Goal: Task Accomplishment & Management: Manage account settings

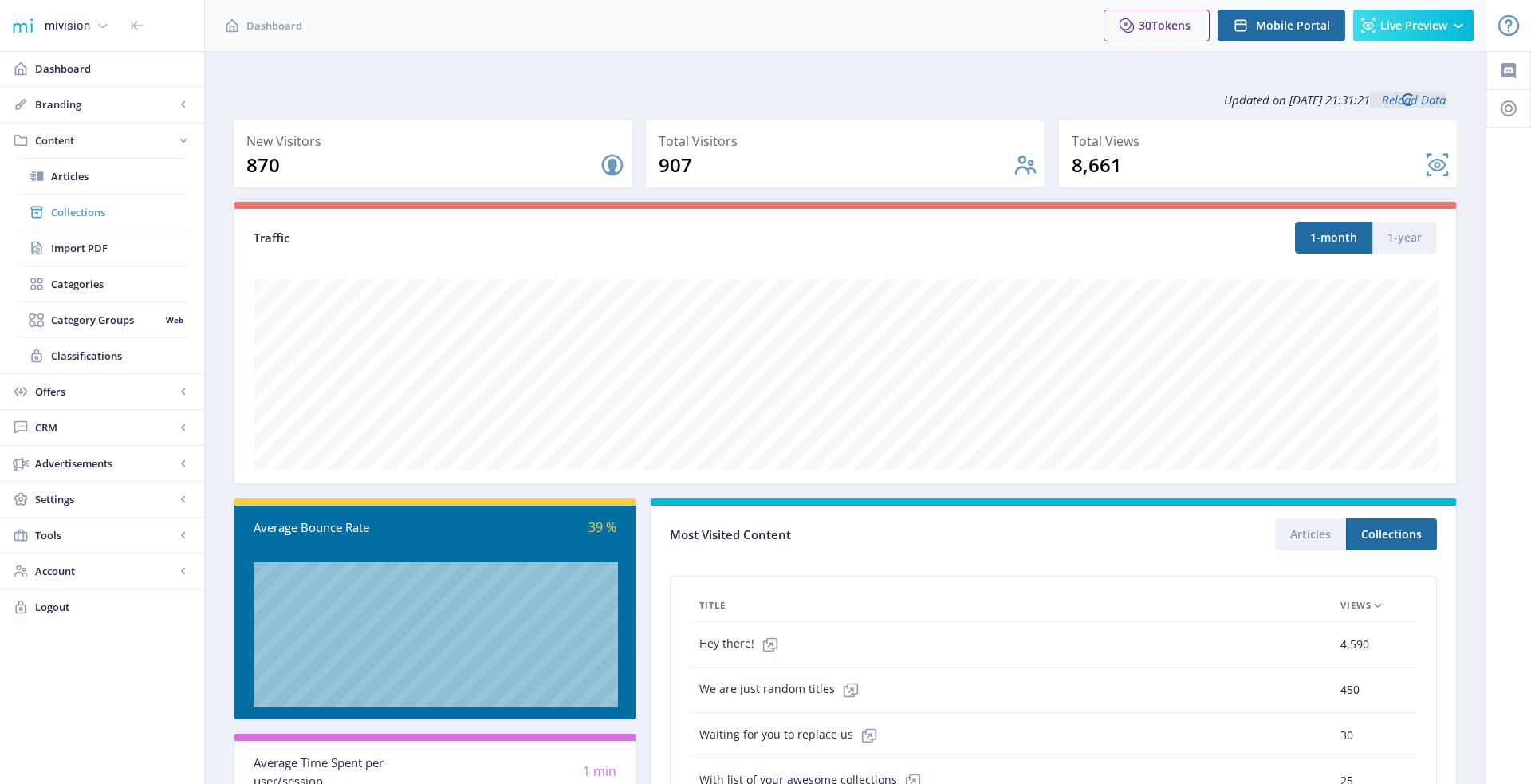
click at [126, 221] on link "Collections" at bounding box center [102, 212] width 172 height 35
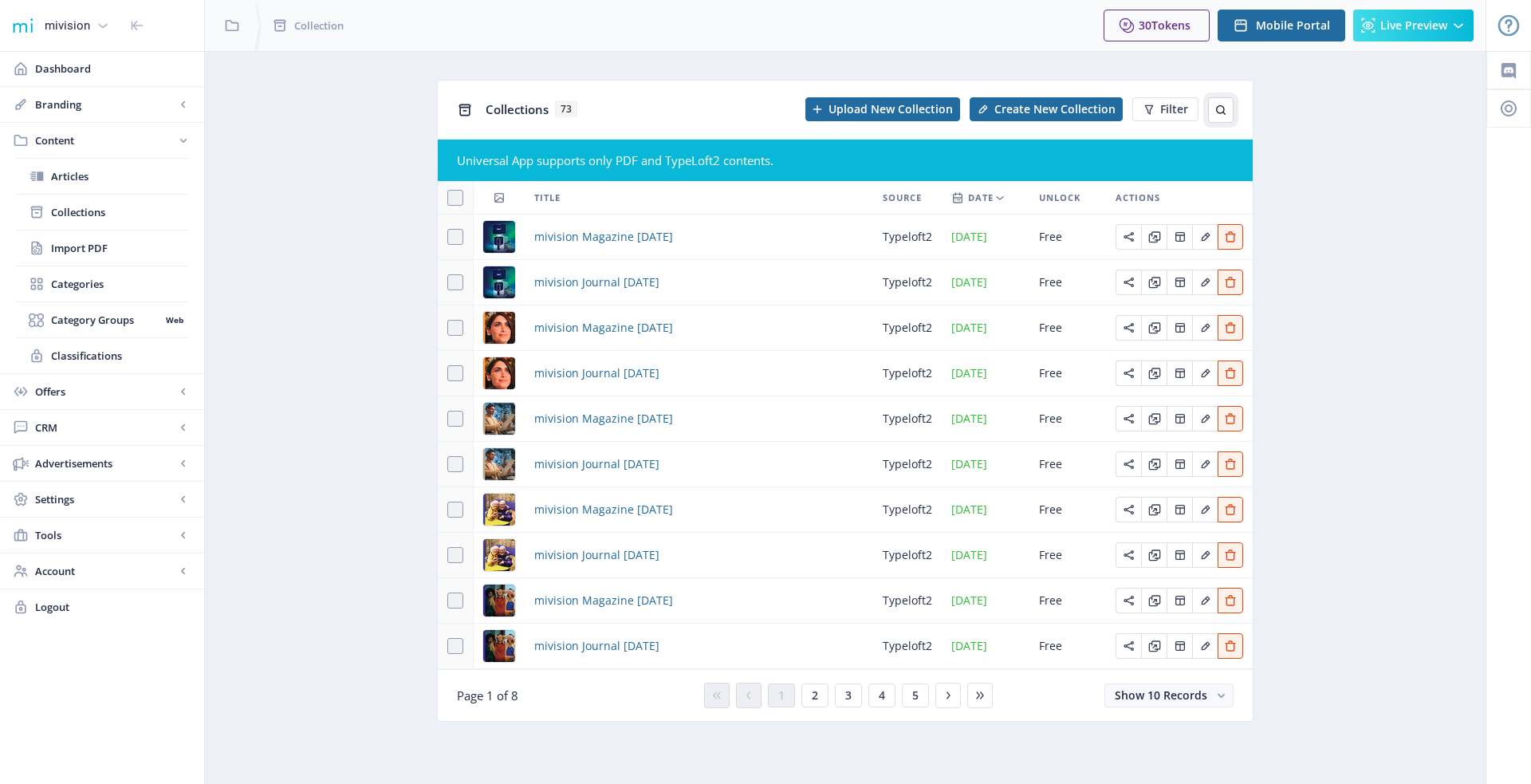
click at [1215, 103] on button at bounding box center [1221, 109] width 25 height 25
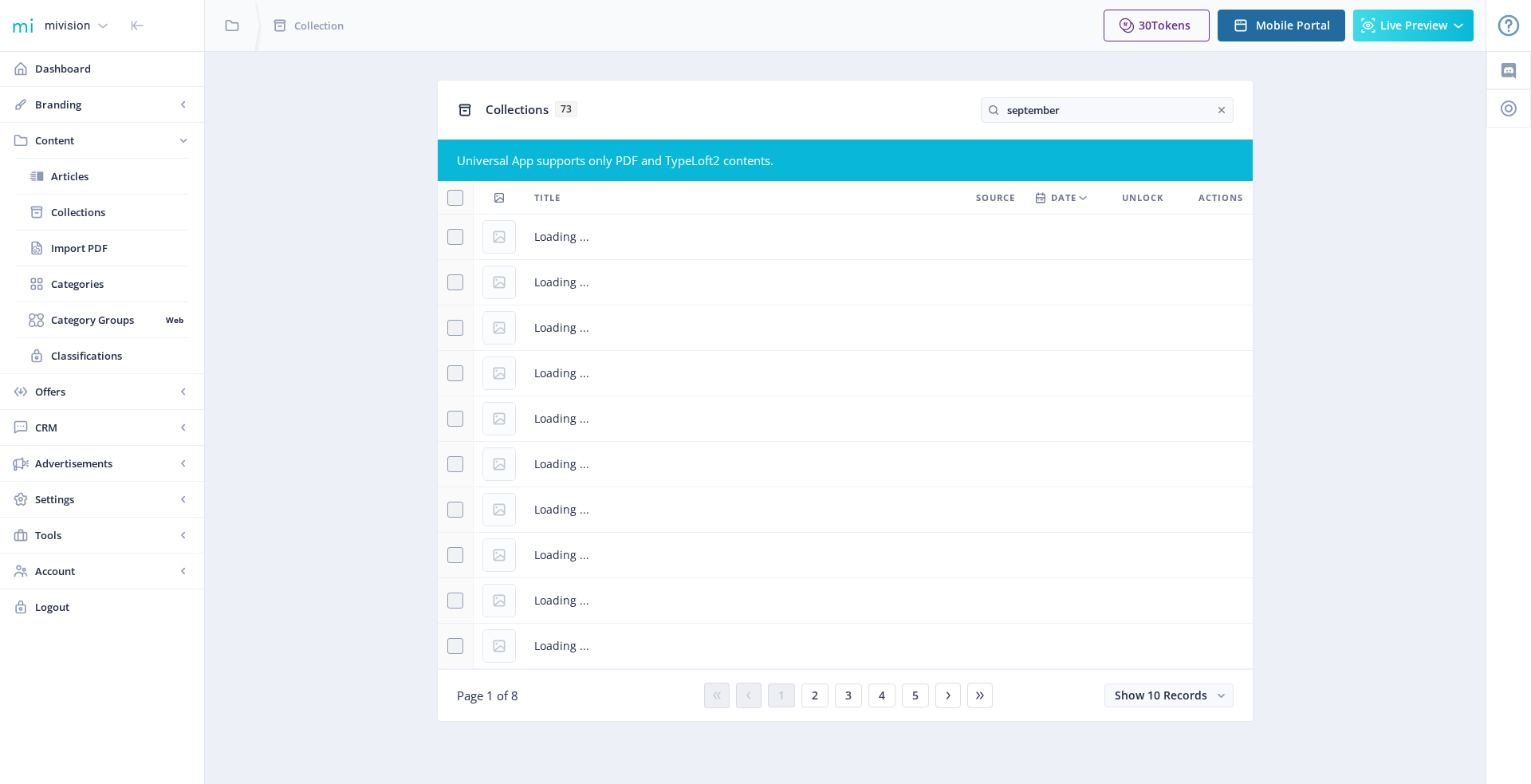
type input "september"
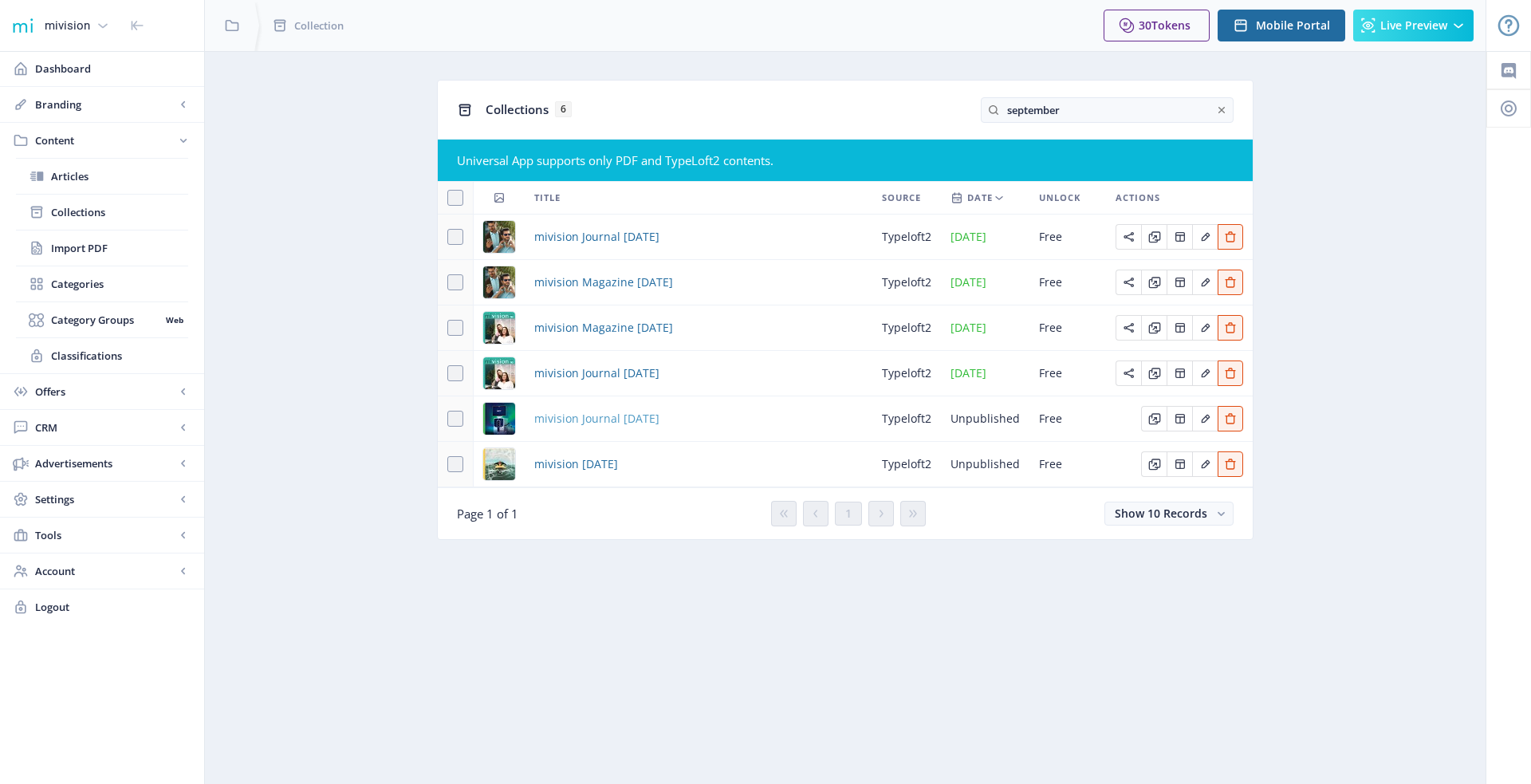
click at [588, 415] on span "mivision Journal September 2025" at bounding box center [597, 418] width 125 height 19
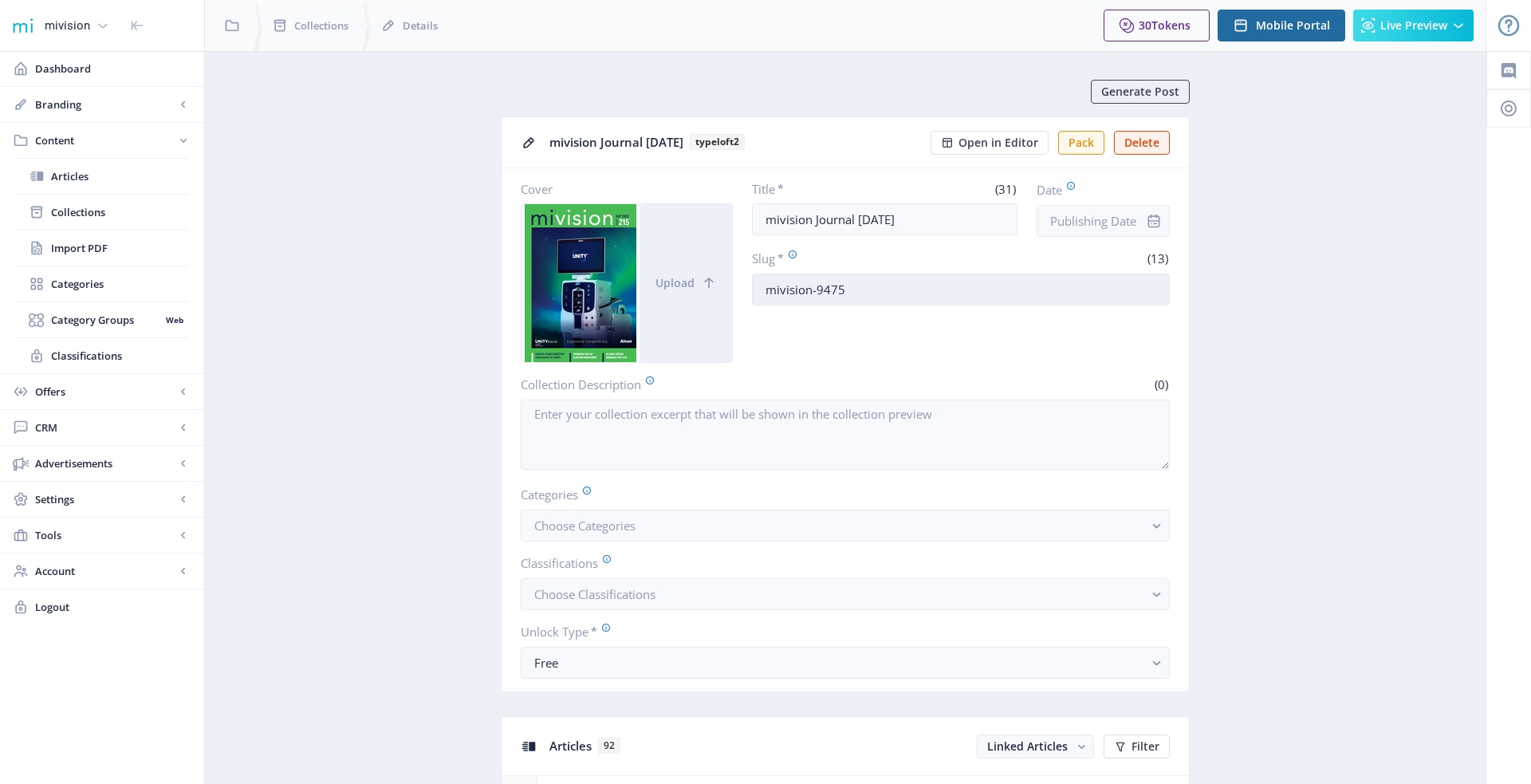
click at [828, 300] on input "mivision-9475" at bounding box center [962, 288] width 418 height 32
paste input "Mivision-journal-september-202"
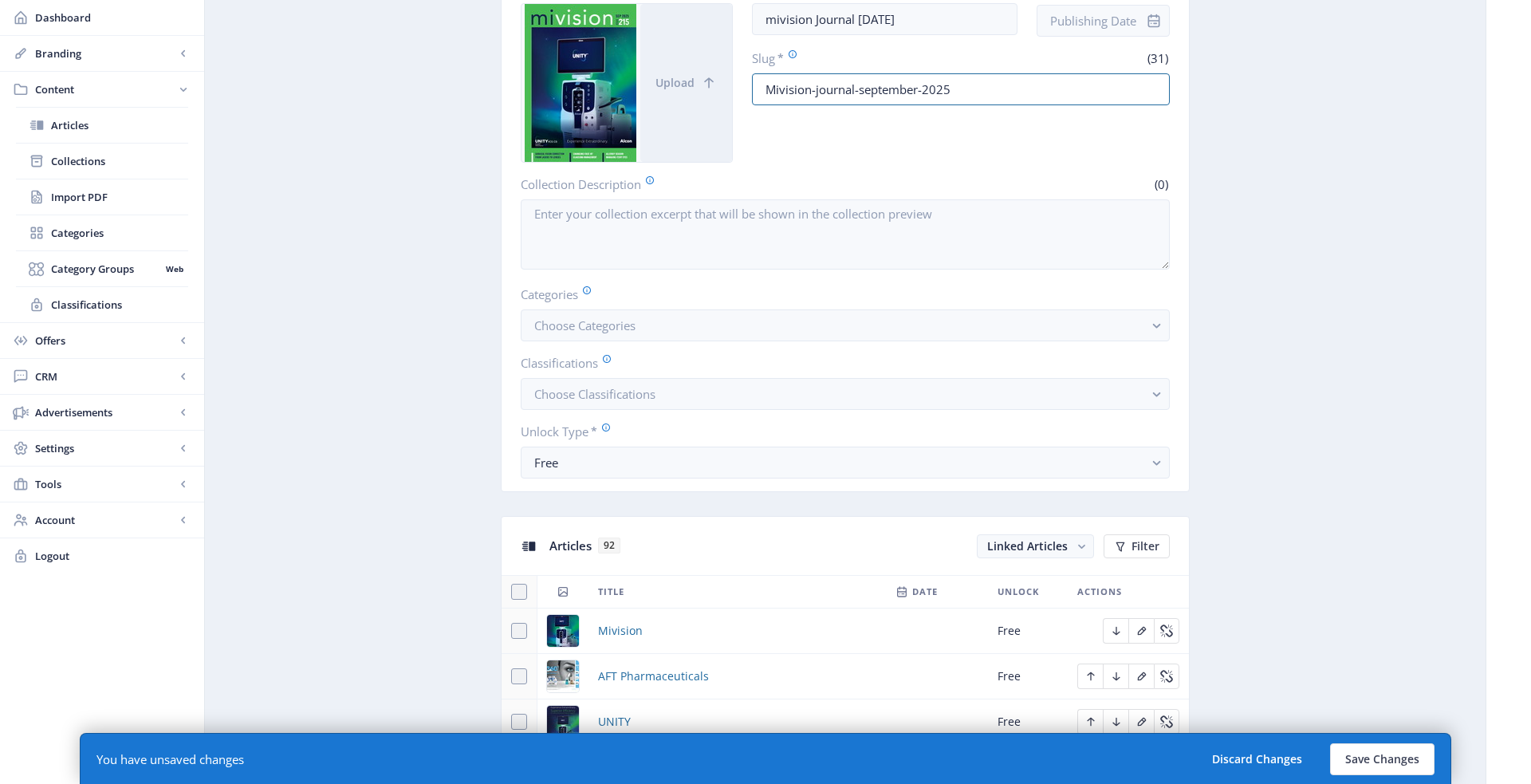
scroll to position [160, 0]
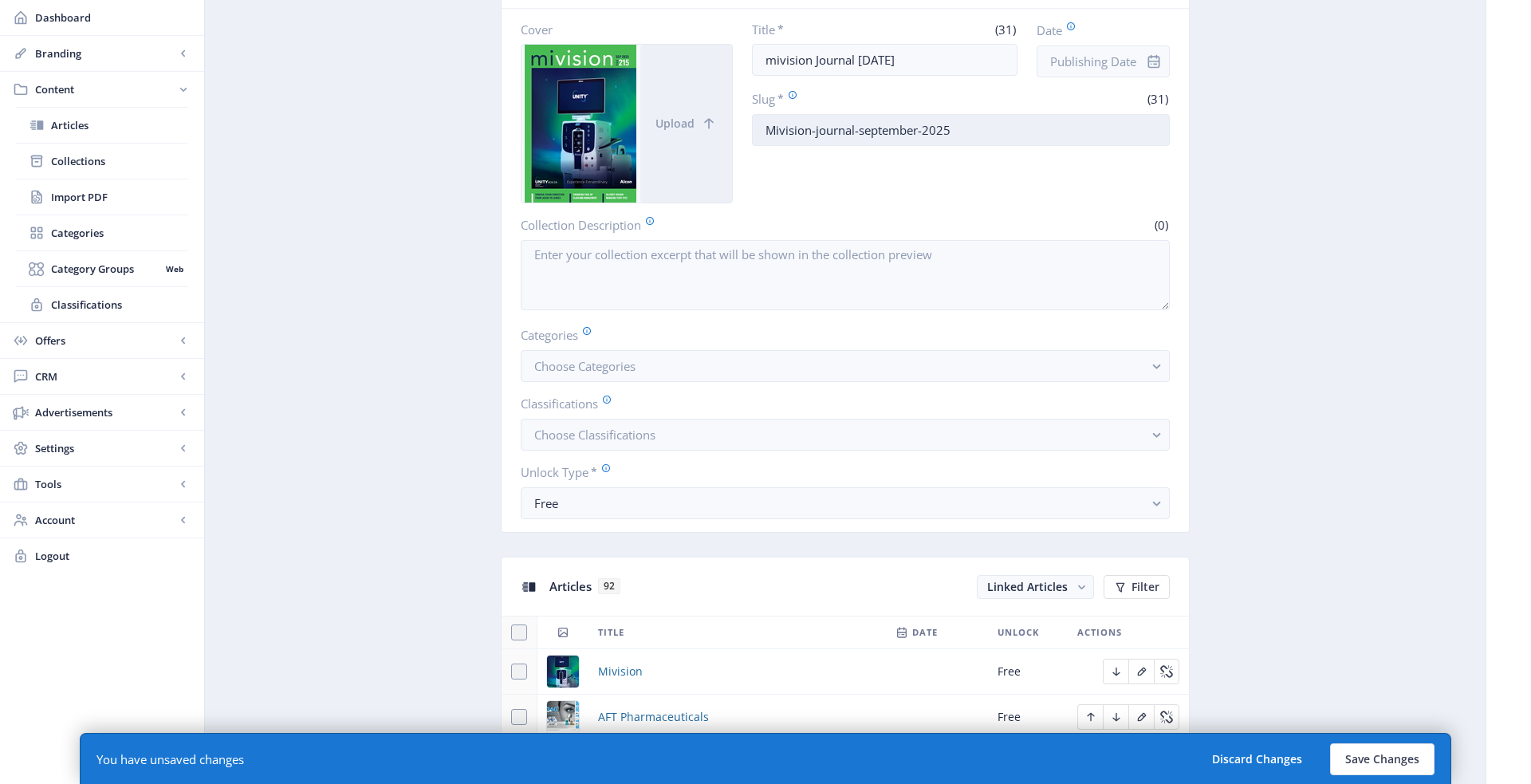
click at [771, 127] on input "Mivision-journal-september-2025" at bounding box center [962, 130] width 418 height 32
type input "mivision-journal-september-2025"
click at [1397, 769] on button "Save Changes" at bounding box center [1383, 759] width 105 height 32
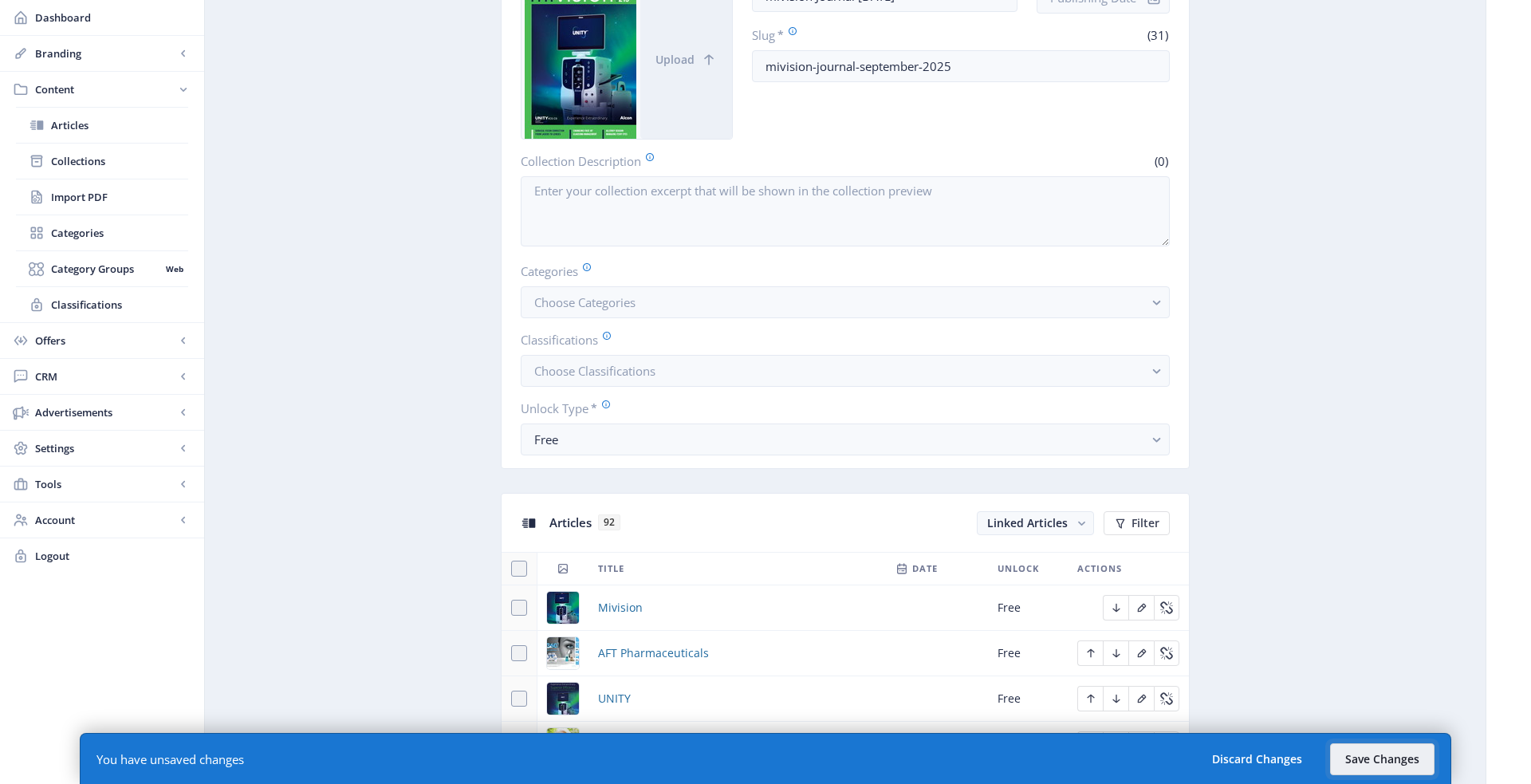
scroll to position [224, 0]
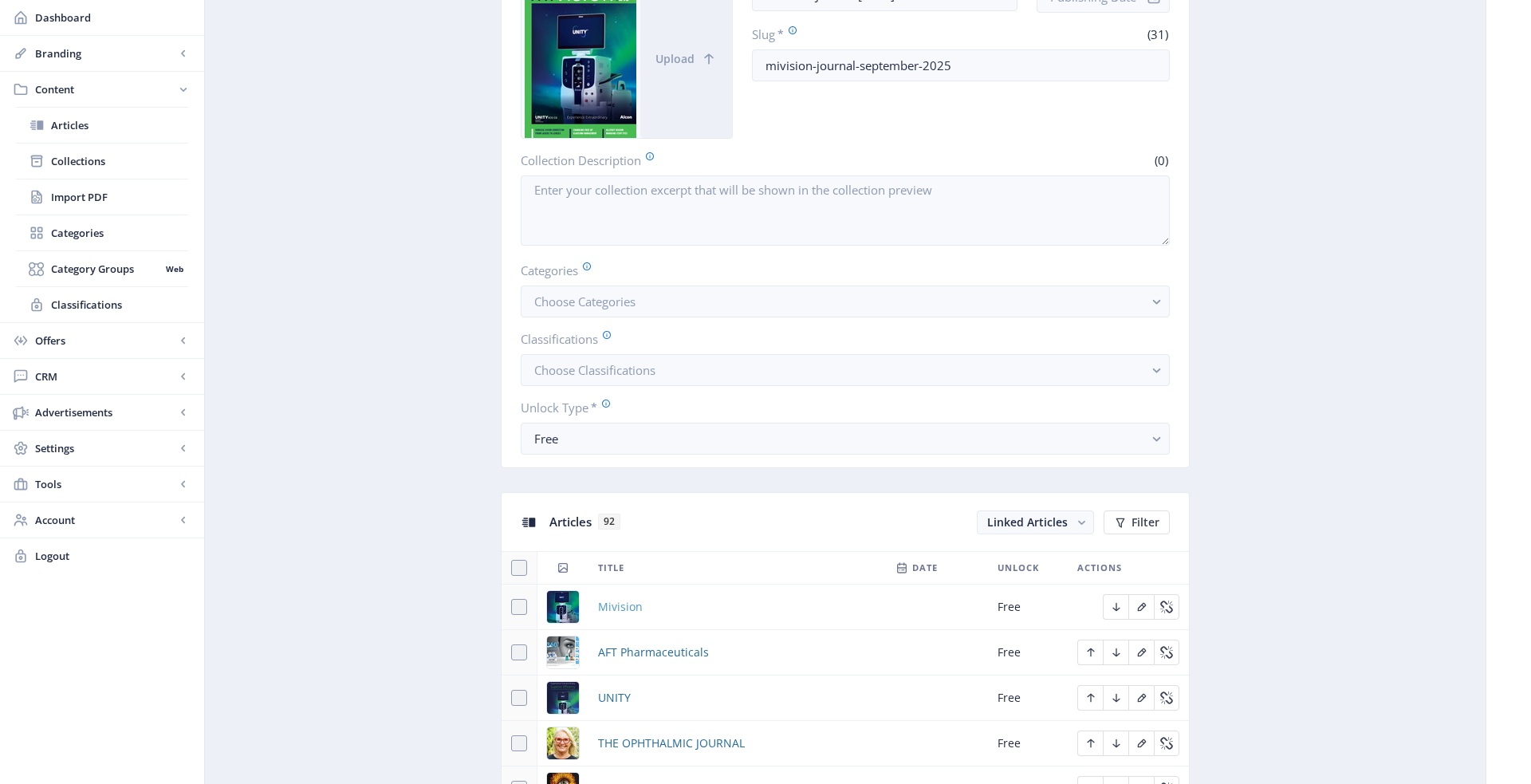
click at [629, 597] on span "Mivision" at bounding box center [621, 607] width 45 height 19
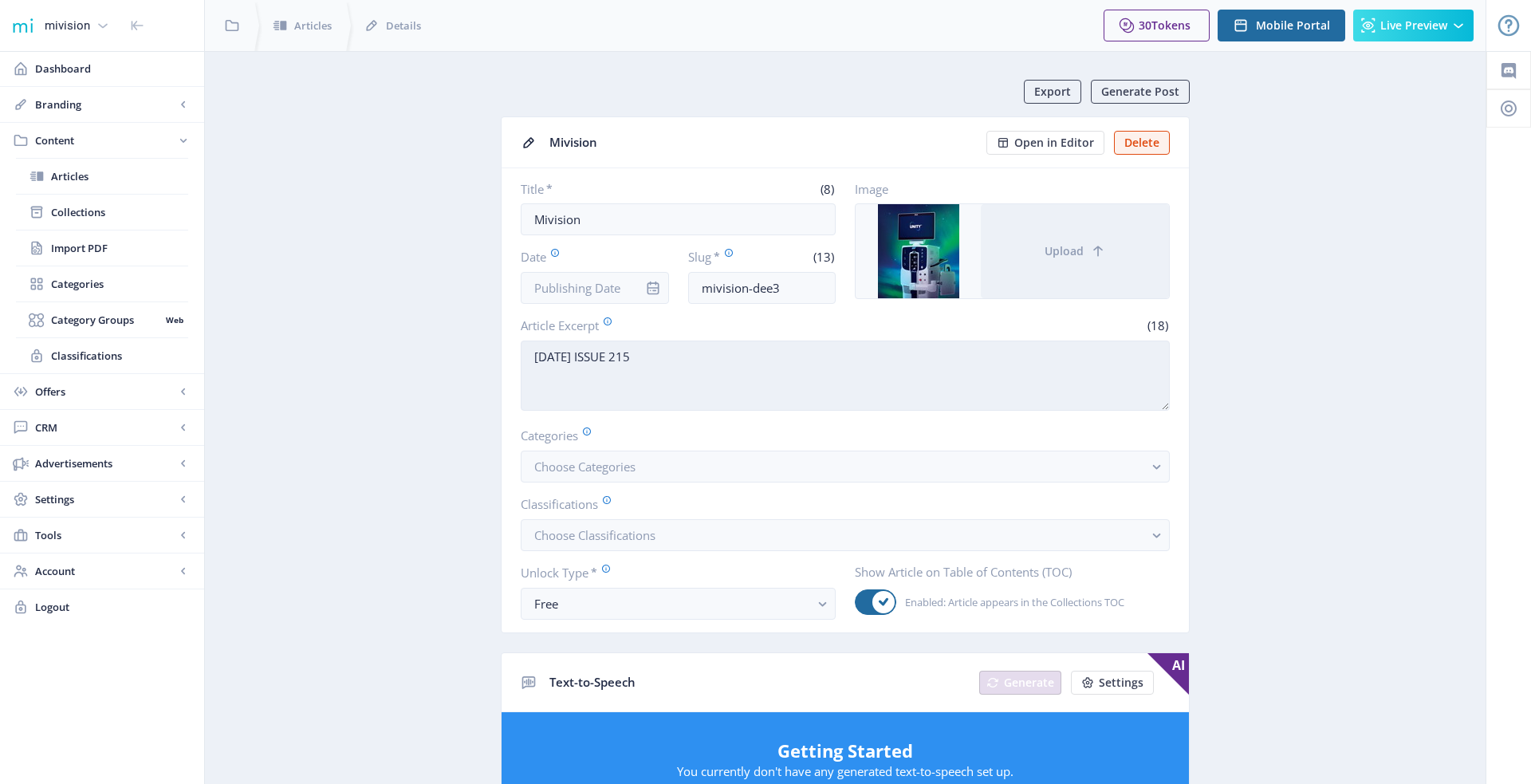
click at [757, 374] on textarea "SEP 2025 ISSUE 215" at bounding box center [845, 376] width 649 height 70
paste textarea "mivision Journal September 202"
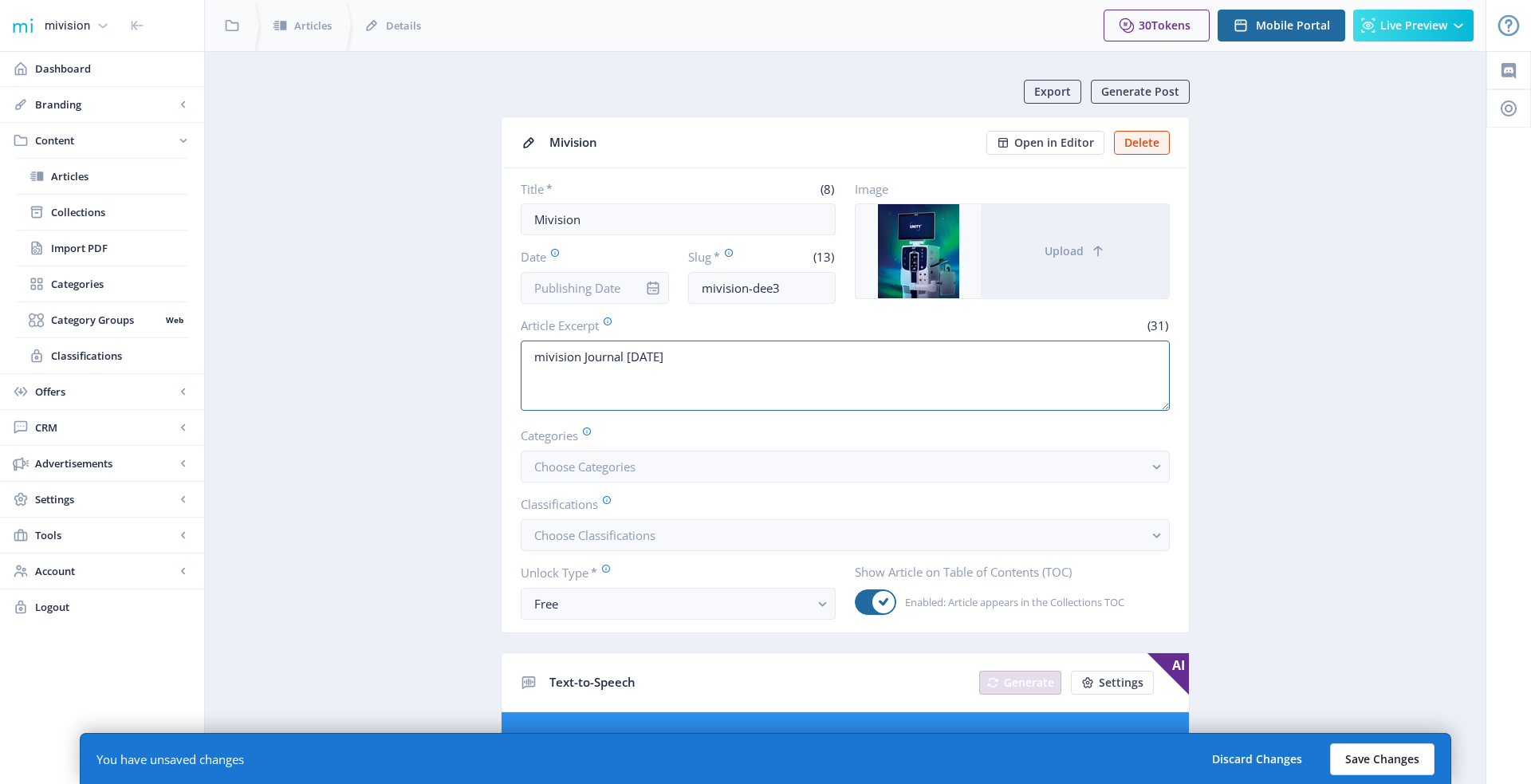
type textarea "mivision Journal September 2025"
click at [1368, 770] on button "Save Changes" at bounding box center [1383, 759] width 105 height 32
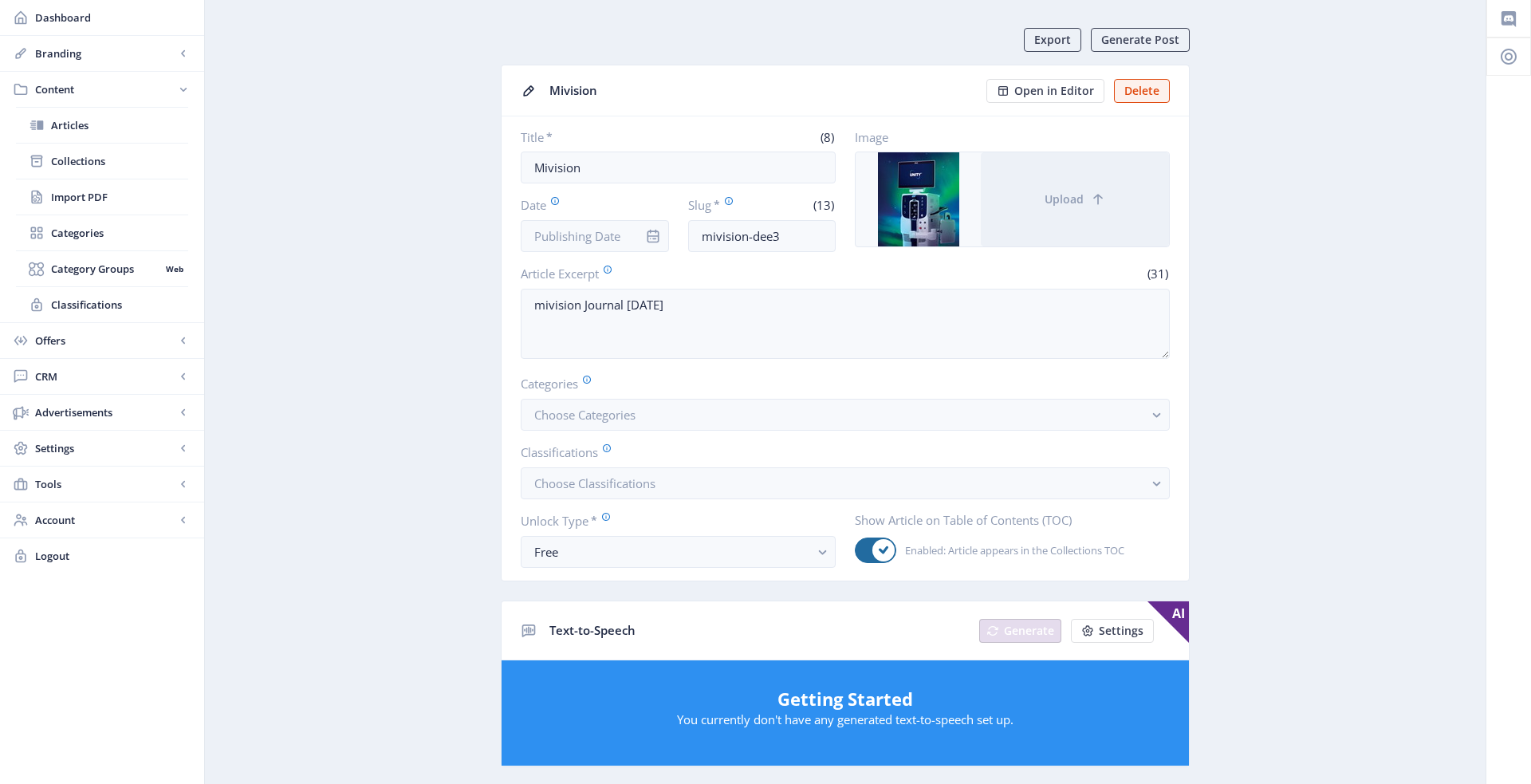
scroll to position [45, 0]
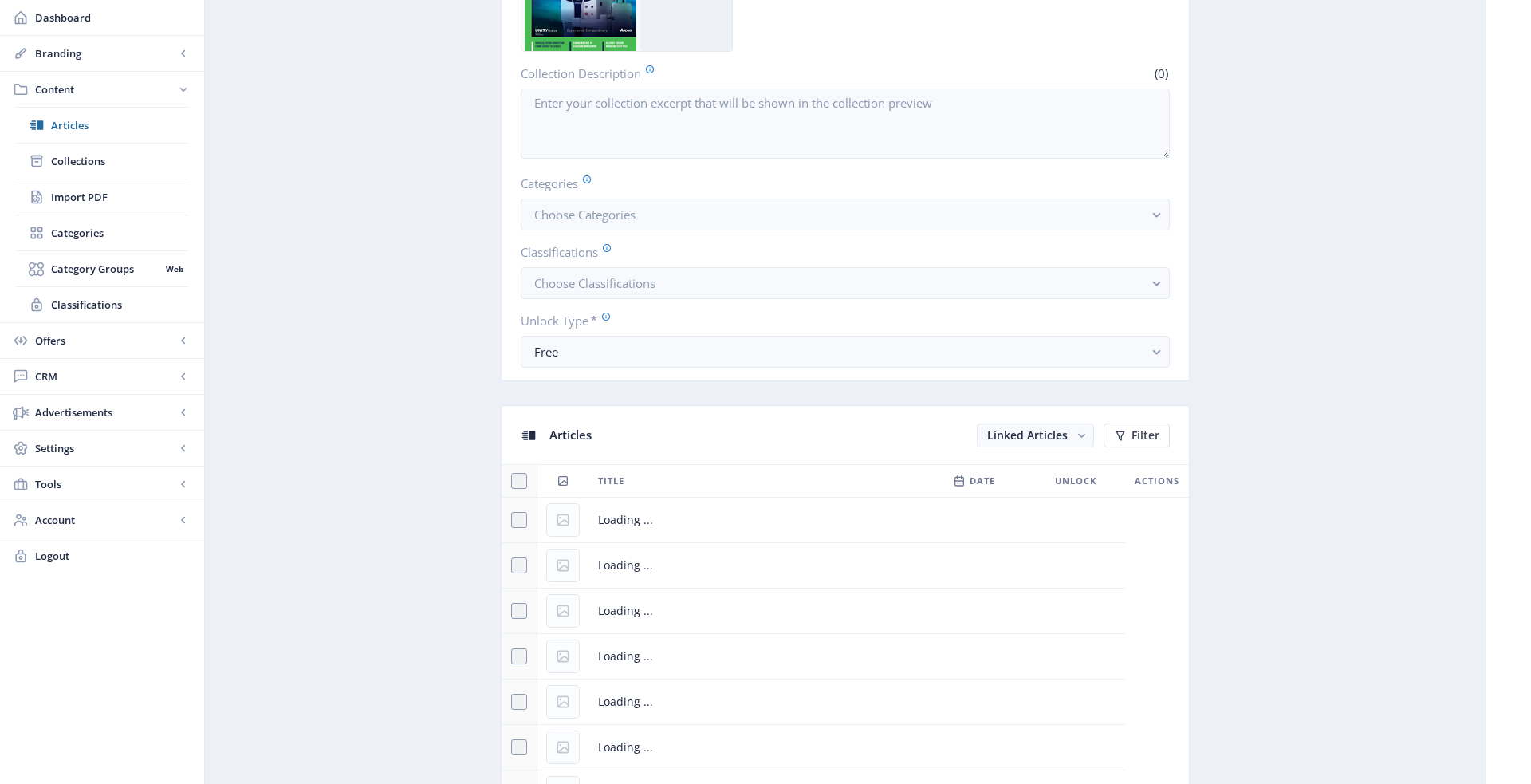
scroll to position [915, 0]
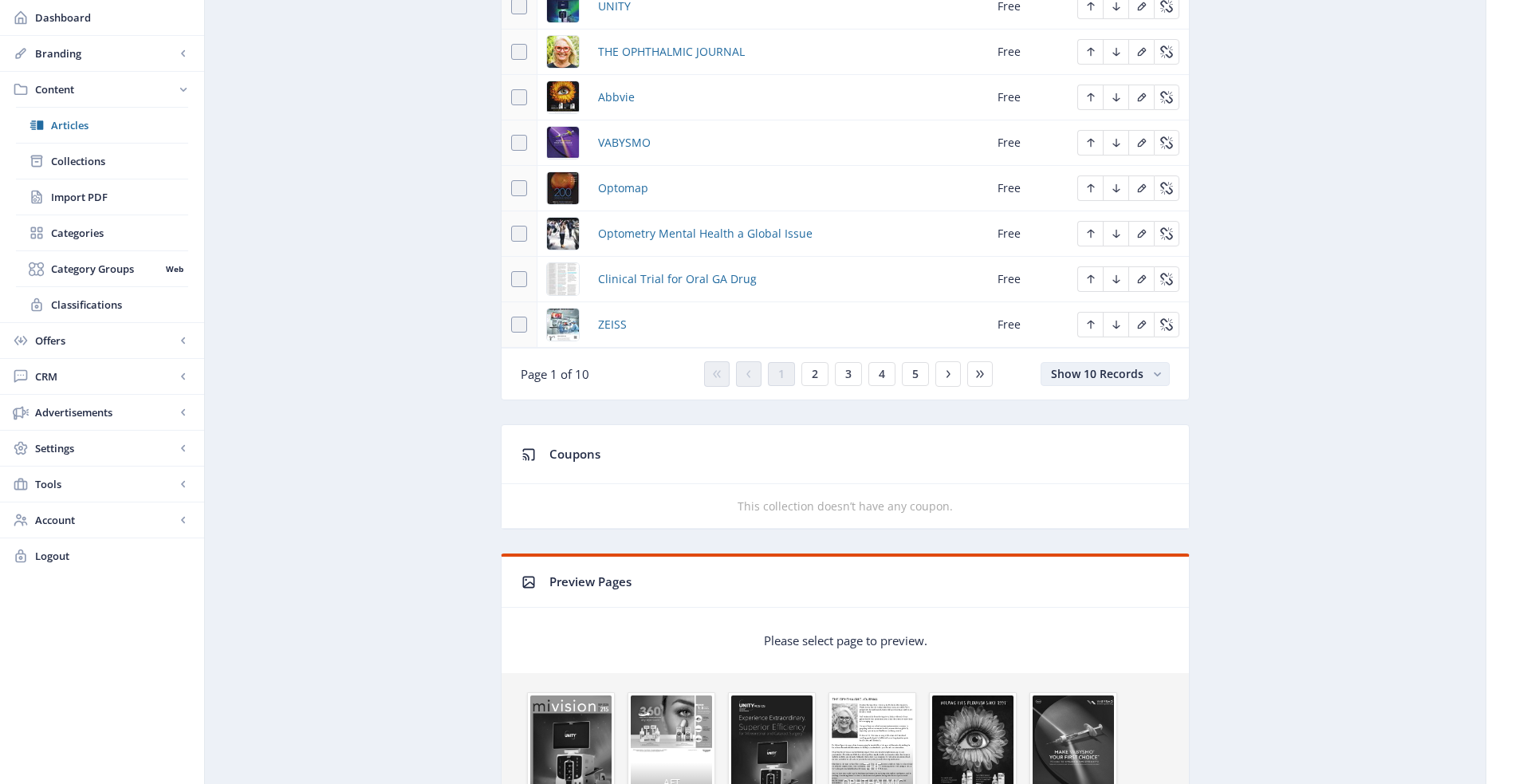
click at [1142, 366] on span "Show 10 Records" at bounding box center [1097, 374] width 93 height 15
click at [1117, 486] on nb-option "Show 100 Records" at bounding box center [1106, 482] width 125 height 29
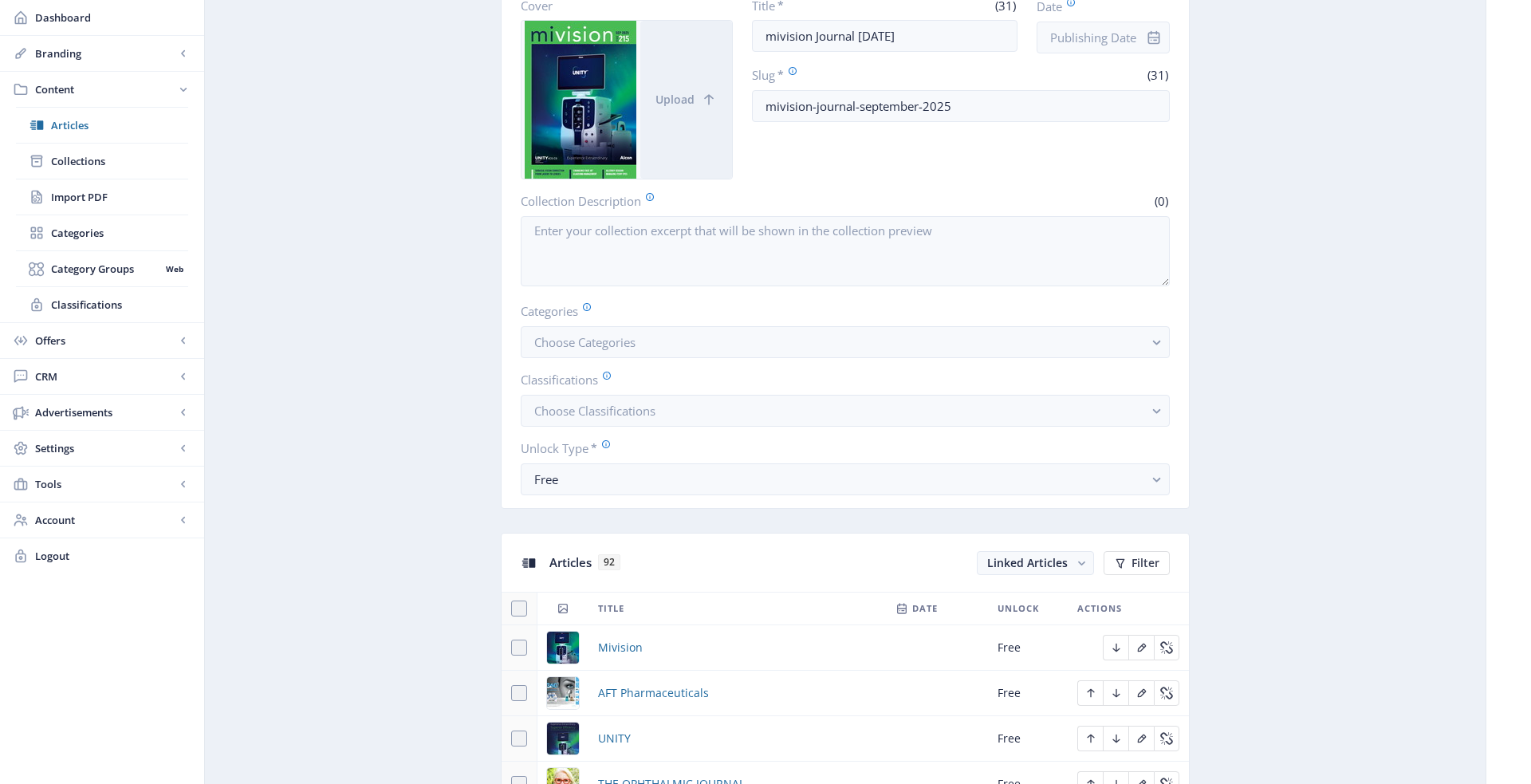
scroll to position [397, 0]
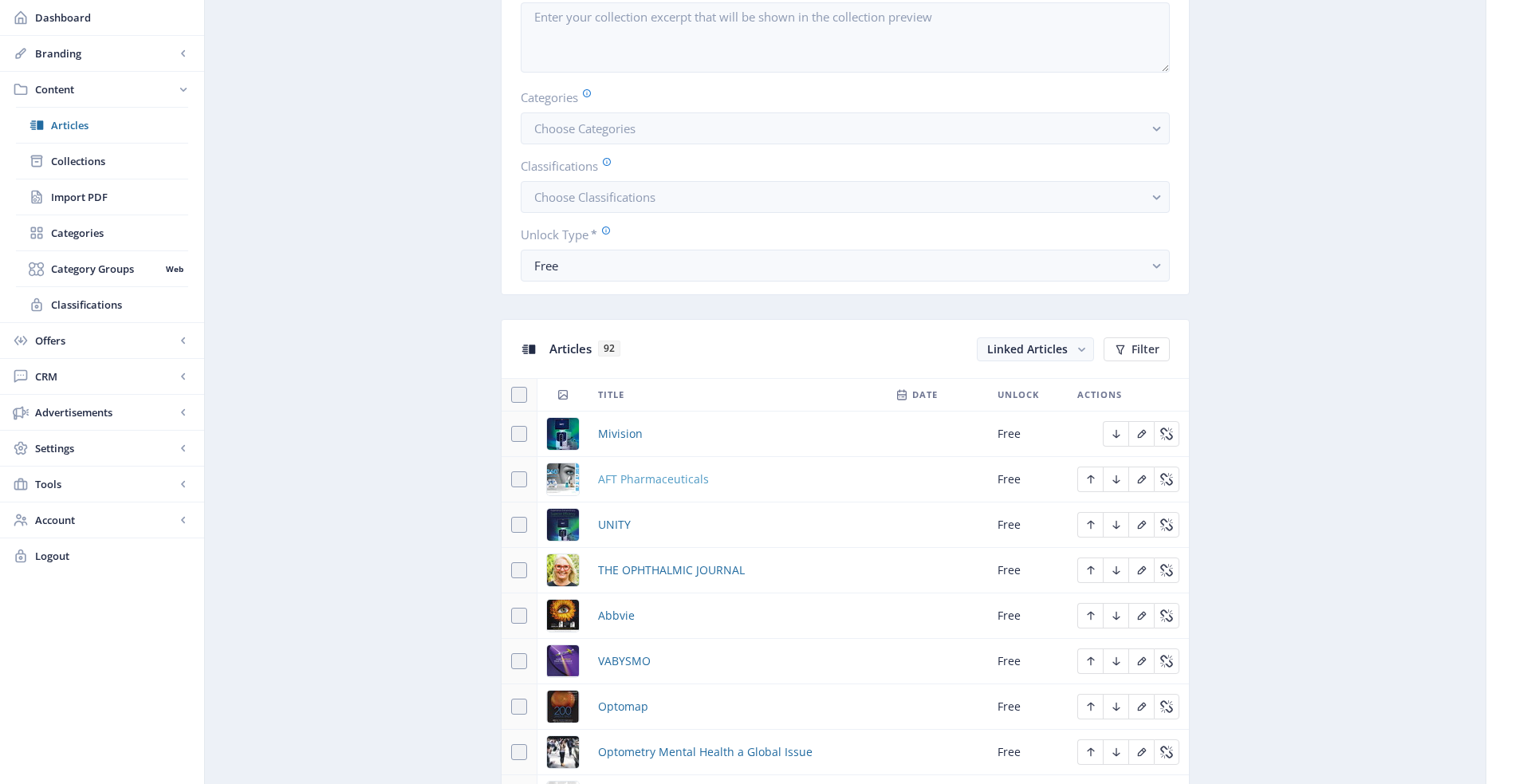
click at [634, 477] on span "AFT Pharmaceuticals" at bounding box center [654, 479] width 110 height 19
click at [613, 515] on span "UNITY" at bounding box center [615, 525] width 33 height 19
click at [613, 613] on span "Abbvie" at bounding box center [617, 616] width 37 height 19
click at [618, 651] on span "VABYSMO" at bounding box center [625, 661] width 52 height 19
click at [616, 698] on span "Optomap" at bounding box center [624, 707] width 50 height 19
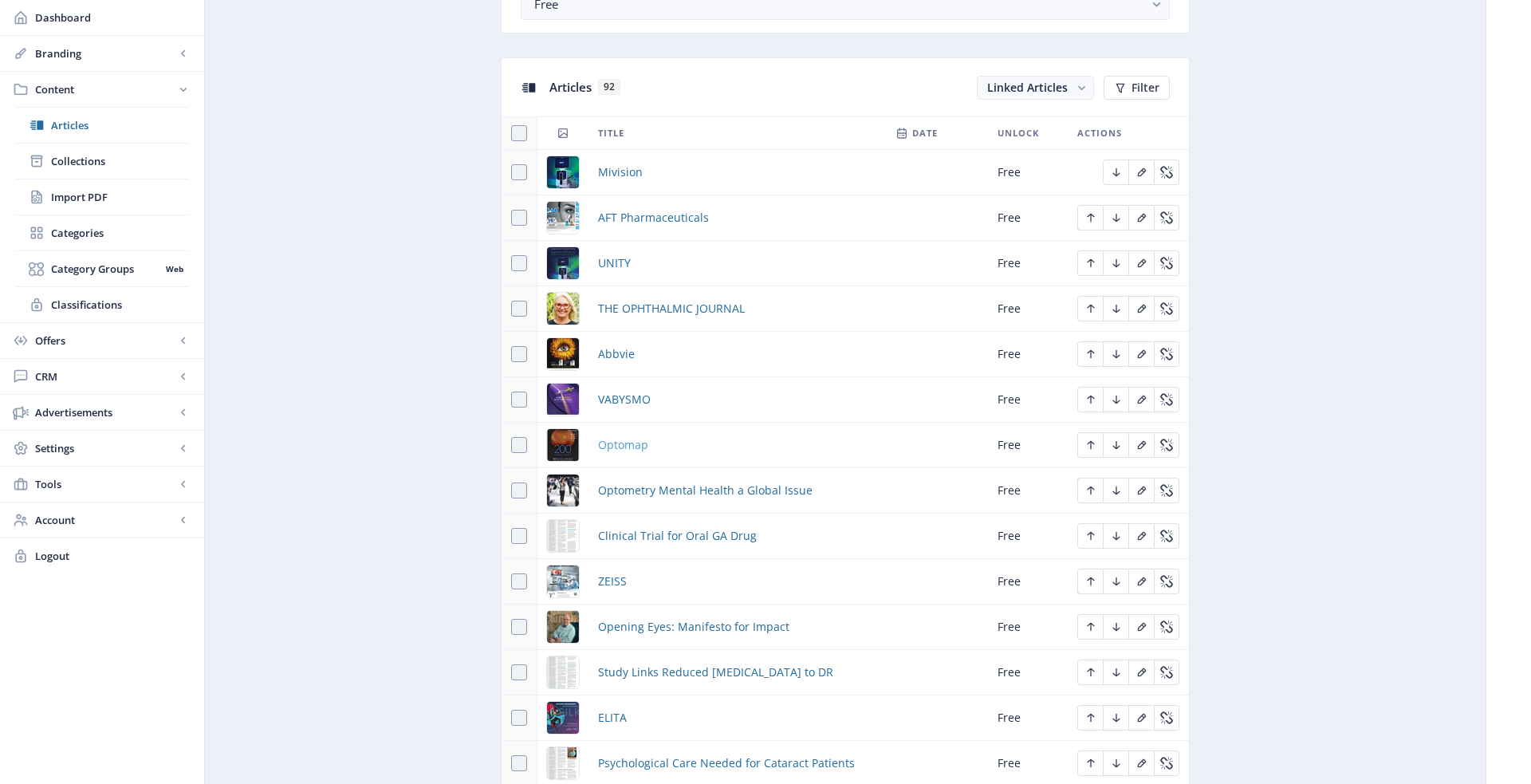
scroll to position [664, 0]
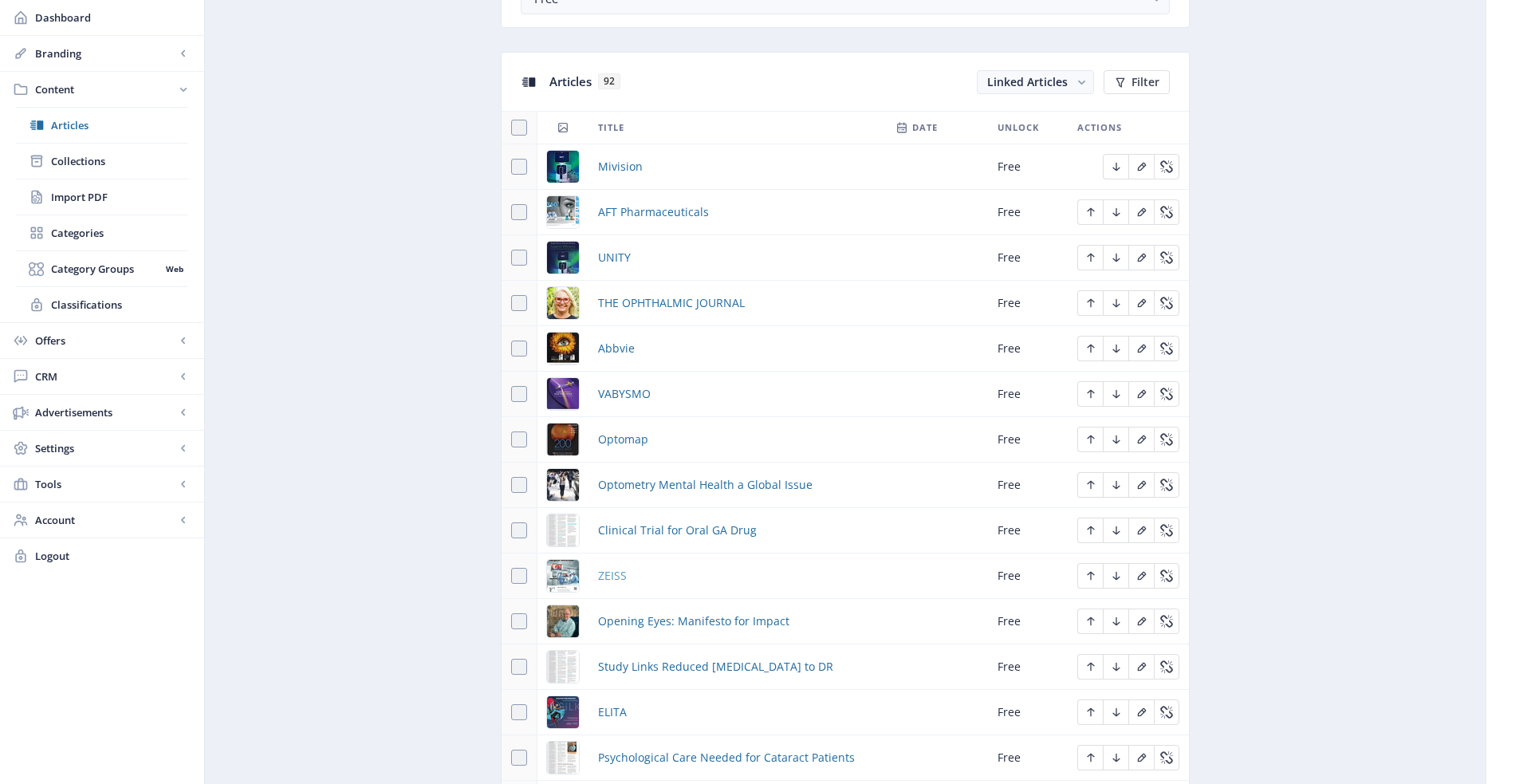
click at [609, 566] on span "ZEISS" at bounding box center [613, 576] width 29 height 19
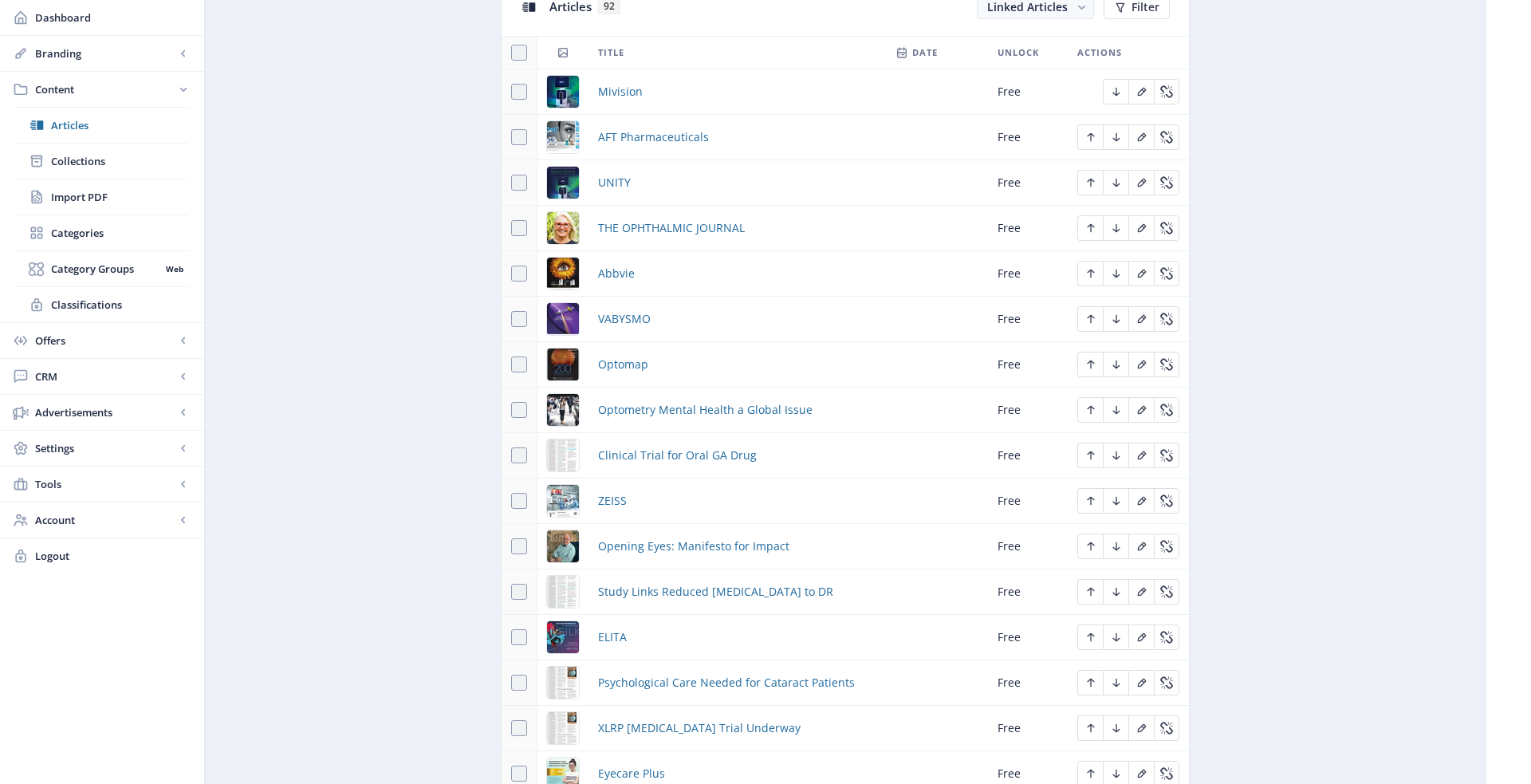
scroll to position [741, 0]
click at [612, 626] on span "ELITA" at bounding box center [613, 635] width 29 height 19
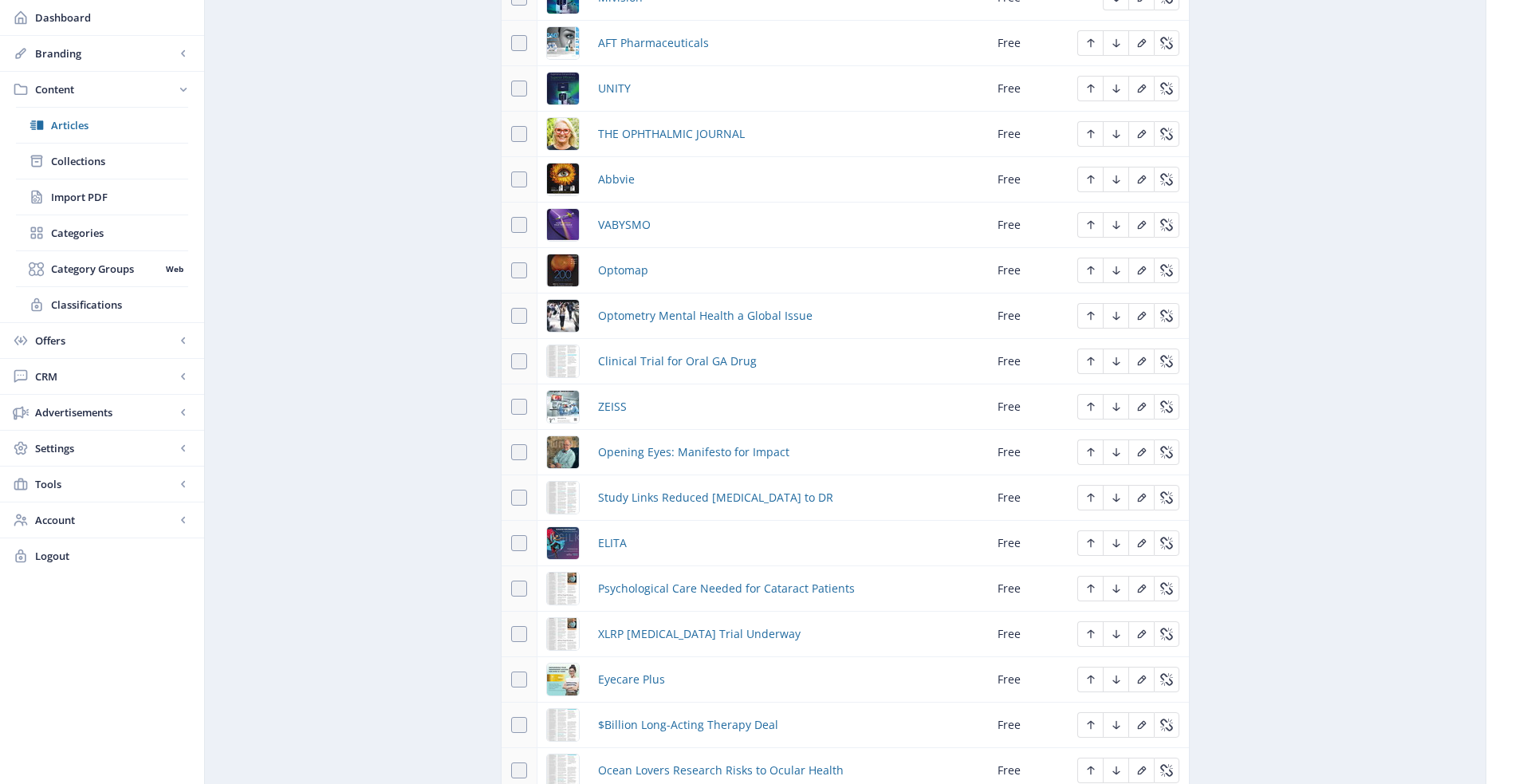
scroll to position [856, 0]
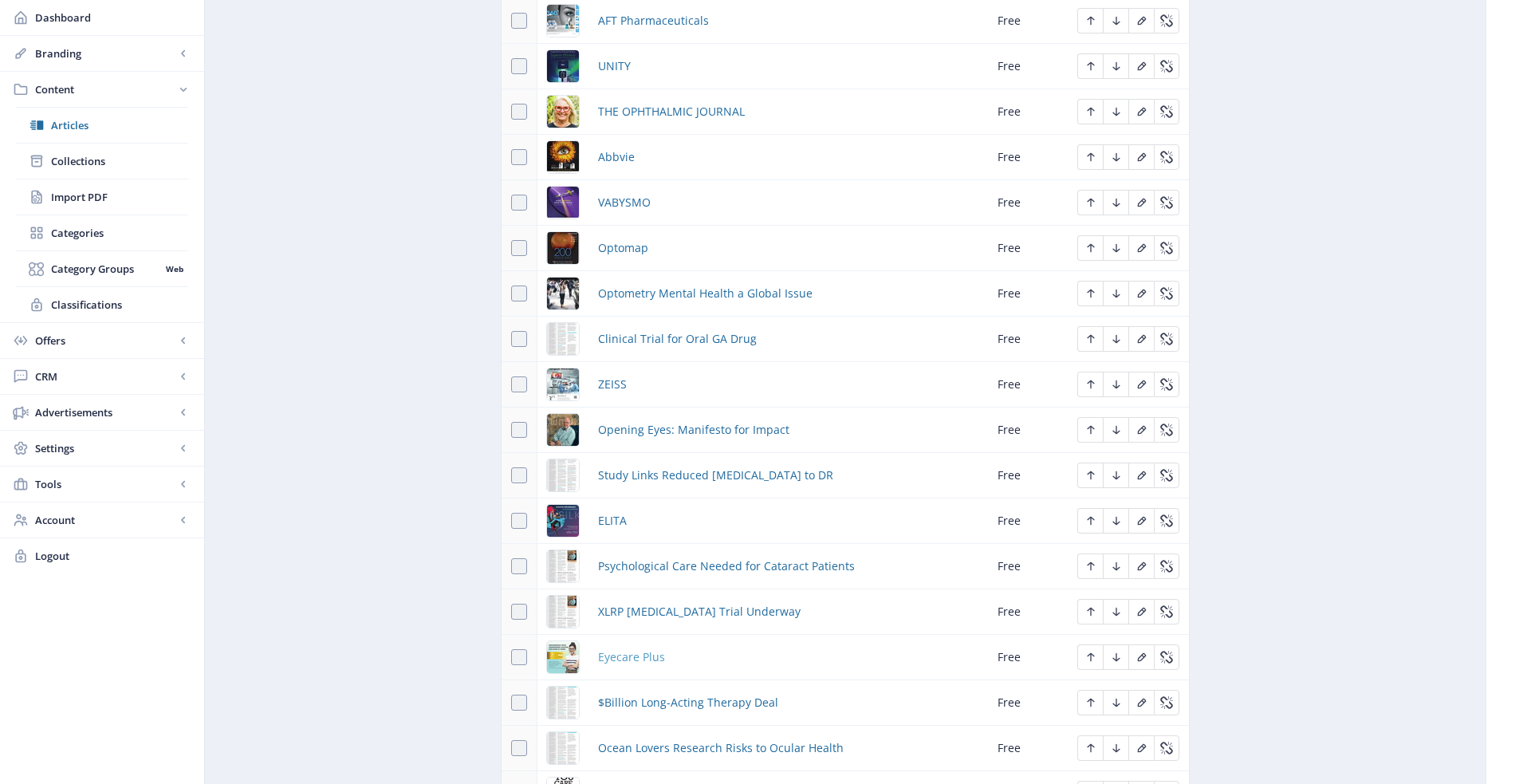
click at [616, 648] on span "Eyecare Plus" at bounding box center [631, 657] width 67 height 19
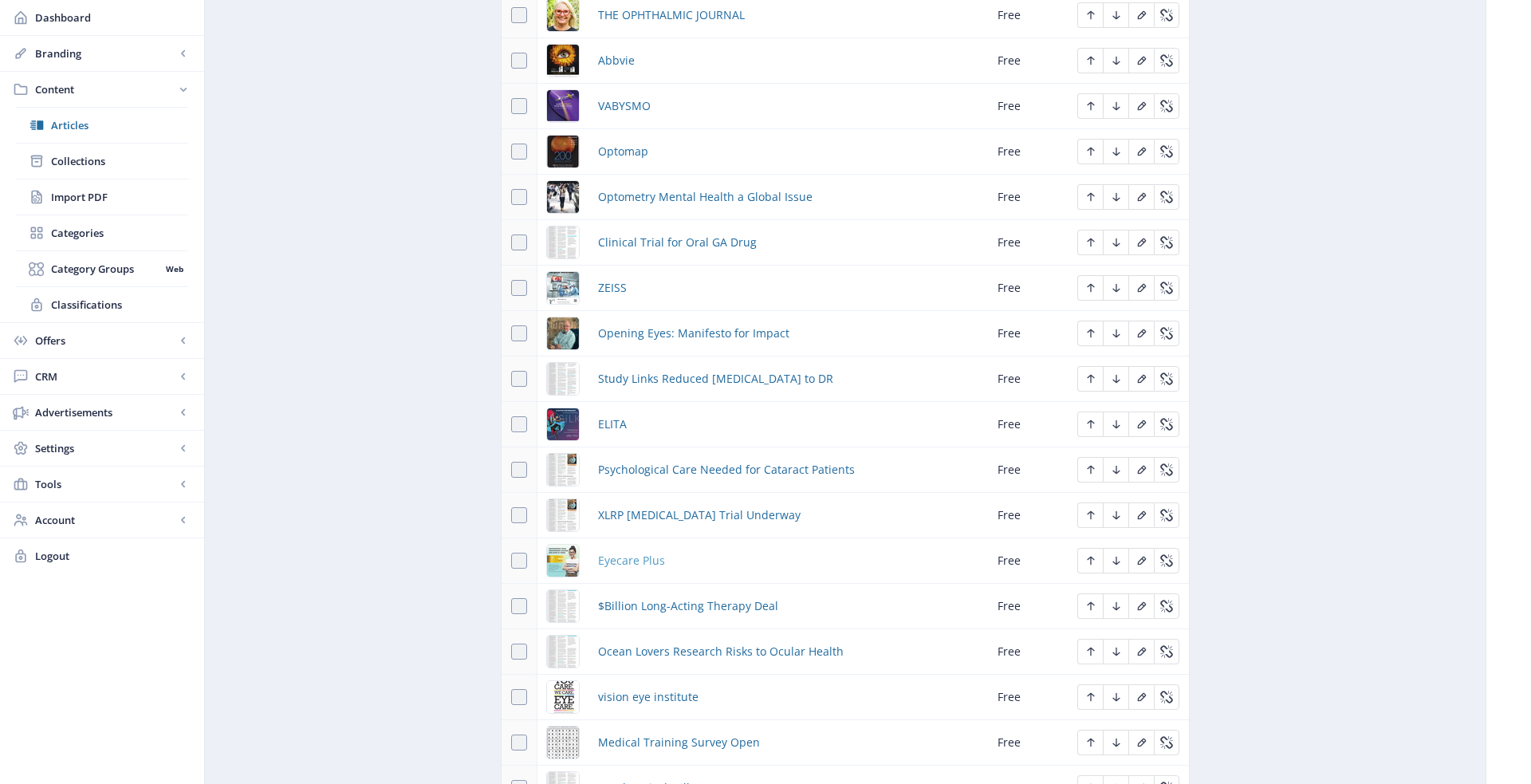
scroll to position [956, 0]
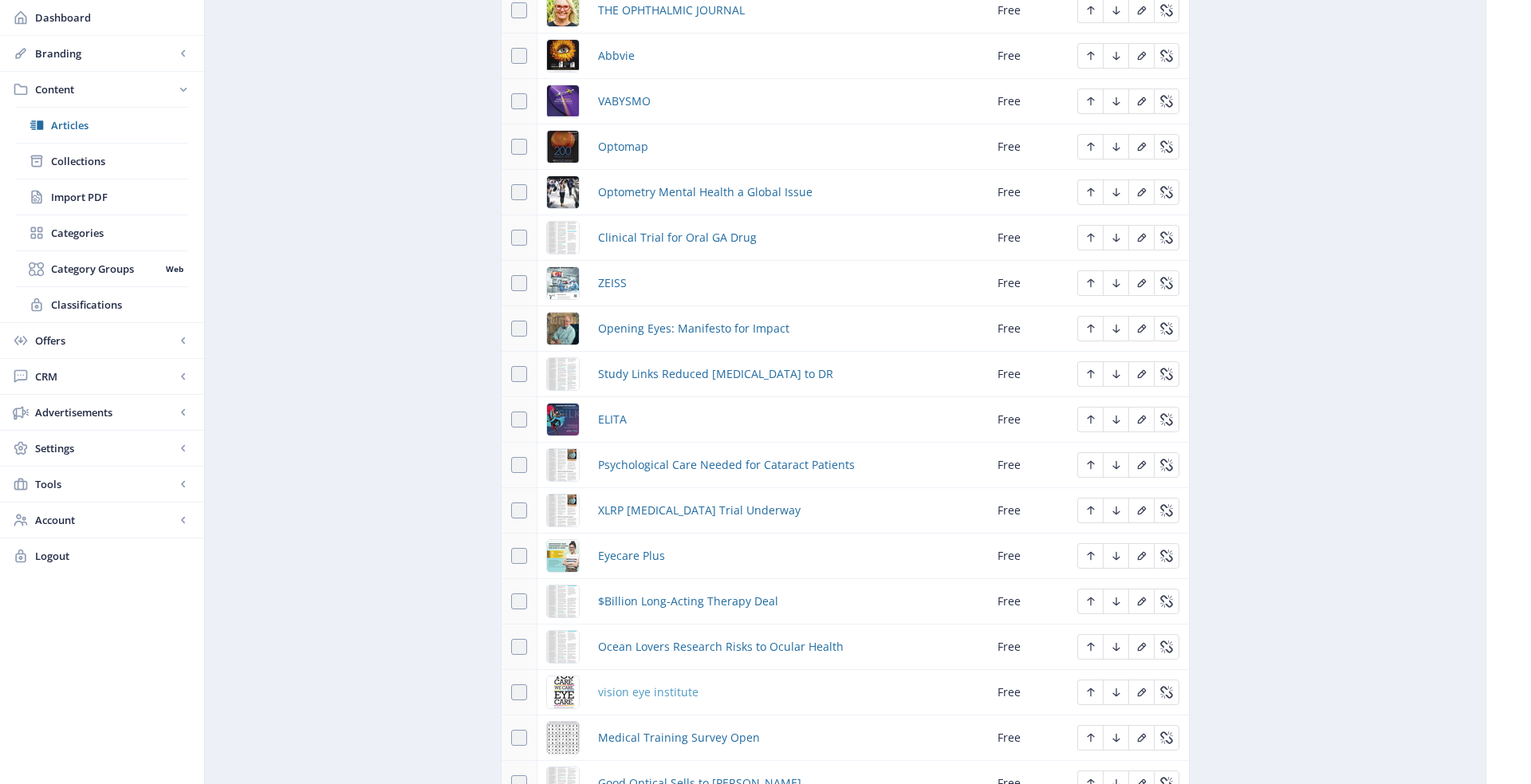
click at [617, 682] on span "vision eye institute" at bounding box center [649, 692] width 101 height 19
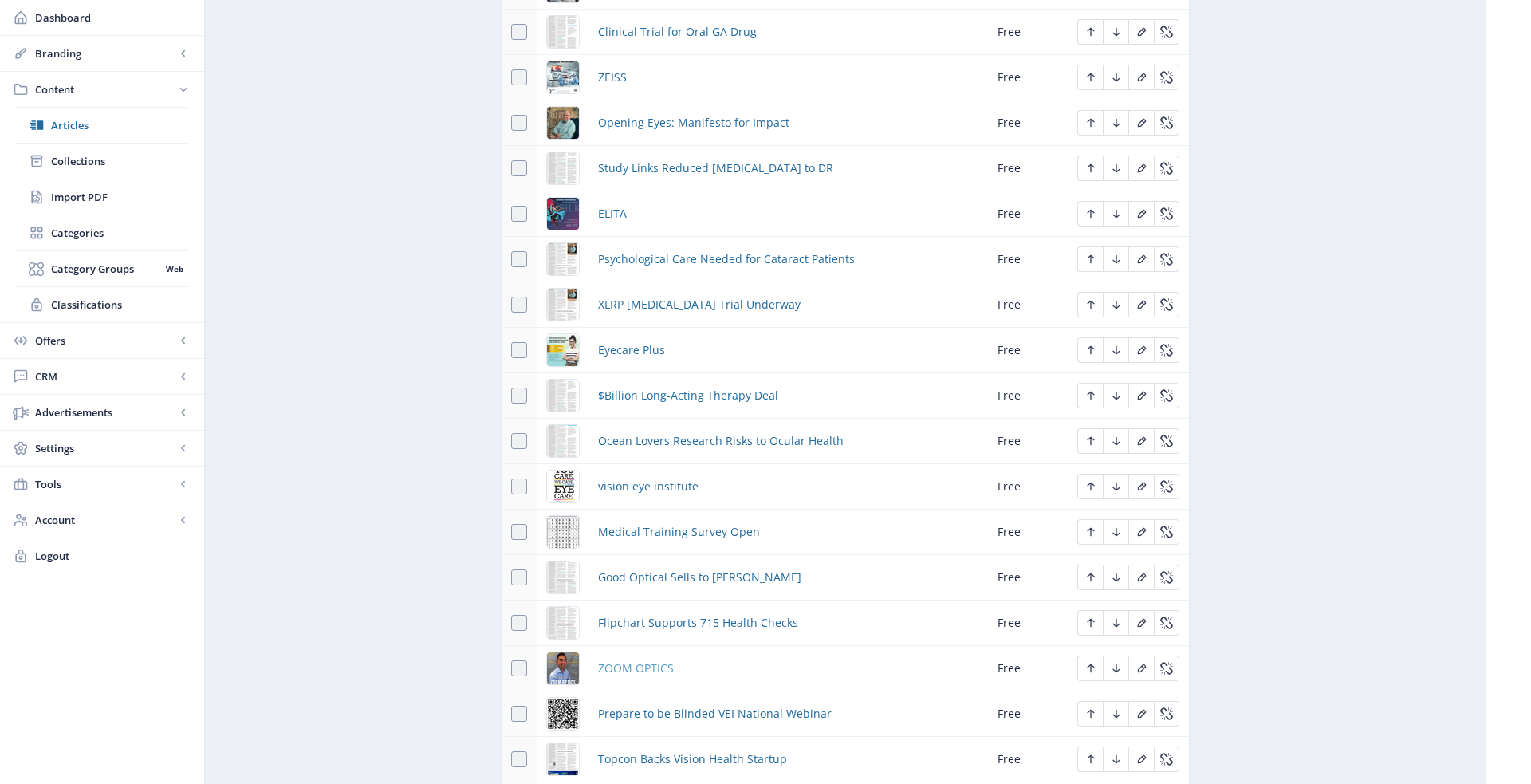
click at [621, 661] on span "ZOOM OPTICS" at bounding box center [636, 668] width 76 height 19
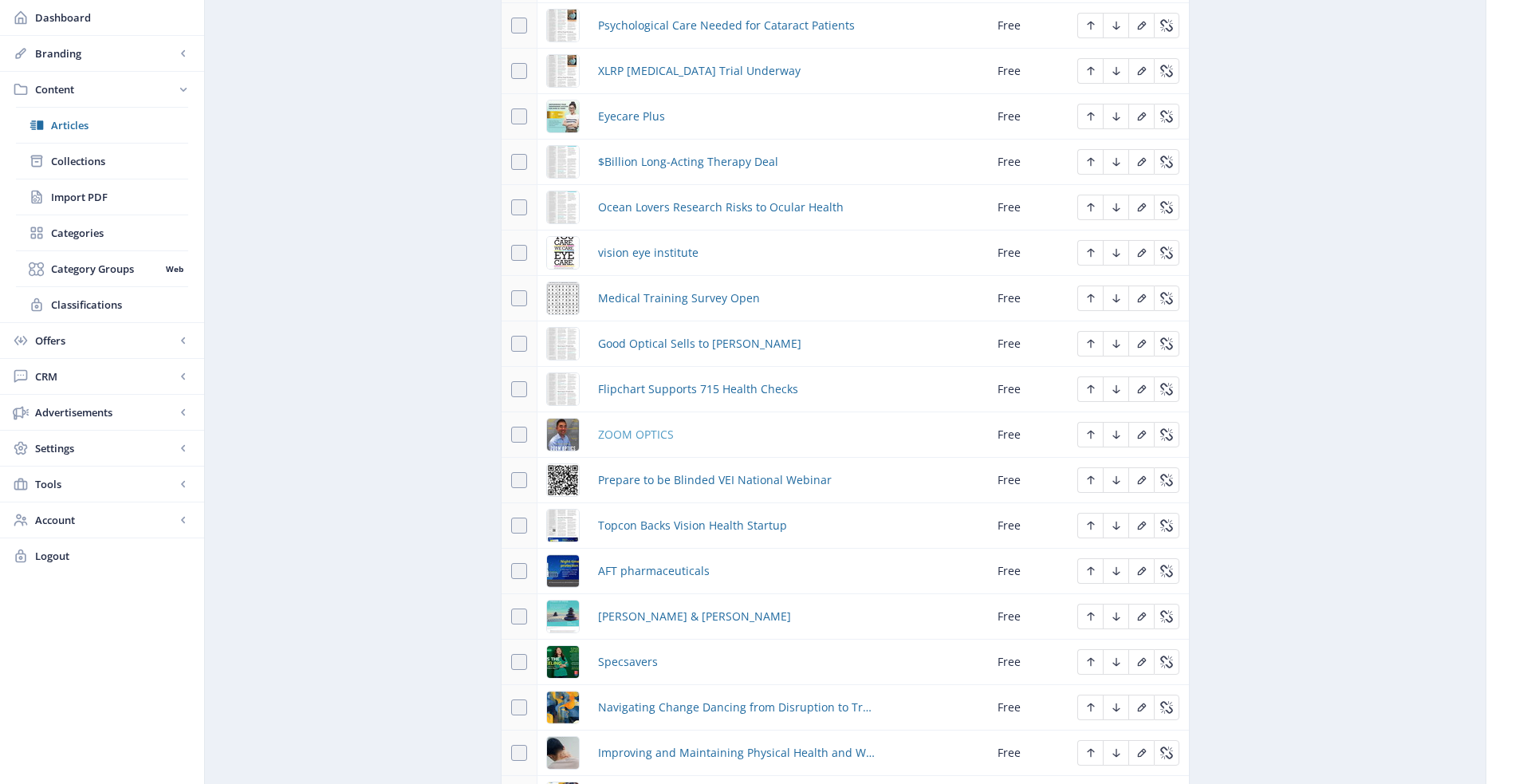
scroll to position [1401, 0]
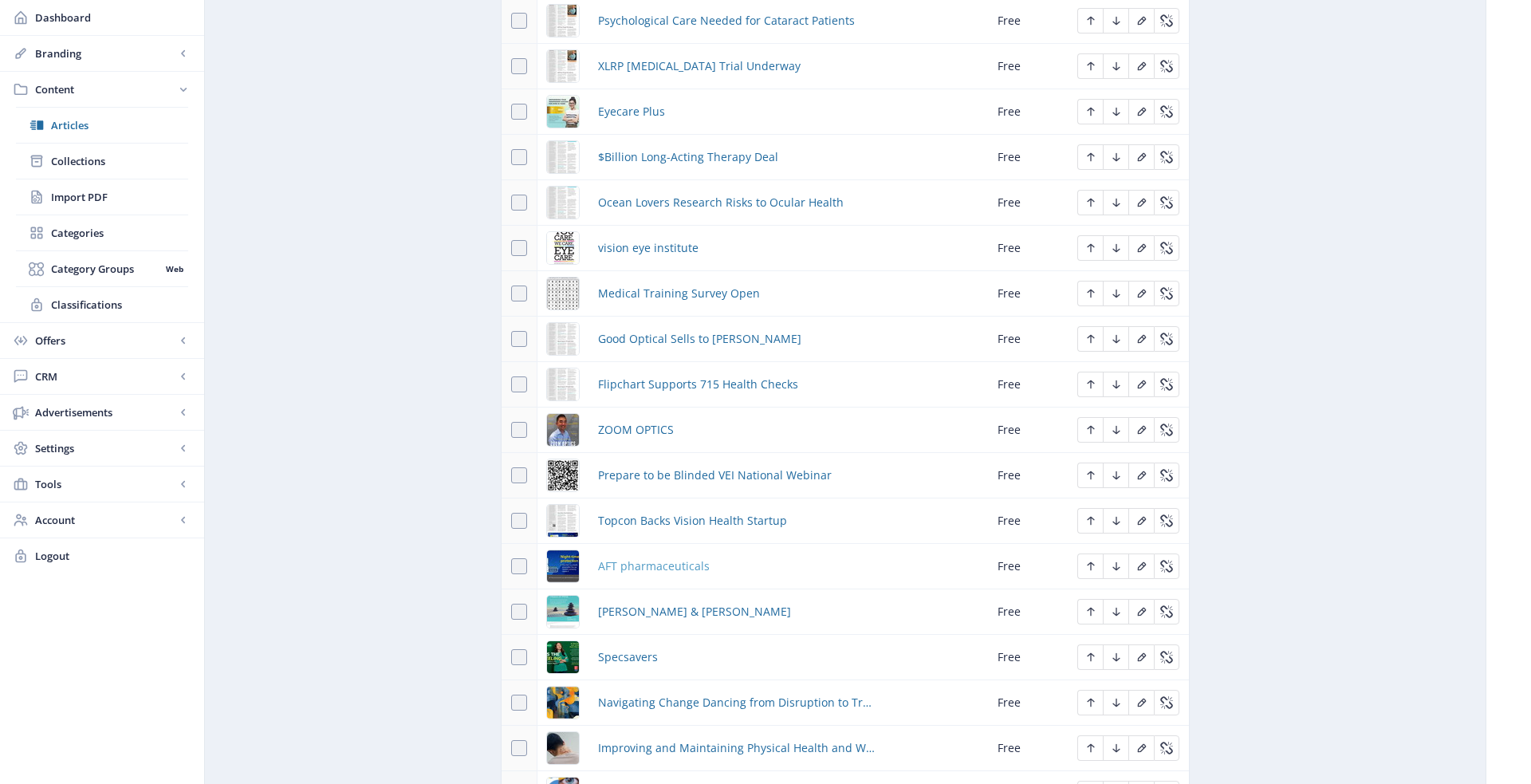
click at [628, 557] on span "AFT pharmaceuticals" at bounding box center [654, 566] width 111 height 19
click at [627, 602] on span "Johnson & Johnson" at bounding box center [694, 612] width 193 height 19
click at [620, 648] on span "Specsavers" at bounding box center [628, 657] width 60 height 19
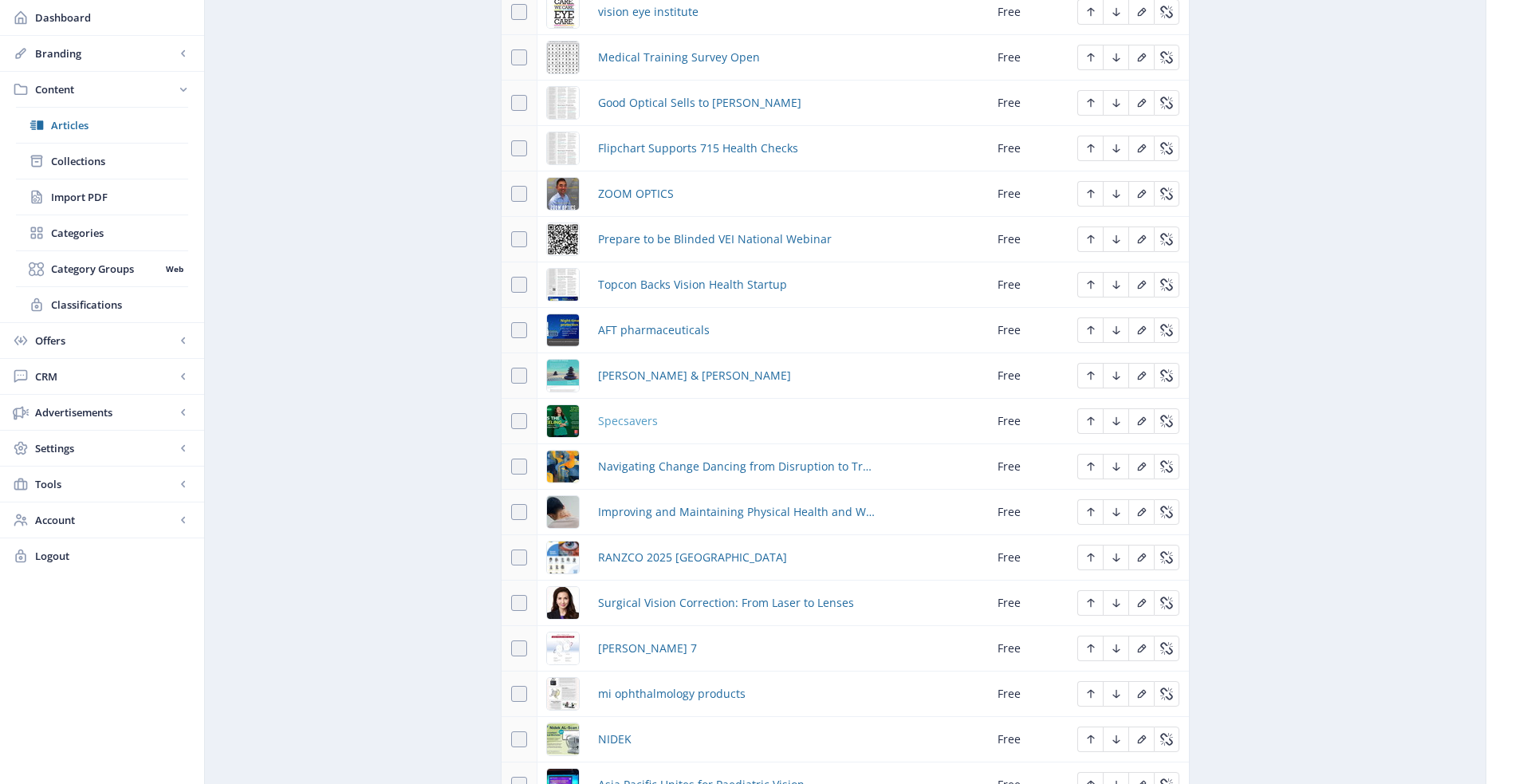
scroll to position [1640, 0]
click at [632, 545] on span "RANZCO 2025 Melbourne" at bounding box center [692, 555] width 189 height 19
click at [617, 635] on span "LIBERT 7" at bounding box center [648, 645] width 99 height 19
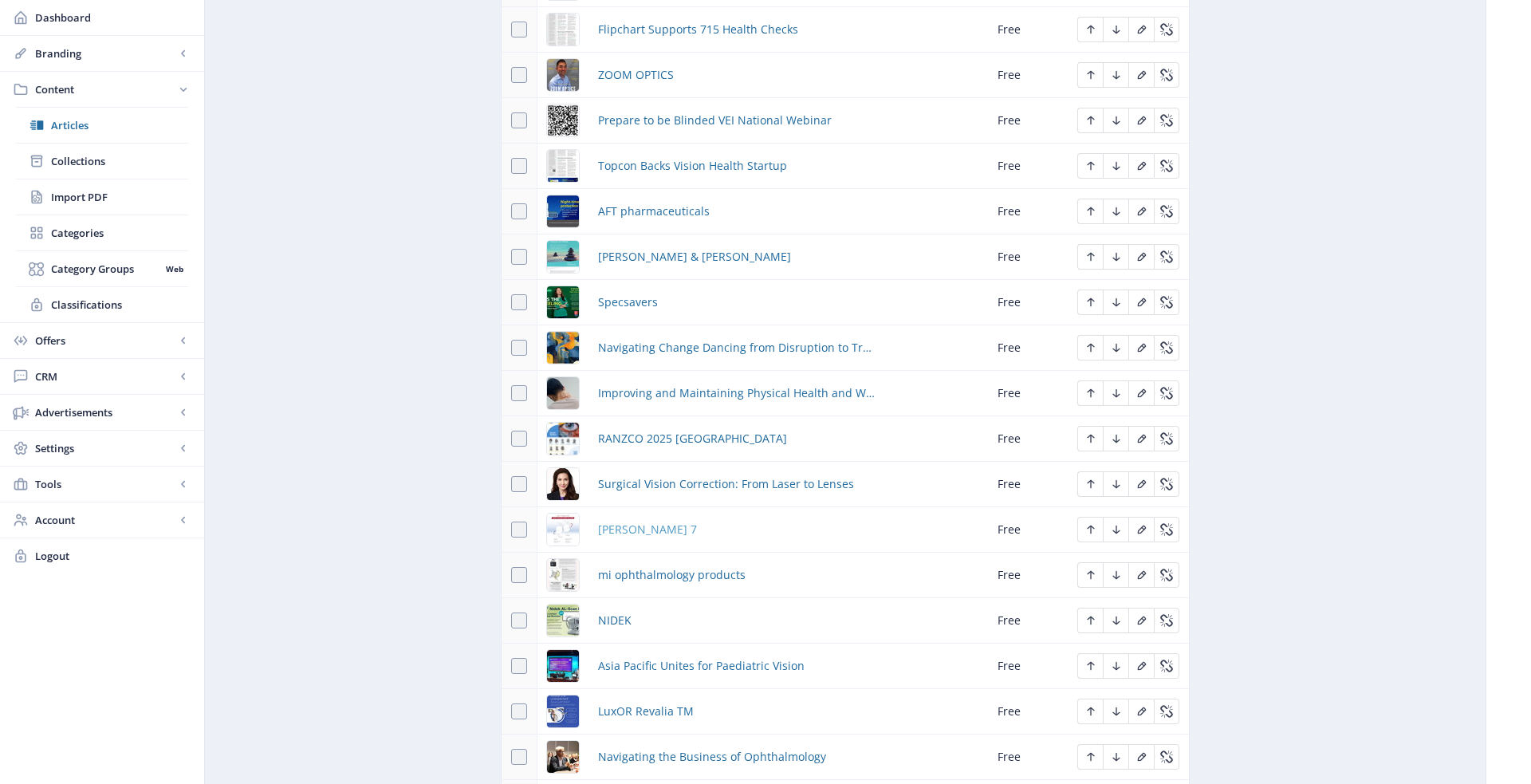
scroll to position [1783, 0]
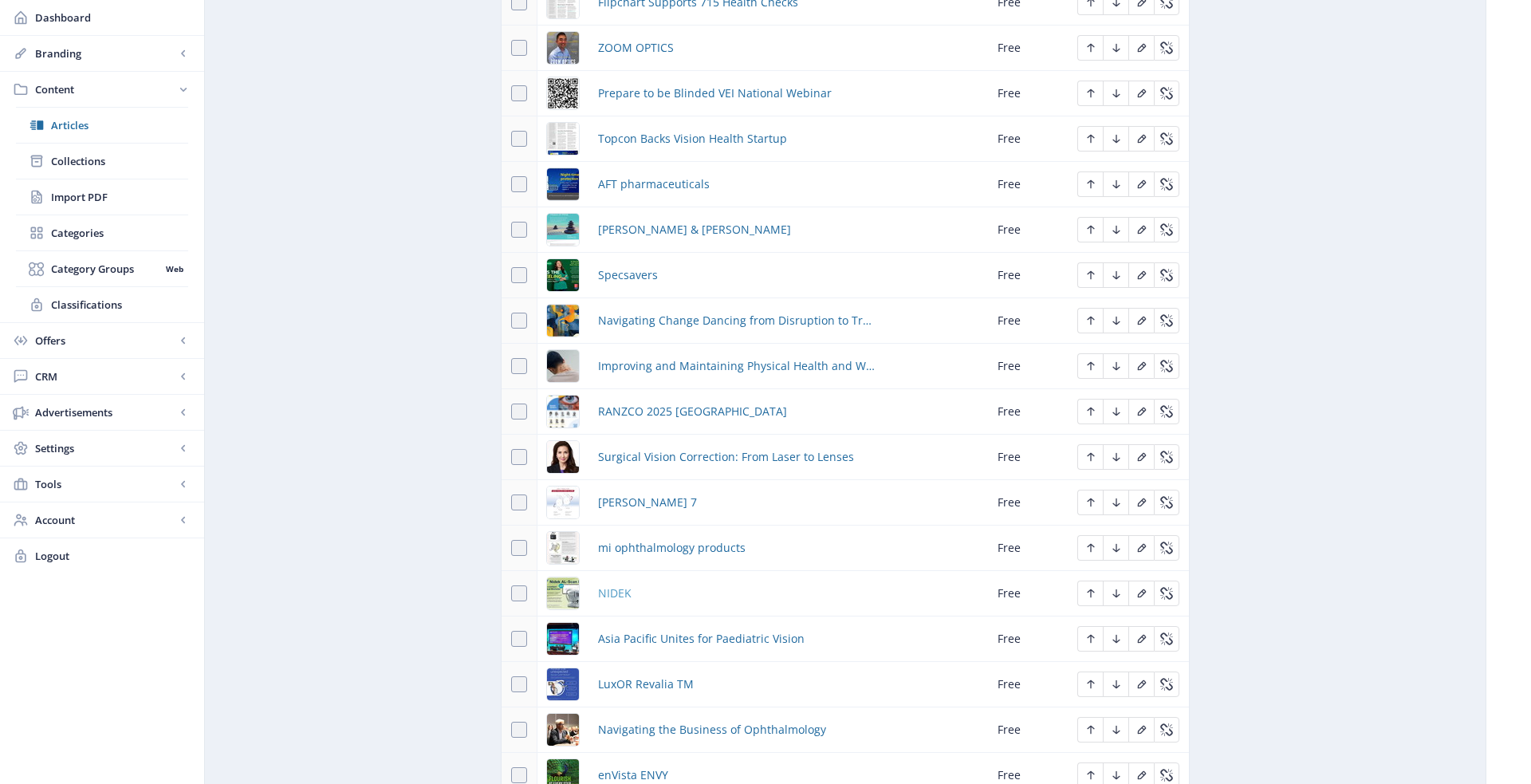
click at [614, 584] on span "NIDEK" at bounding box center [615, 593] width 34 height 19
click at [629, 675] on span "LuxOR Revalia TM" at bounding box center [646, 684] width 96 height 19
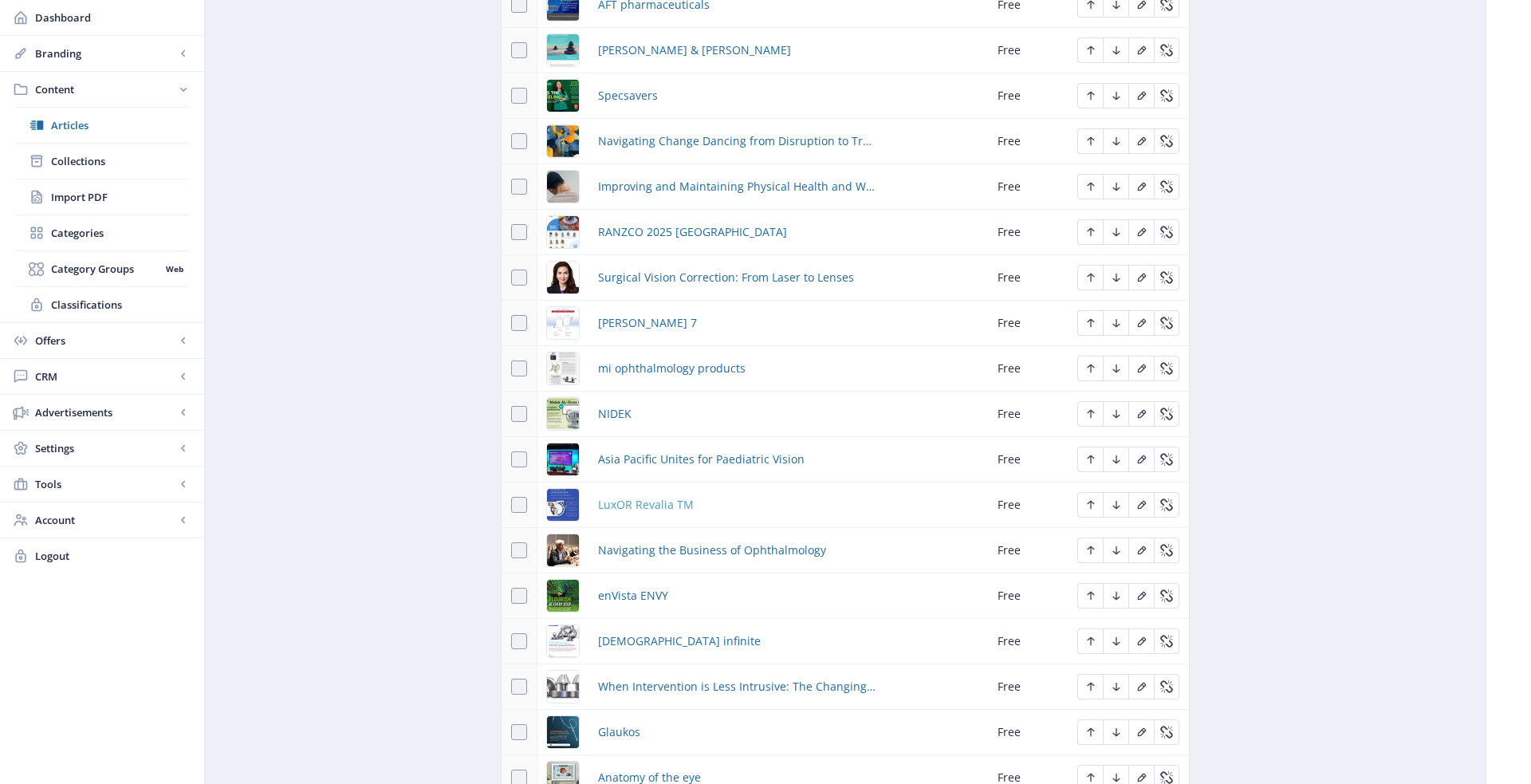
scroll to position [1971, 0]
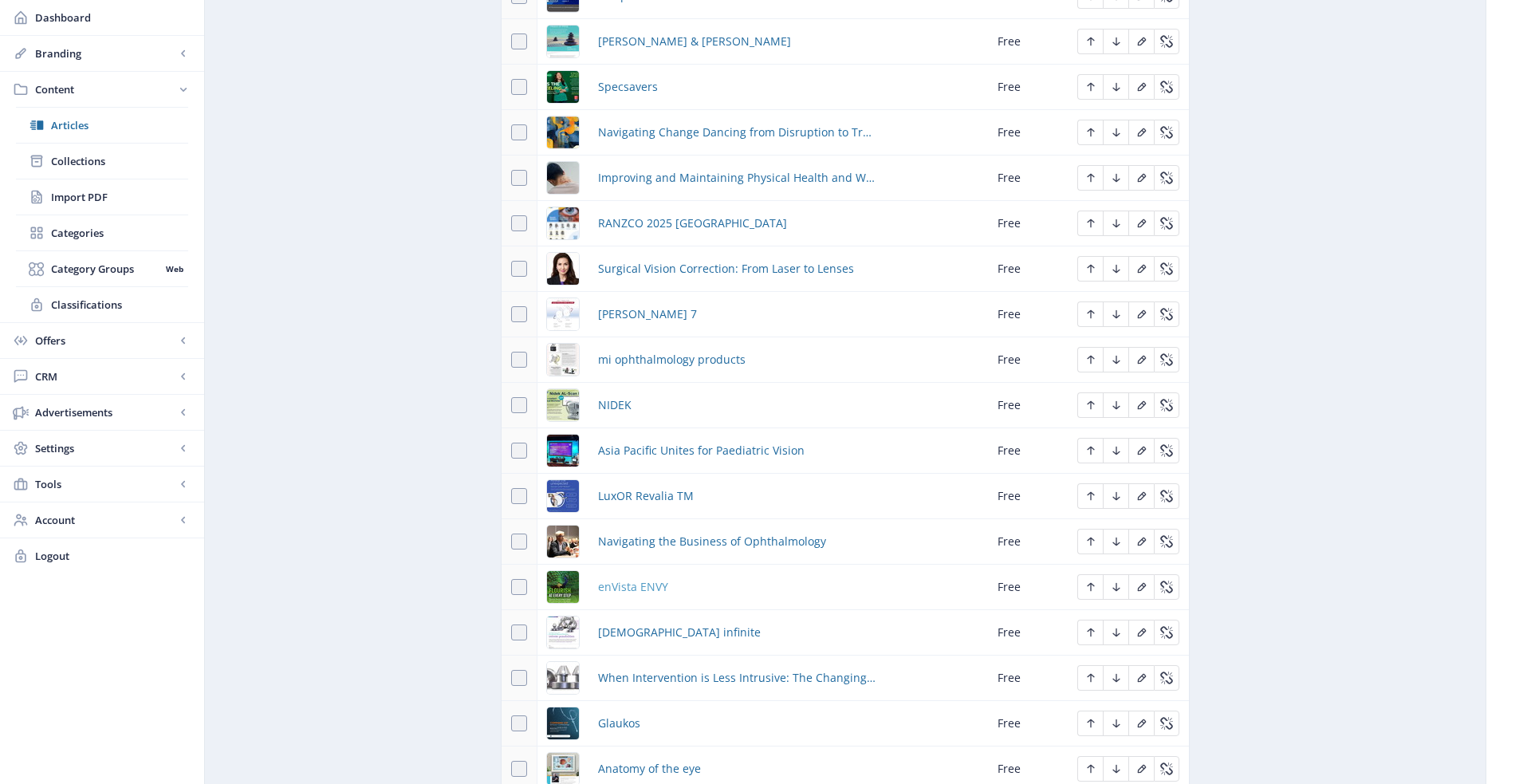
click at [628, 577] on span "enVista ENVY" at bounding box center [633, 587] width 70 height 19
click at [630, 622] on span "Istent infinite" at bounding box center [680, 632] width 163 height 19
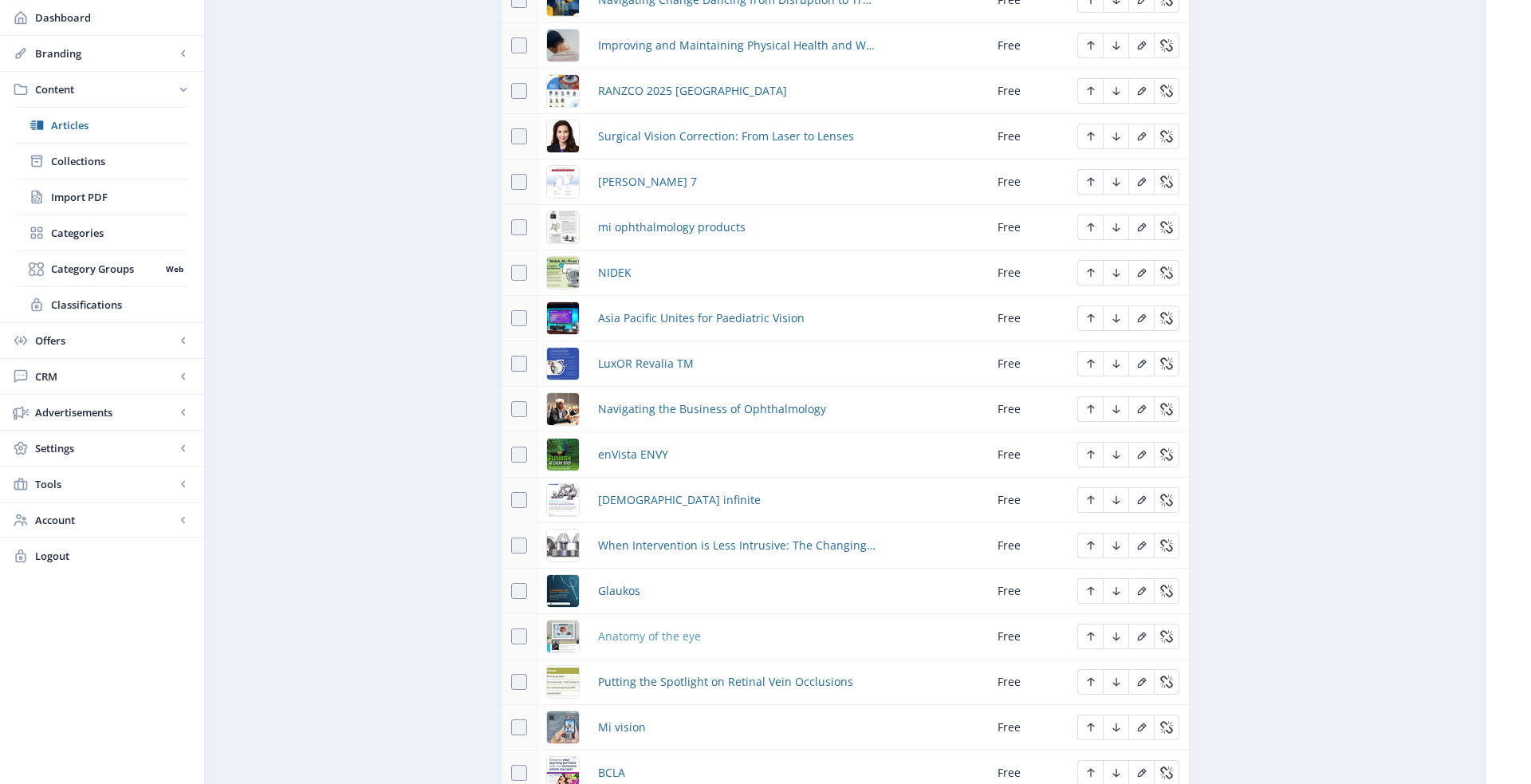
scroll to position [2108, 0]
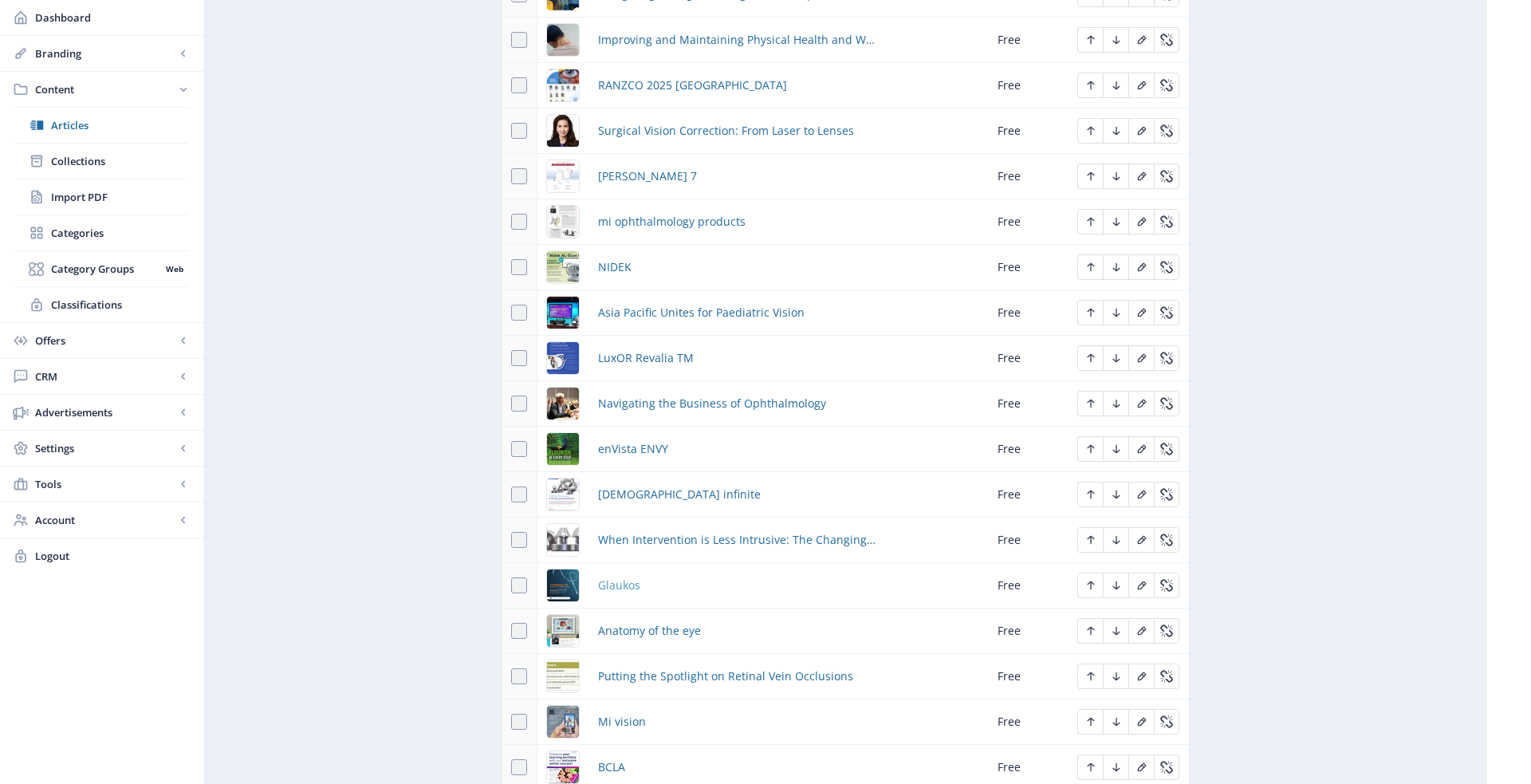
click at [622, 576] on span "Glaukos" at bounding box center [620, 586] width 43 height 19
click at [633, 621] on span "Anatomy of the eye" at bounding box center [650, 631] width 103 height 19
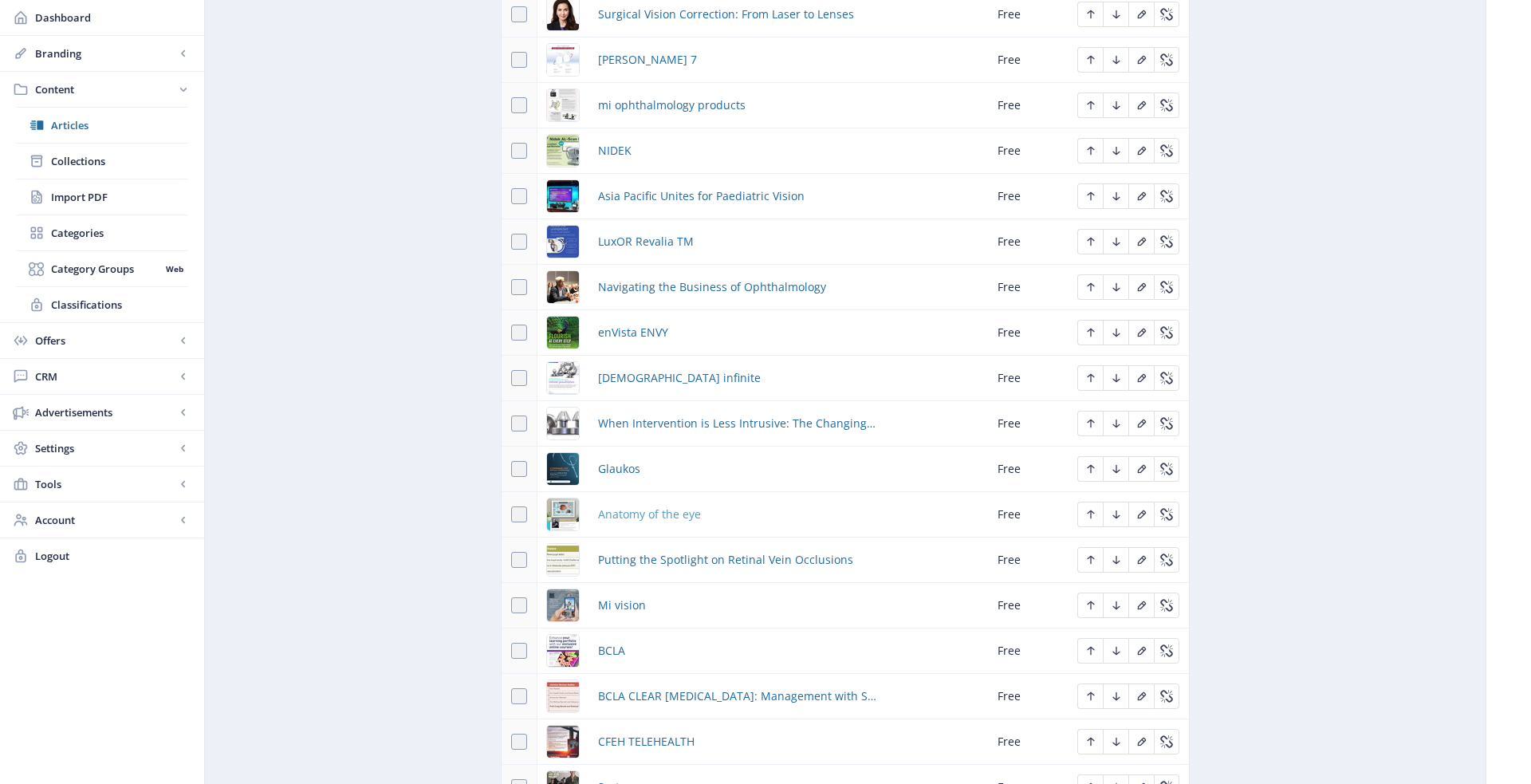
scroll to position [2251, 0]
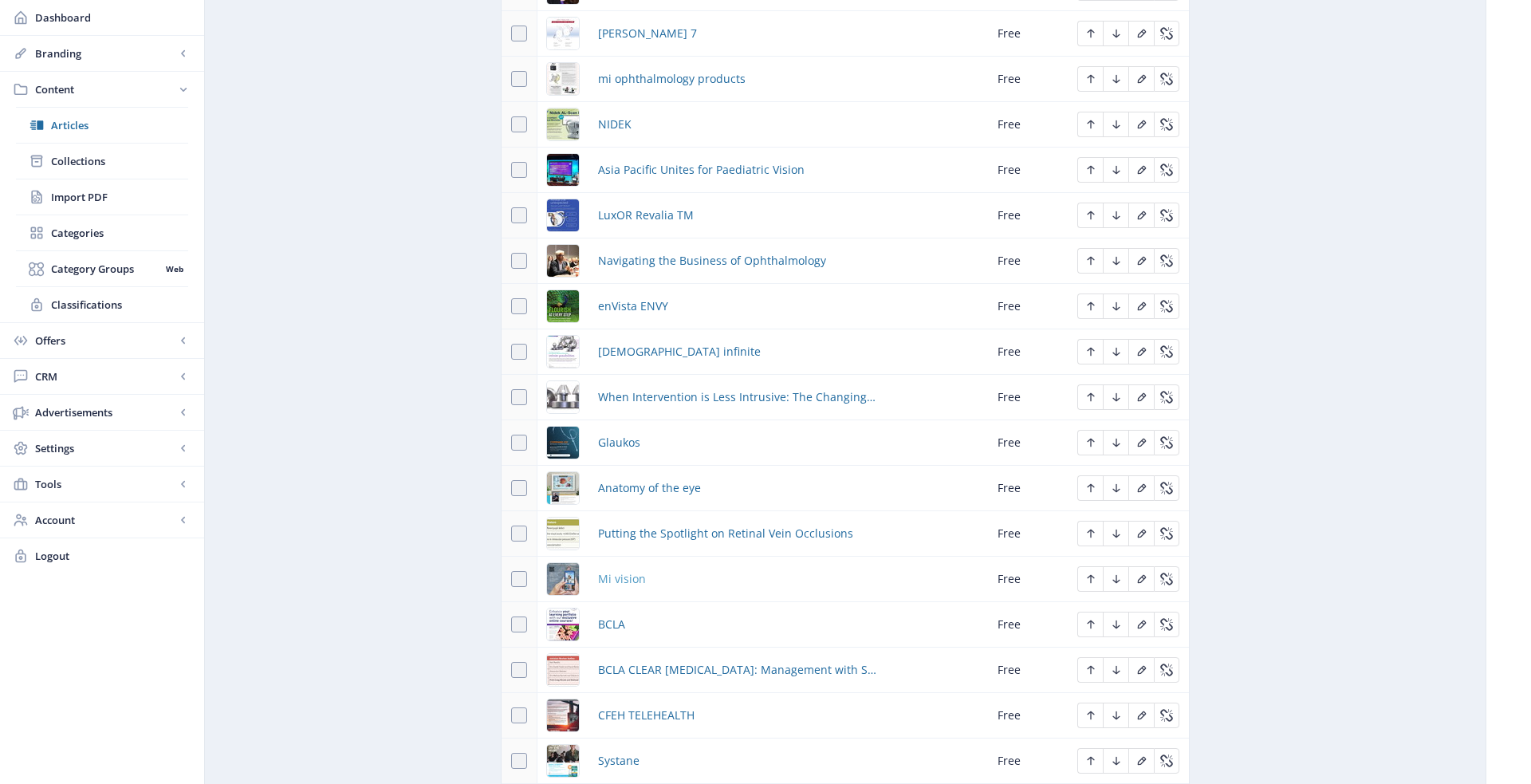
click at [622, 569] on span "Mi vision" at bounding box center [622, 579] width 47 height 19
click at [613, 615] on span "BCLA" at bounding box center [612, 624] width 27 height 19
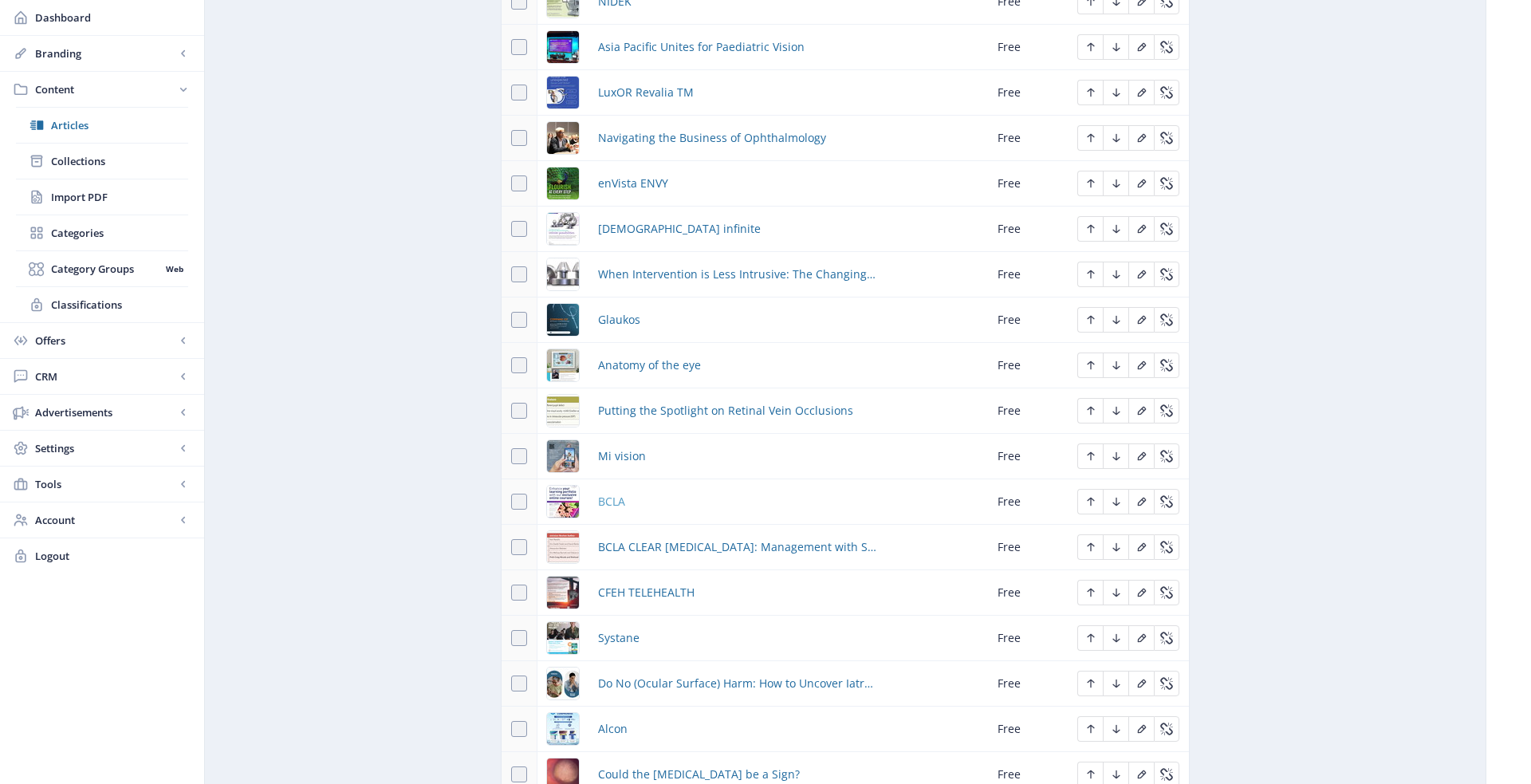
scroll to position [2384, 0]
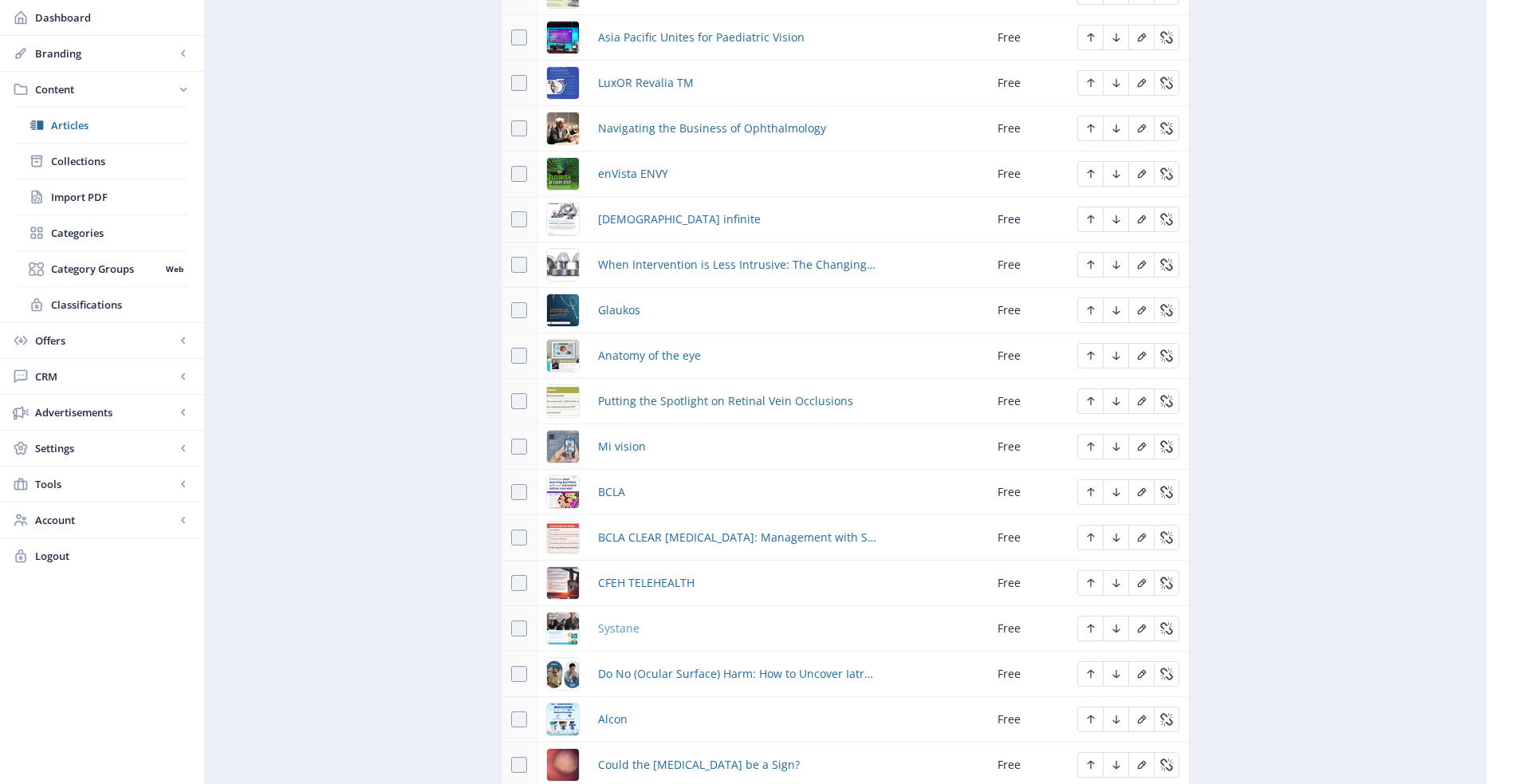
click at [611, 618] on span "Systane" at bounding box center [619, 628] width 42 height 19
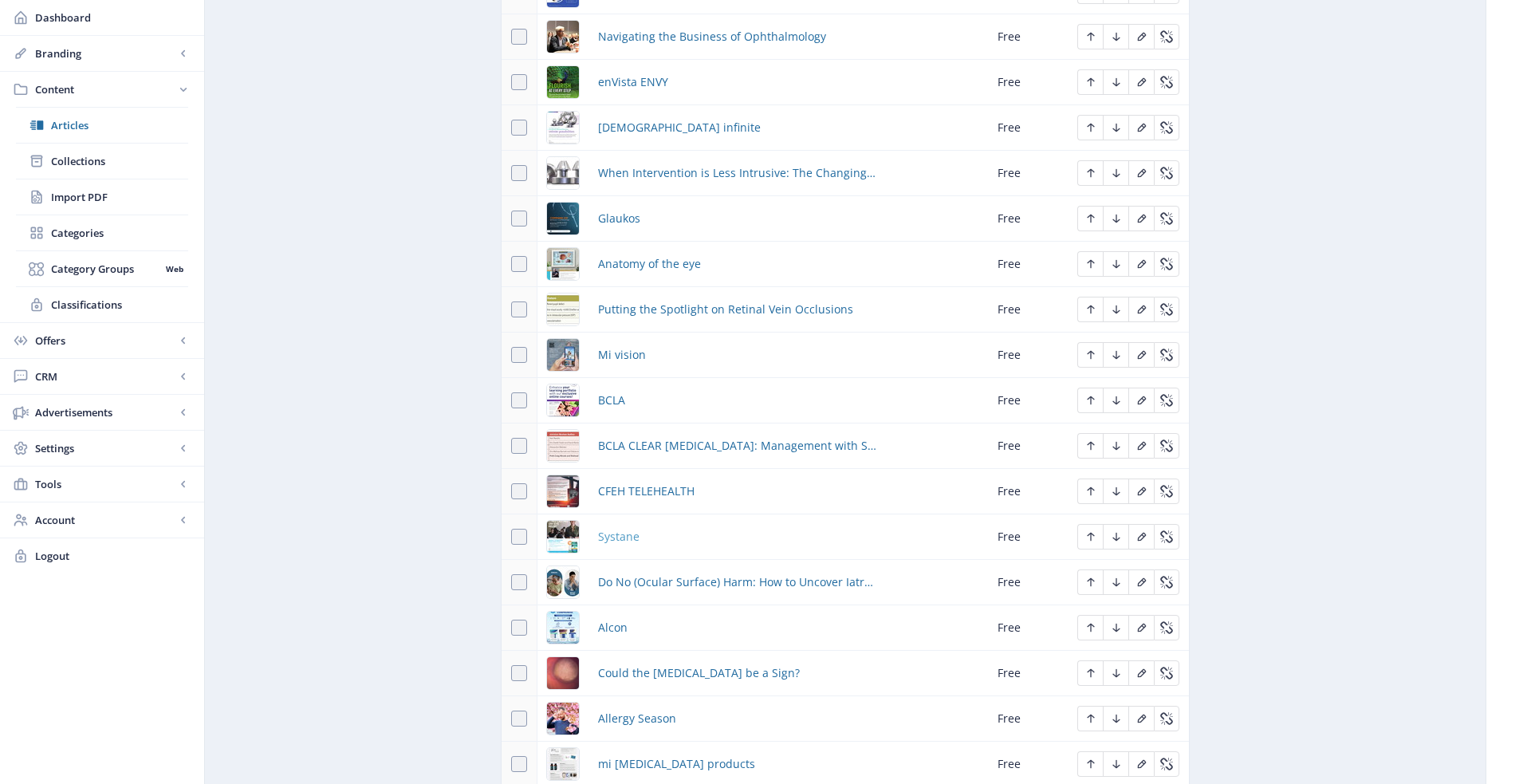
scroll to position [2477, 0]
click at [623, 480] on span "CFEH TELEHEALTH" at bounding box center [647, 490] width 97 height 19
click at [608, 617] on span "Alcon" at bounding box center [613, 626] width 29 height 19
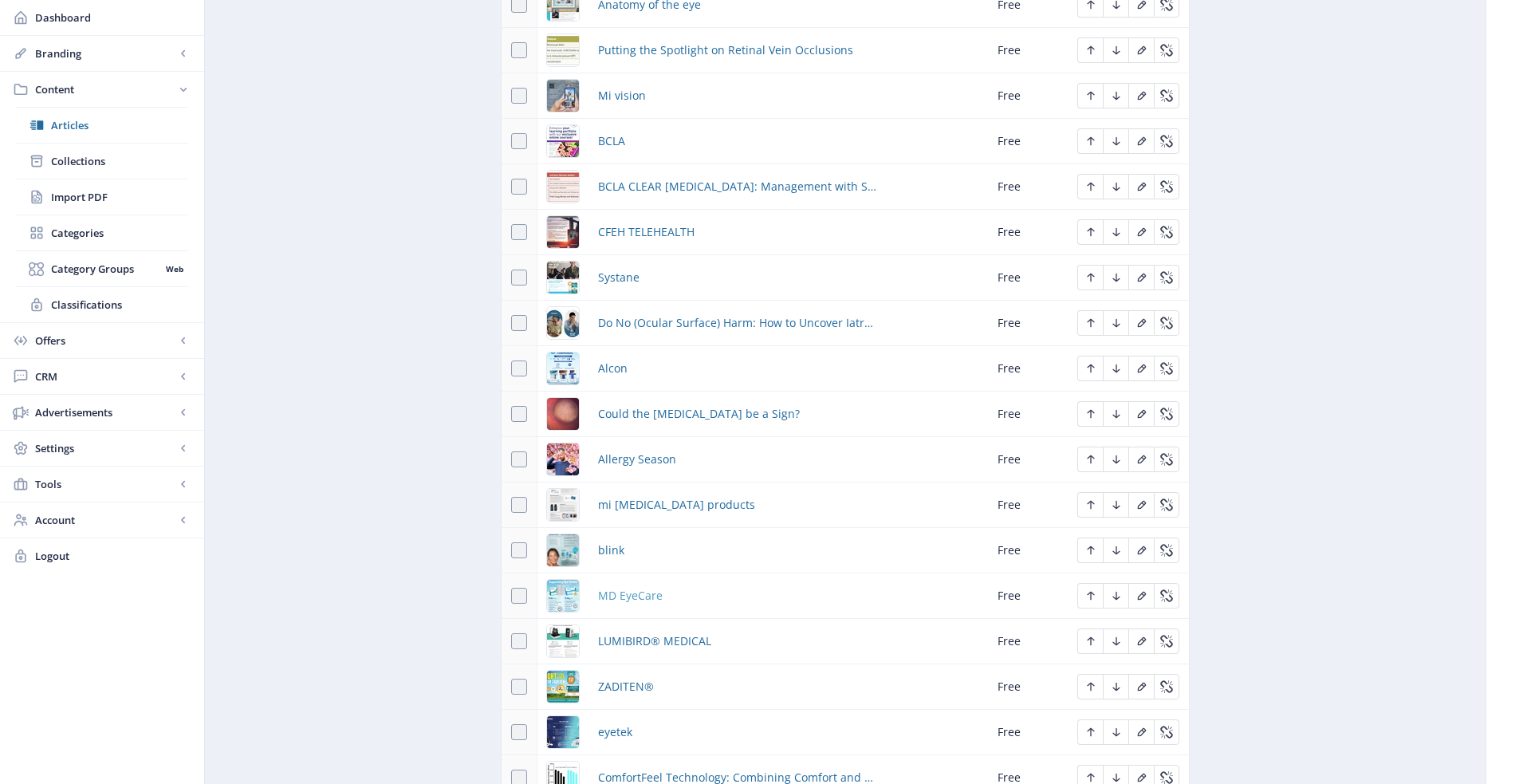
scroll to position [2759, 0]
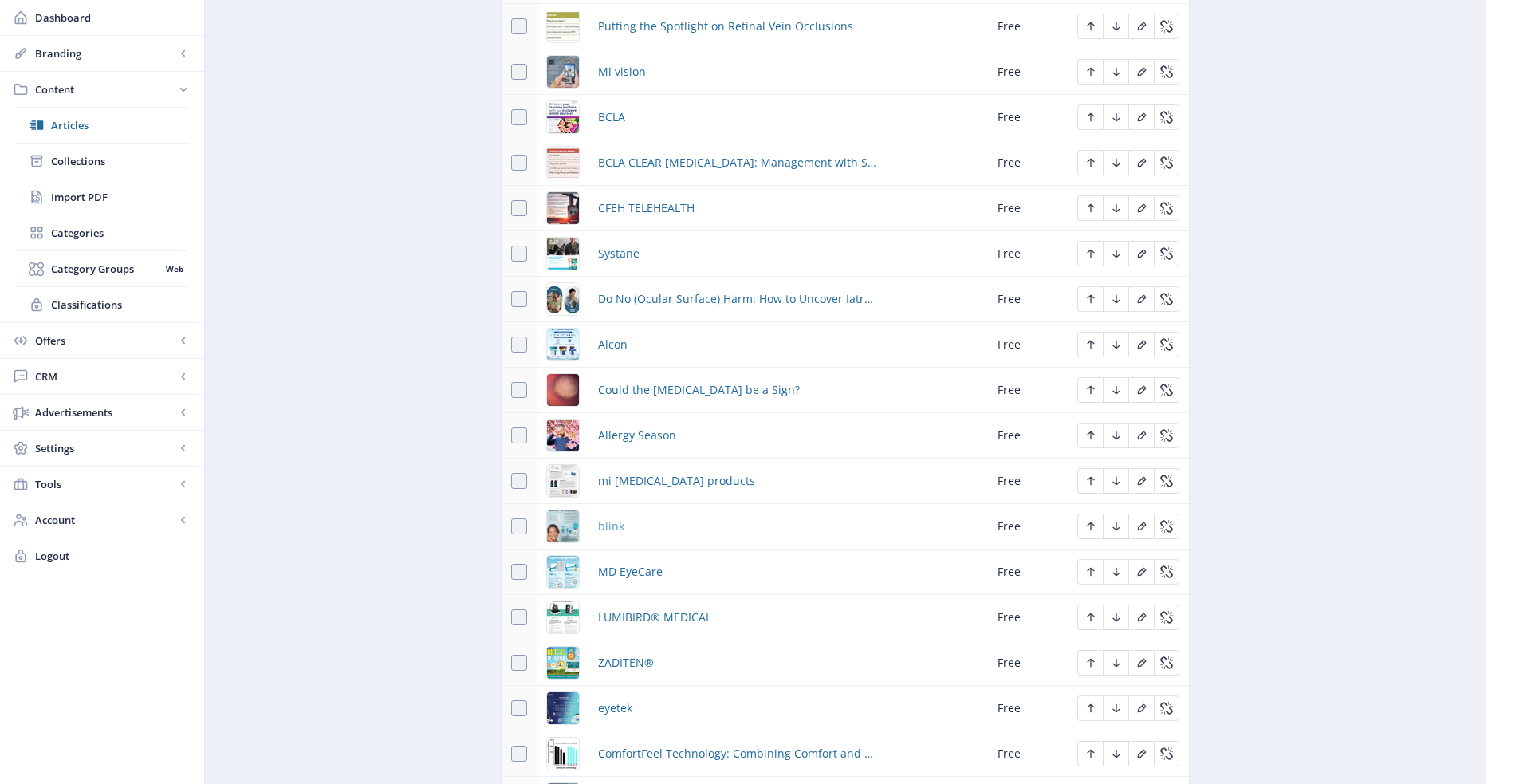
click at [609, 517] on span "blink" at bounding box center [611, 527] width 26 height 19
click at [617, 562] on span "MD EyeCare" at bounding box center [630, 572] width 65 height 19
click at [639, 608] on span "LUMIBIRD® MEDICAL" at bounding box center [655, 618] width 113 height 19
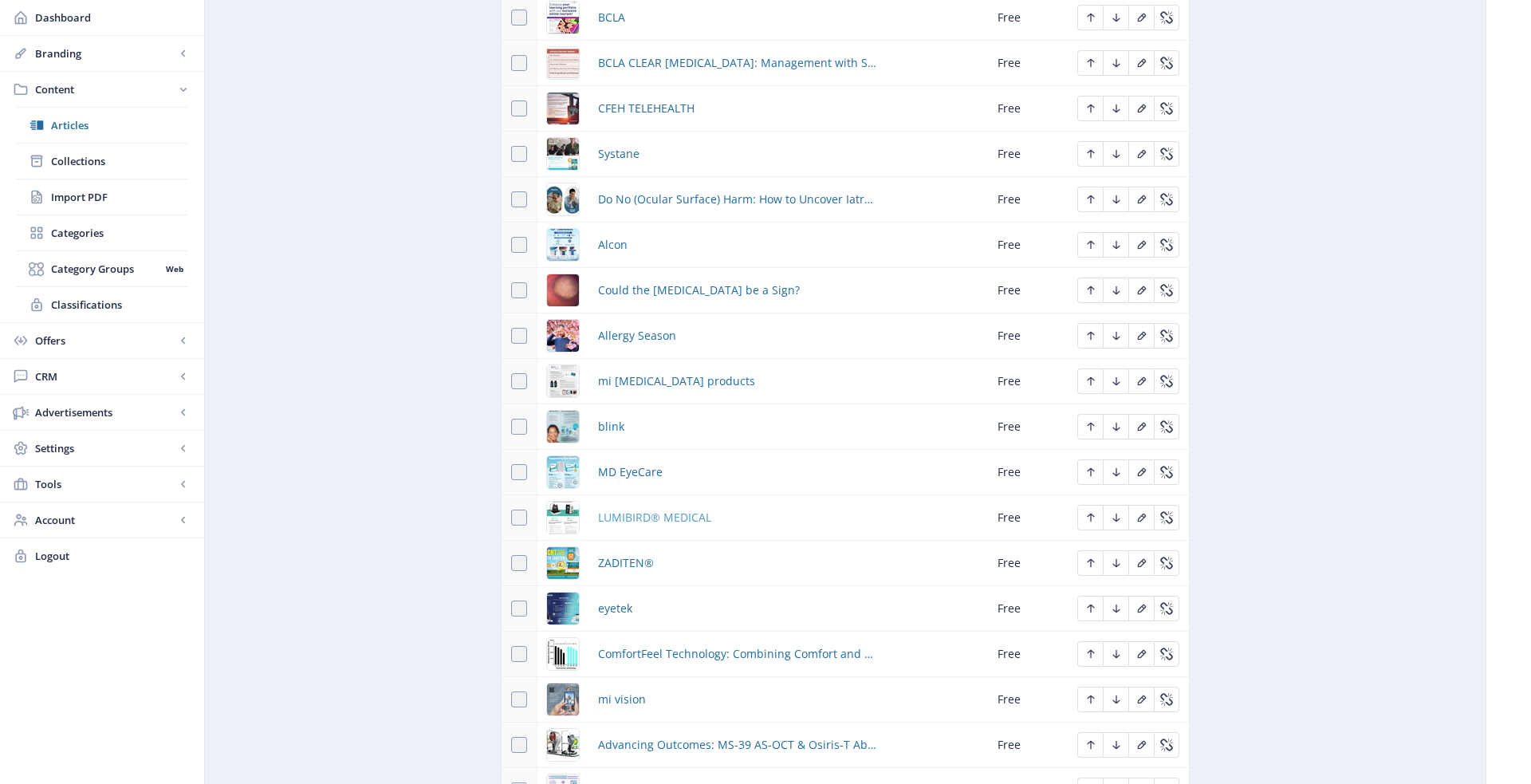
scroll to position [2862, 0]
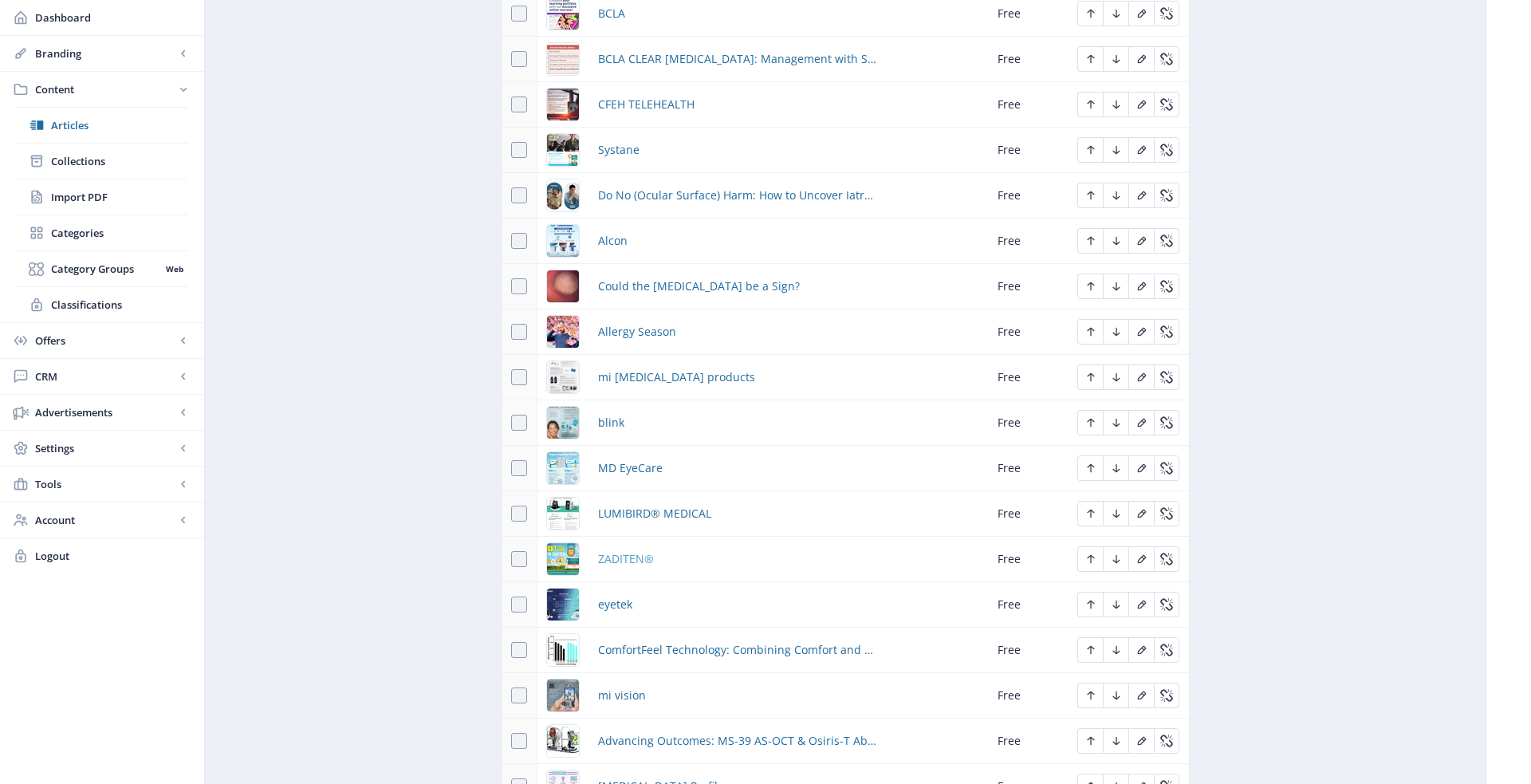
click at [622, 549] on span "ZADITEN®" at bounding box center [627, 558] width 56 height 19
click at [616, 594] on span "eyetek" at bounding box center [615, 604] width 34 height 19
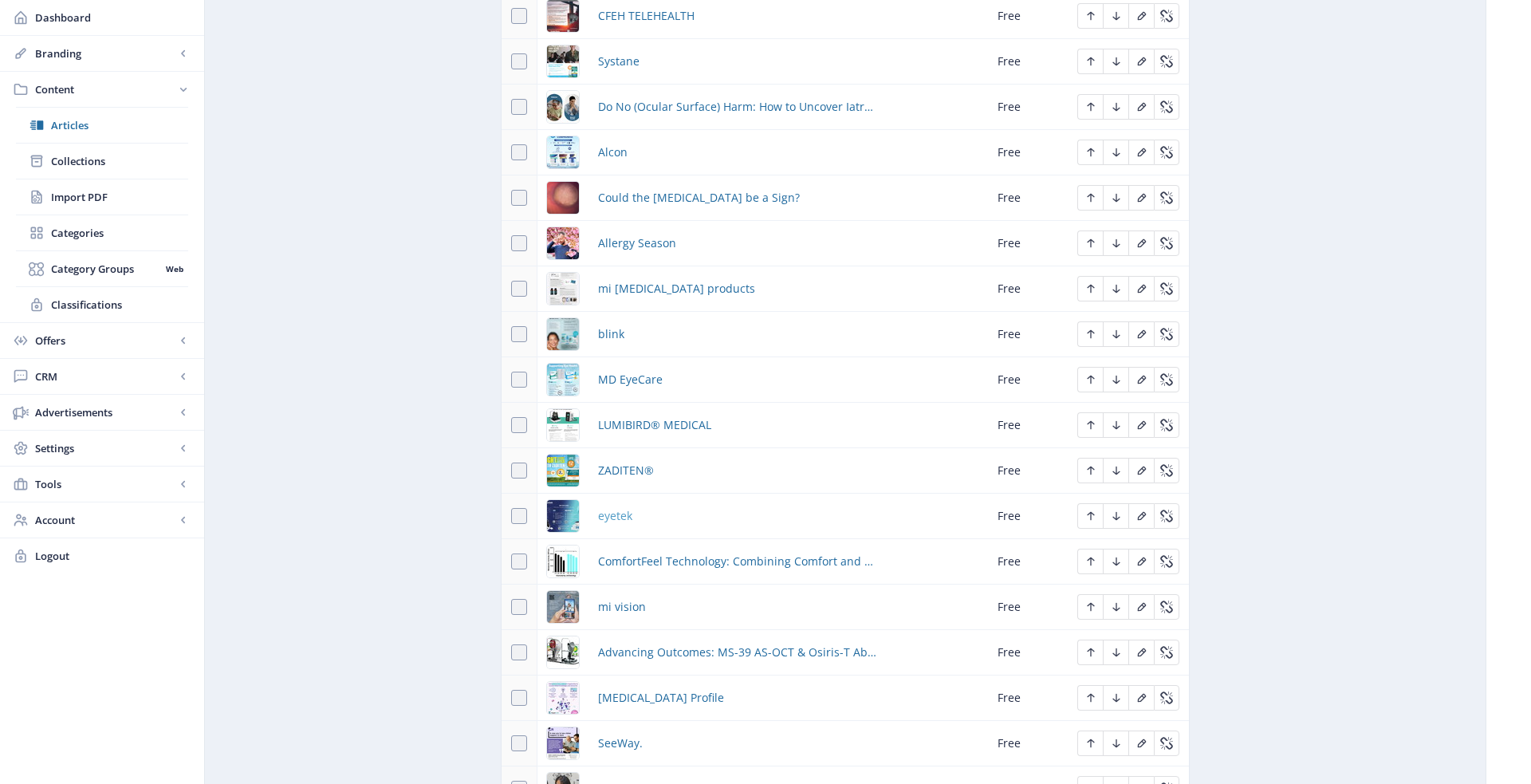
scroll to position [2953, 0]
click at [616, 594] on span "mi vision" at bounding box center [622, 604] width 47 height 19
click at [615, 685] on span "Myopia Profile" at bounding box center [661, 695] width 126 height 19
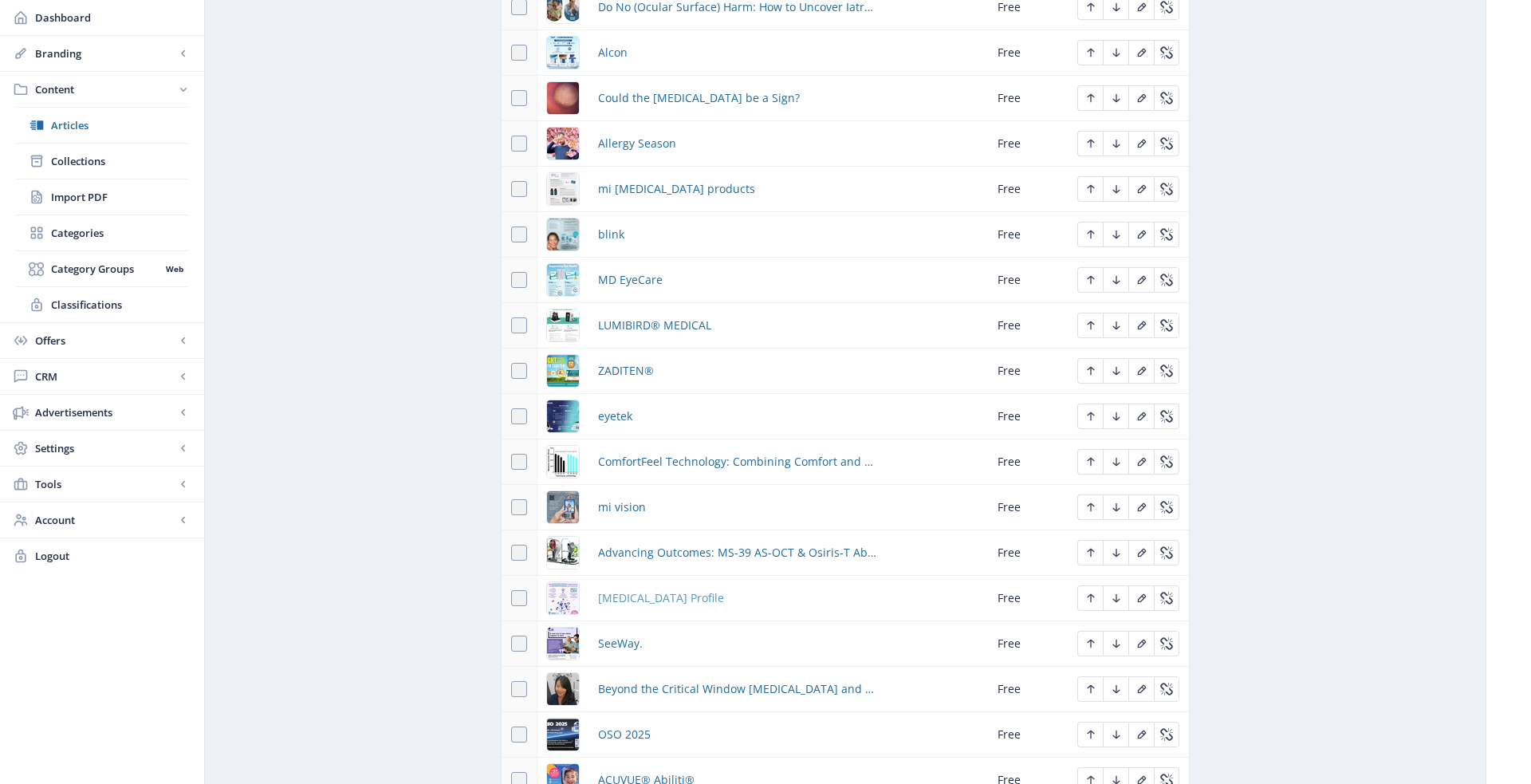
scroll to position [3067, 0]
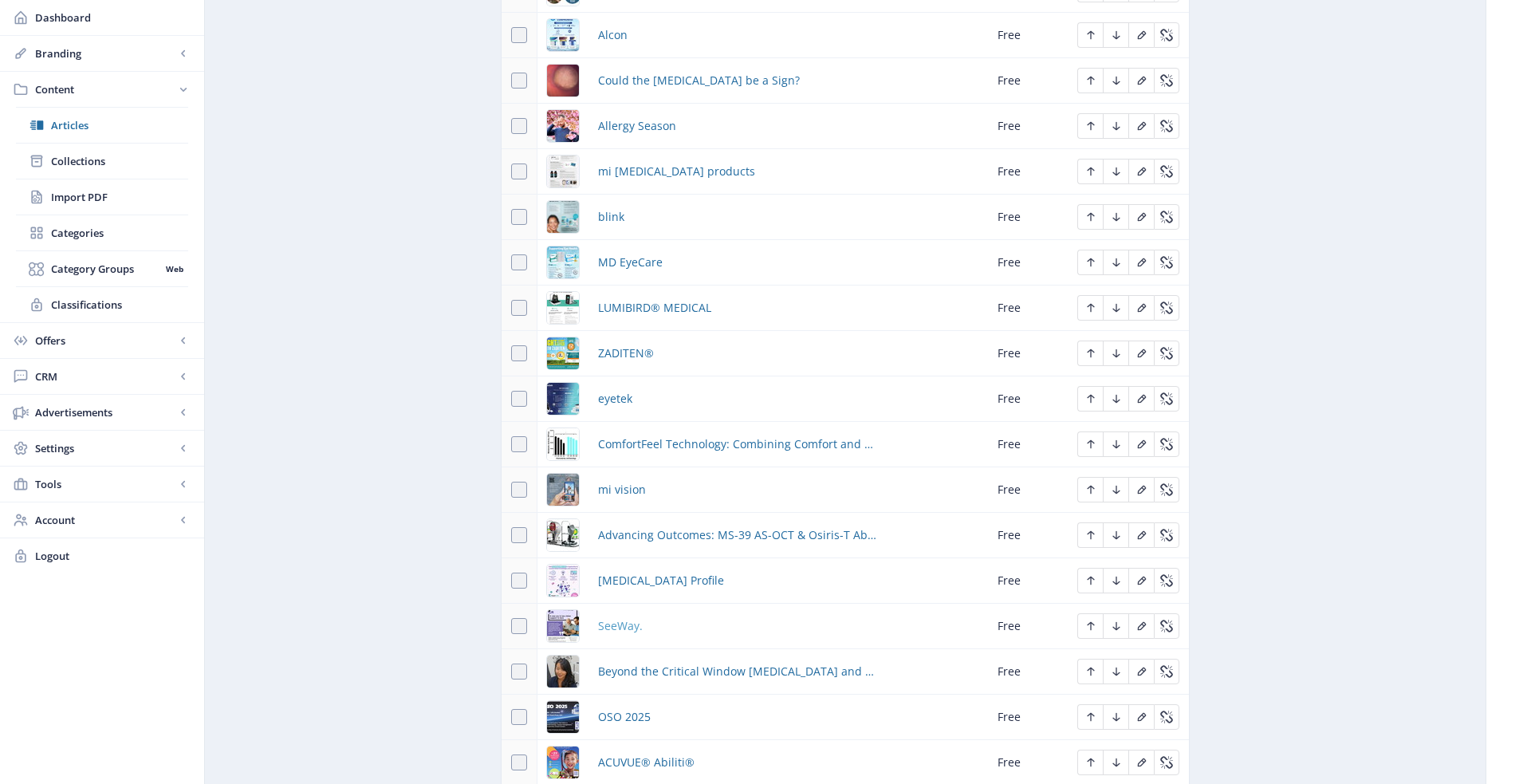
click at [615, 617] on span "SeeWay." at bounding box center [621, 626] width 45 height 19
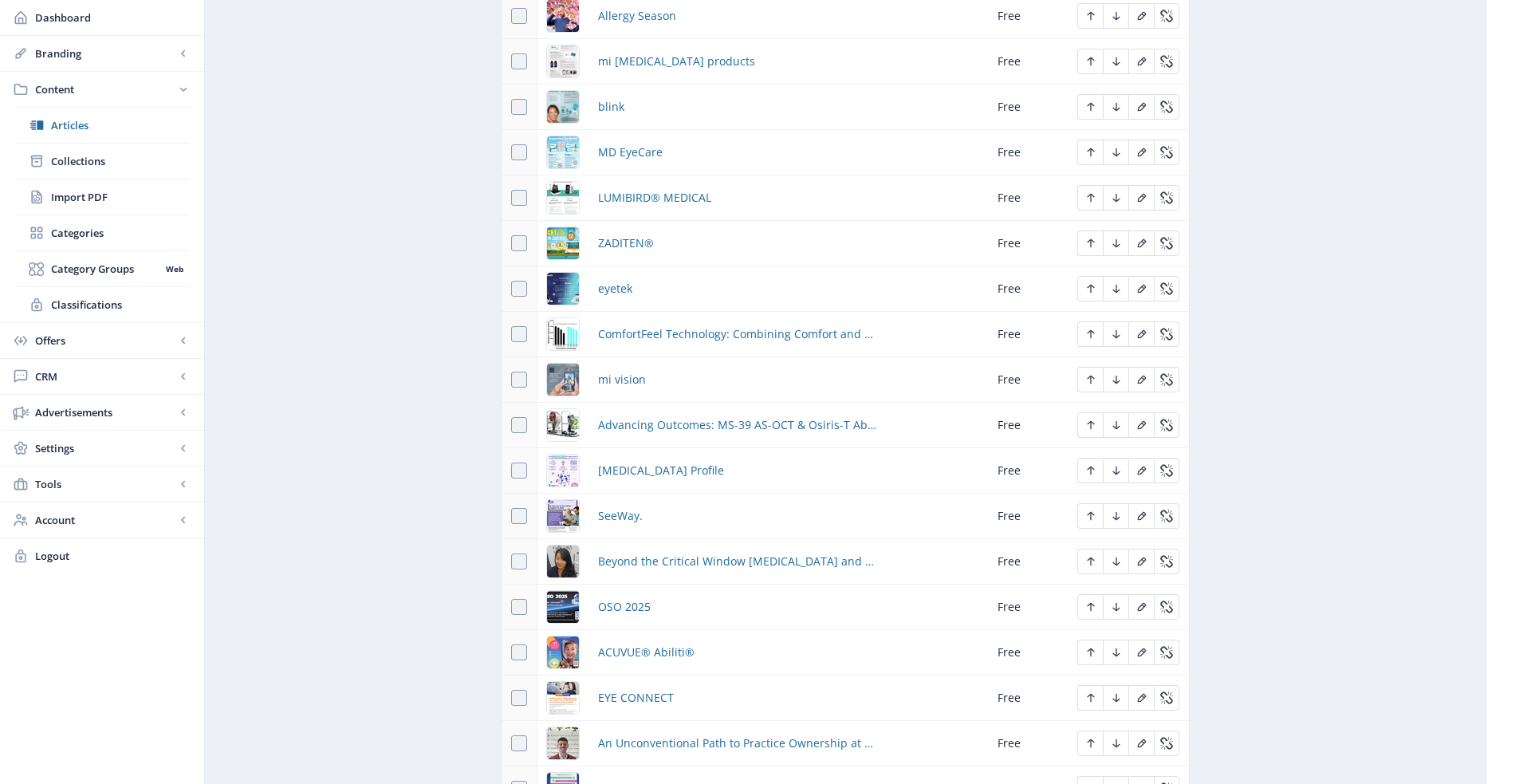
scroll to position [3179, 0]
click at [625, 595] on span "OSO 2025" at bounding box center [625, 605] width 52 height 19
click at [640, 641] on span "ACUVUE® Abiliti®" at bounding box center [647, 650] width 97 height 19
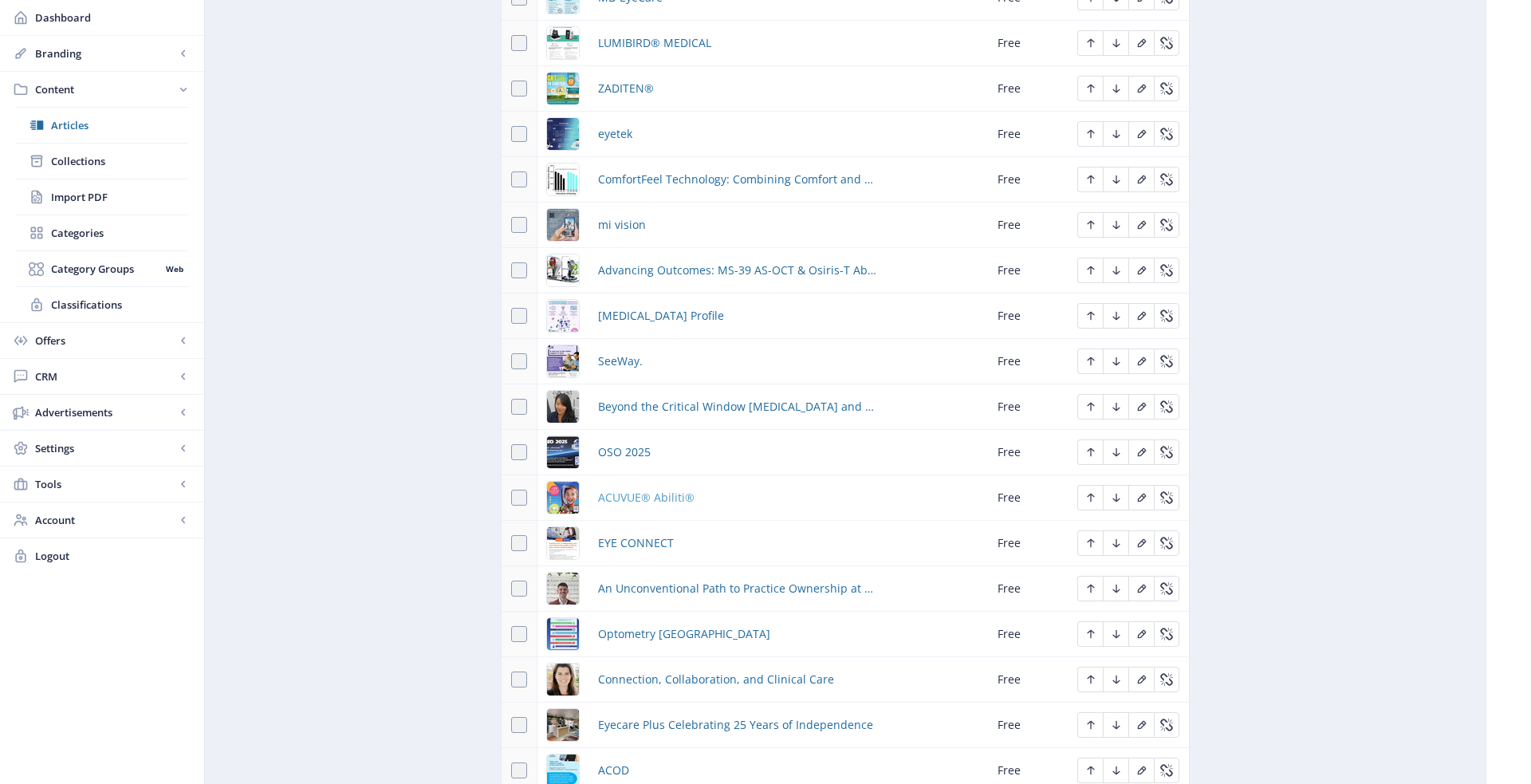
scroll to position [3397, 0]
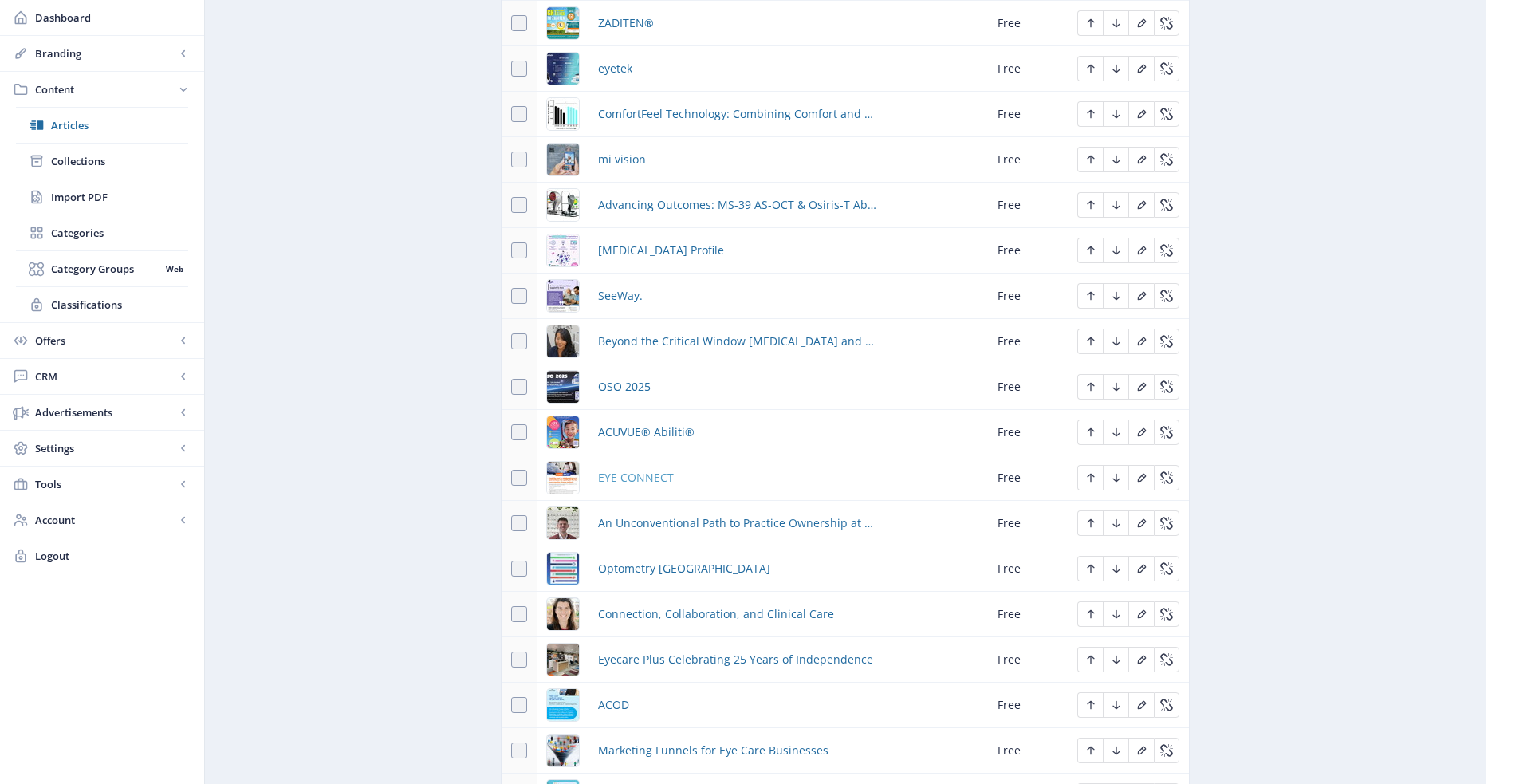
click at [635, 467] on span "EYE CONNECT" at bounding box center [636, 477] width 76 height 19
click at [652, 558] on span "Optometry AUSTRALIA" at bounding box center [685, 568] width 172 height 19
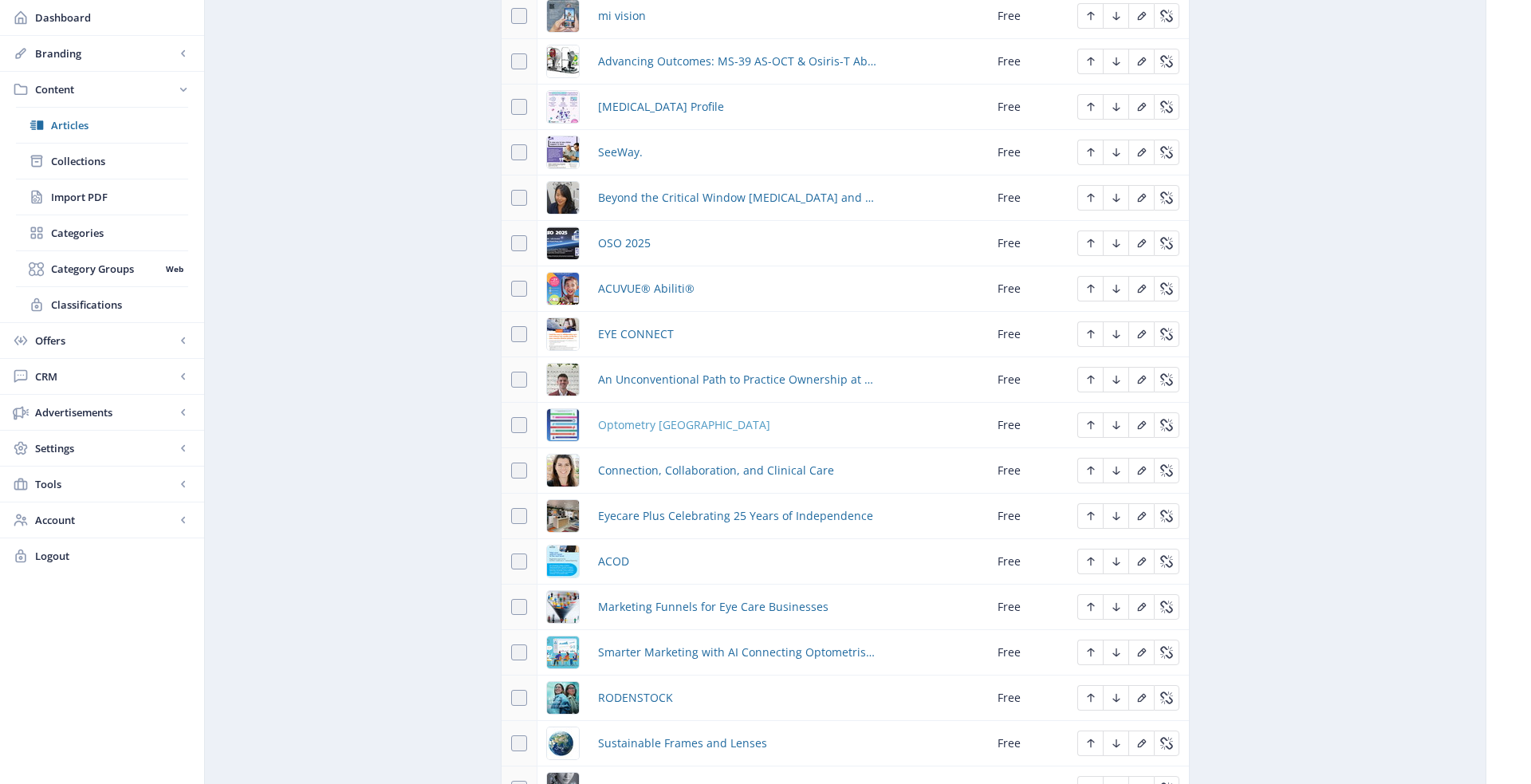
scroll to position [3551, 0]
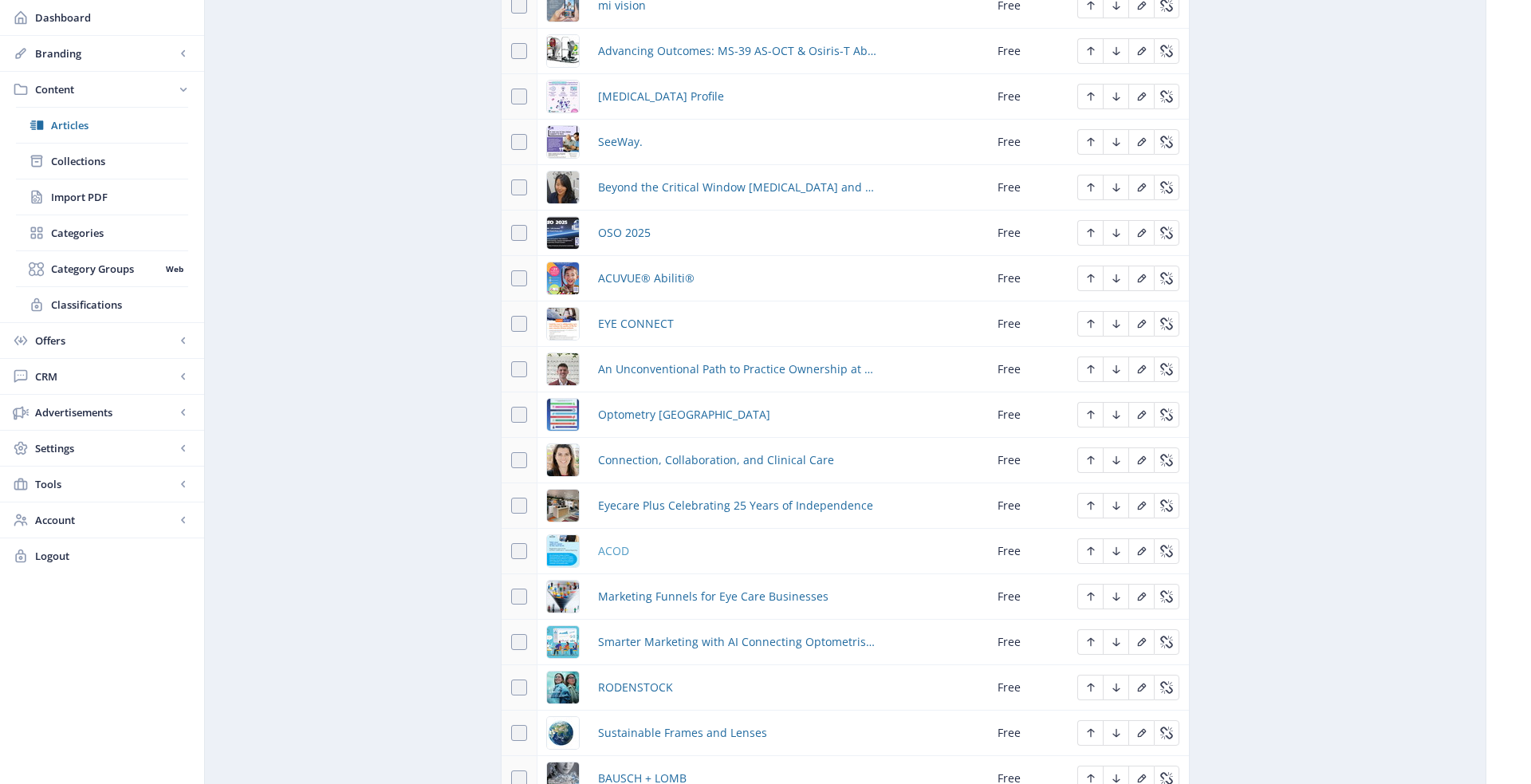
click at [621, 541] on span "ACOD" at bounding box center [614, 551] width 31 height 19
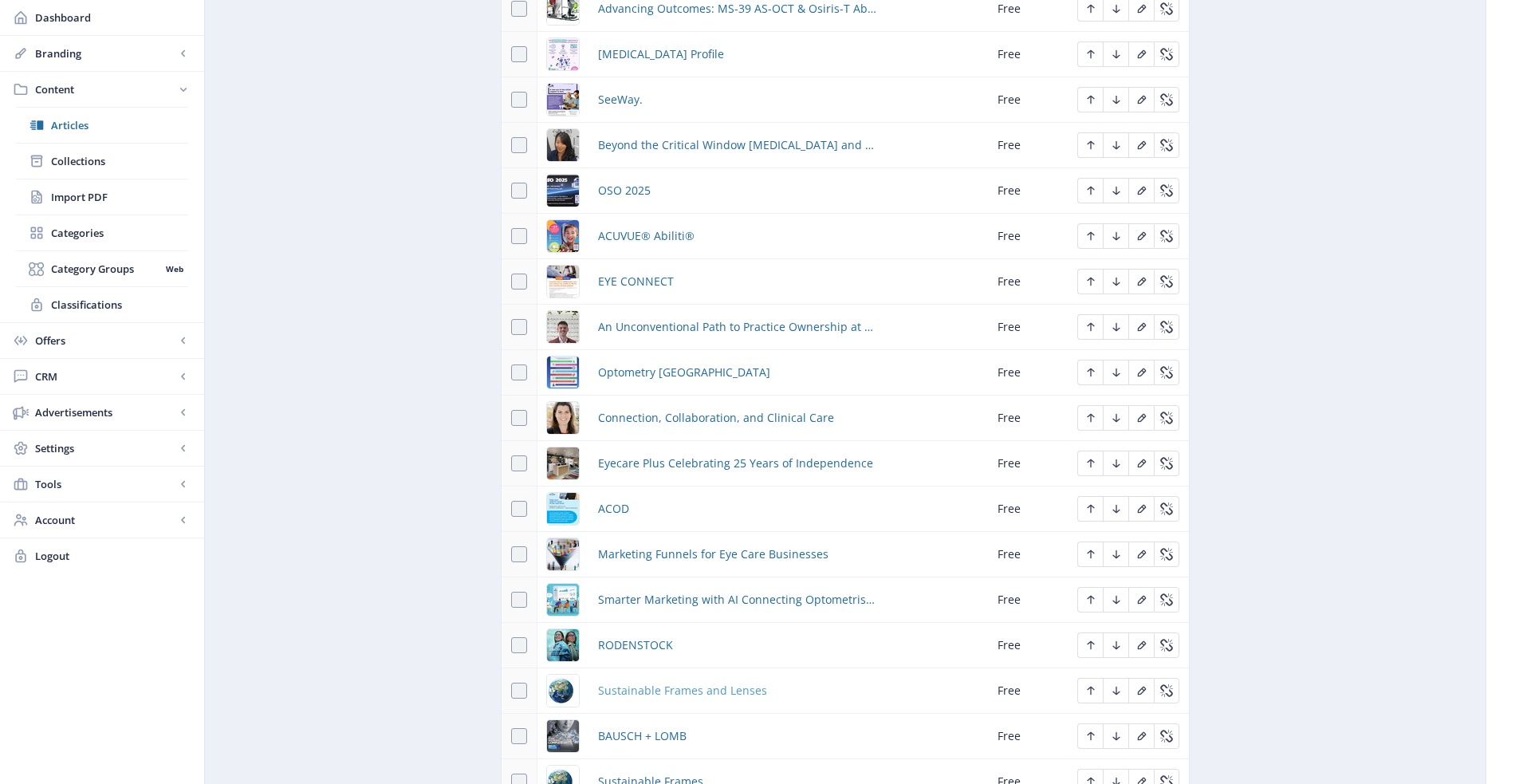
scroll to position [3654, 0]
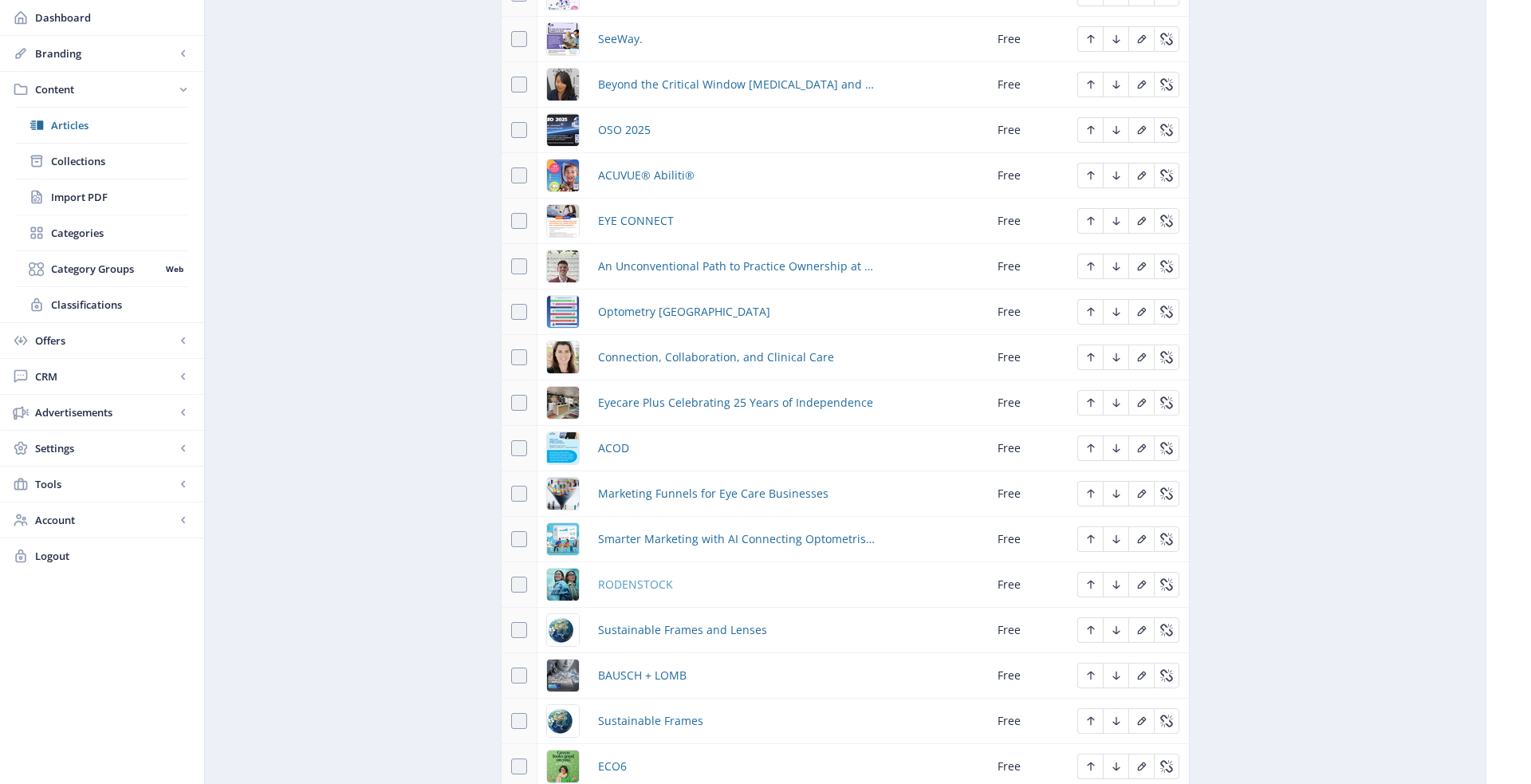
click at [642, 575] on span "RODENSTOCK" at bounding box center [635, 585] width 75 height 19
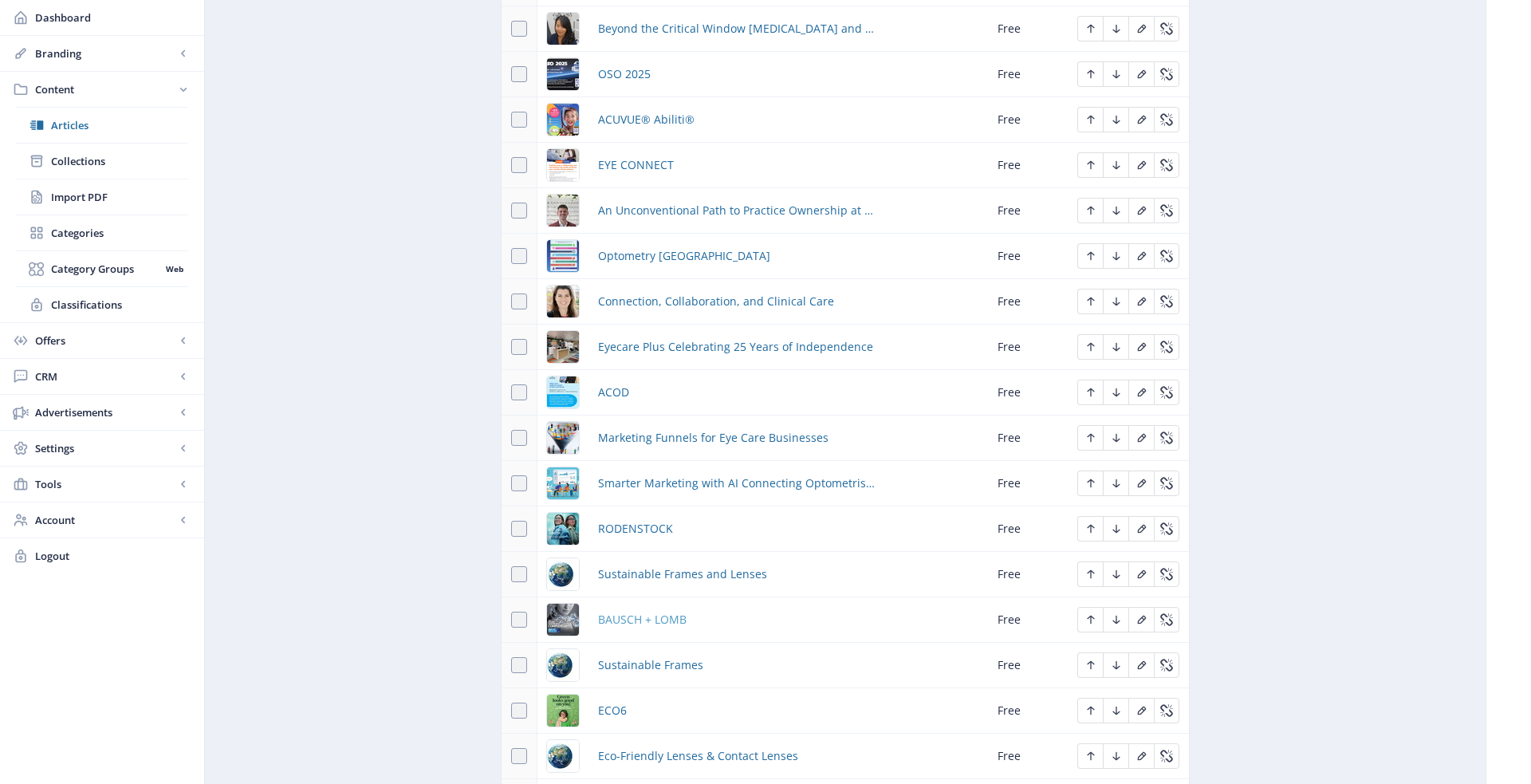
click at [649, 610] on span "BAUSCH + LOMB" at bounding box center [642, 619] width 88 height 19
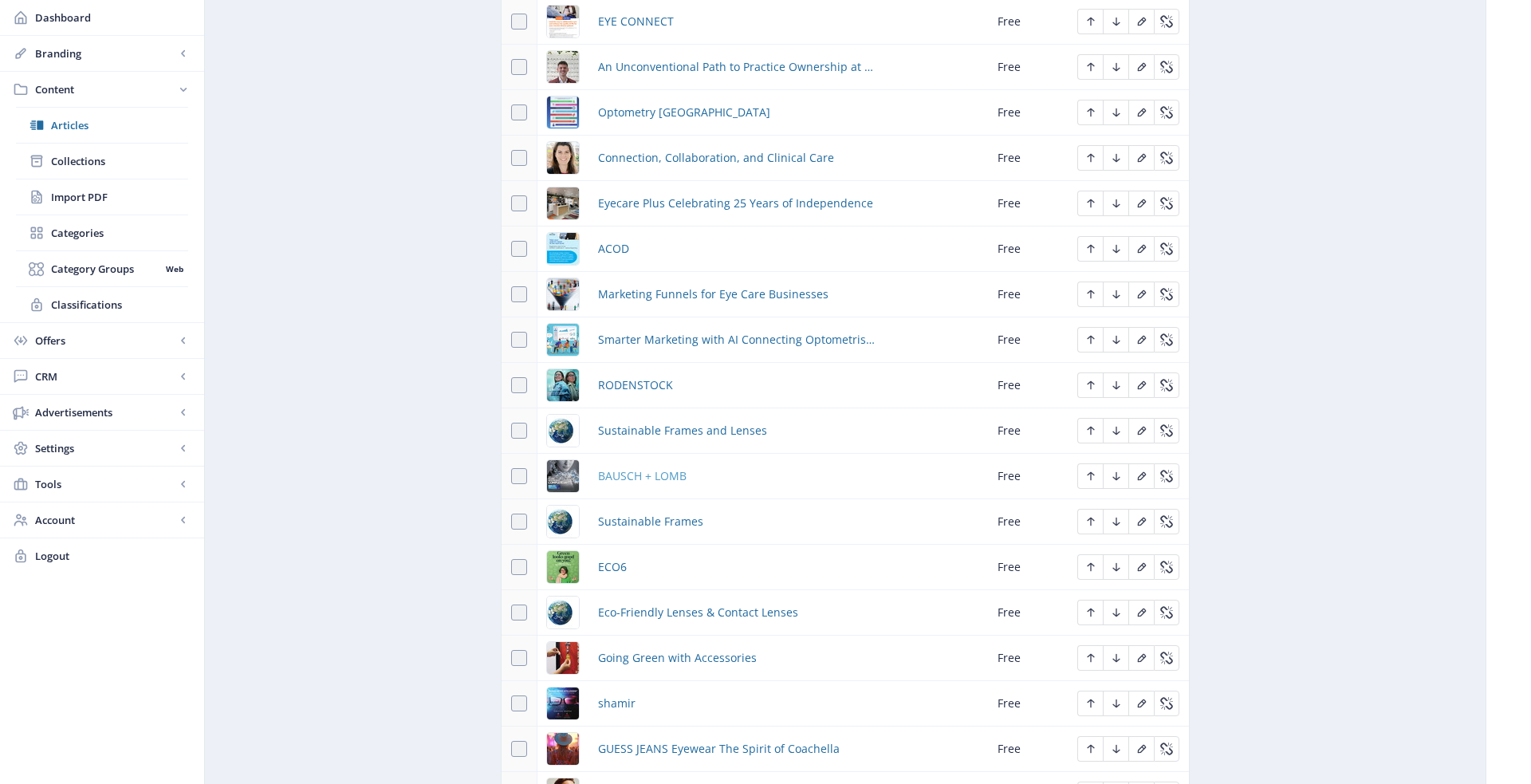
scroll to position [3859, 0]
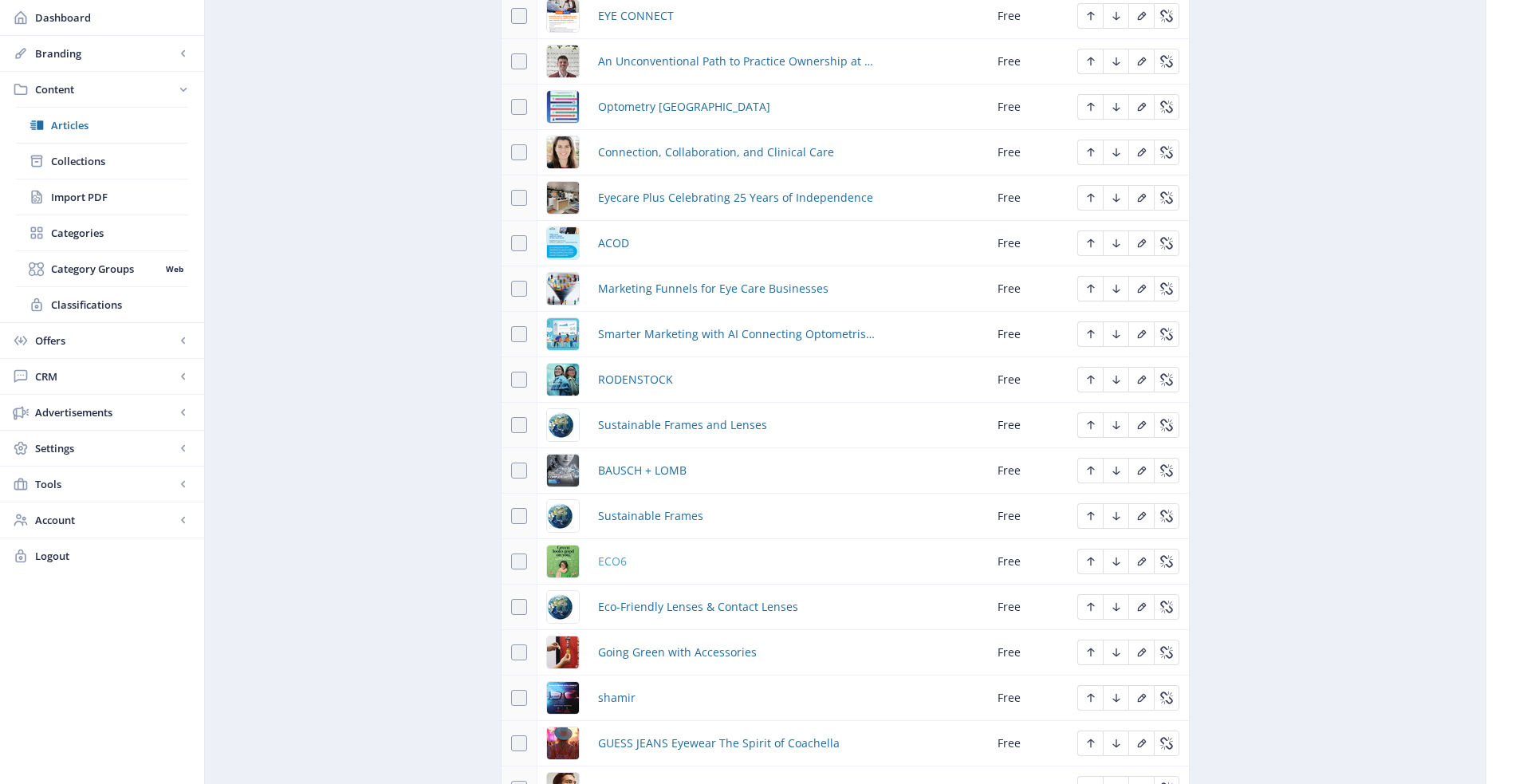
click at [615, 552] on span "ECO6" at bounding box center [613, 561] width 29 height 19
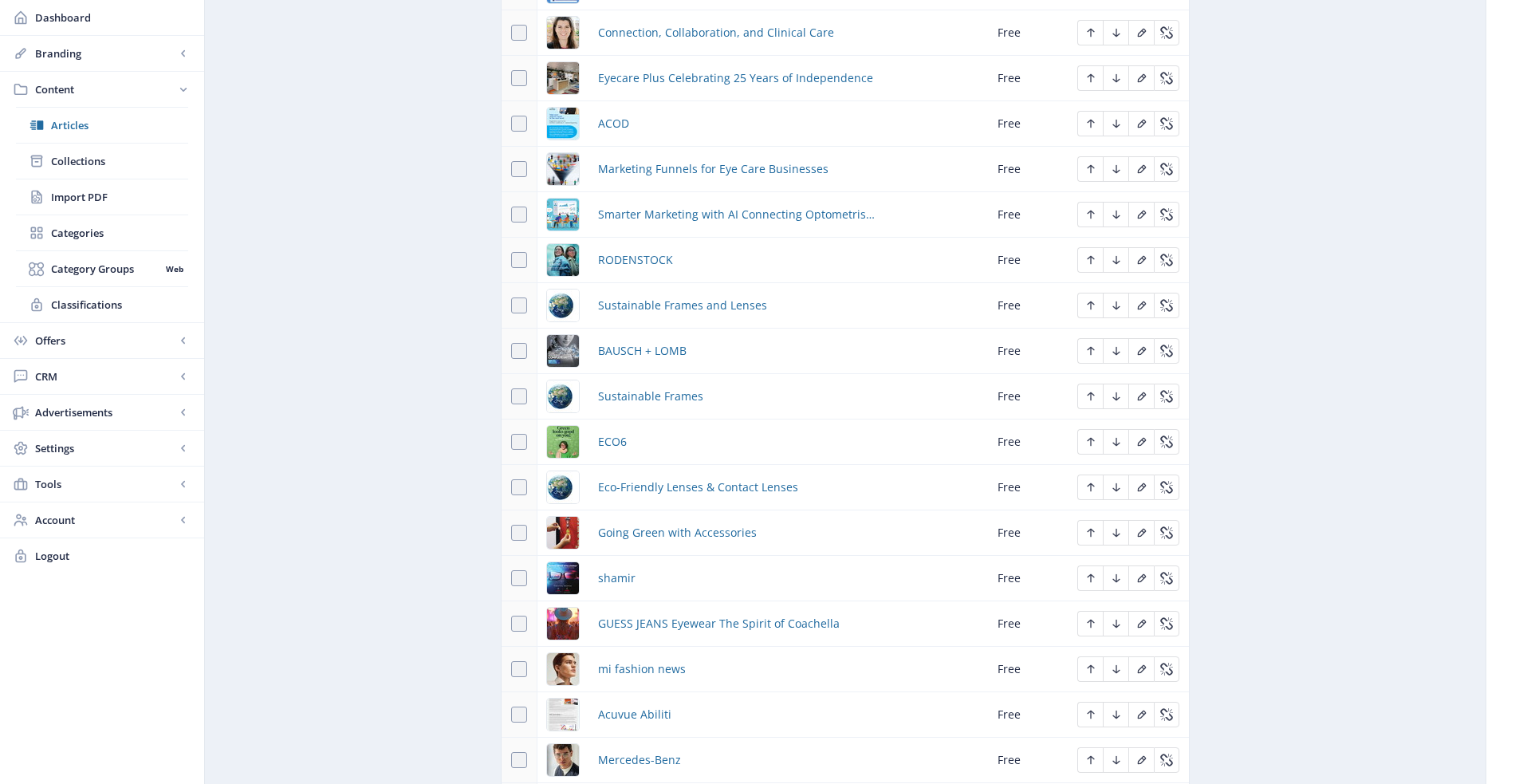
scroll to position [3982, 0]
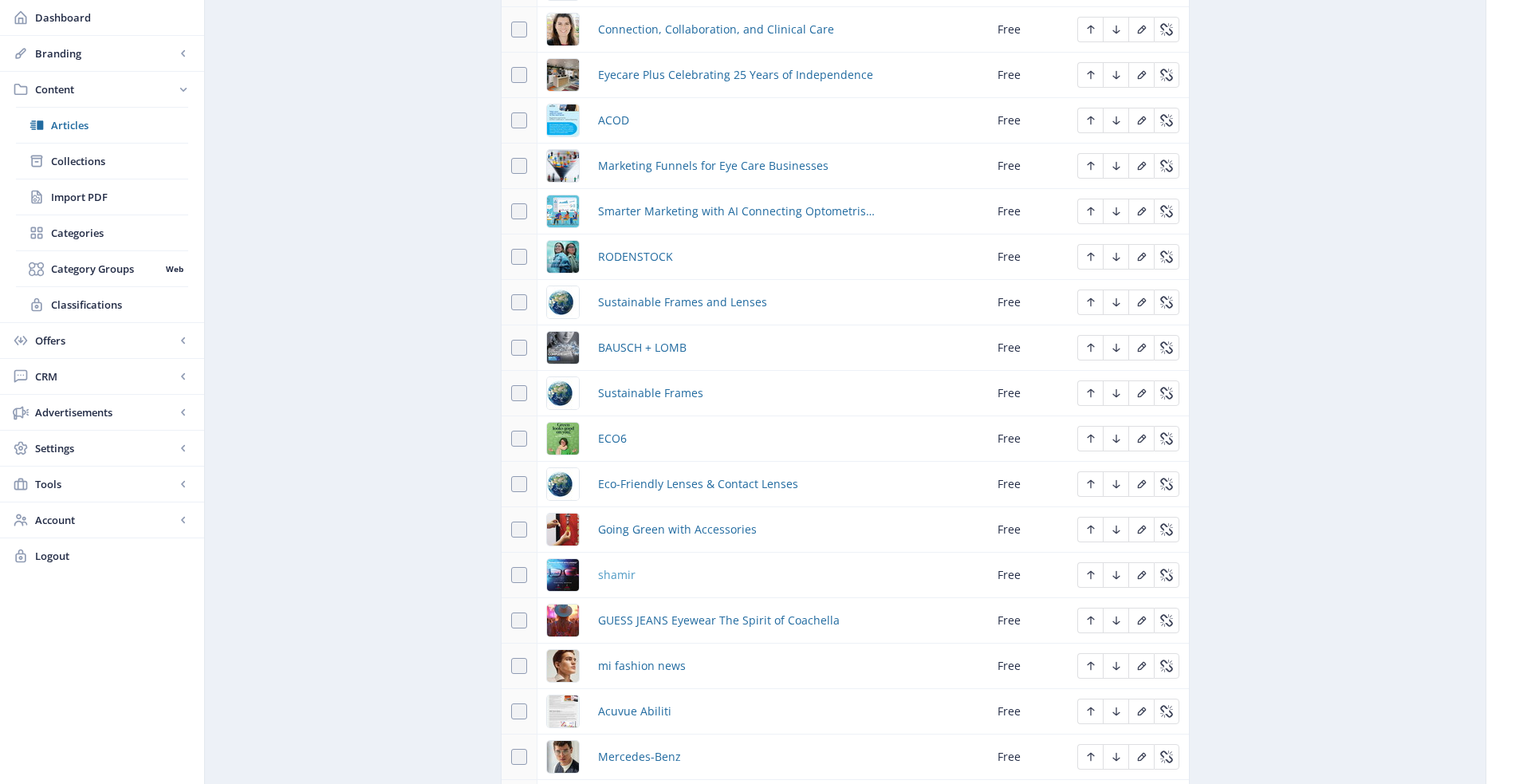
click at [621, 565] on span "shamir" at bounding box center [617, 575] width 38 height 19
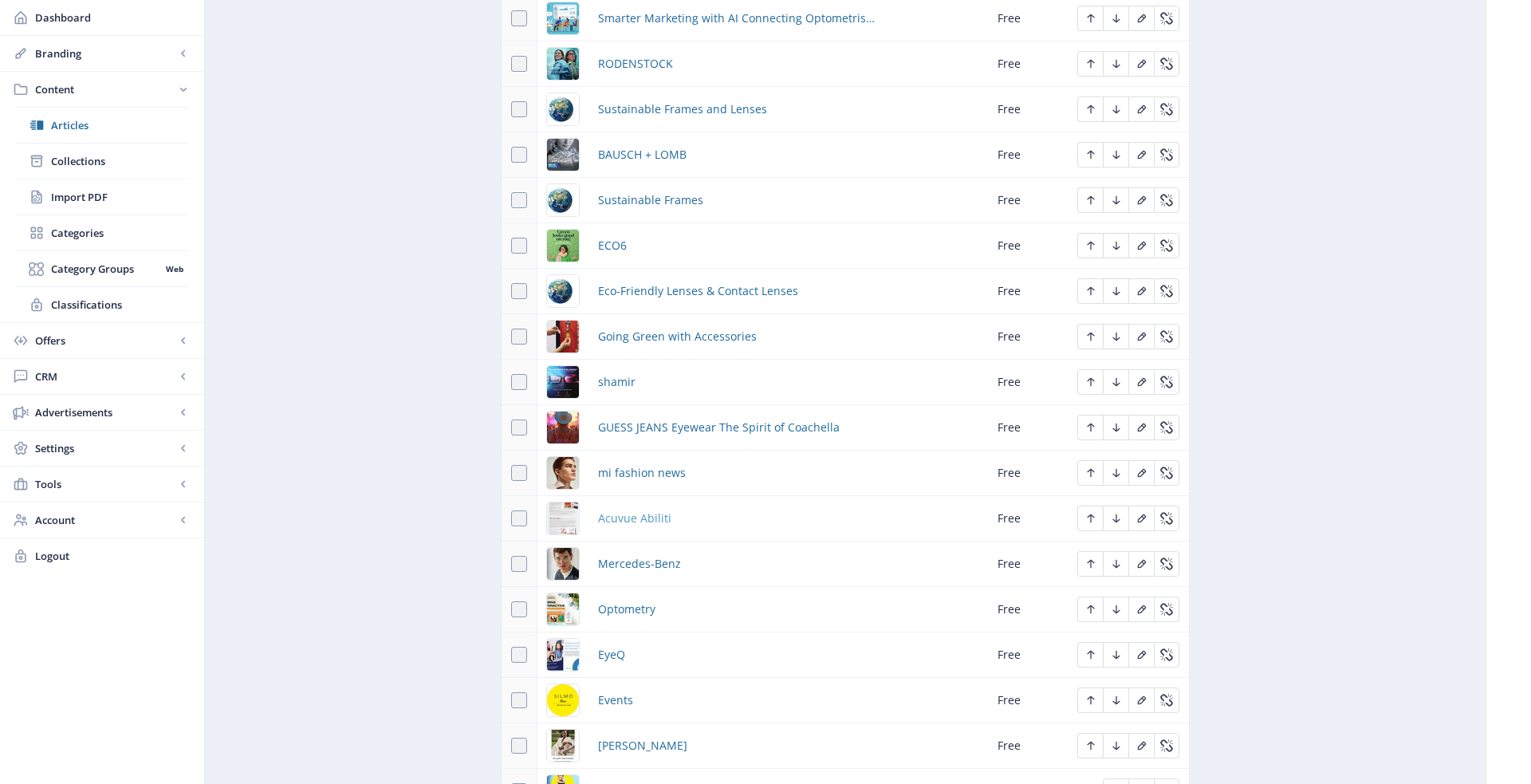
scroll to position [4207, 0]
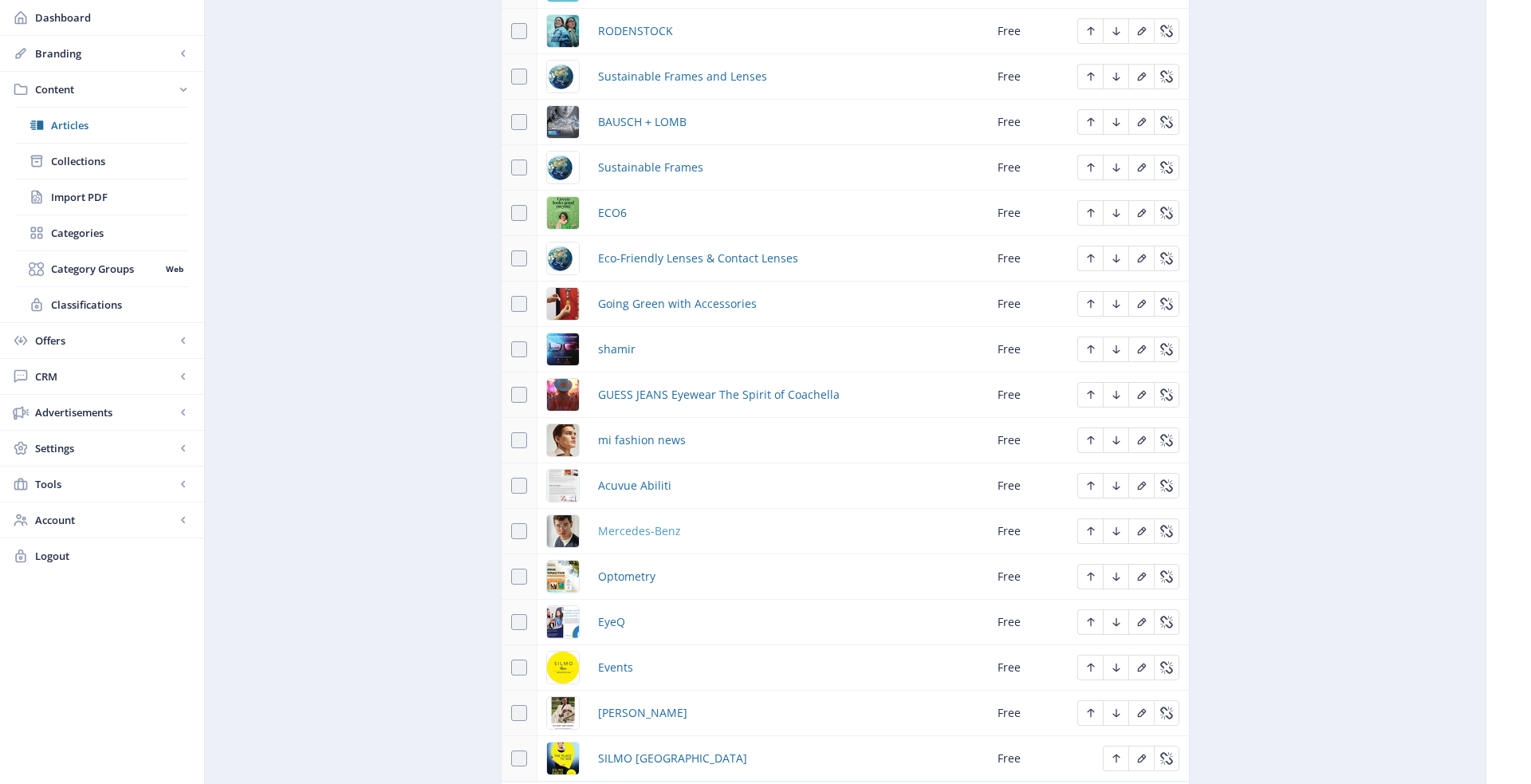
click at [635, 522] on span "Mercedes-Benz" at bounding box center [640, 531] width 83 height 19
click at [631, 567] on span "Optometry" at bounding box center [627, 577] width 57 height 19
click at [613, 613] on span "EyeQ" at bounding box center [612, 622] width 27 height 19
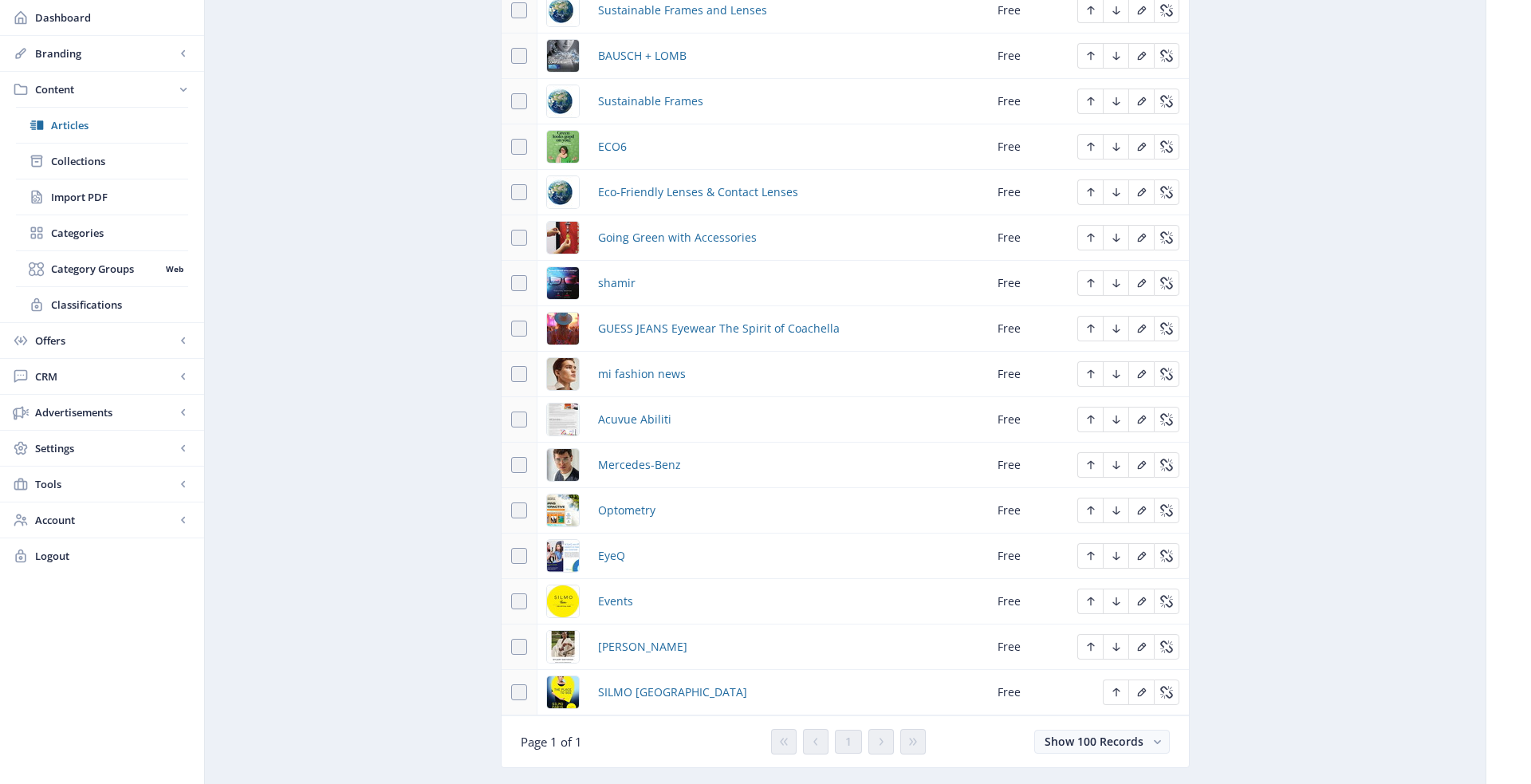
scroll to position [4311, 0]
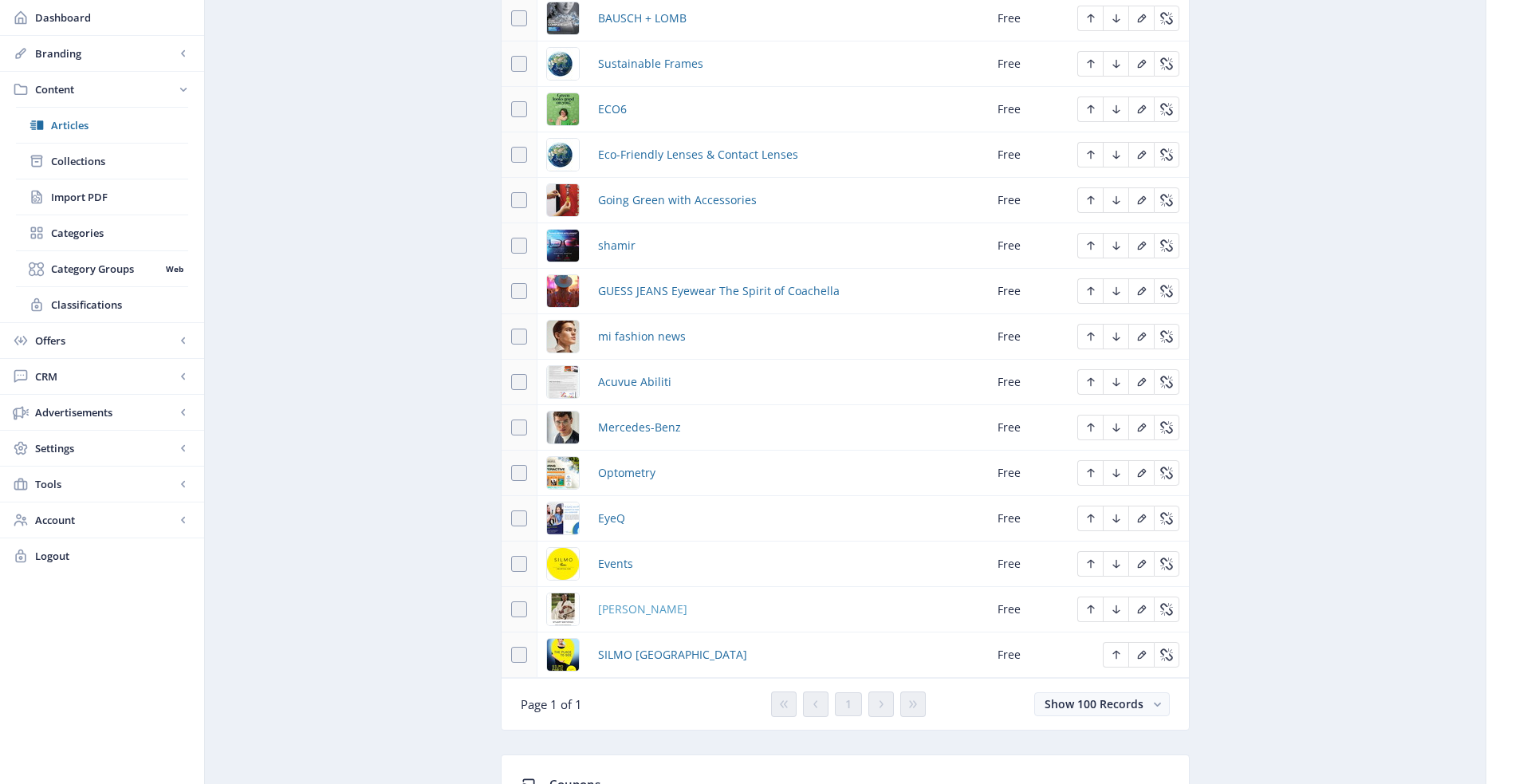
click at [612, 599] on span "Safilo" at bounding box center [643, 609] width 89 height 19
click at [616, 645] on span "SILMO [GEOGRAPHIC_DATA]" at bounding box center [673, 654] width 149 height 19
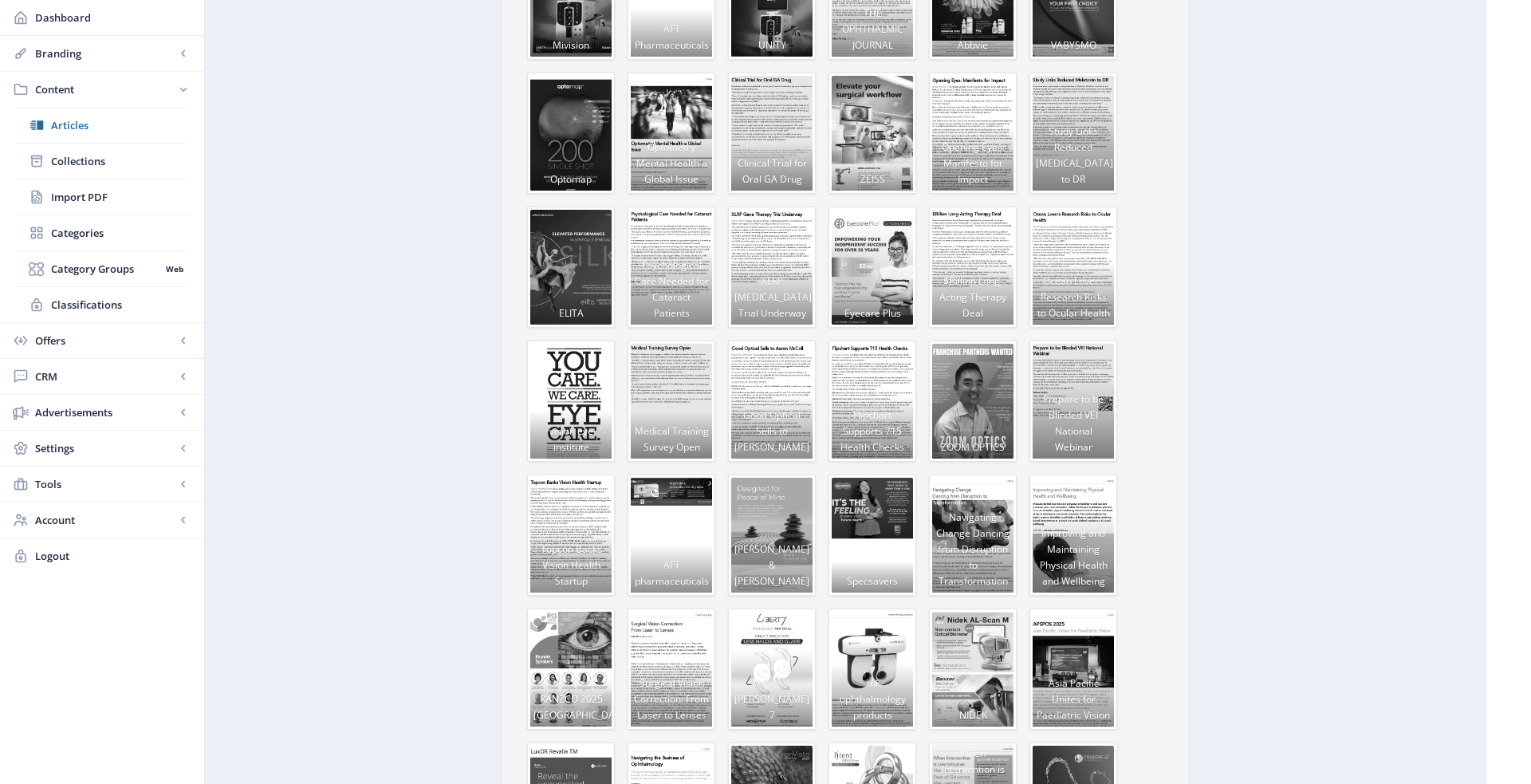
scroll to position [5447, 0]
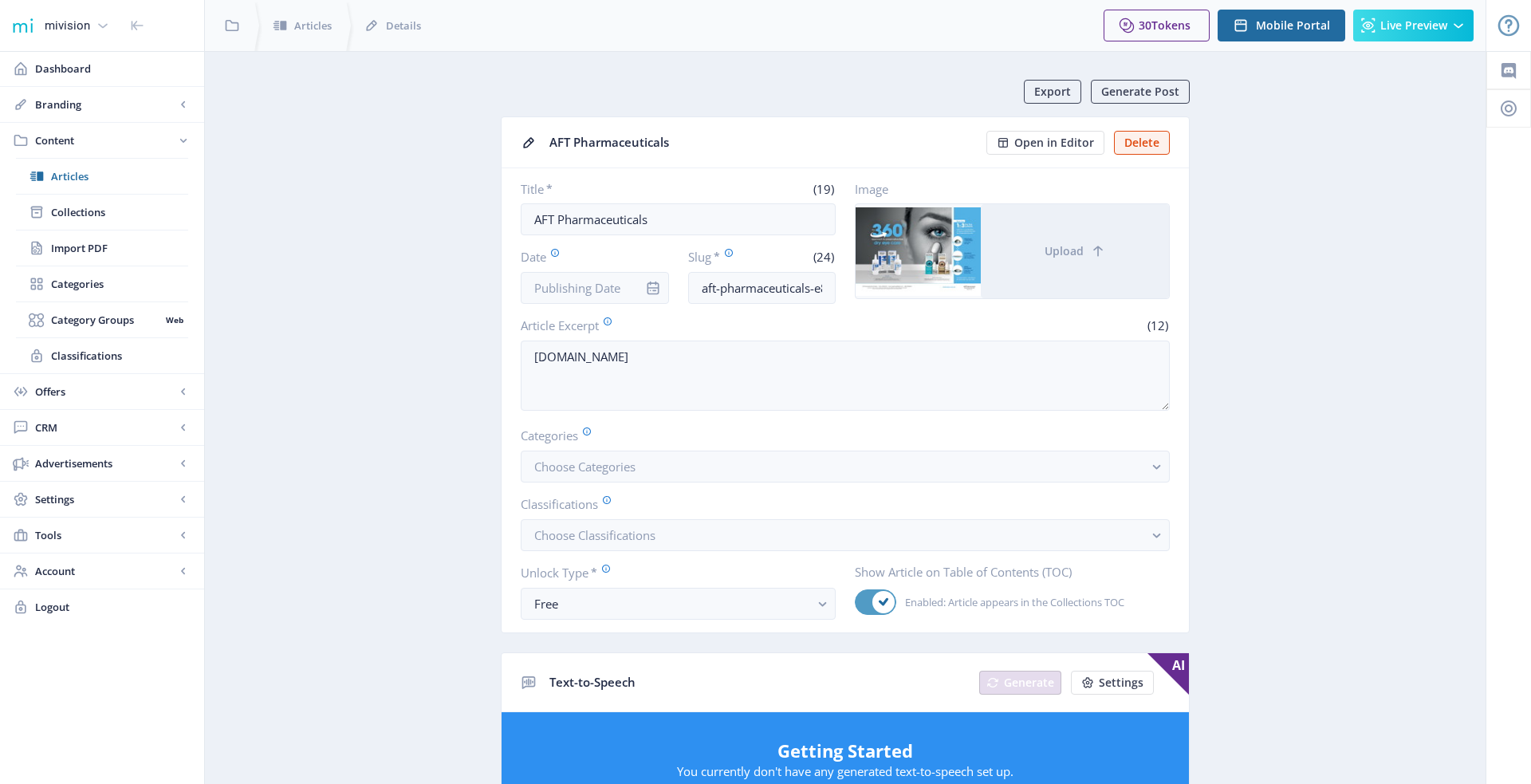
click at [879, 598] on use at bounding box center [884, 602] width 10 height 8
click at [856, 602] on input "Enabled: Article appears in the Collections TOC" at bounding box center [855, 602] width 1 height 1
checkbox input "false"
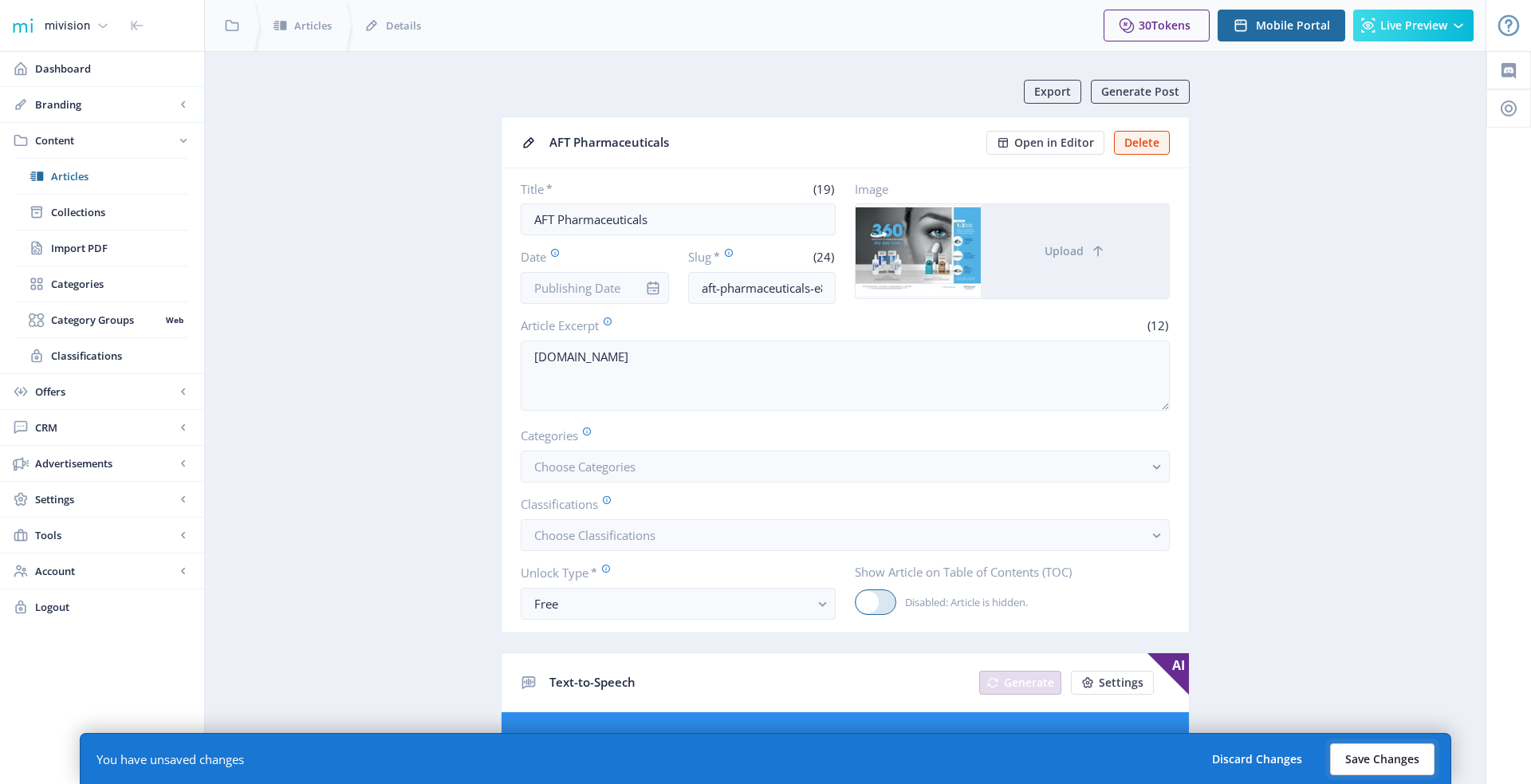
click at [1348, 748] on button "Save Changes" at bounding box center [1383, 759] width 105 height 32
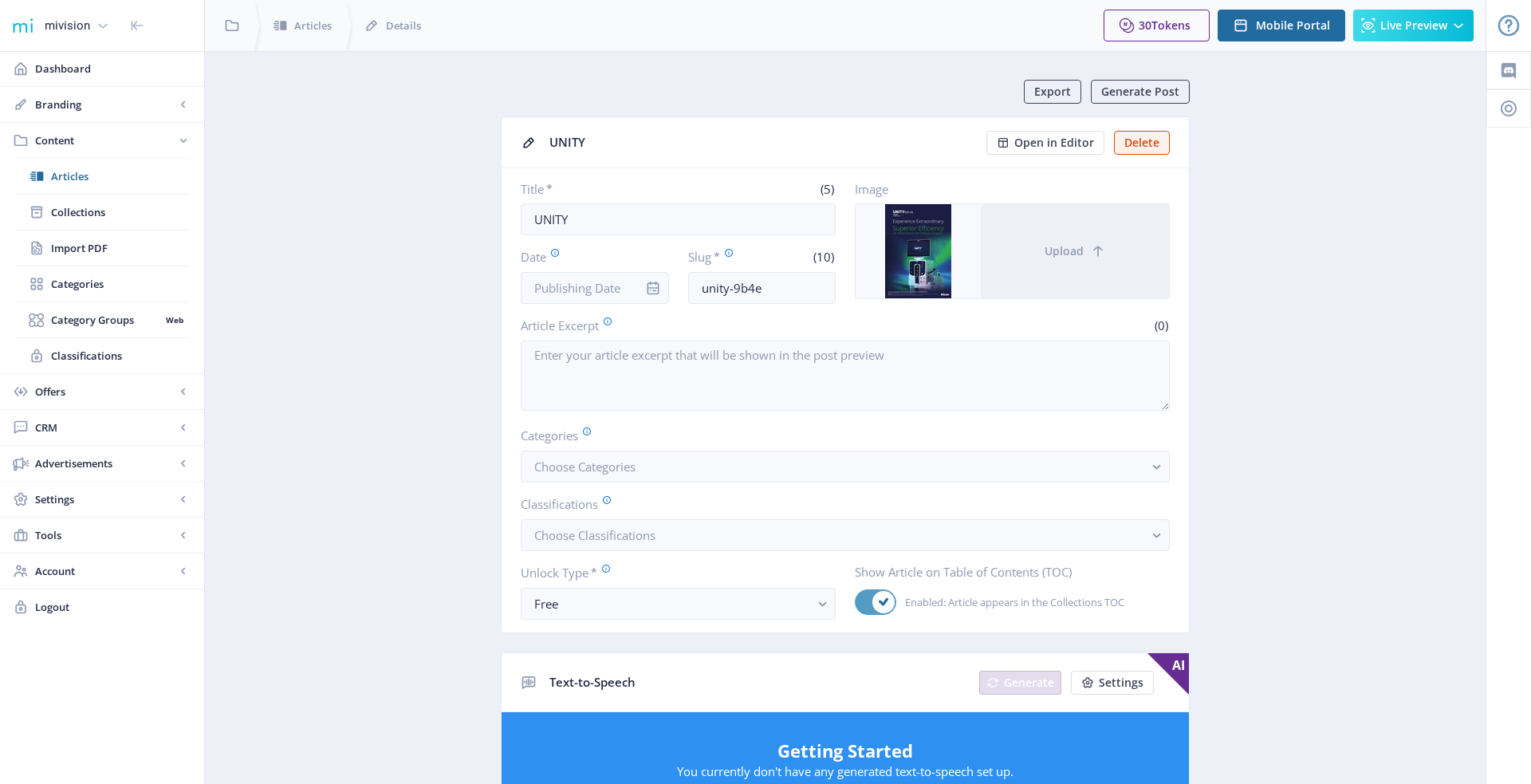
click at [879, 590] on span at bounding box center [883, 601] width 22 height 22
click at [856, 602] on input "Enabled: Article appears in the Collections TOC" at bounding box center [855, 602] width 1 height 1
checkbox input "false"
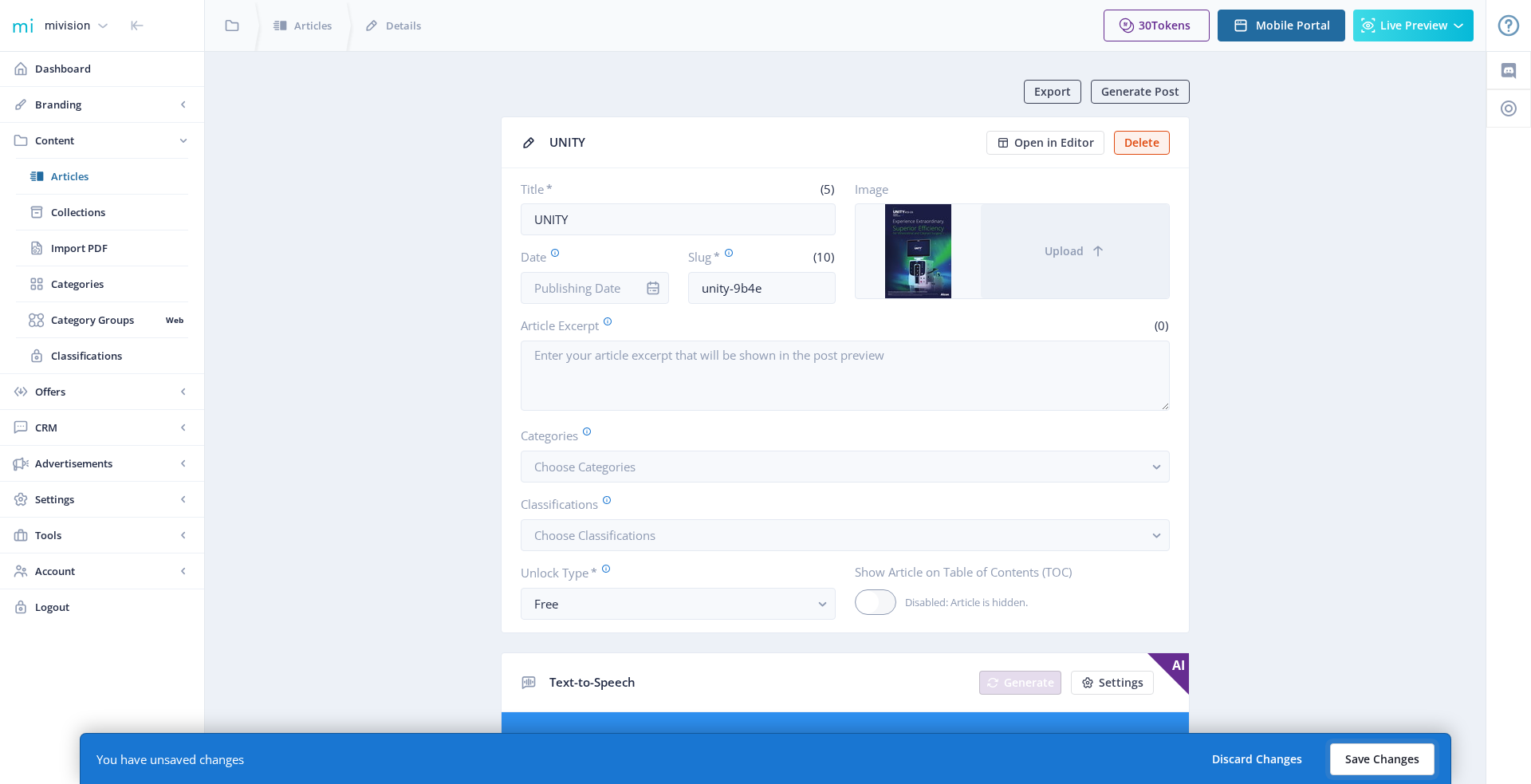
click at [1391, 761] on button "Save Changes" at bounding box center [1383, 759] width 105 height 32
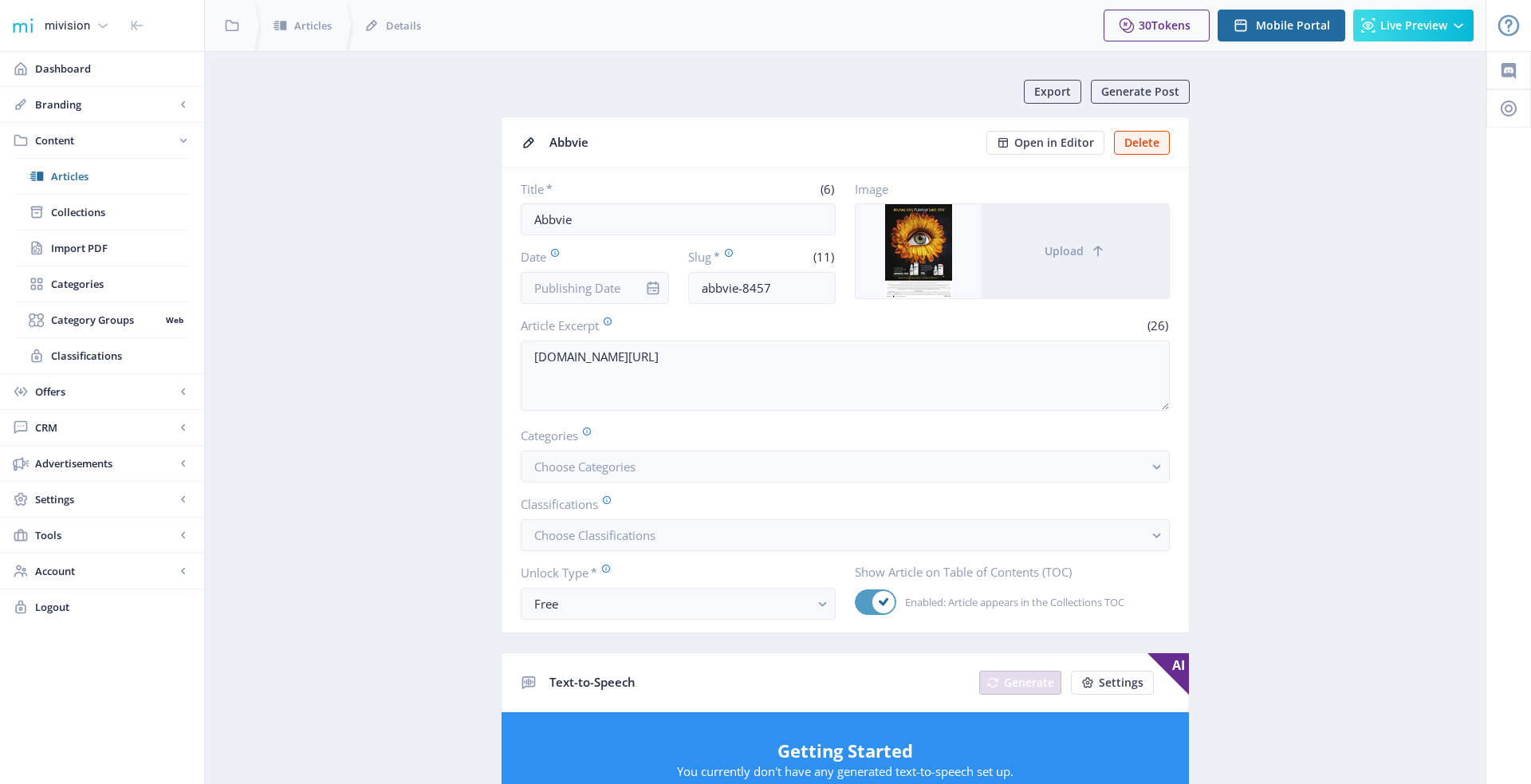
click at [879, 598] on use at bounding box center [884, 602] width 10 height 8
click at [856, 602] on input "Enabled: Article appears in the Collections TOC" at bounding box center [855, 602] width 1 height 1
checkbox input "false"
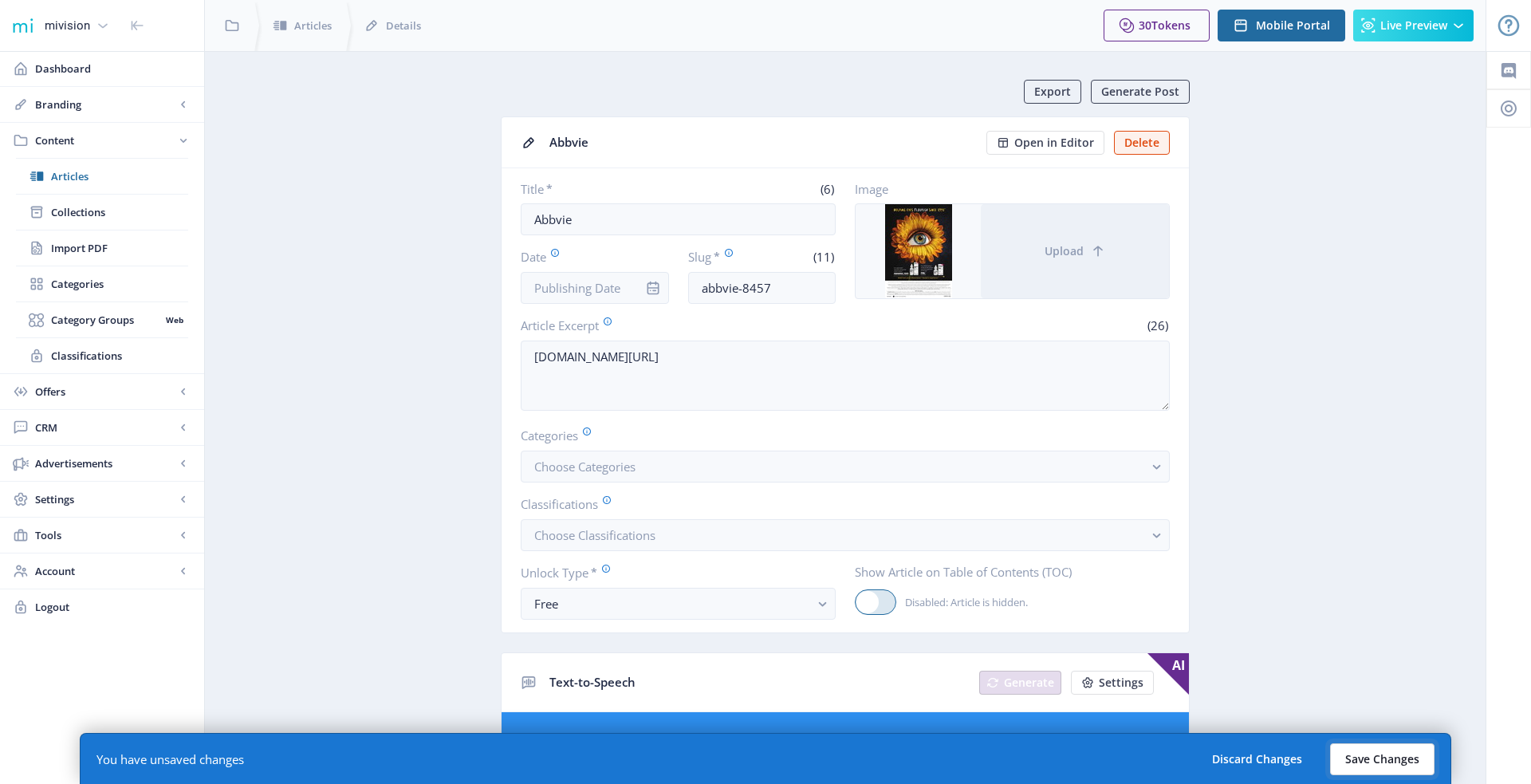
click at [1358, 754] on button "Save Changes" at bounding box center [1383, 759] width 105 height 32
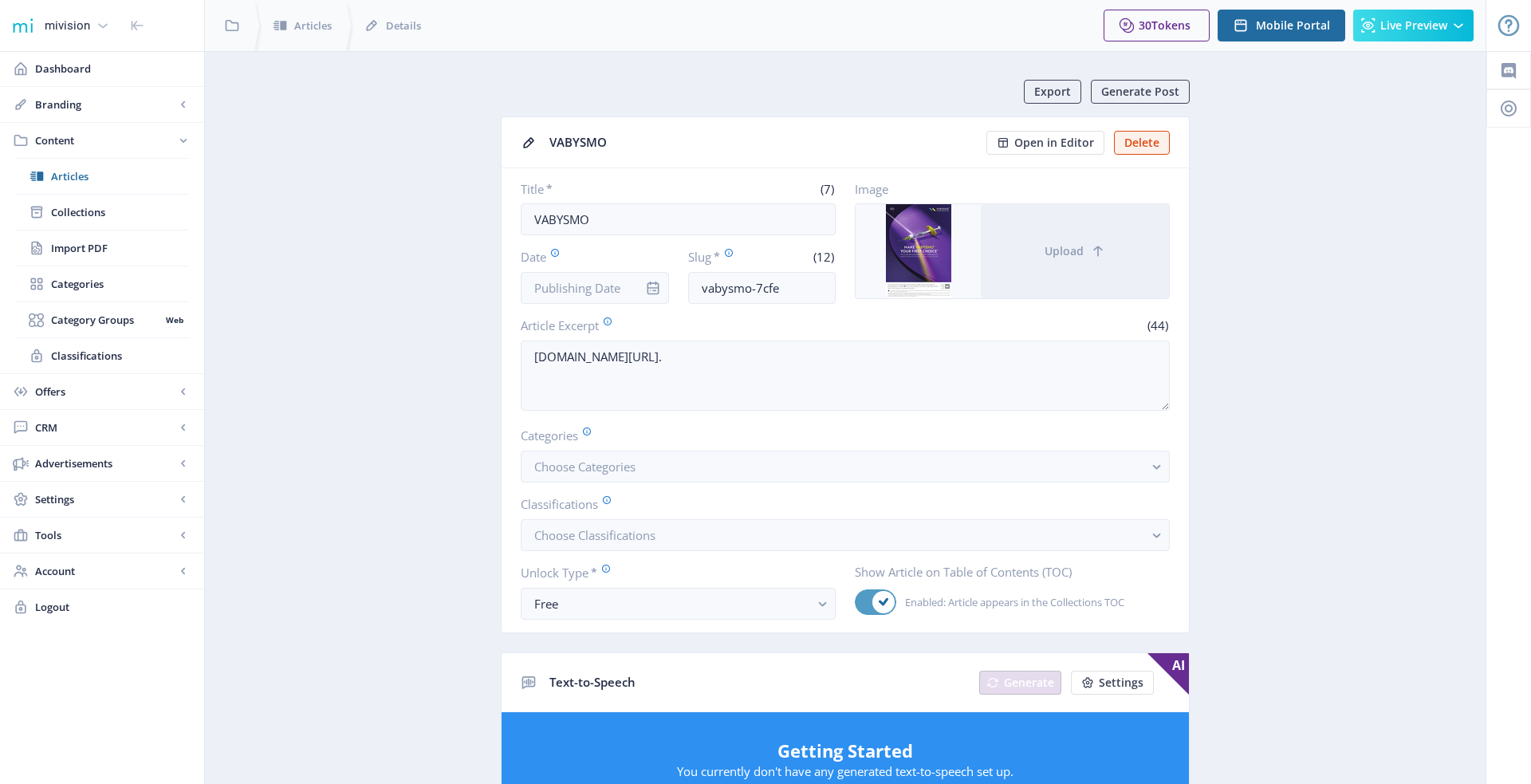
click at [874, 593] on span at bounding box center [883, 601] width 22 height 22
click at [856, 602] on input "Enabled: Article appears in the Collections TOC" at bounding box center [855, 602] width 1 height 1
checkbox input "false"
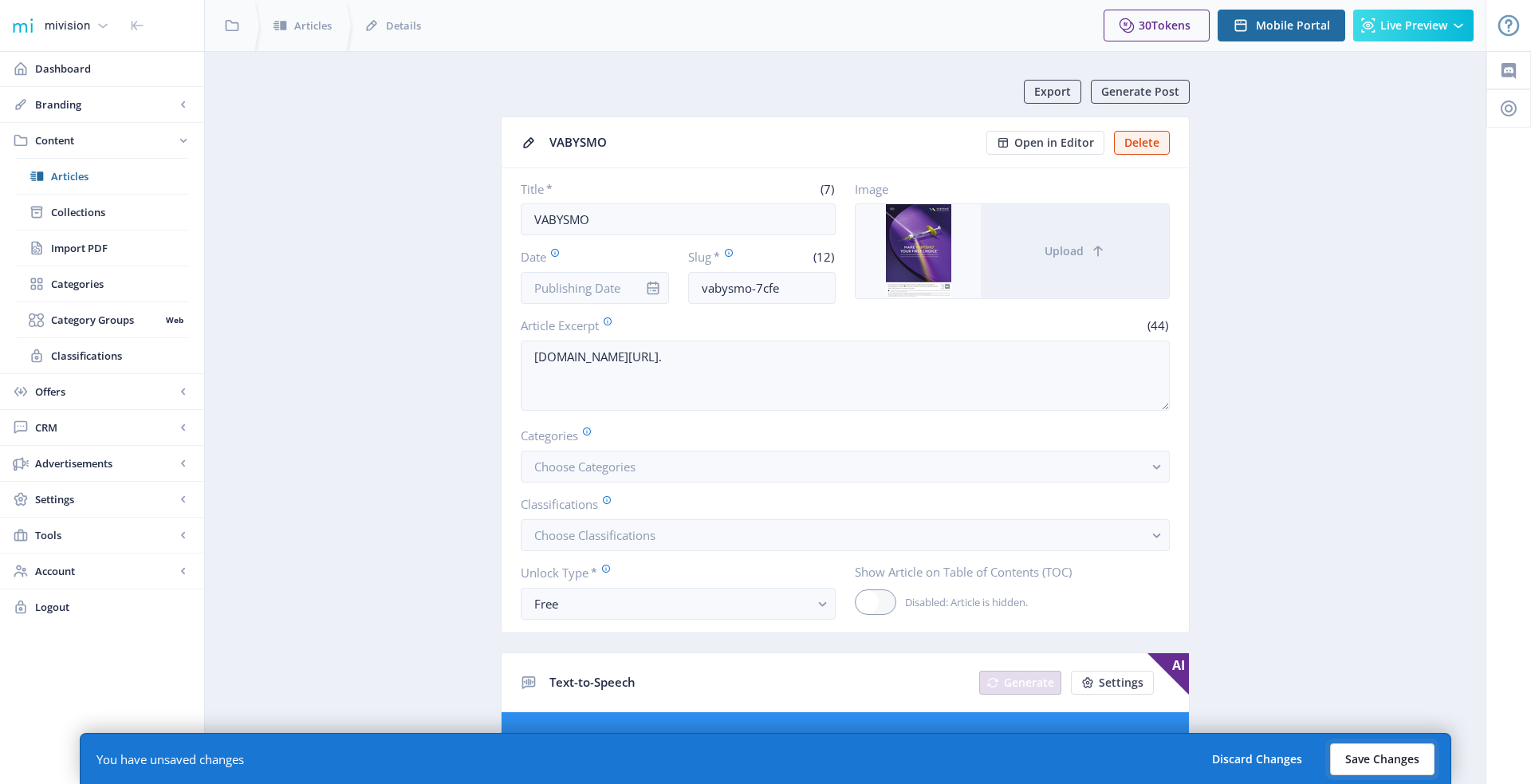
click at [1376, 766] on button "Save Changes" at bounding box center [1383, 759] width 105 height 32
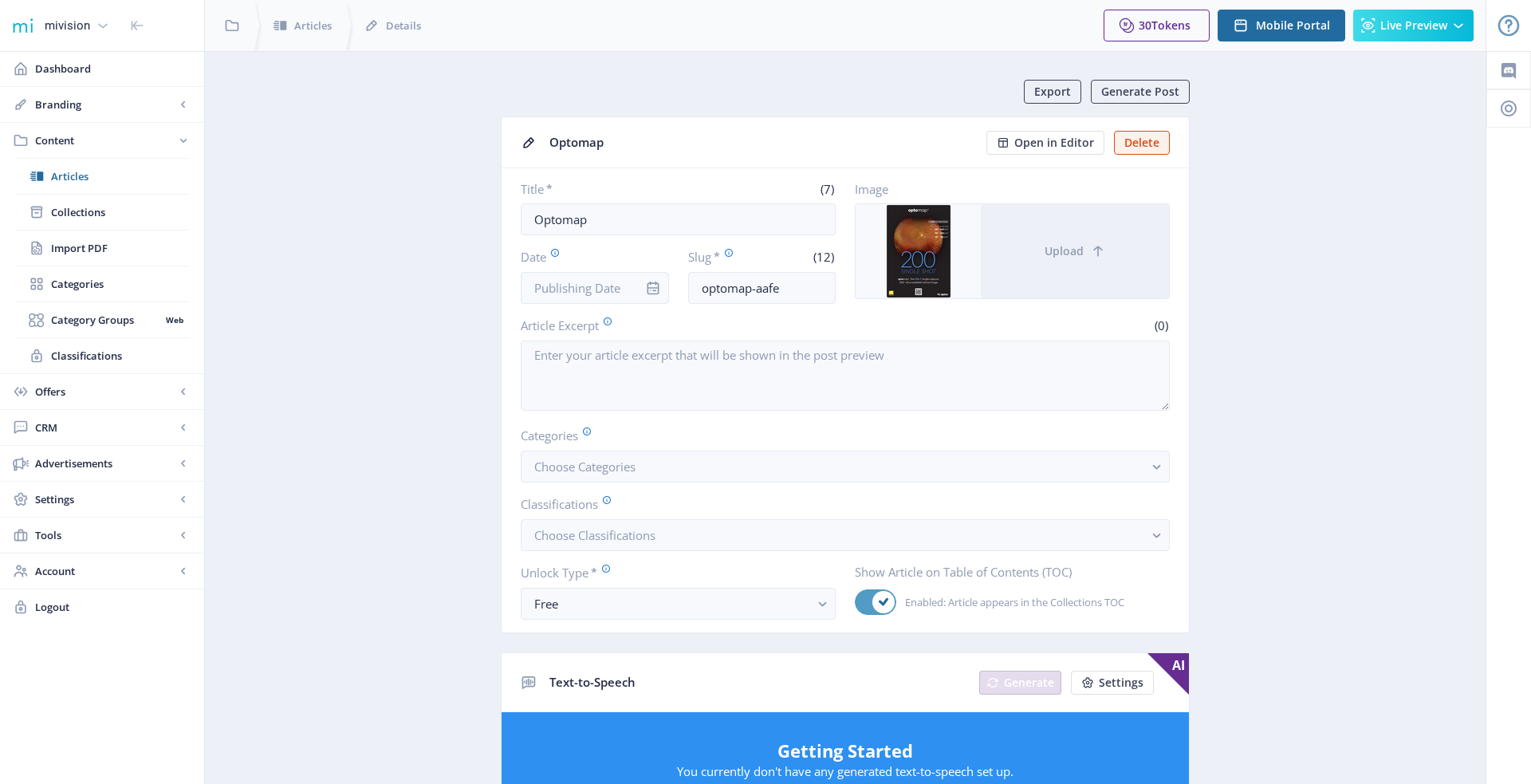
click at [877, 603] on span at bounding box center [883, 601] width 22 height 22
click at [856, 603] on input "Enabled: Article appears in the Collections TOC" at bounding box center [855, 602] width 1 height 1
checkbox input "false"
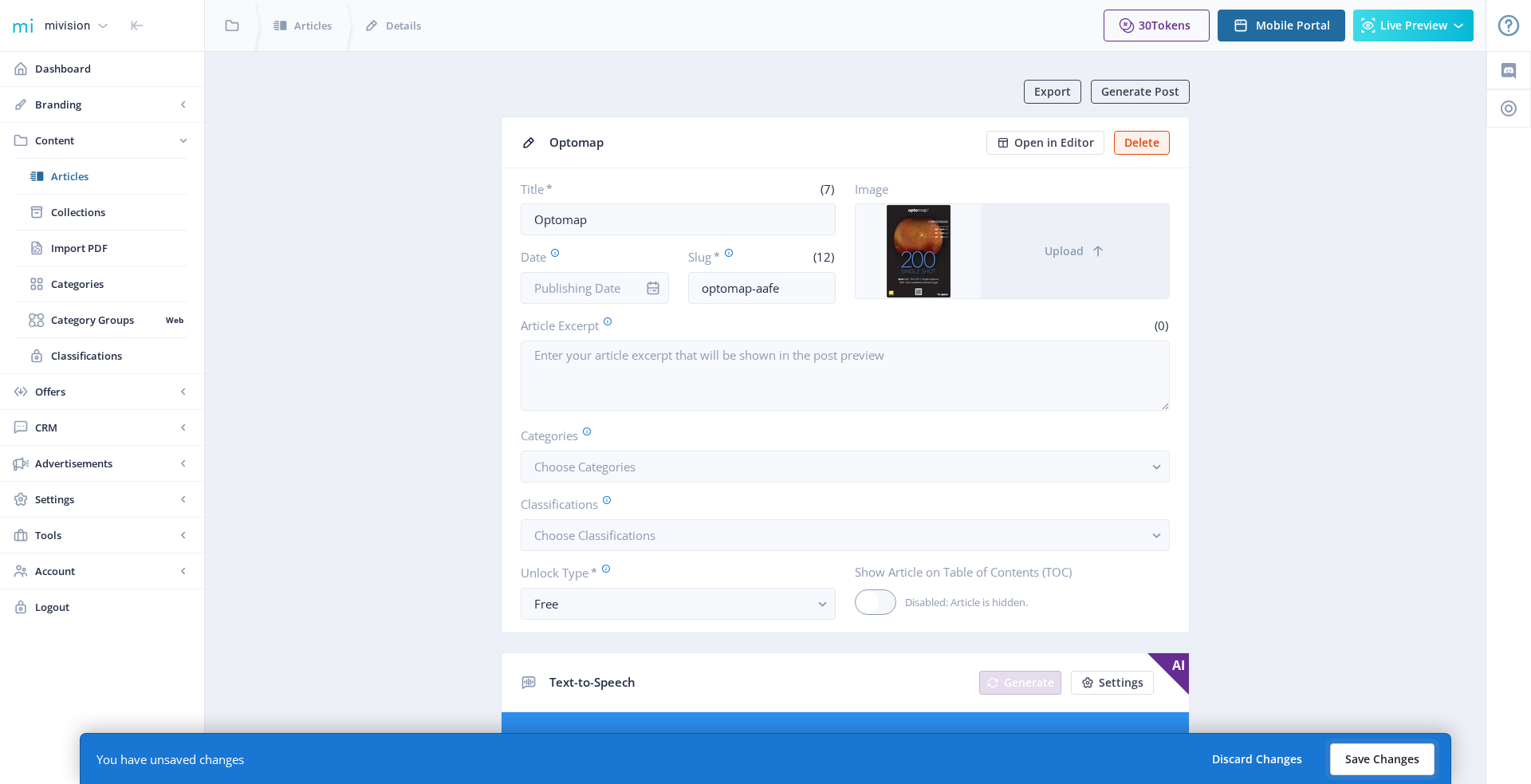
click at [1361, 756] on button "Save Changes" at bounding box center [1383, 759] width 105 height 32
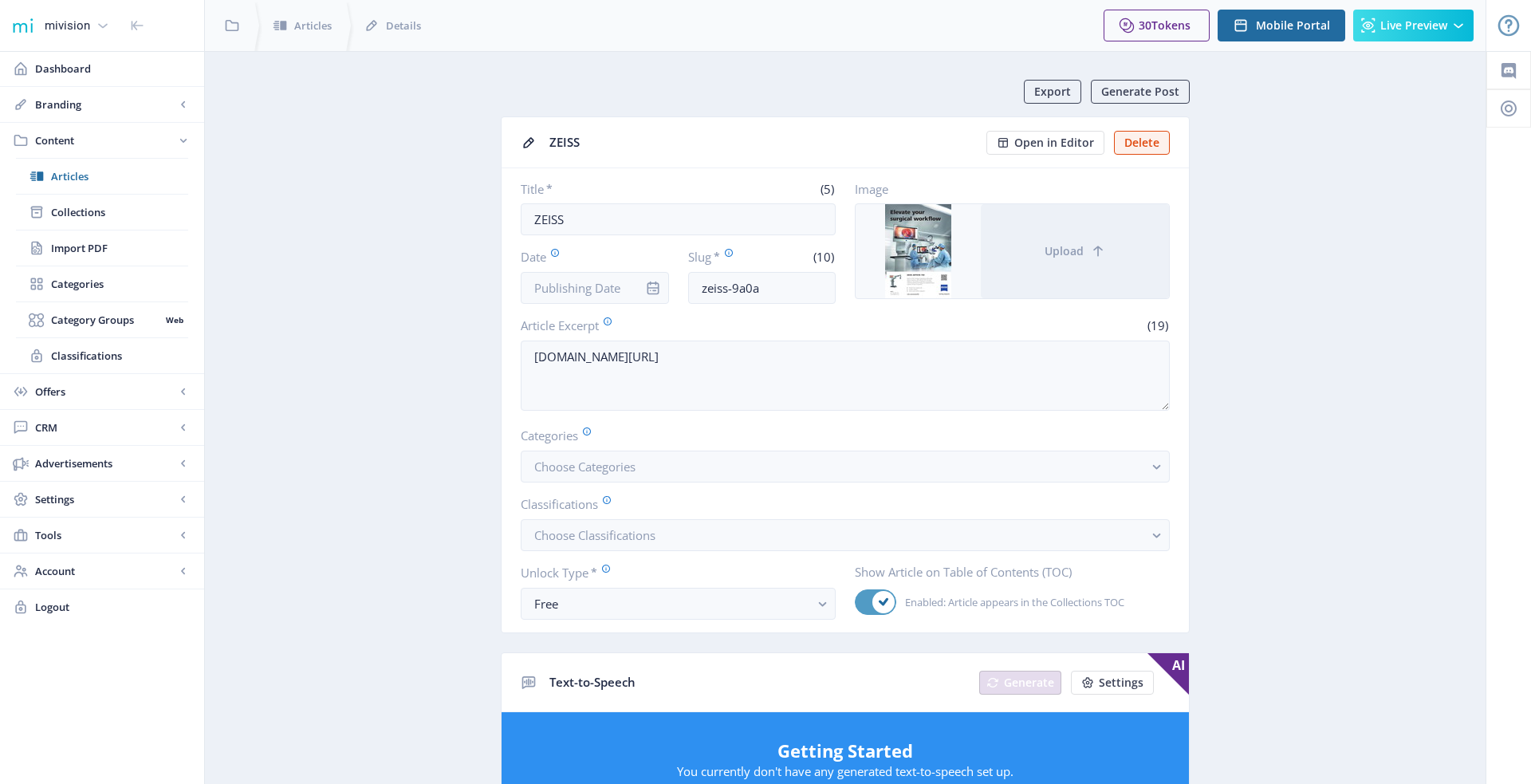
click at [879, 599] on icon at bounding box center [884, 602] width 10 height 10
click at [856, 602] on input "Enabled: Article appears in the Collections TOC" at bounding box center [855, 602] width 1 height 1
checkbox input "false"
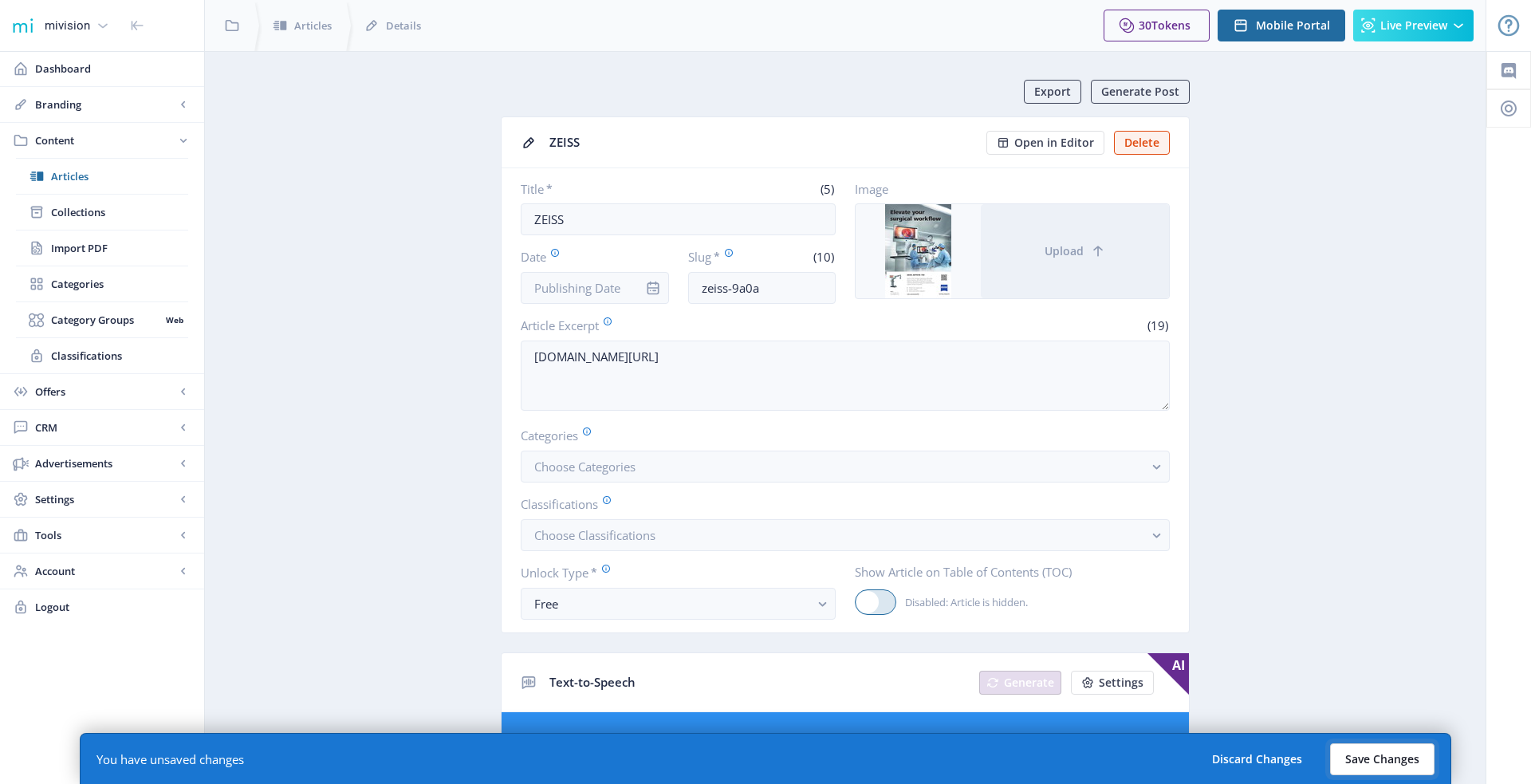
click at [1370, 765] on button "Save Changes" at bounding box center [1383, 759] width 105 height 32
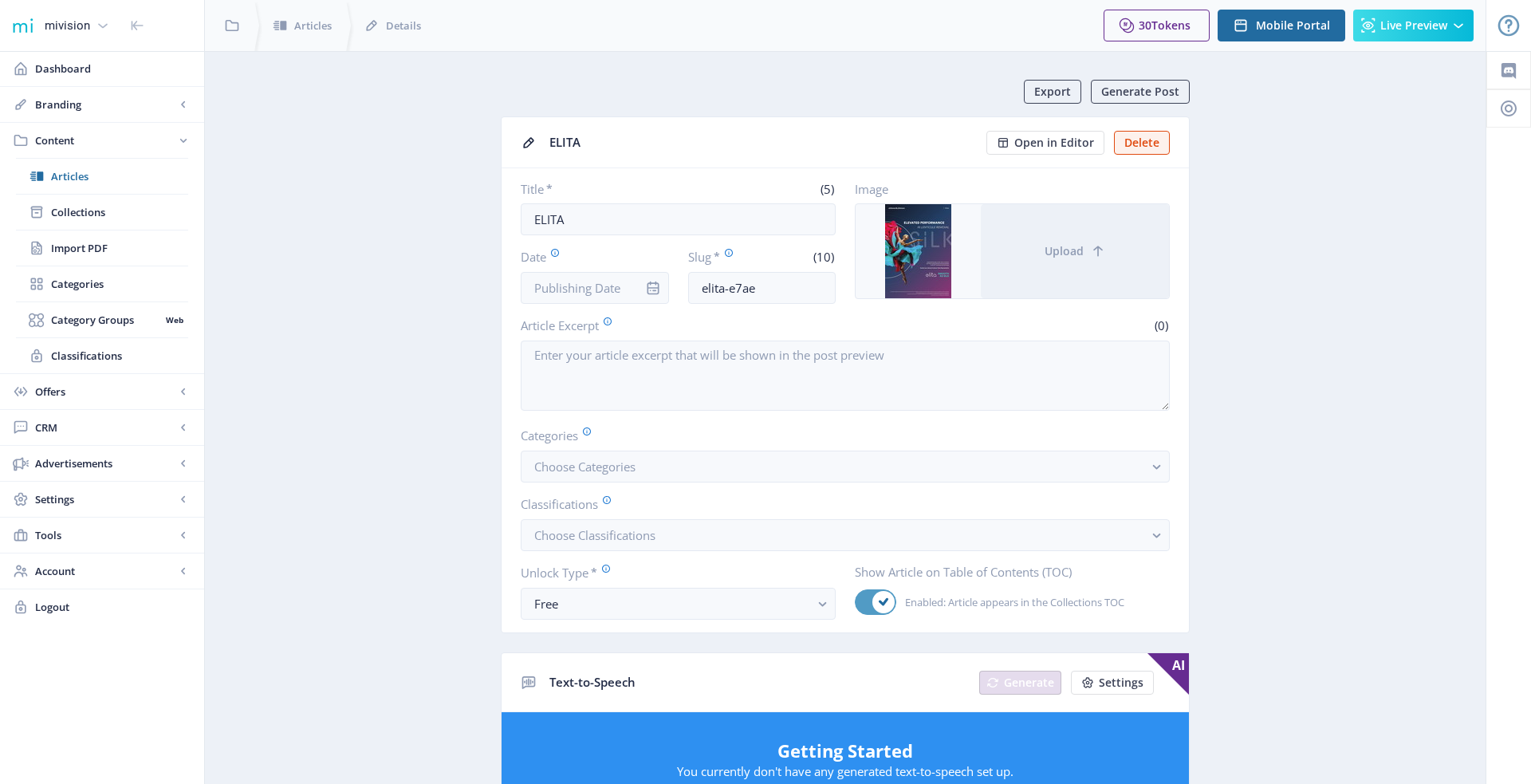
click at [871, 591] on div at bounding box center [875, 602] width 42 height 25
click at [856, 602] on input "Enabled: Article appears in the Collections TOC" at bounding box center [855, 602] width 1 height 1
checkbox input "false"
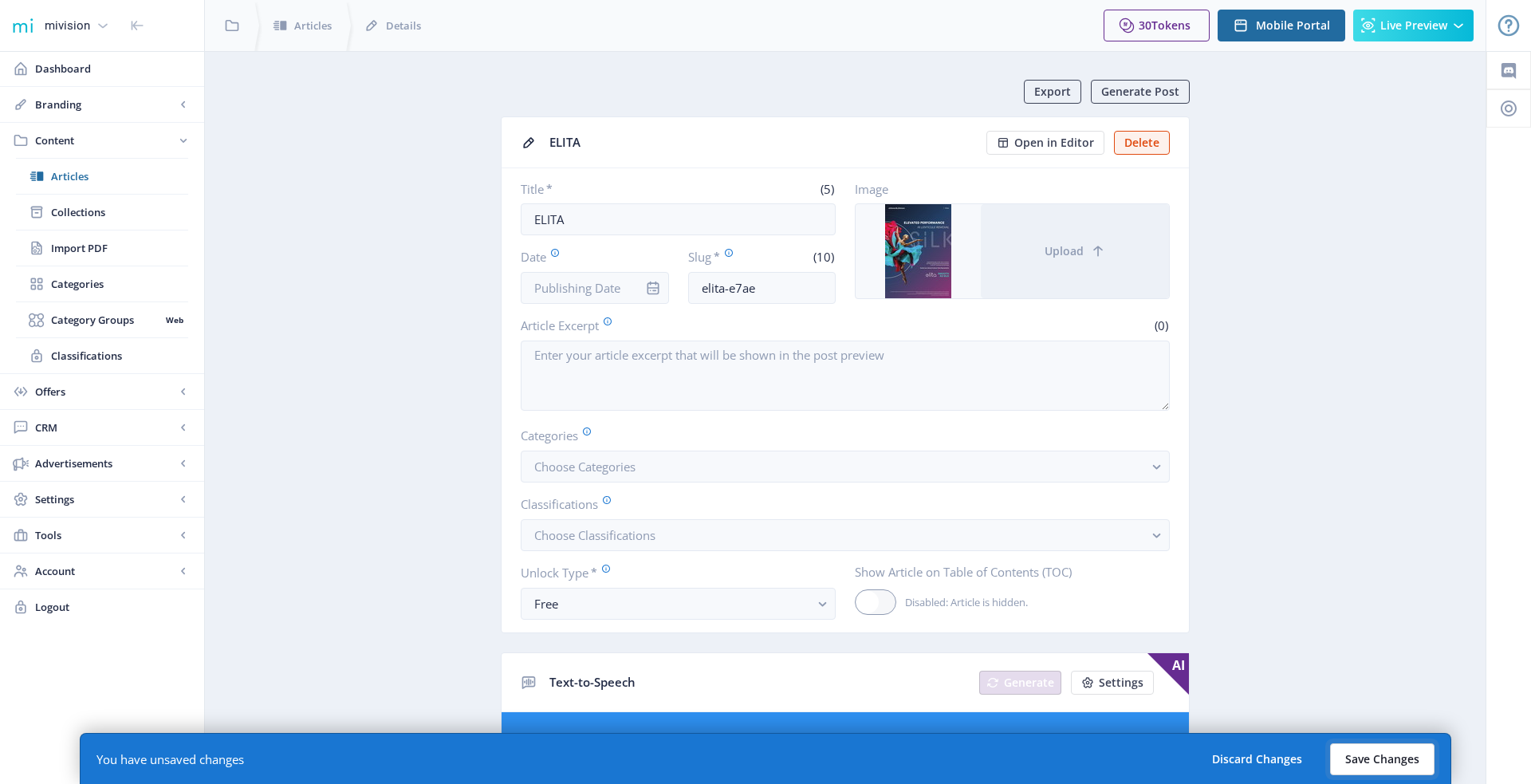
click at [1386, 759] on button "Save Changes" at bounding box center [1383, 759] width 105 height 32
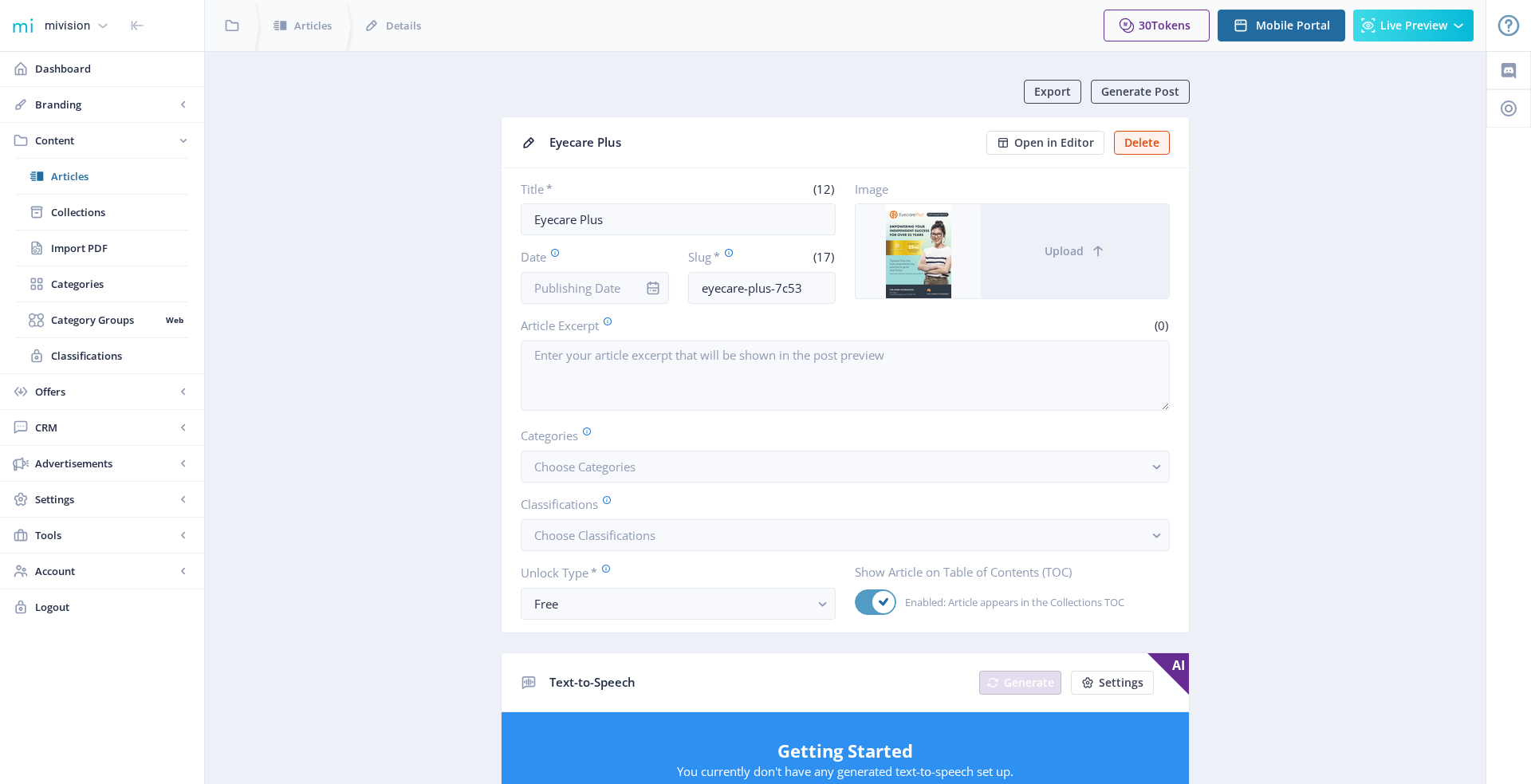
click at [880, 597] on icon at bounding box center [884, 602] width 10 height 10
click at [856, 602] on input "Enabled: Article appears in the Collections TOC" at bounding box center [855, 602] width 1 height 1
checkbox input "false"
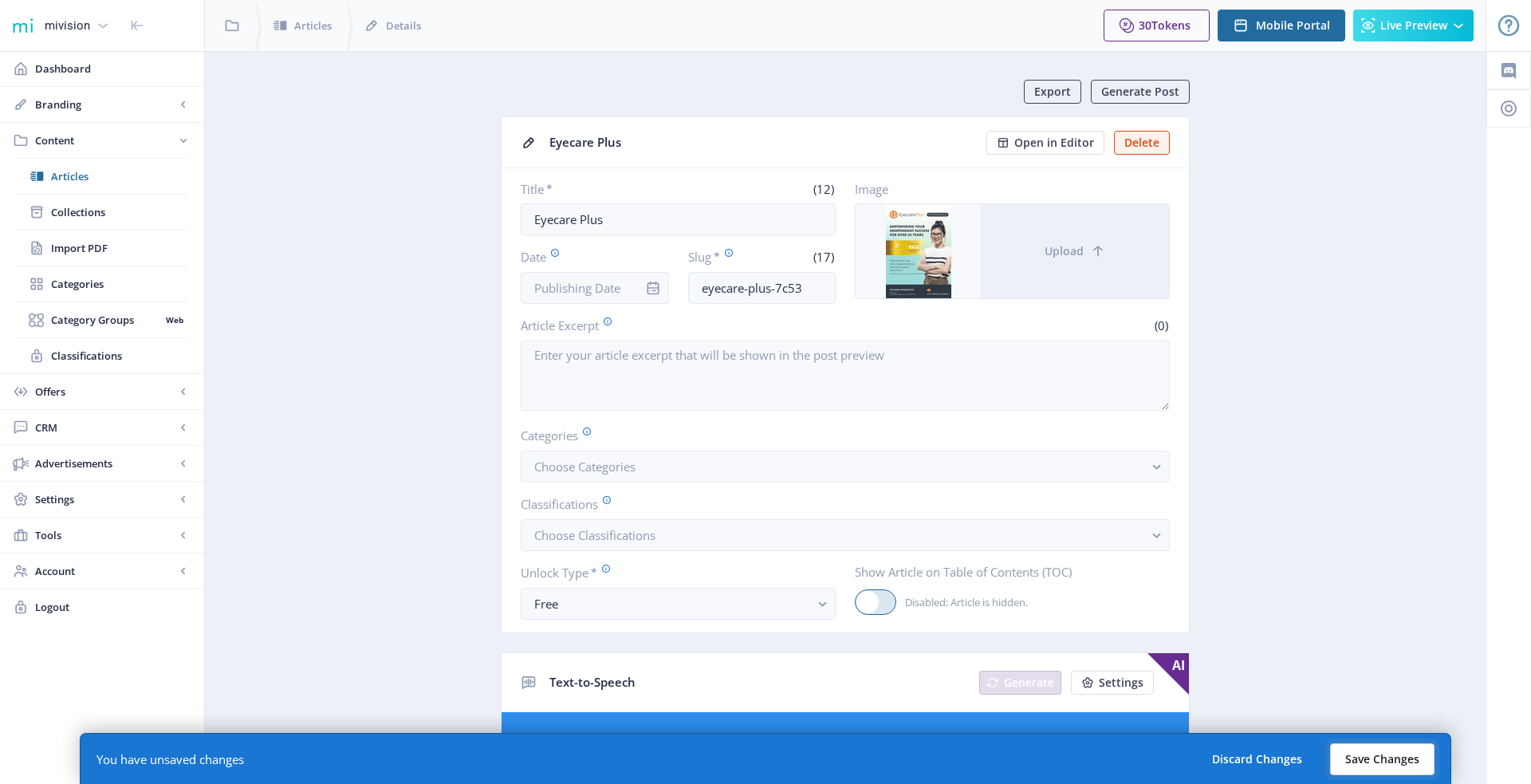
click at [1372, 773] on button "Save Changes" at bounding box center [1383, 759] width 105 height 32
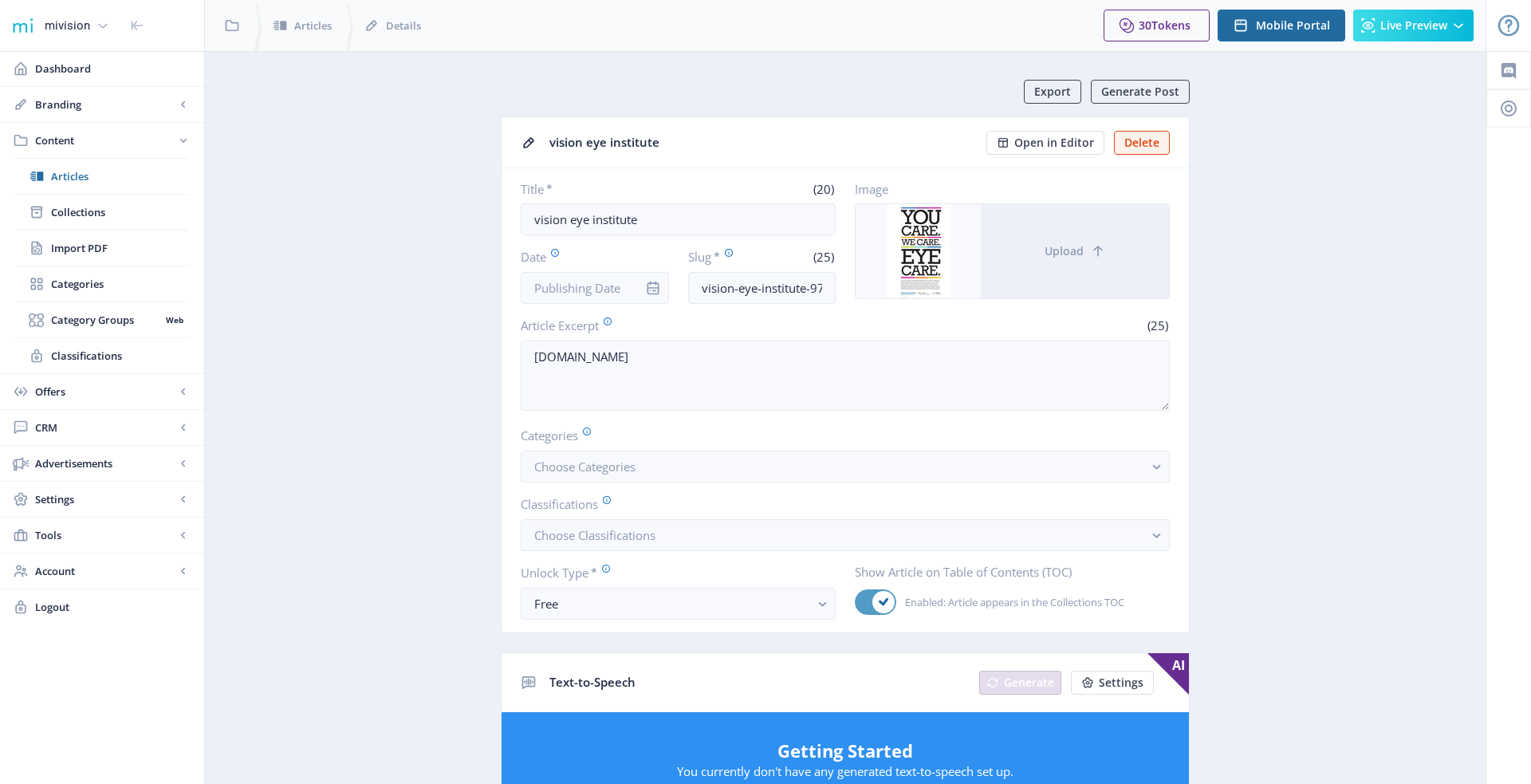
click at [869, 599] on div at bounding box center [875, 602] width 42 height 25
click at [856, 602] on input "Enabled: Article appears in the Collections TOC" at bounding box center [855, 602] width 1 height 1
checkbox input "false"
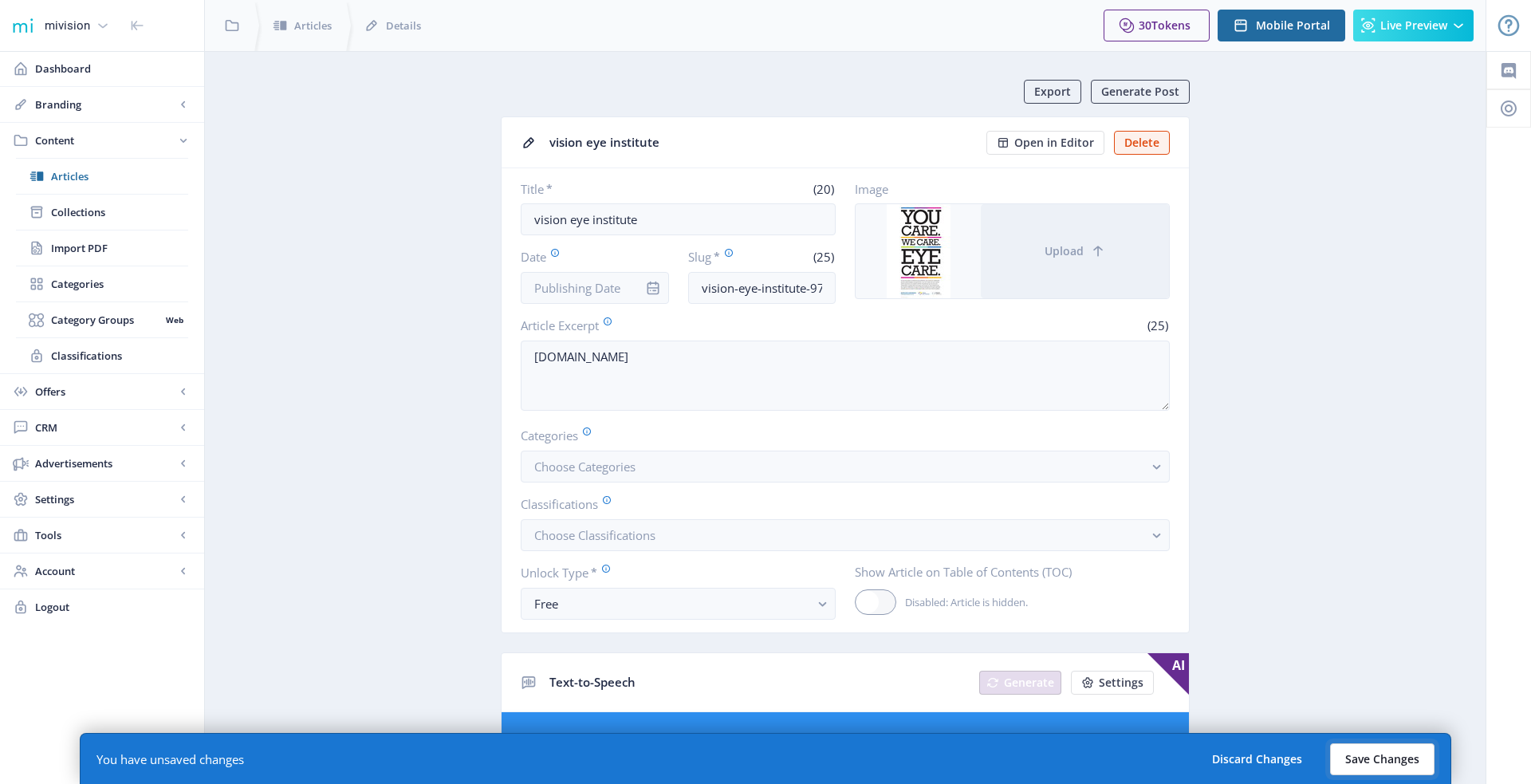
click at [1366, 766] on button "Save Changes" at bounding box center [1383, 759] width 105 height 32
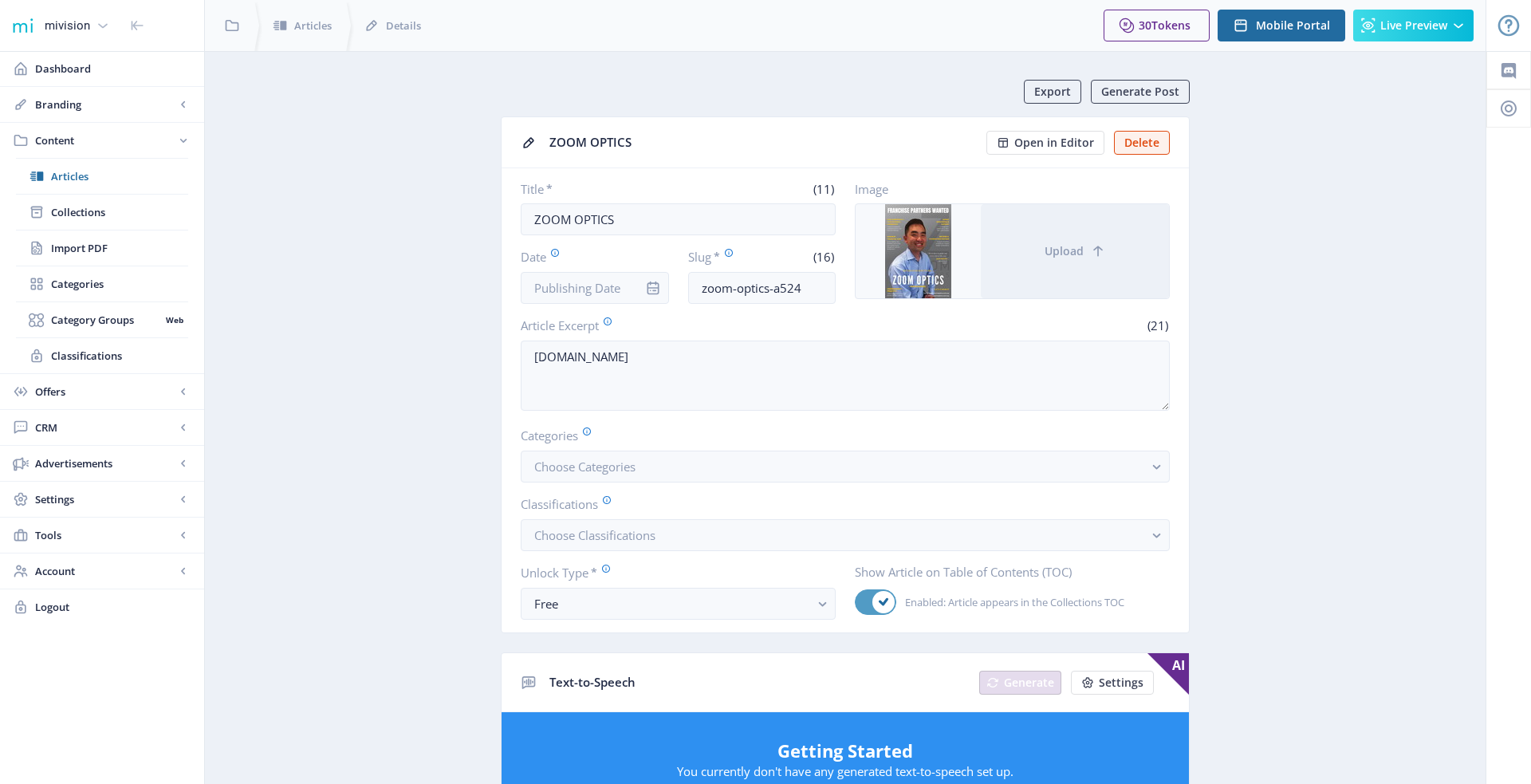
click at [882, 597] on icon at bounding box center [884, 602] width 10 height 10
click at [856, 602] on input "Enabled: Article appears in the Collections TOC" at bounding box center [855, 602] width 1 height 1
checkbox input "false"
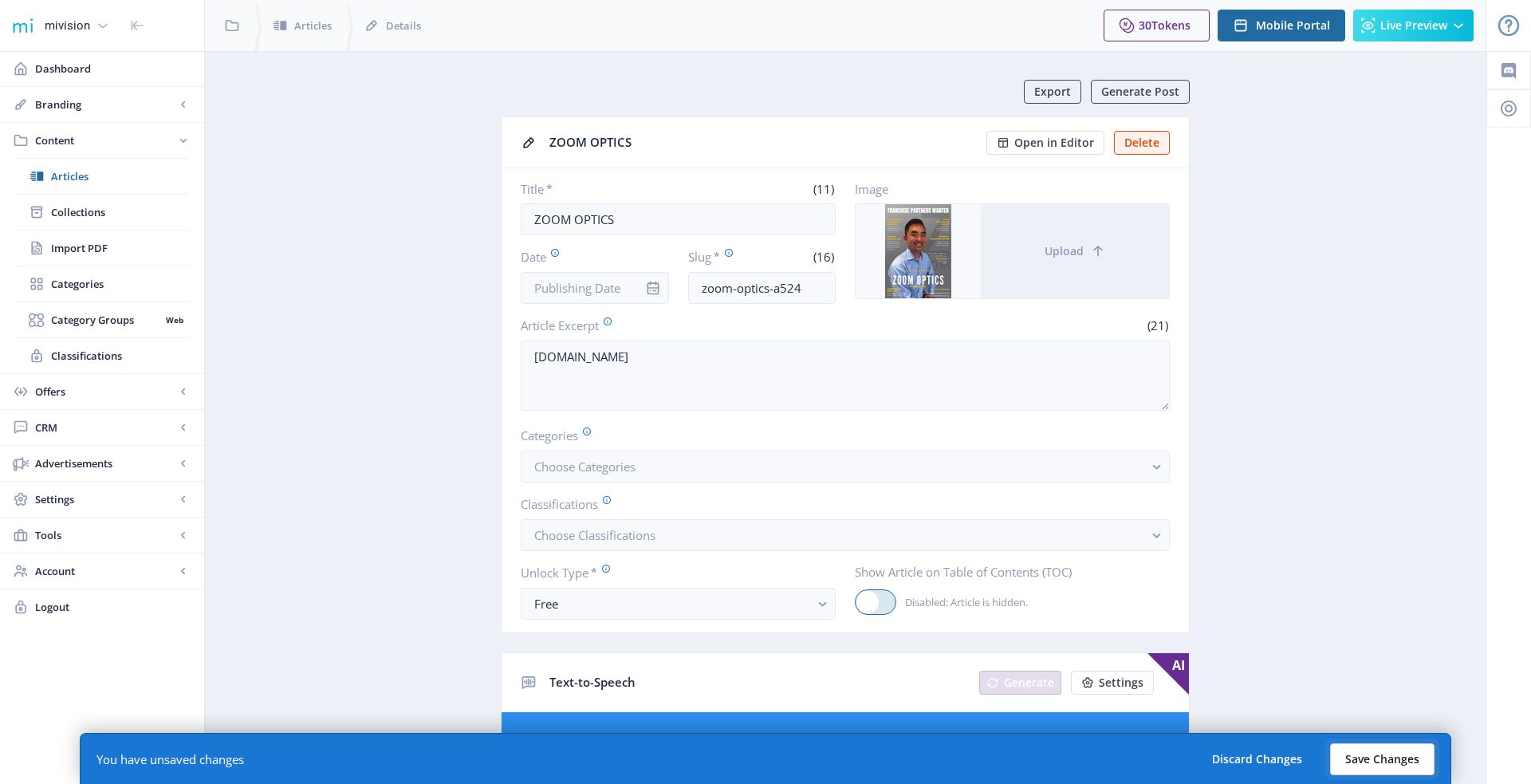
click at [1376, 756] on button "Save Changes" at bounding box center [1383, 759] width 105 height 32
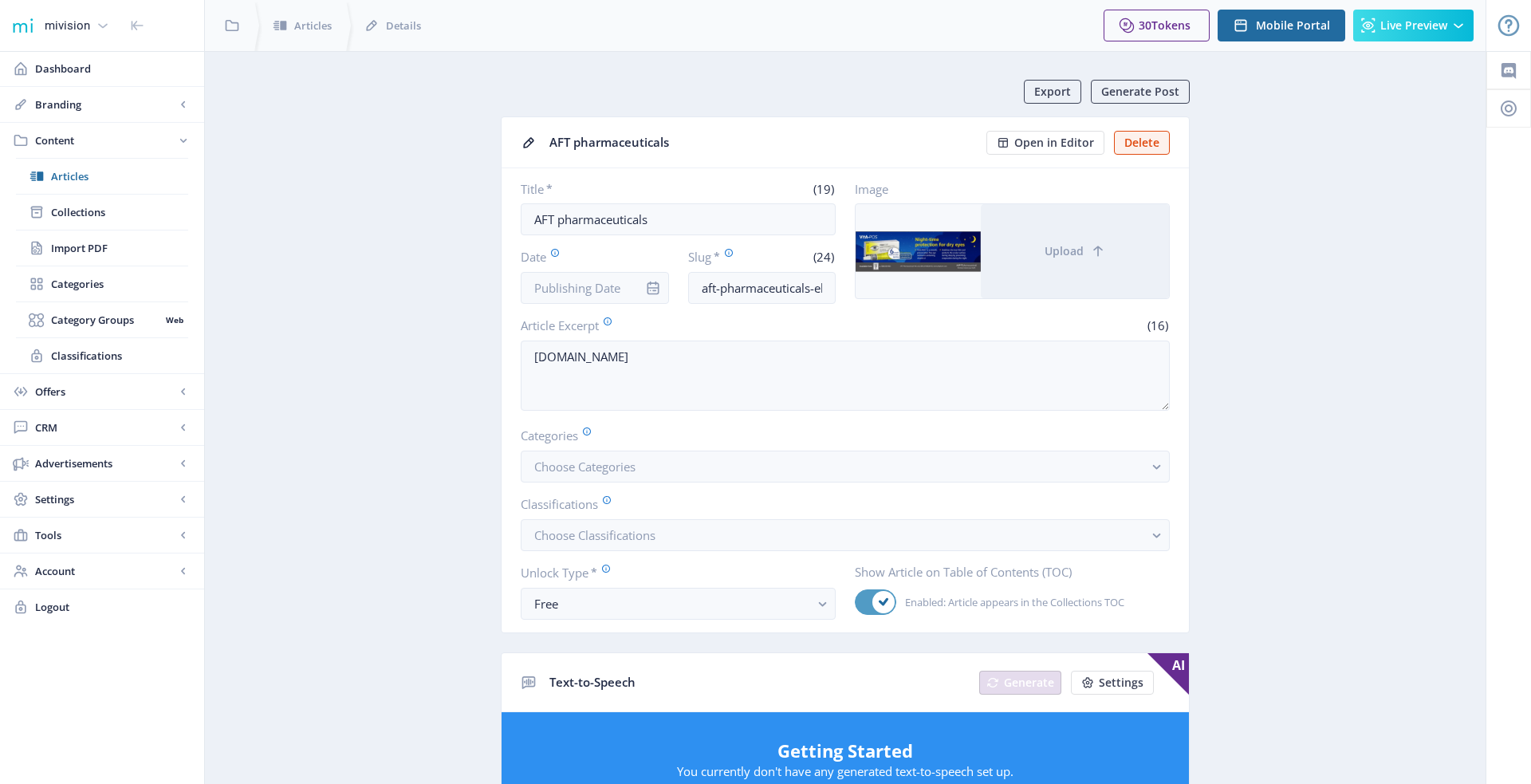
click at [874, 599] on span at bounding box center [883, 601] width 22 height 22
click at [856, 602] on input "Enabled: Article appears in the Collections TOC" at bounding box center [855, 602] width 1 height 1
checkbox input "false"
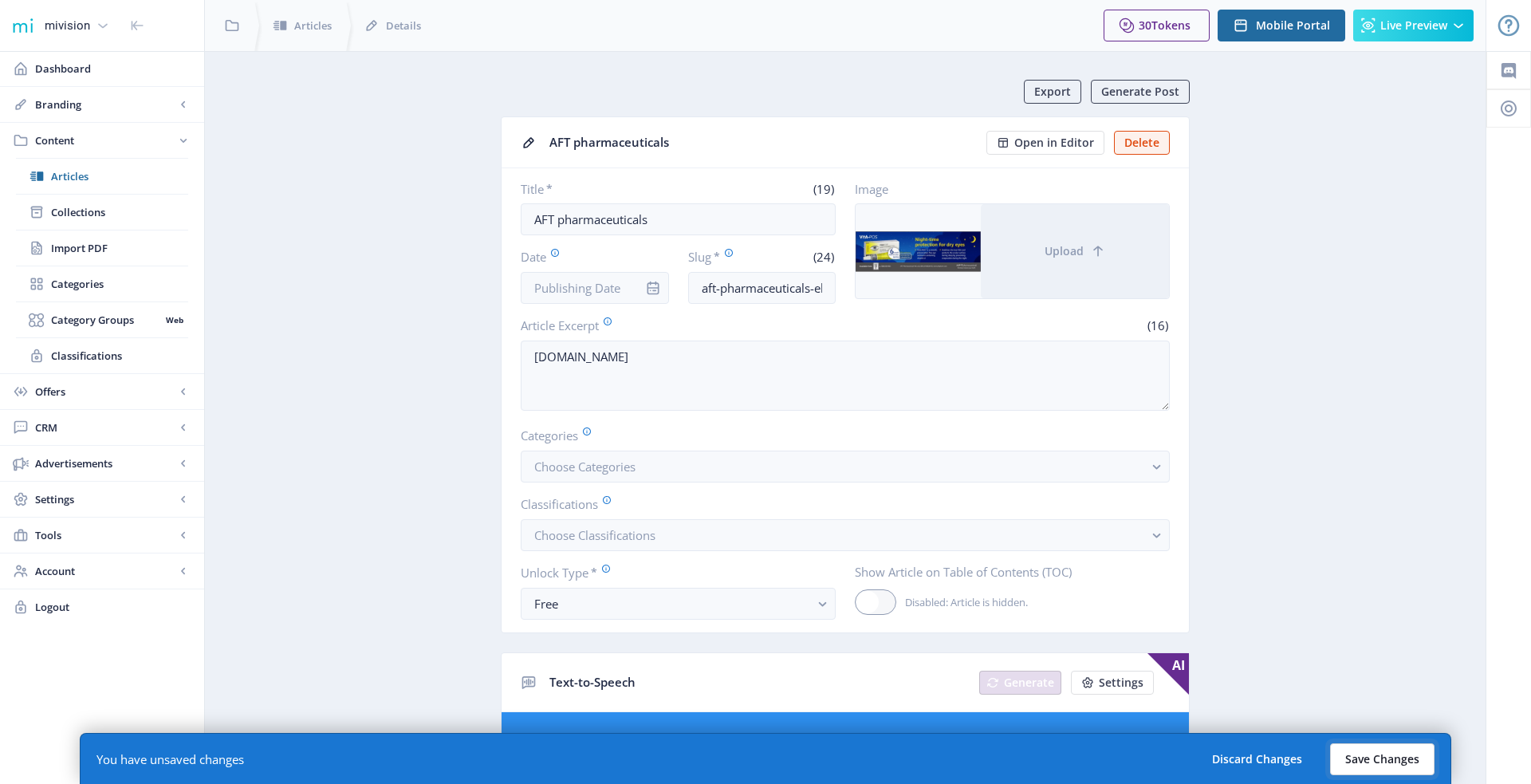
click at [1385, 759] on button "Save Changes" at bounding box center [1383, 759] width 105 height 32
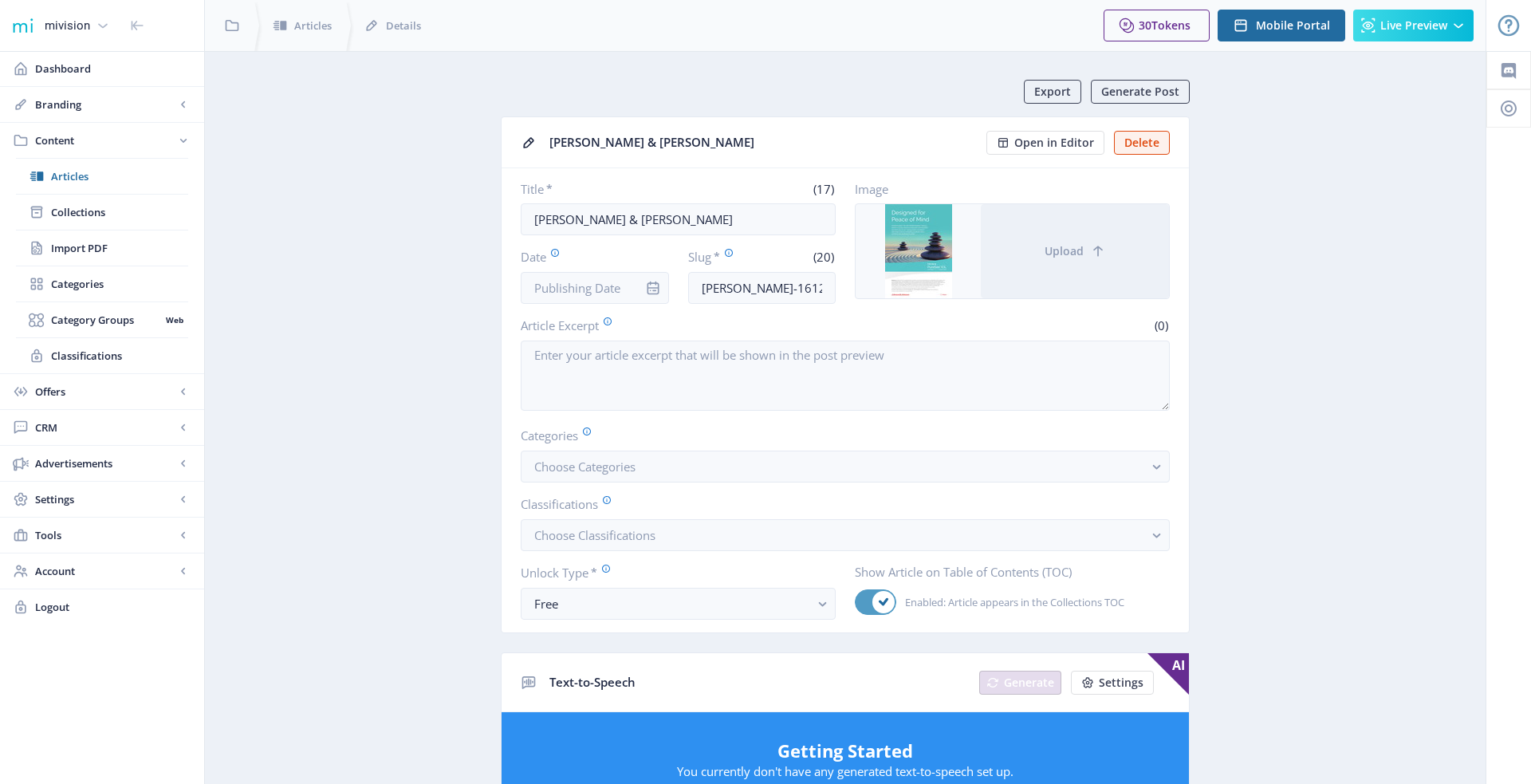
click at [870, 589] on div at bounding box center [875, 602] width 42 height 25
click at [856, 602] on input "Enabled: Article appears in the Collections TOC" at bounding box center [855, 602] width 1 height 1
checkbox input "false"
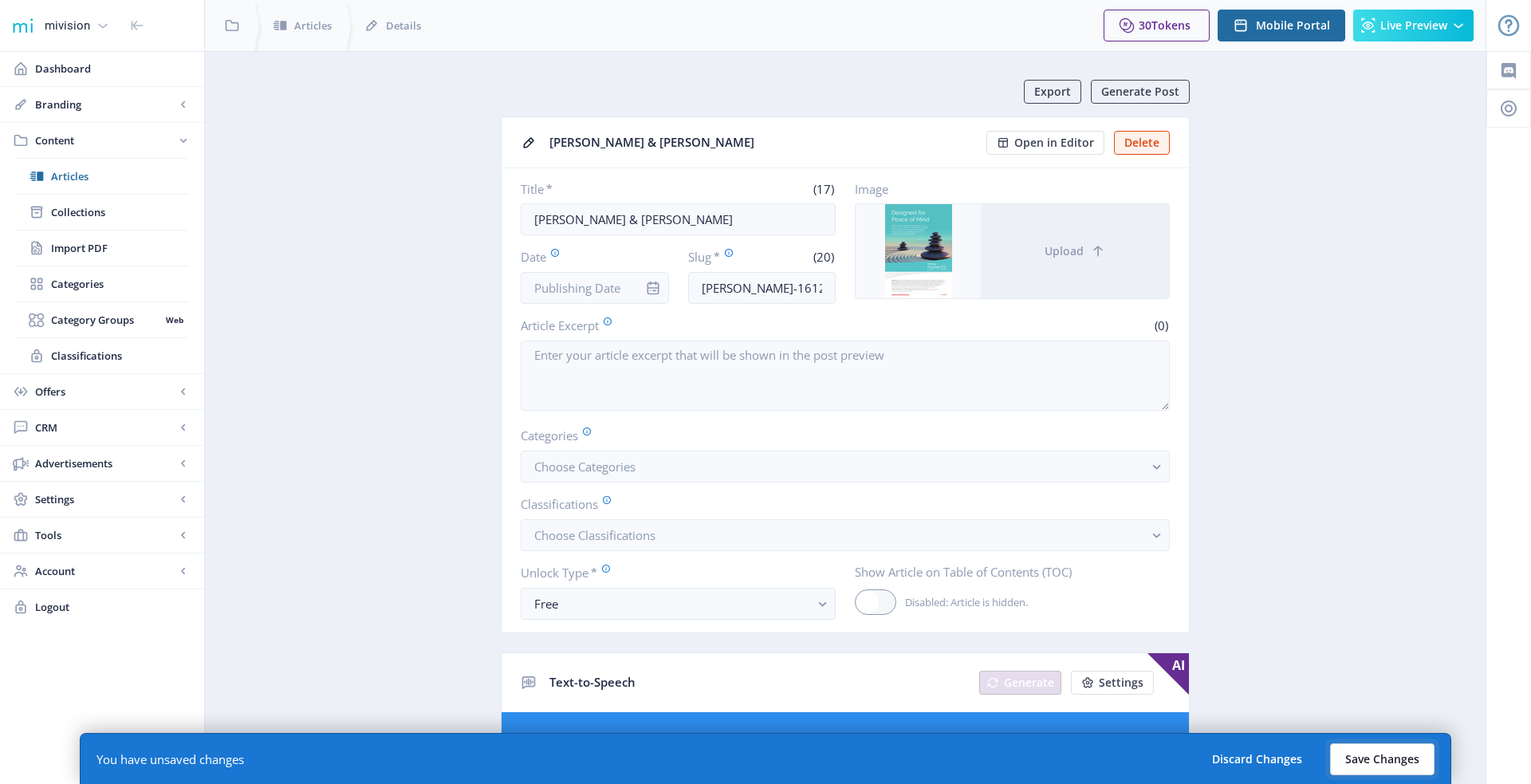
click at [1357, 752] on button "Save Changes" at bounding box center [1383, 759] width 105 height 32
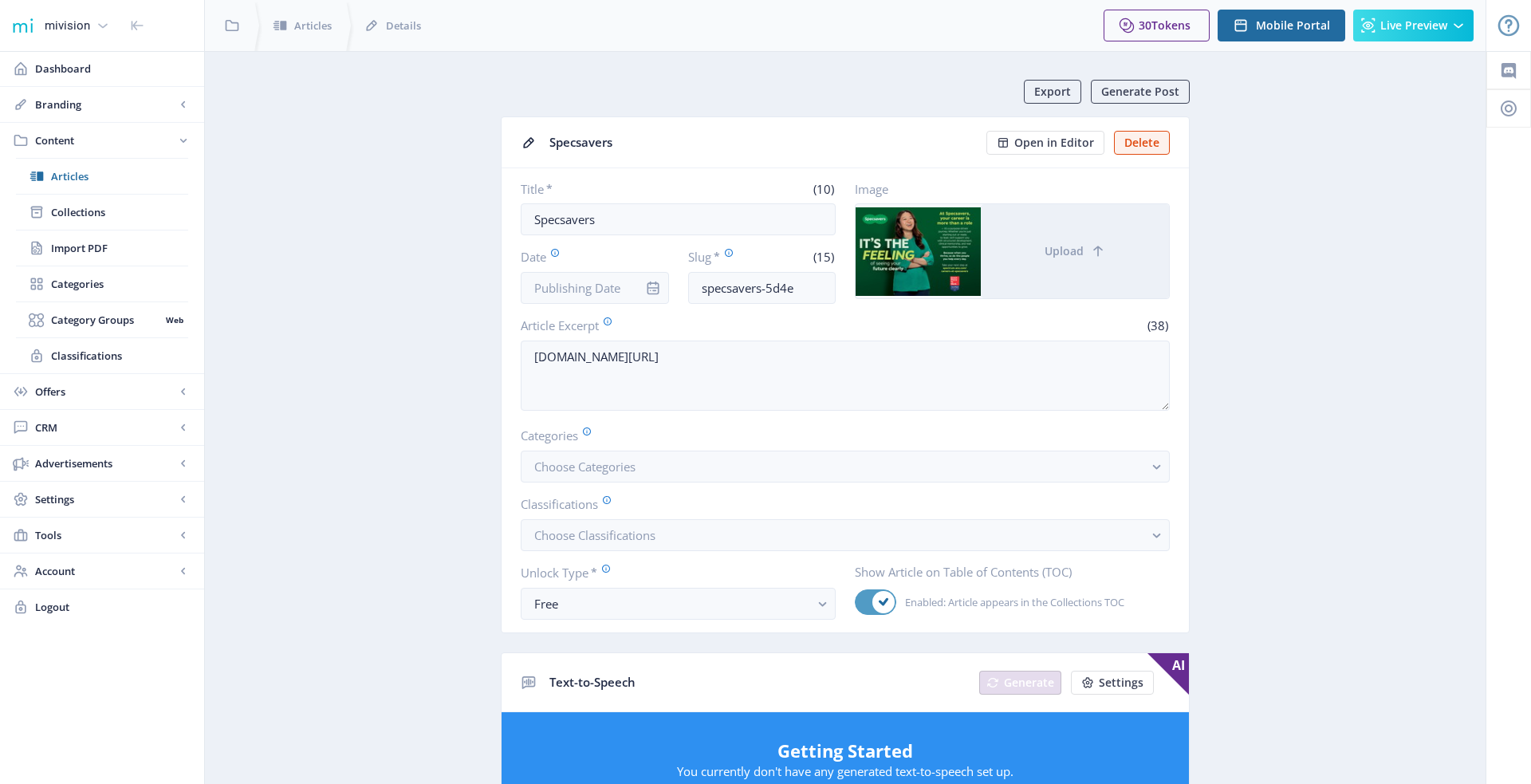
click at [883, 601] on icon at bounding box center [884, 602] width 10 height 10
click at [856, 602] on input "Enabled: Article appears in the Collections TOC" at bounding box center [855, 602] width 1 height 1
checkbox input "false"
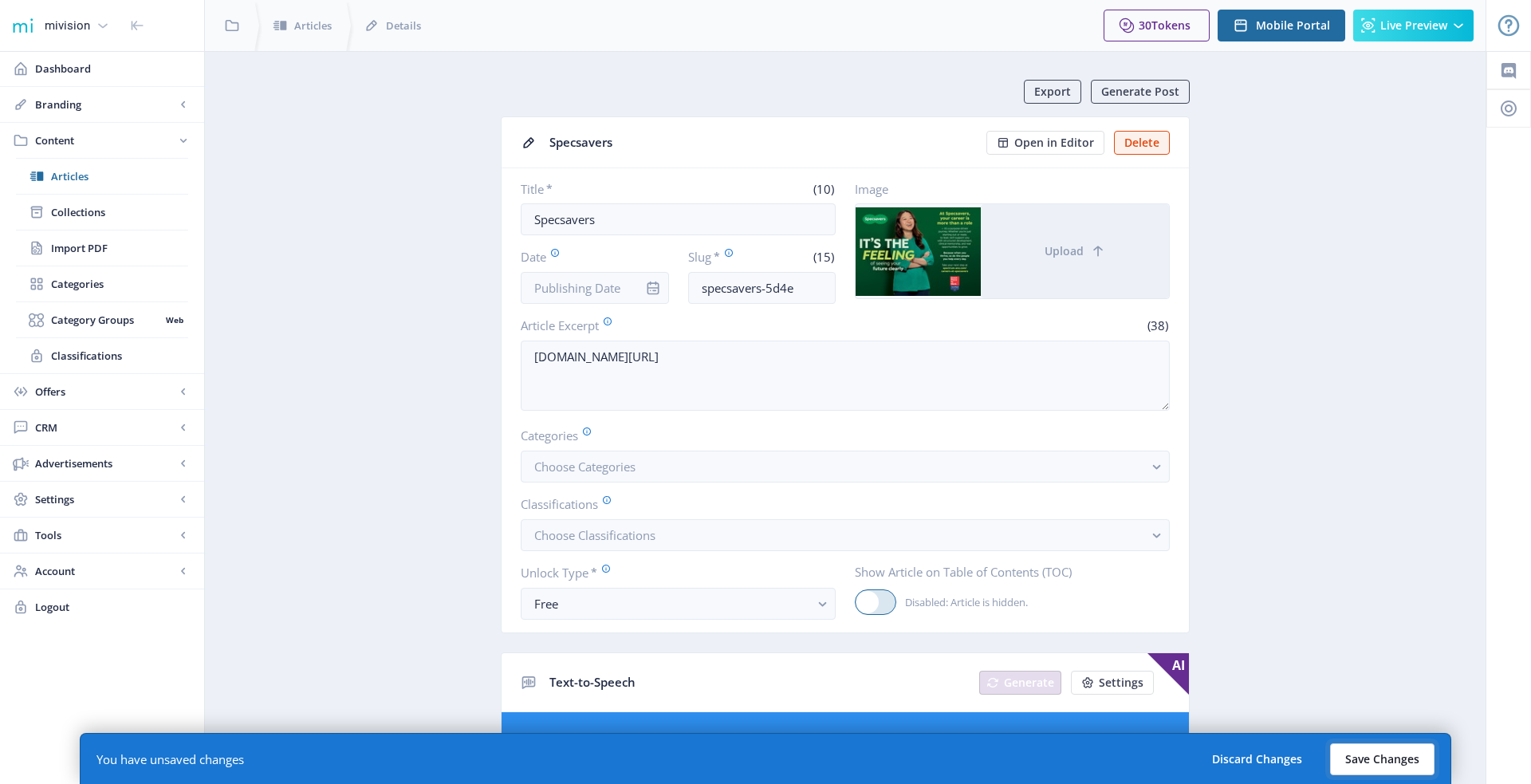
click at [1358, 755] on button "Save Changes" at bounding box center [1383, 759] width 105 height 32
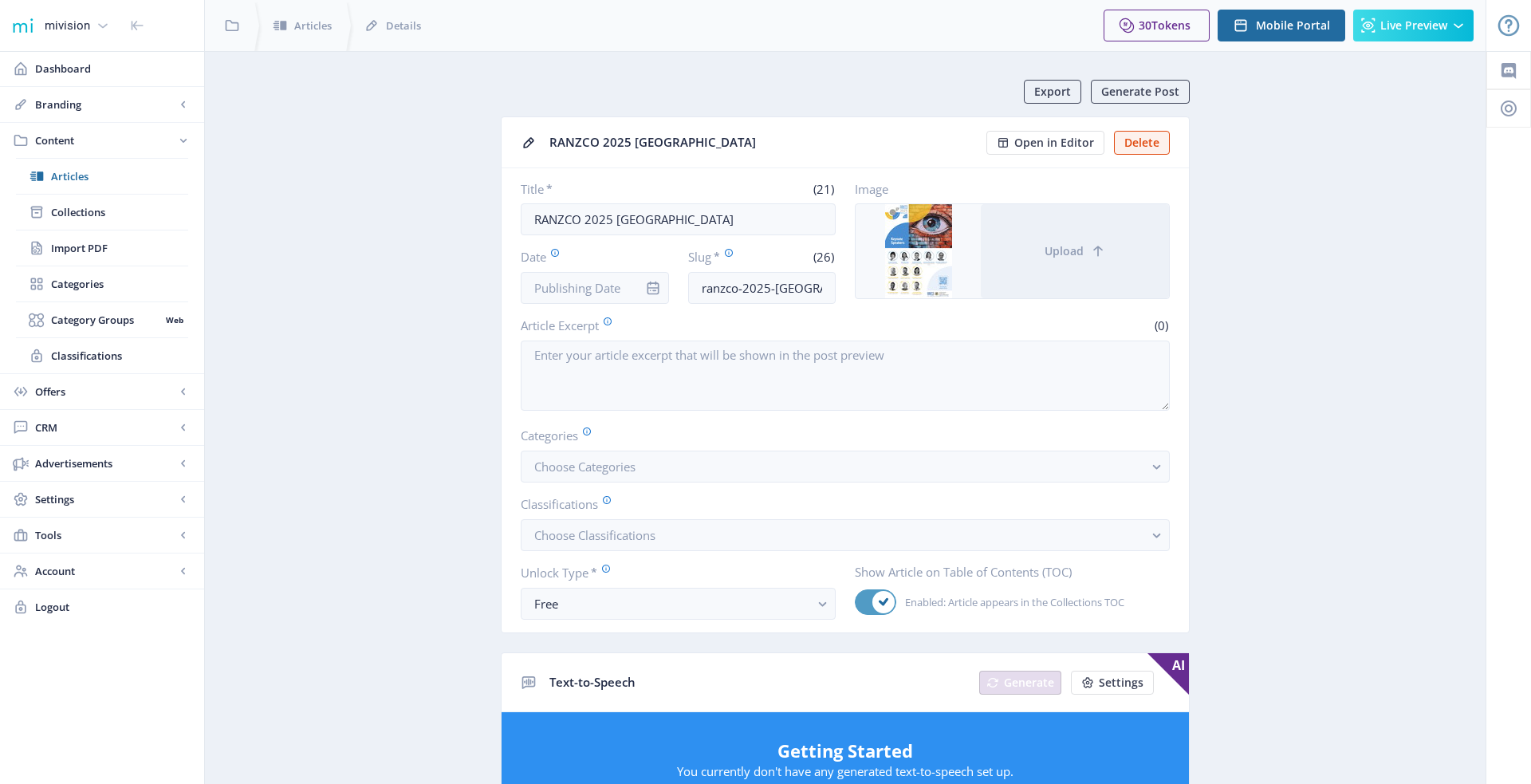
click at [874, 599] on span at bounding box center [883, 601] width 22 height 22
click at [856, 602] on input "Enabled: Article appears in the Collections TOC" at bounding box center [855, 602] width 1 height 1
checkbox input "false"
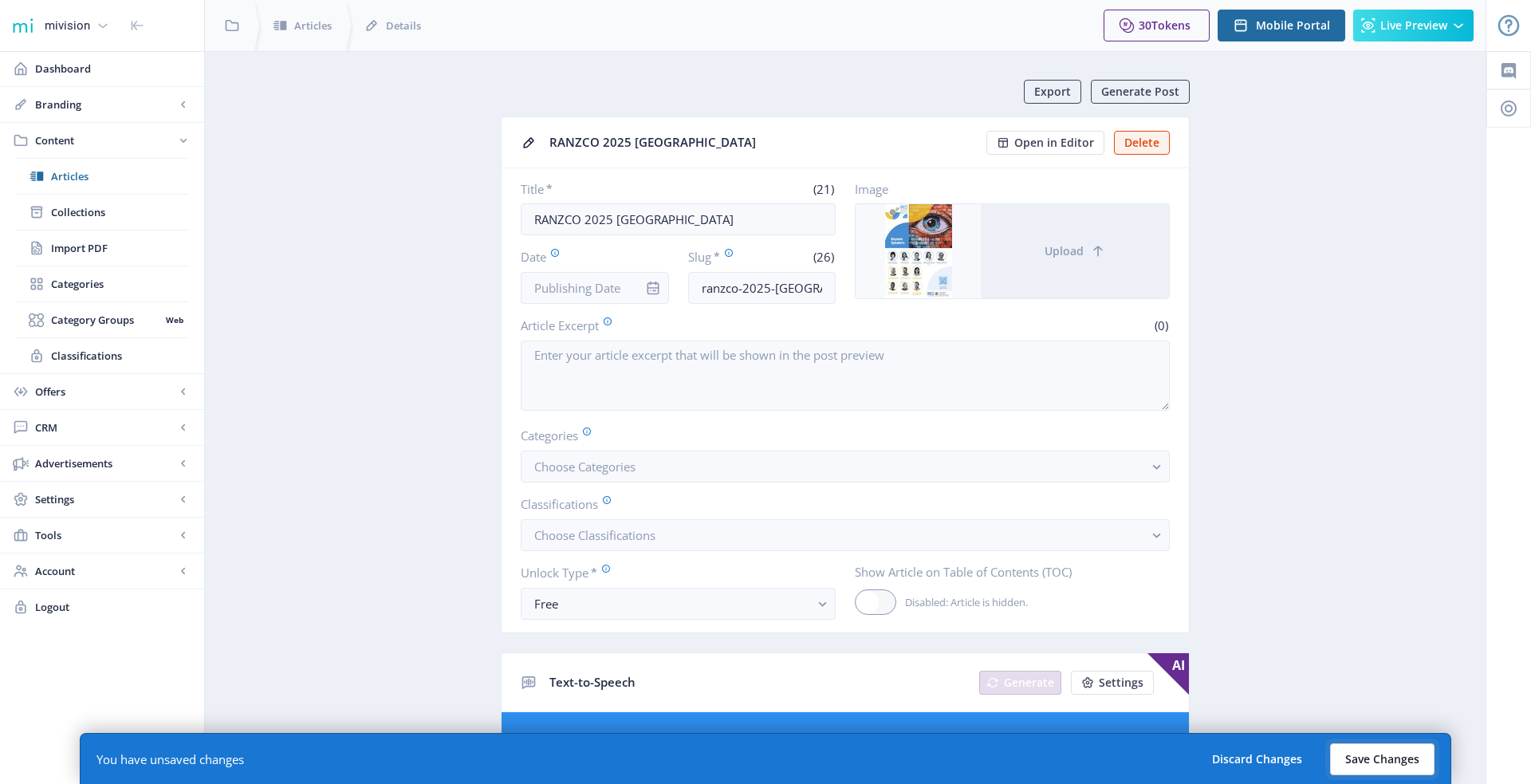
click at [1355, 757] on button "Save Changes" at bounding box center [1383, 759] width 105 height 32
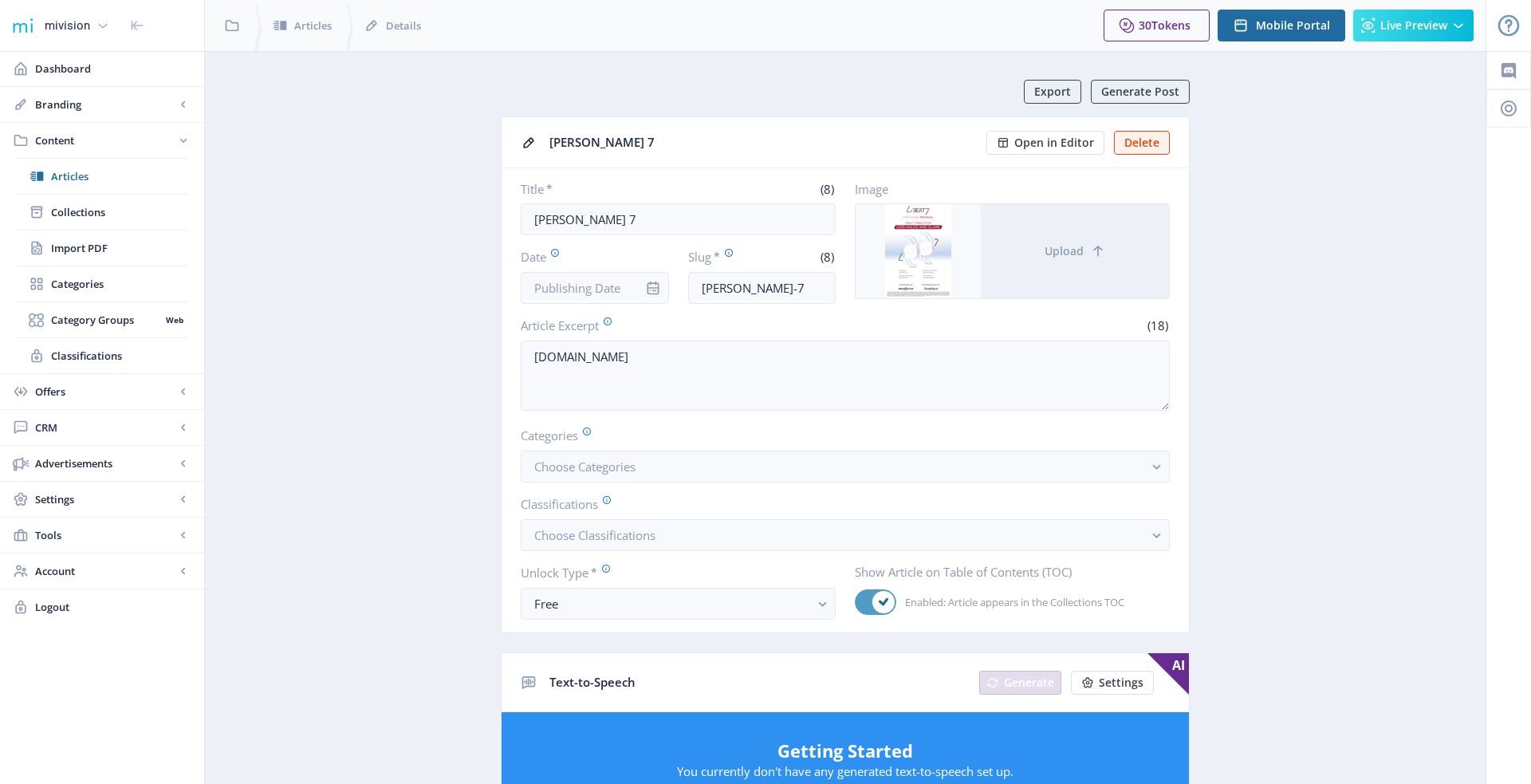
click at [874, 597] on span at bounding box center [883, 601] width 22 height 22
click at [856, 602] on input "Enabled: Article appears in the Collections TOC" at bounding box center [855, 602] width 1 height 1
checkbox input "false"
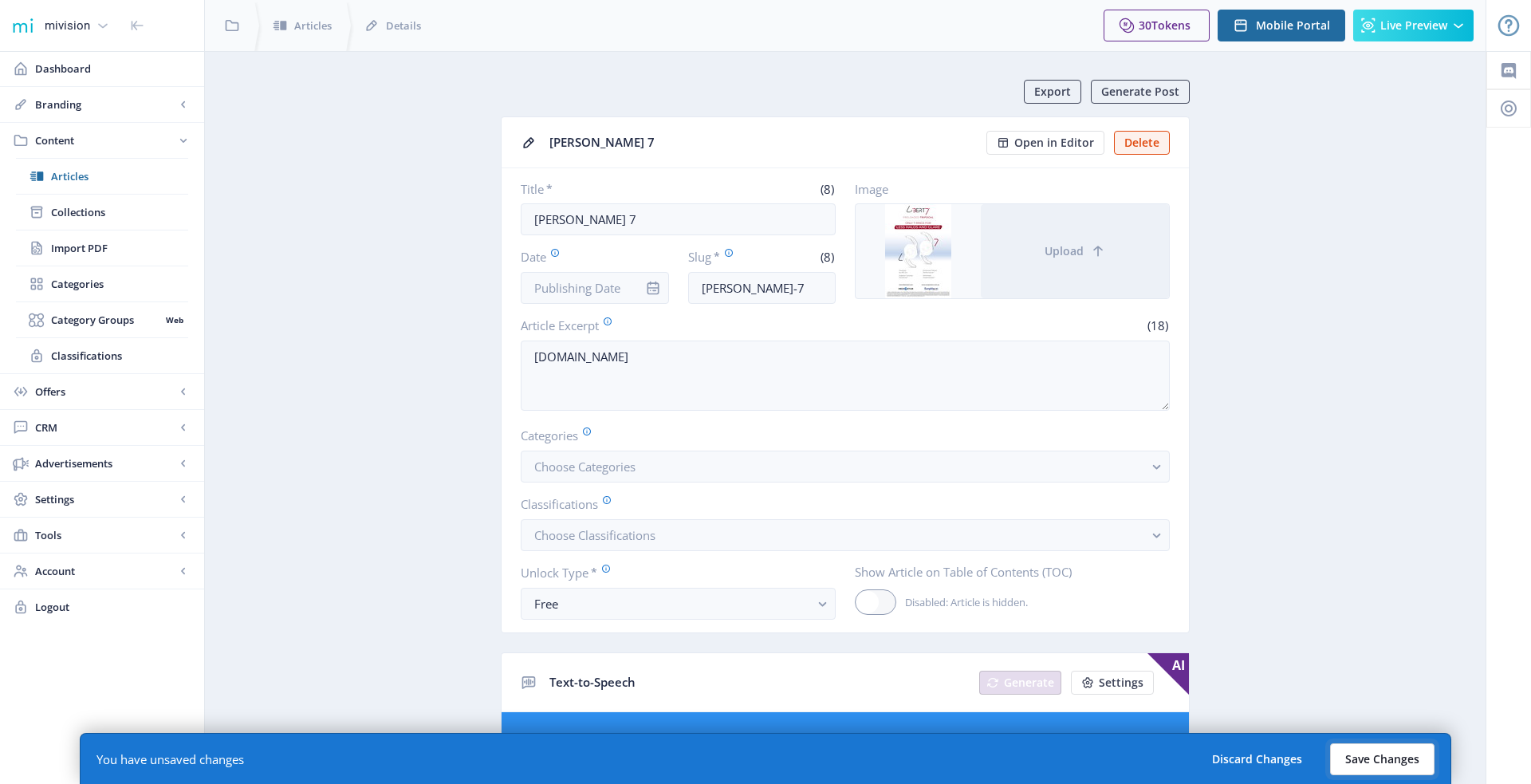
click at [1365, 757] on button "Save Changes" at bounding box center [1383, 759] width 105 height 32
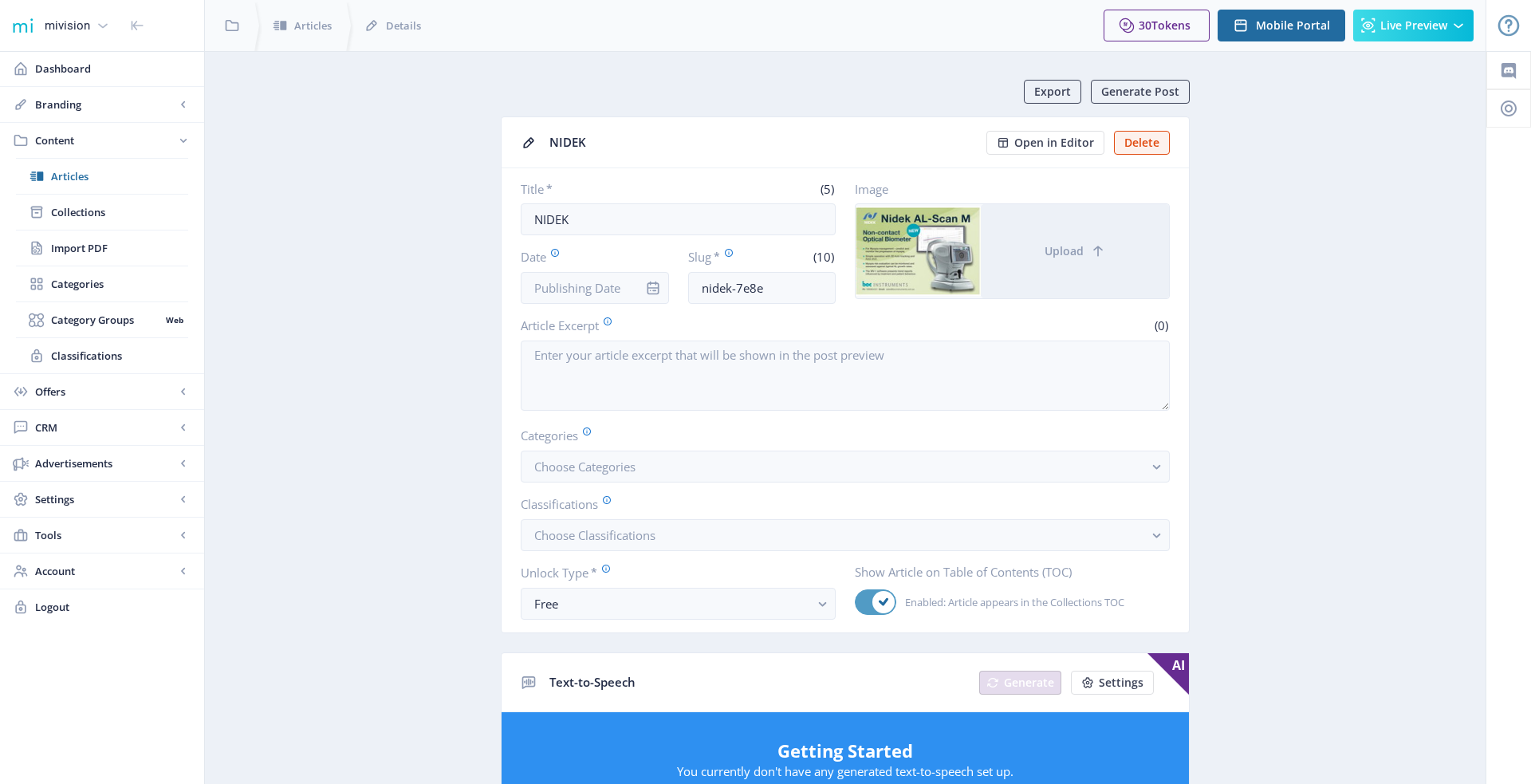
click at [877, 602] on span at bounding box center [883, 601] width 22 height 22
click at [856, 602] on input "Enabled: Article appears in the Collections TOC" at bounding box center [855, 602] width 1 height 1
checkbox input "false"
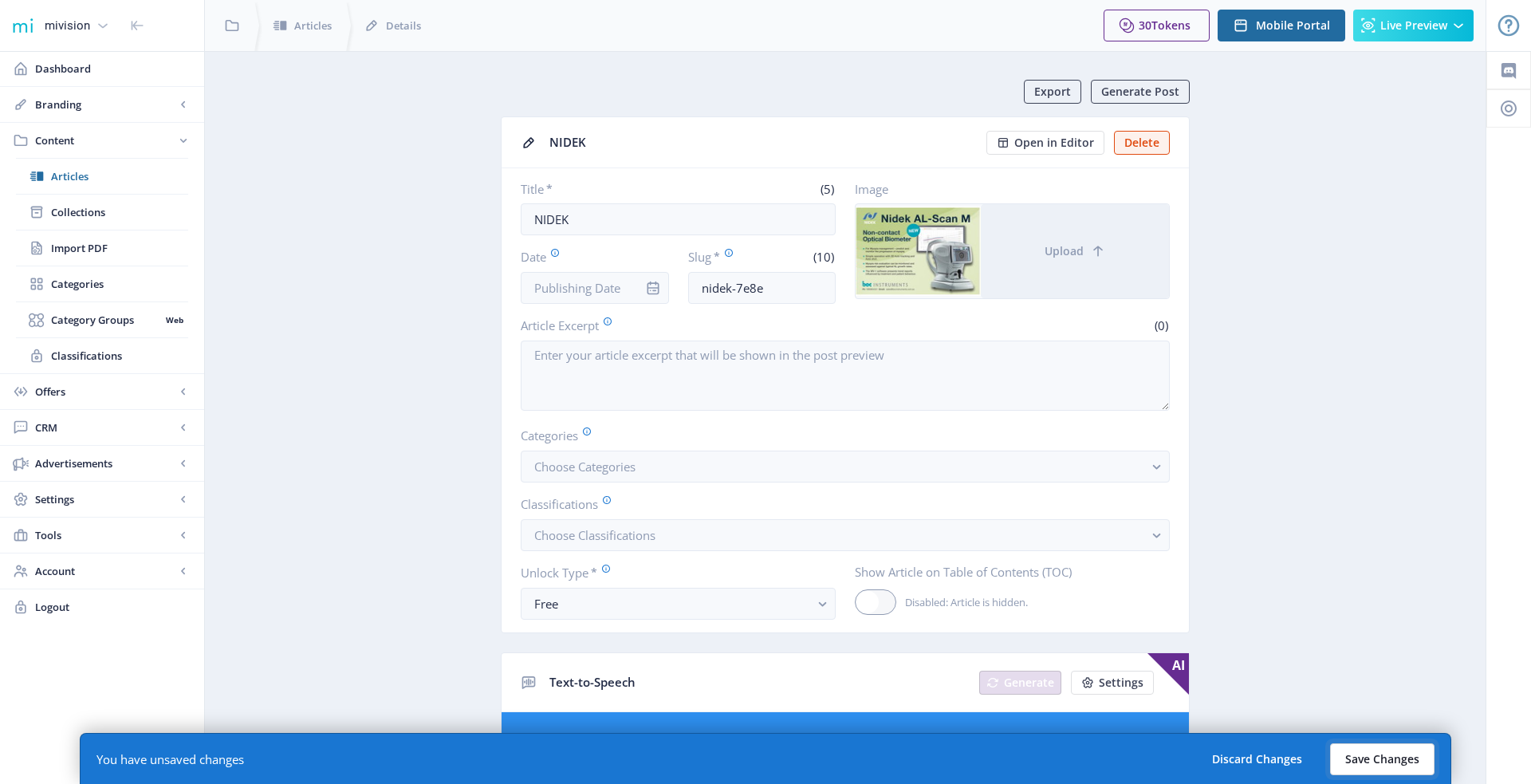
click at [1379, 770] on button "Save Changes" at bounding box center [1383, 759] width 105 height 32
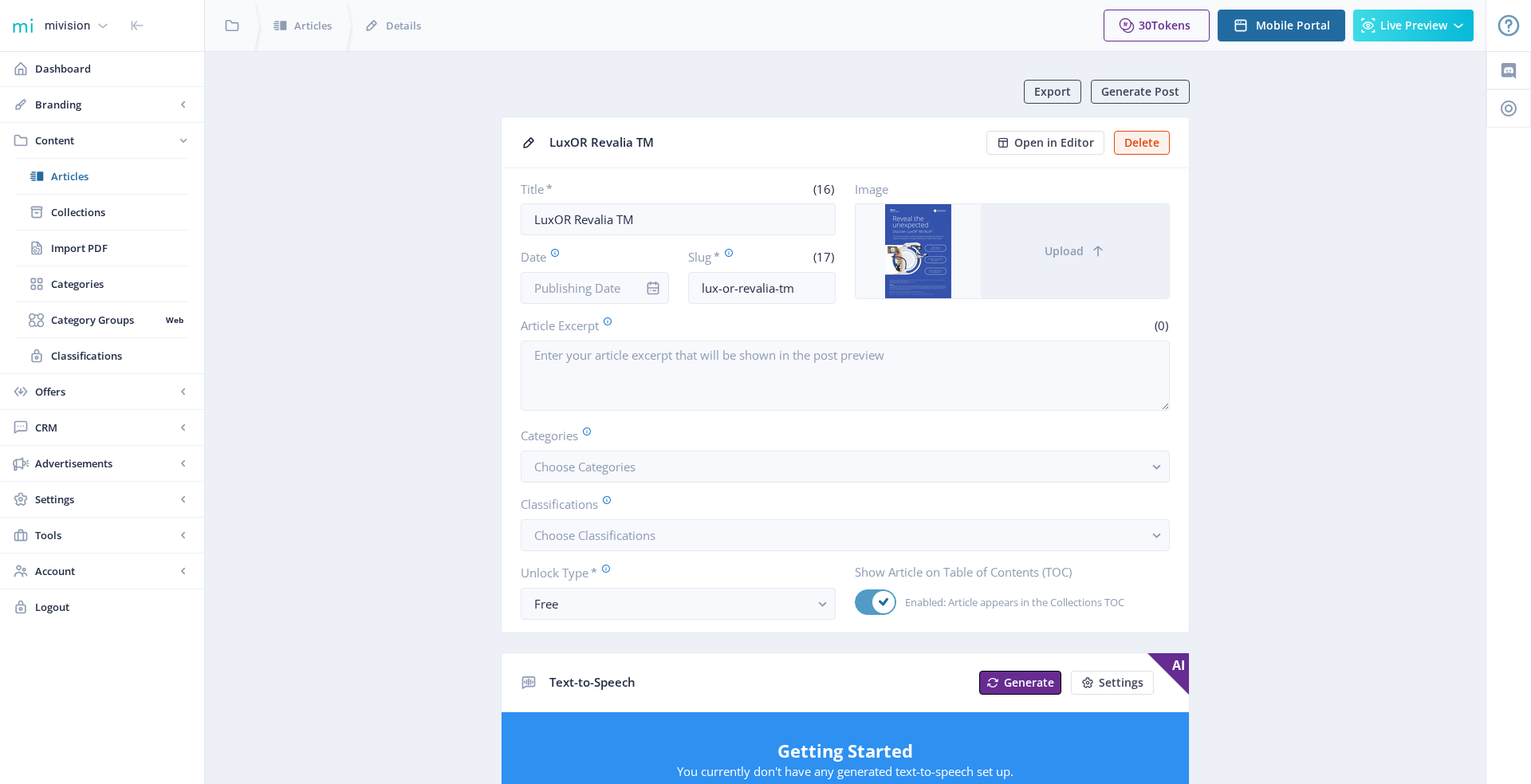
click at [874, 591] on span at bounding box center [883, 601] width 22 height 22
click at [856, 602] on input "Enabled: Article appears in the Collections TOC" at bounding box center [855, 602] width 1 height 1
checkbox input "false"
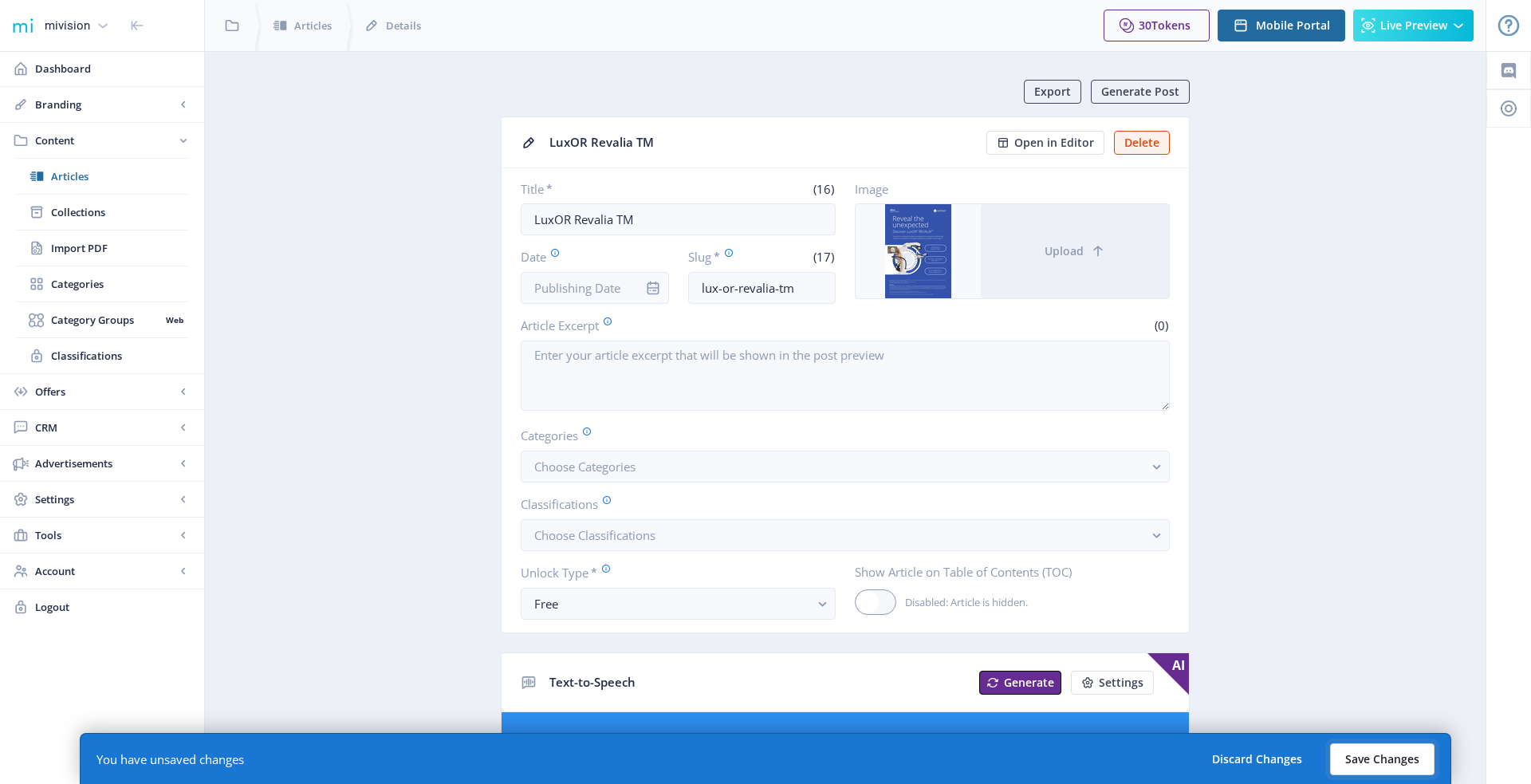
click at [1371, 763] on button "Save Changes" at bounding box center [1383, 759] width 105 height 32
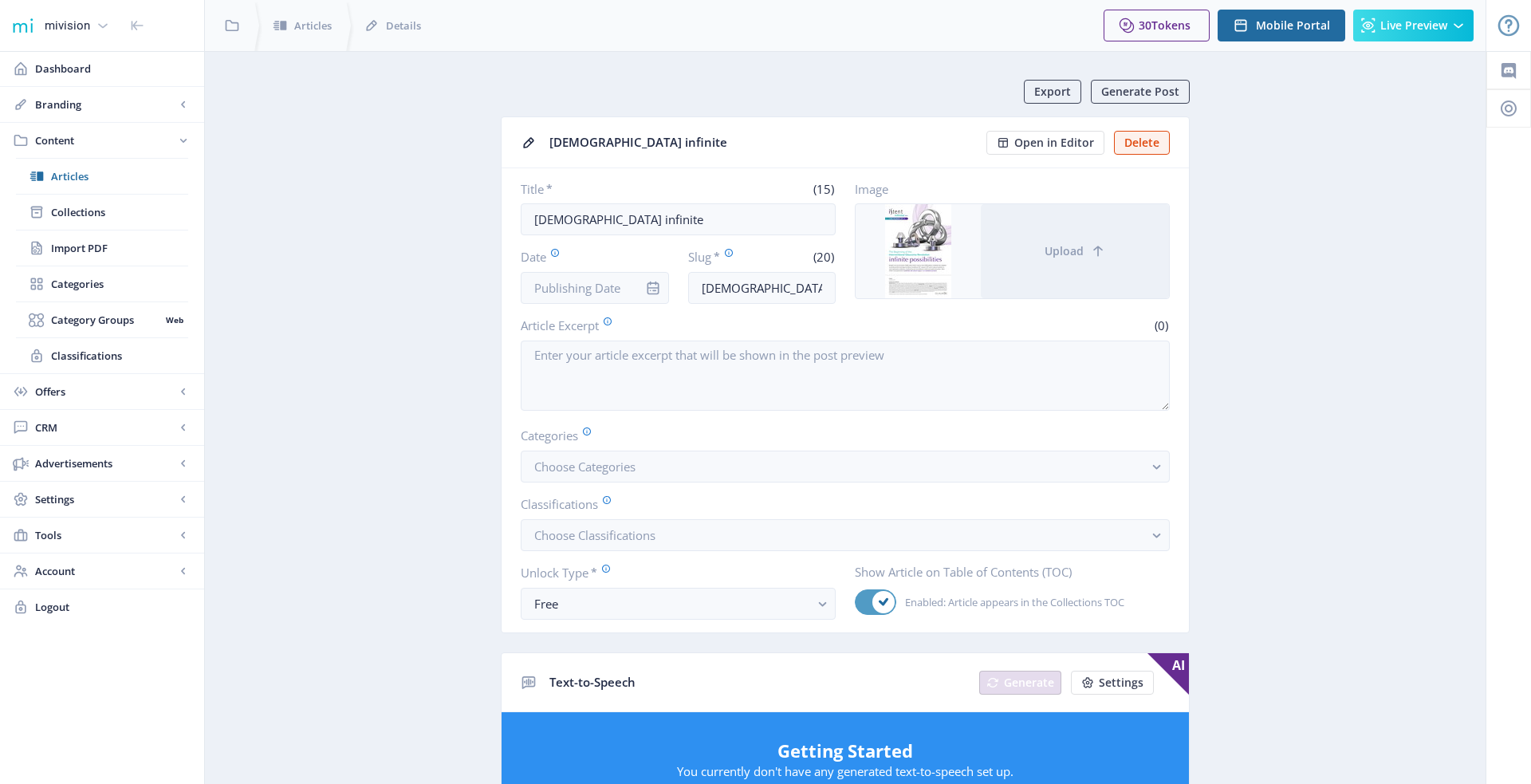
click at [881, 601] on icon at bounding box center [884, 602] width 10 height 10
click at [856, 602] on input "Enabled: Article appears in the Collections TOC" at bounding box center [855, 602] width 1 height 1
checkbox input "false"
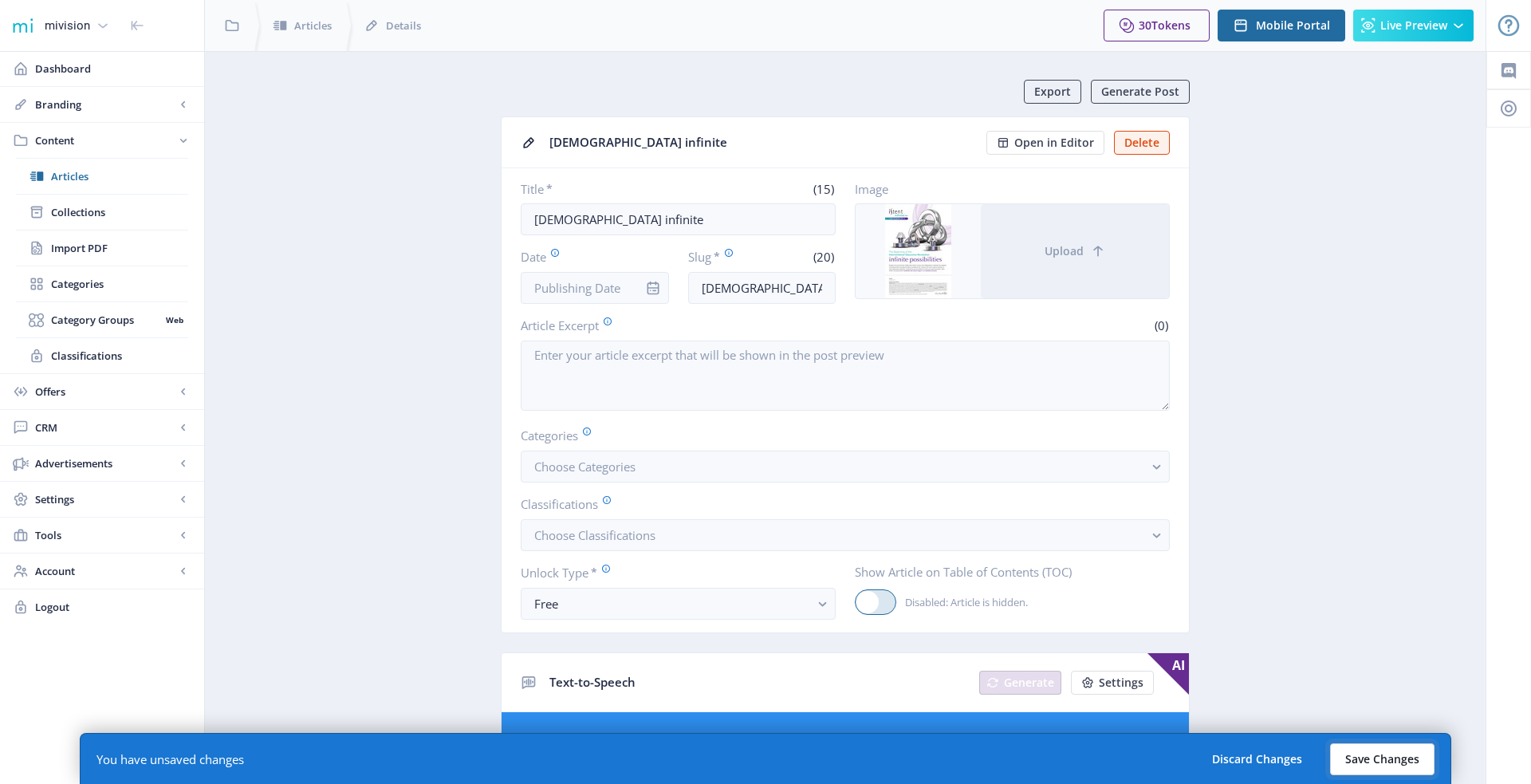
click at [1356, 763] on button "Save Changes" at bounding box center [1383, 759] width 105 height 32
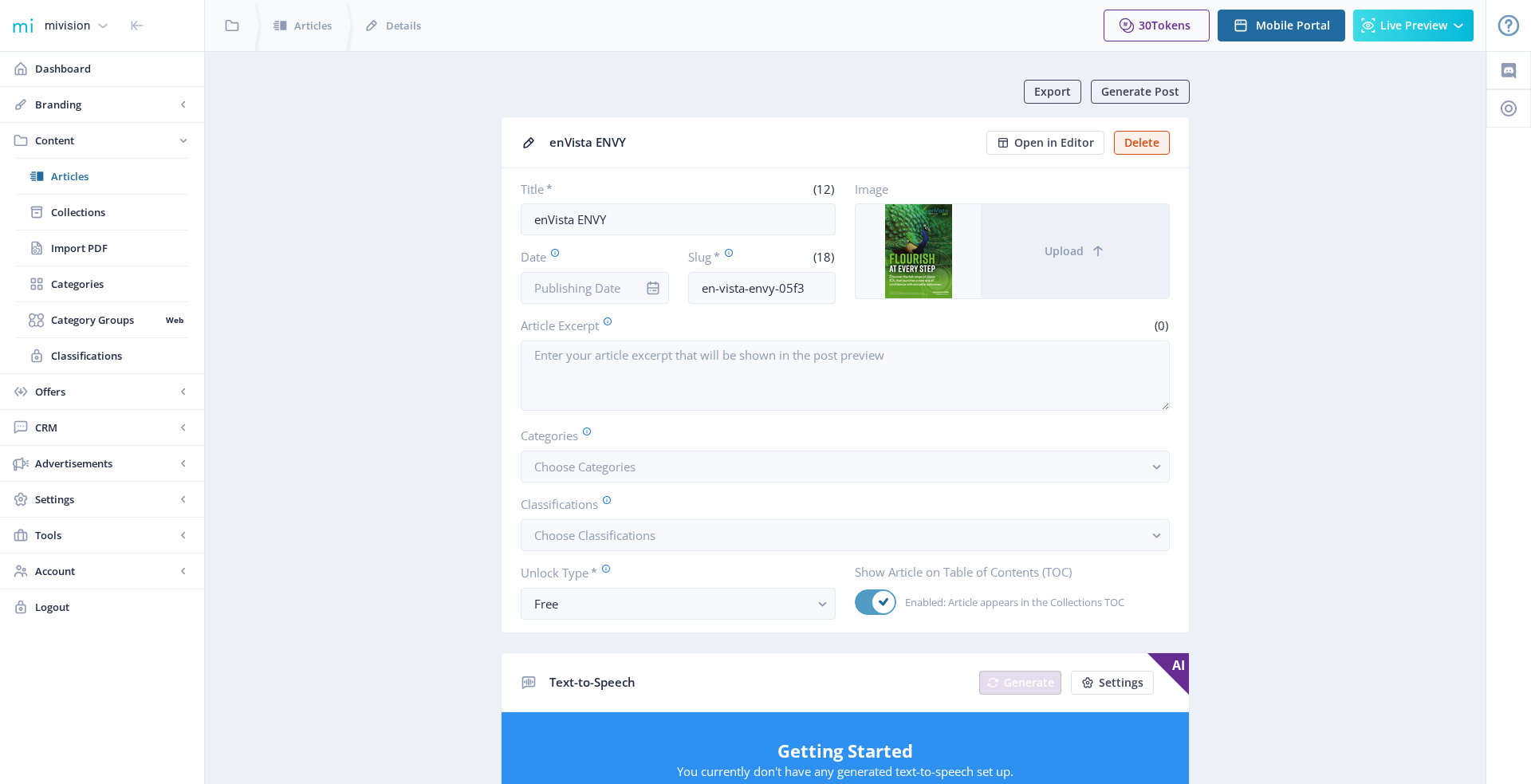
click at [879, 604] on span at bounding box center [883, 601] width 22 height 22
click at [856, 603] on input "Enabled: Article appears in the Collections TOC" at bounding box center [855, 602] width 1 height 1
checkbox input "false"
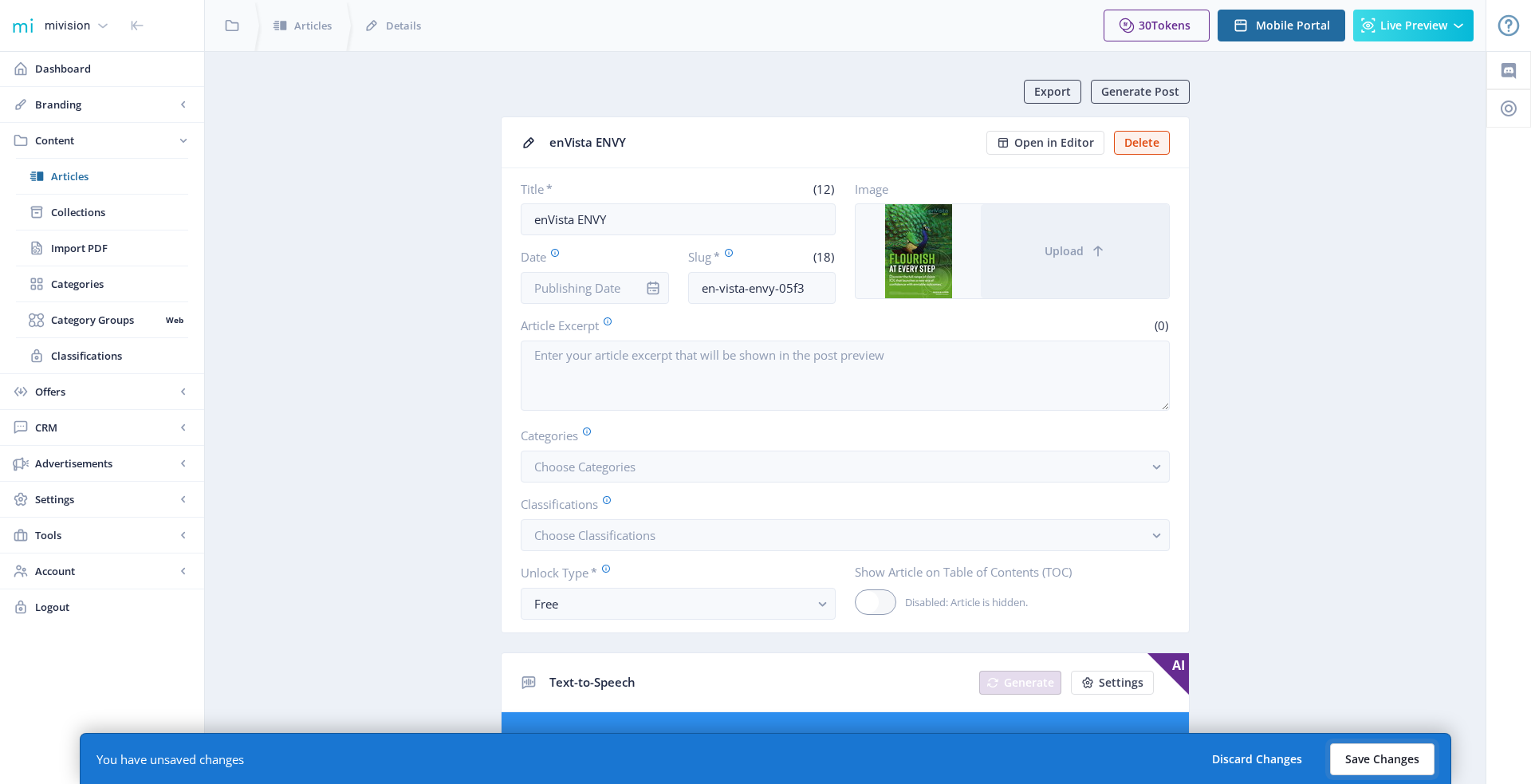
click at [1373, 760] on button "Save Changes" at bounding box center [1383, 759] width 105 height 32
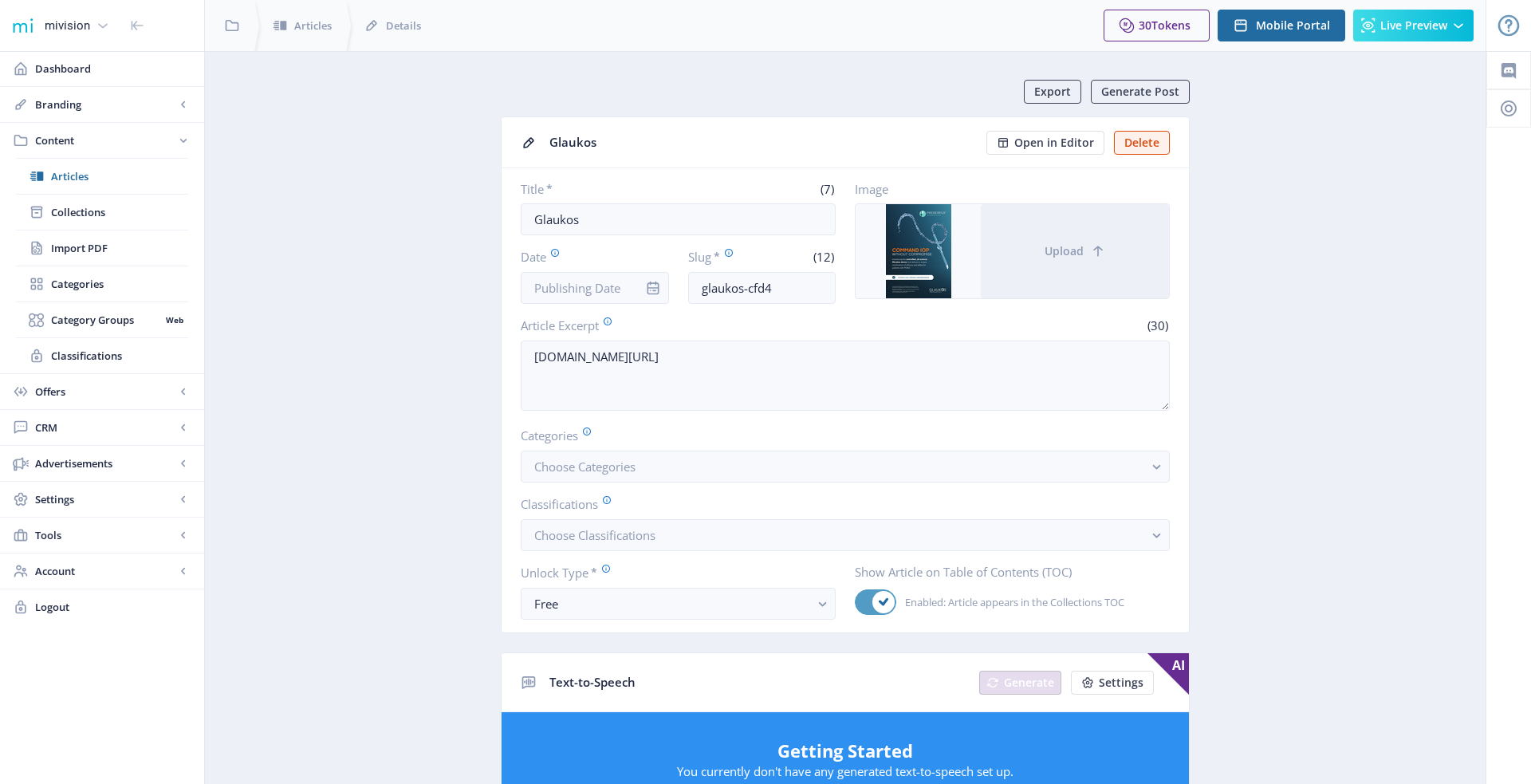
click at [875, 599] on span at bounding box center [883, 601] width 22 height 22
click at [856, 602] on input "Enabled: Article appears in the Collections TOC" at bounding box center [855, 602] width 1 height 1
checkbox input "false"
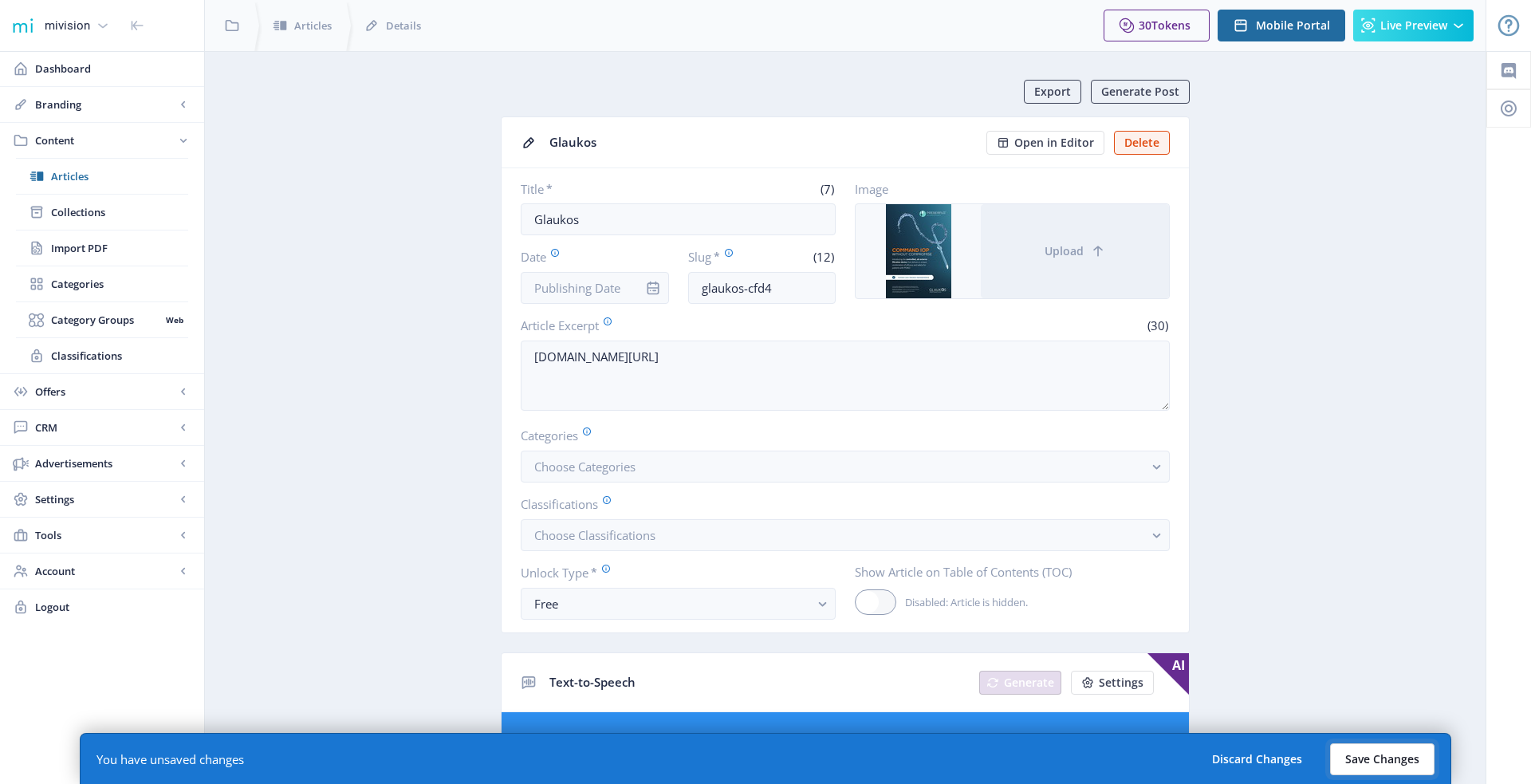
click at [1356, 767] on button "Save Changes" at bounding box center [1383, 759] width 105 height 32
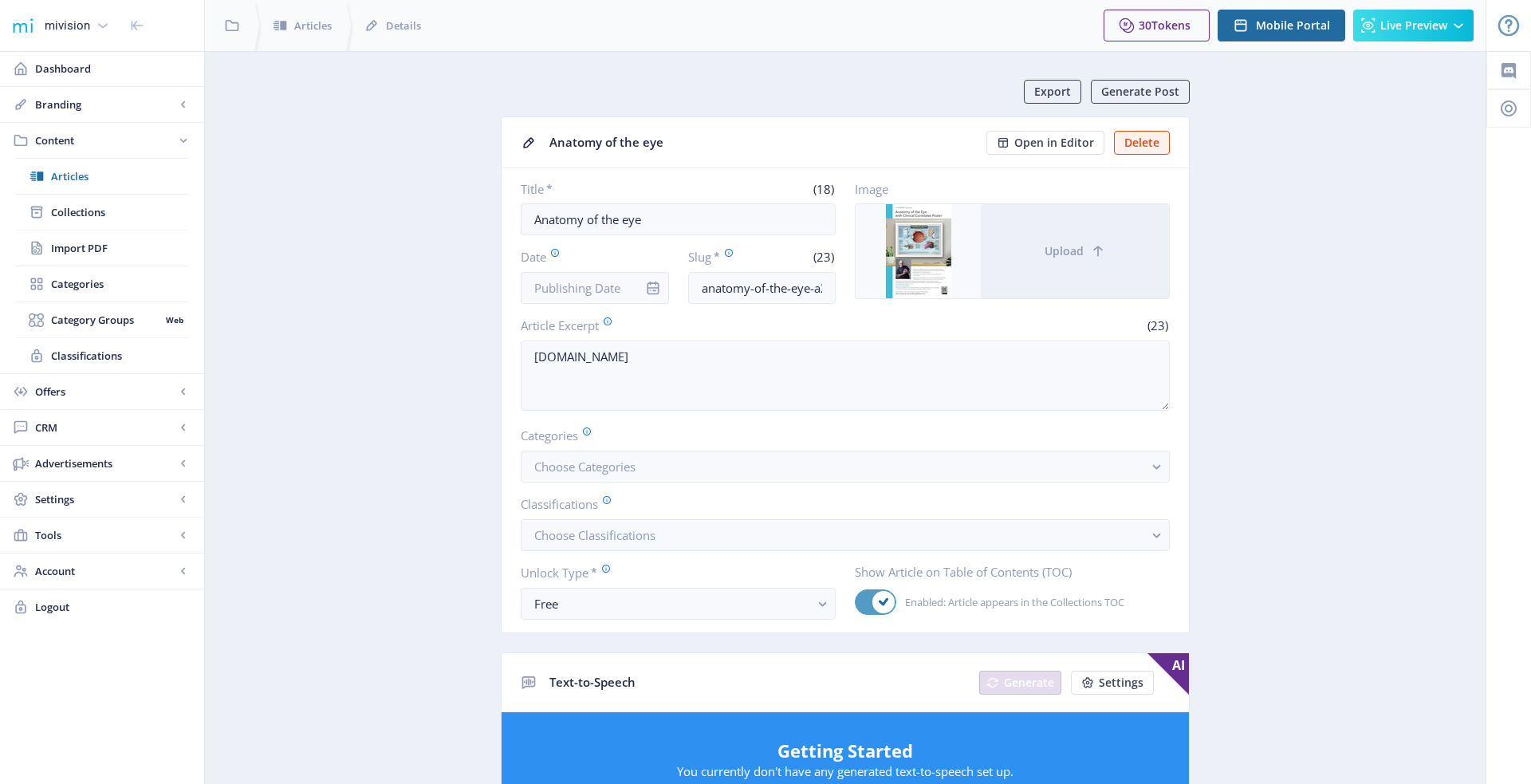
click at [867, 605] on div at bounding box center [875, 602] width 42 height 25
click at [856, 603] on input "Enabled: Article appears in the Collections TOC" at bounding box center [855, 602] width 1 height 1
checkbox input "false"
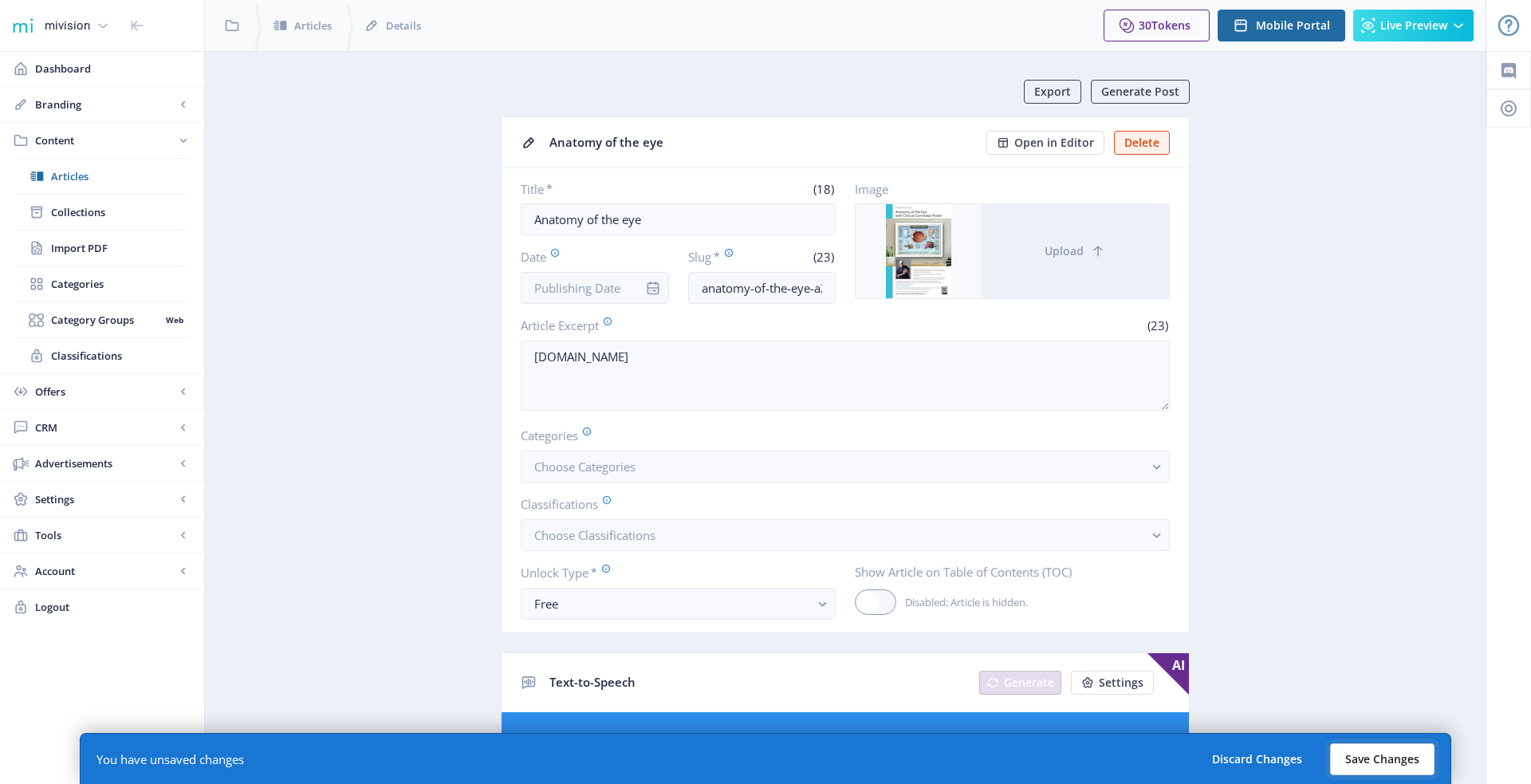
click at [1393, 763] on button "Save Changes" at bounding box center [1383, 759] width 105 height 32
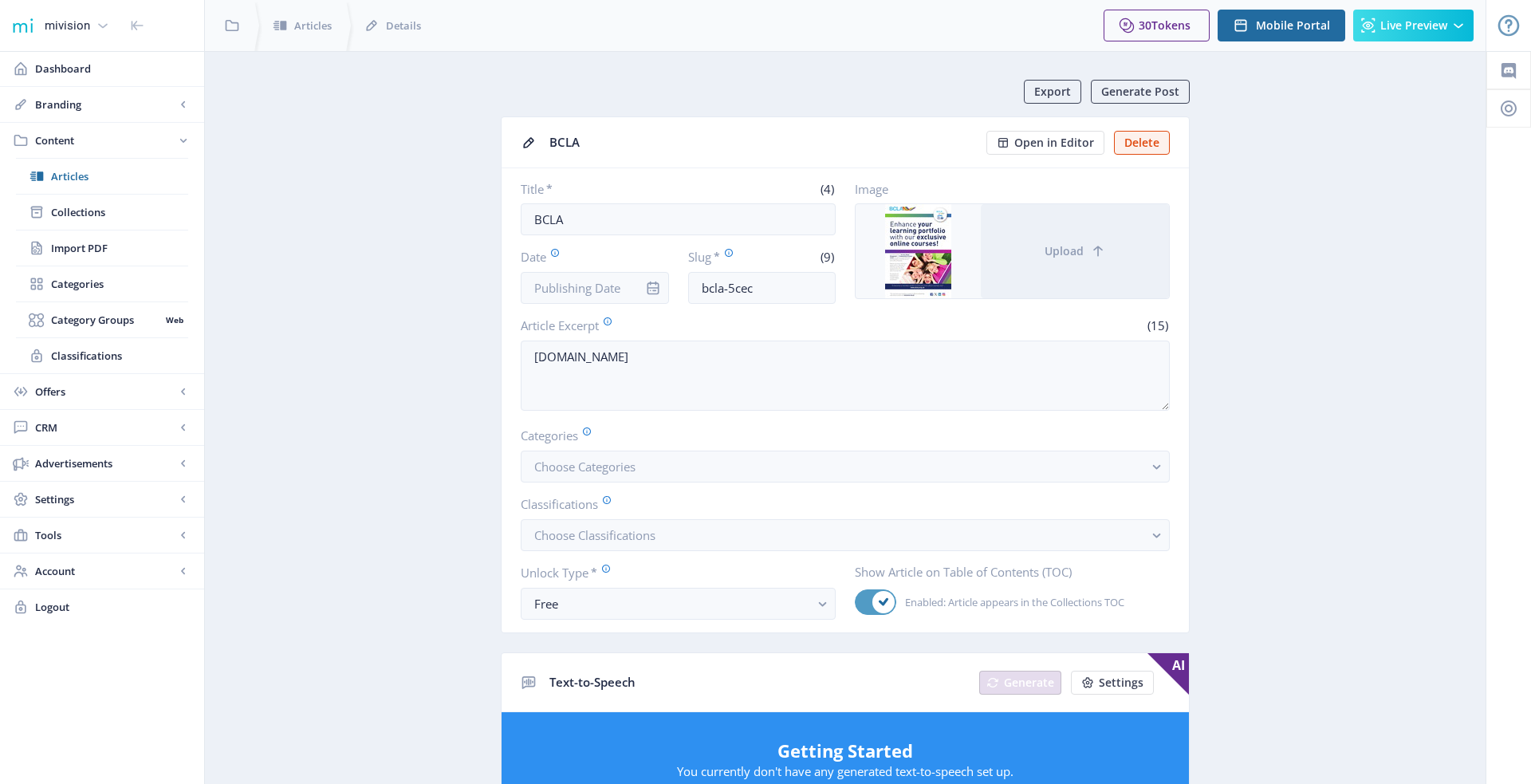
click at [885, 606] on span at bounding box center [883, 601] width 22 height 22
click at [856, 603] on input "Enabled: Article appears in the Collections TOC" at bounding box center [855, 602] width 1 height 1
checkbox input "false"
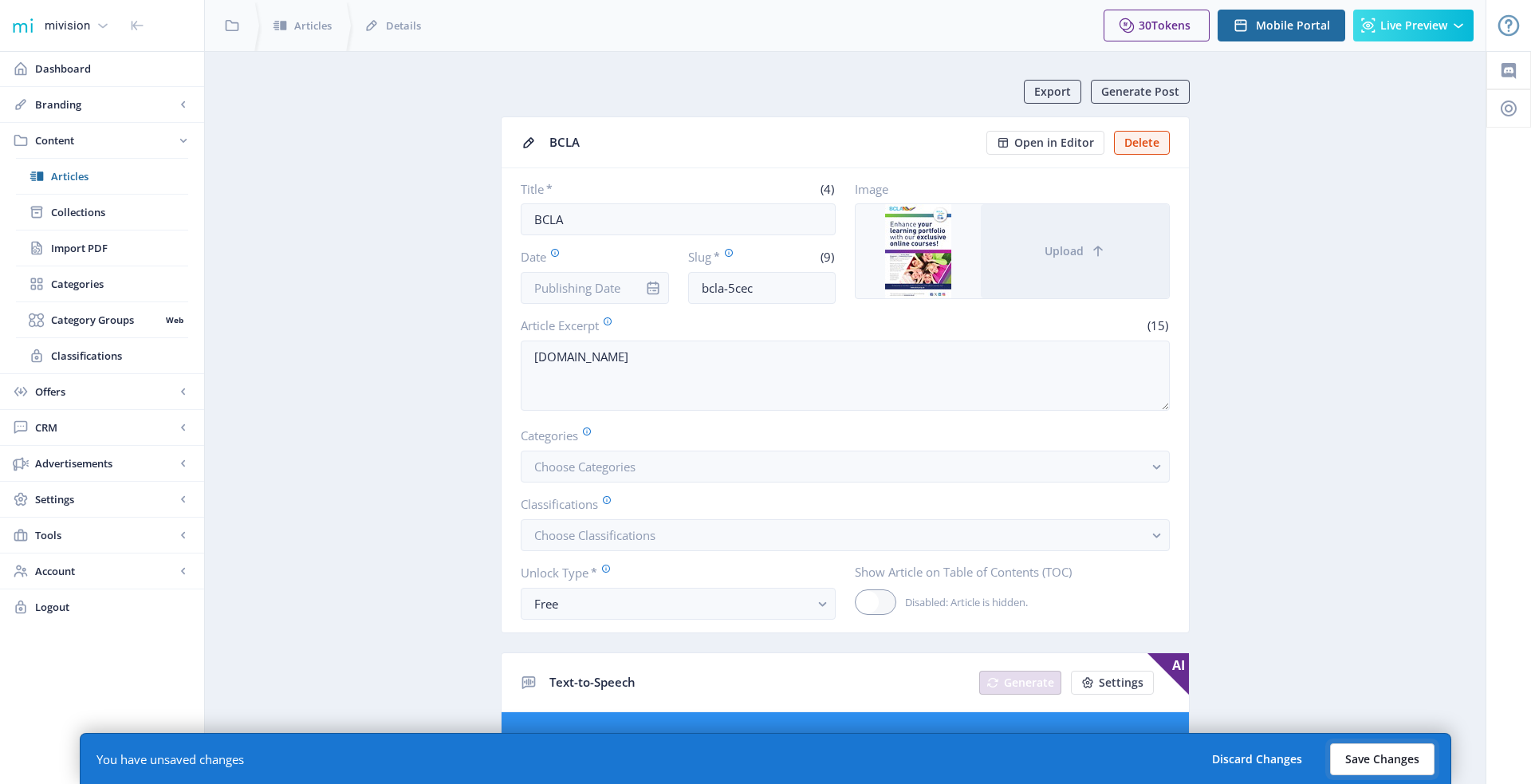
click at [1369, 755] on button "Save Changes" at bounding box center [1383, 759] width 105 height 32
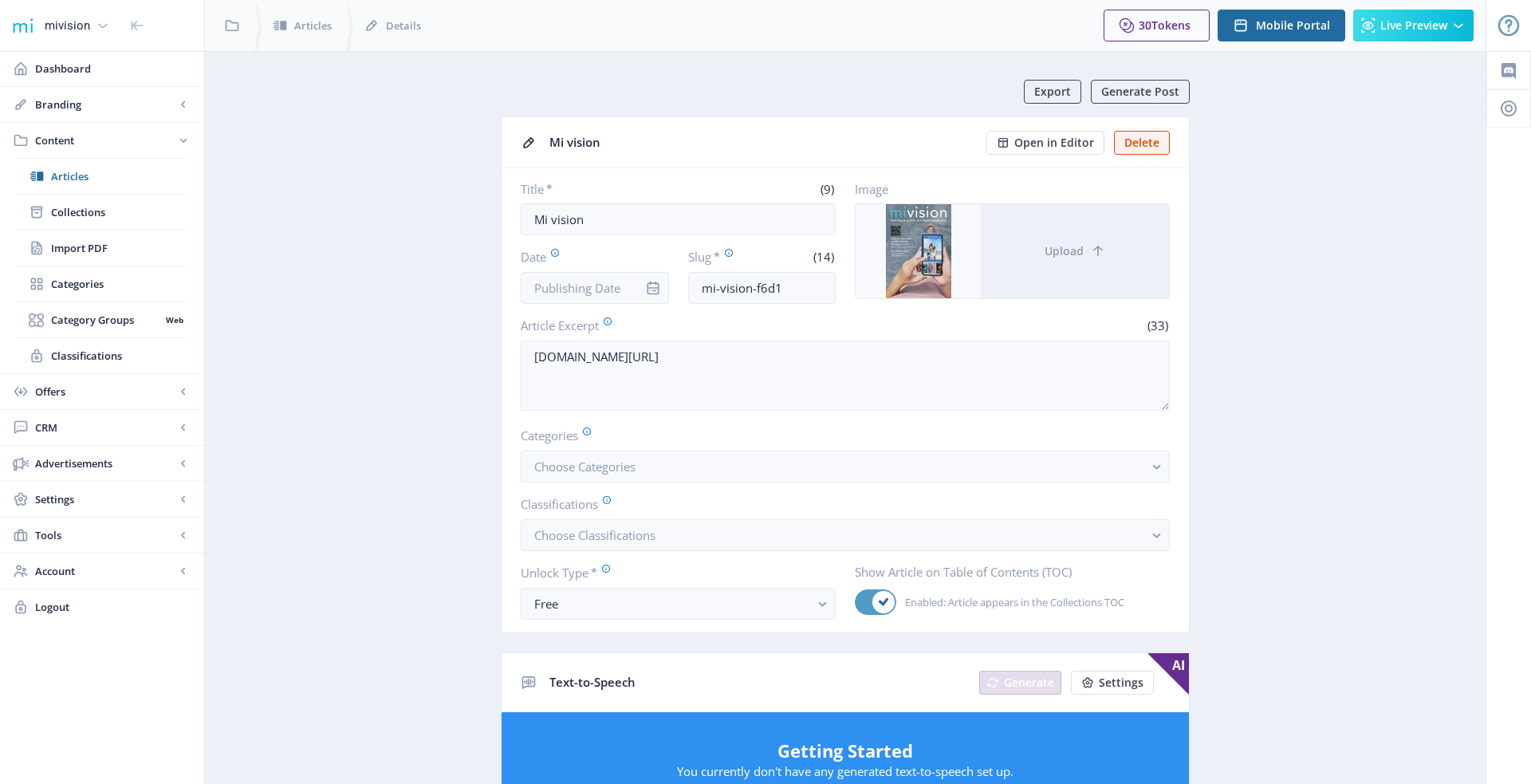
click at [879, 608] on div at bounding box center [875, 602] width 42 height 25
click at [856, 603] on input "Enabled: Article appears in the Collections TOC" at bounding box center [855, 602] width 1 height 1
checkbox input "false"
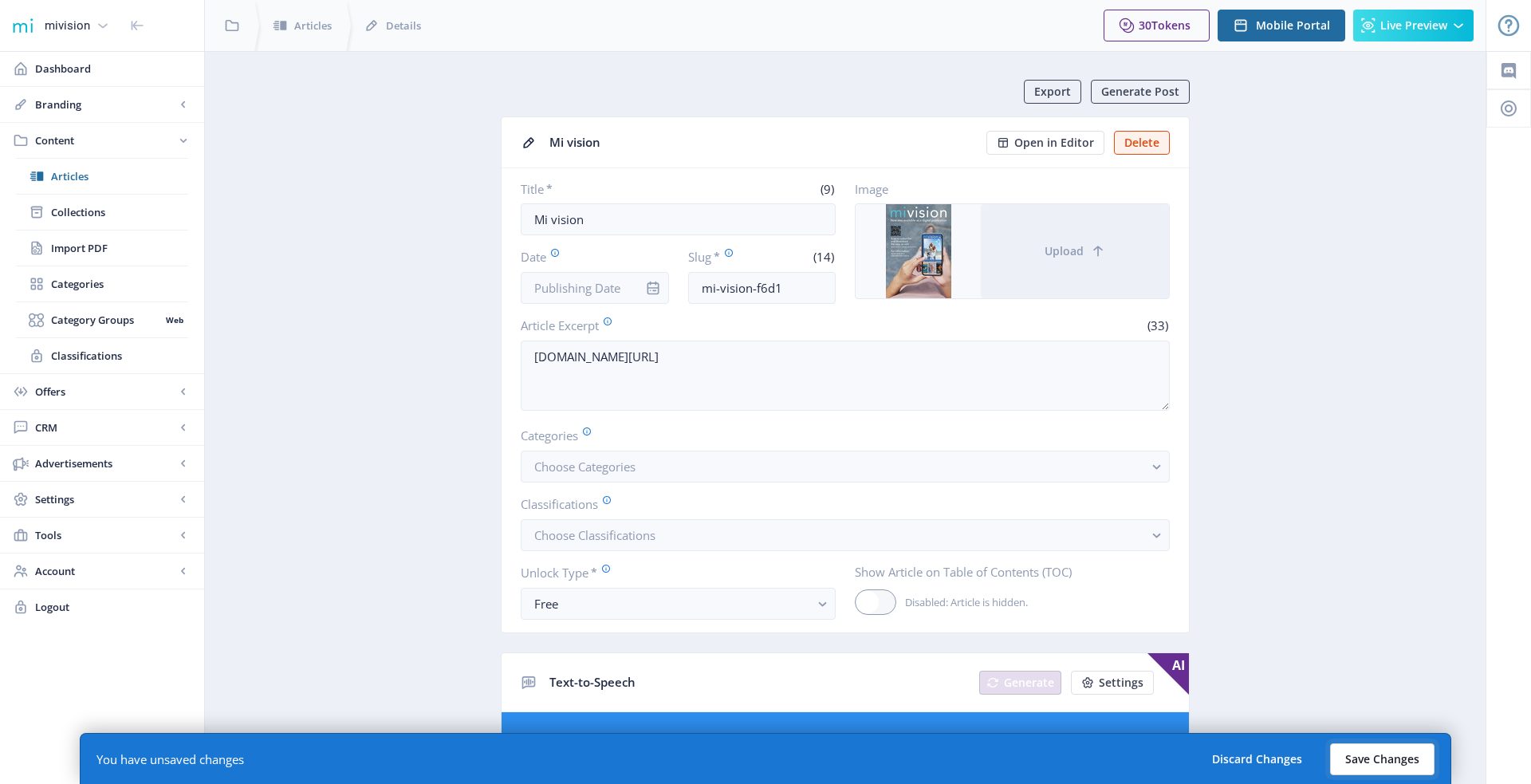
click at [1373, 767] on button "Save Changes" at bounding box center [1383, 759] width 105 height 32
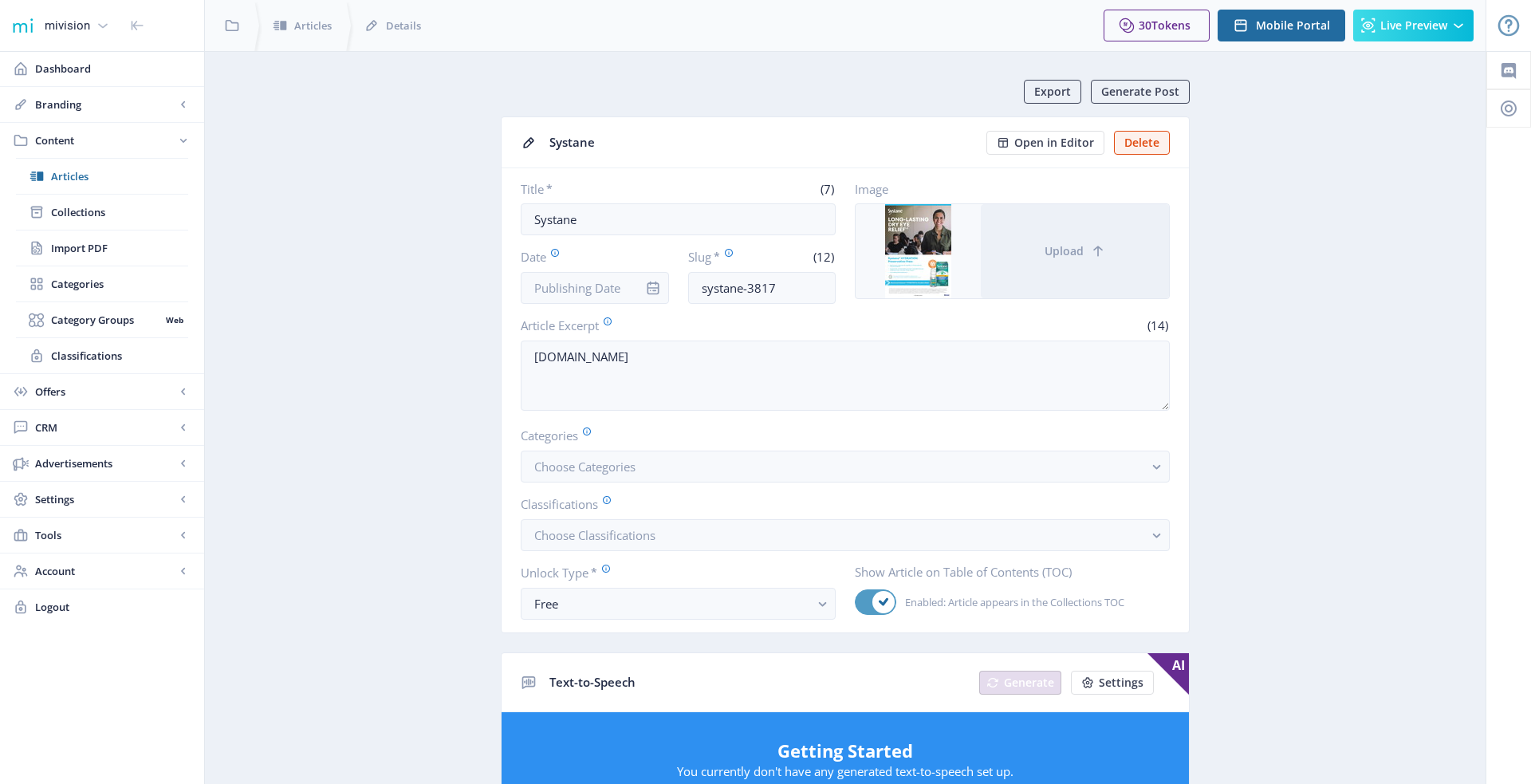
click at [878, 603] on span at bounding box center [883, 601] width 22 height 22
click at [856, 603] on input "Enabled: Article appears in the Collections TOC" at bounding box center [855, 602] width 1 height 1
checkbox input "false"
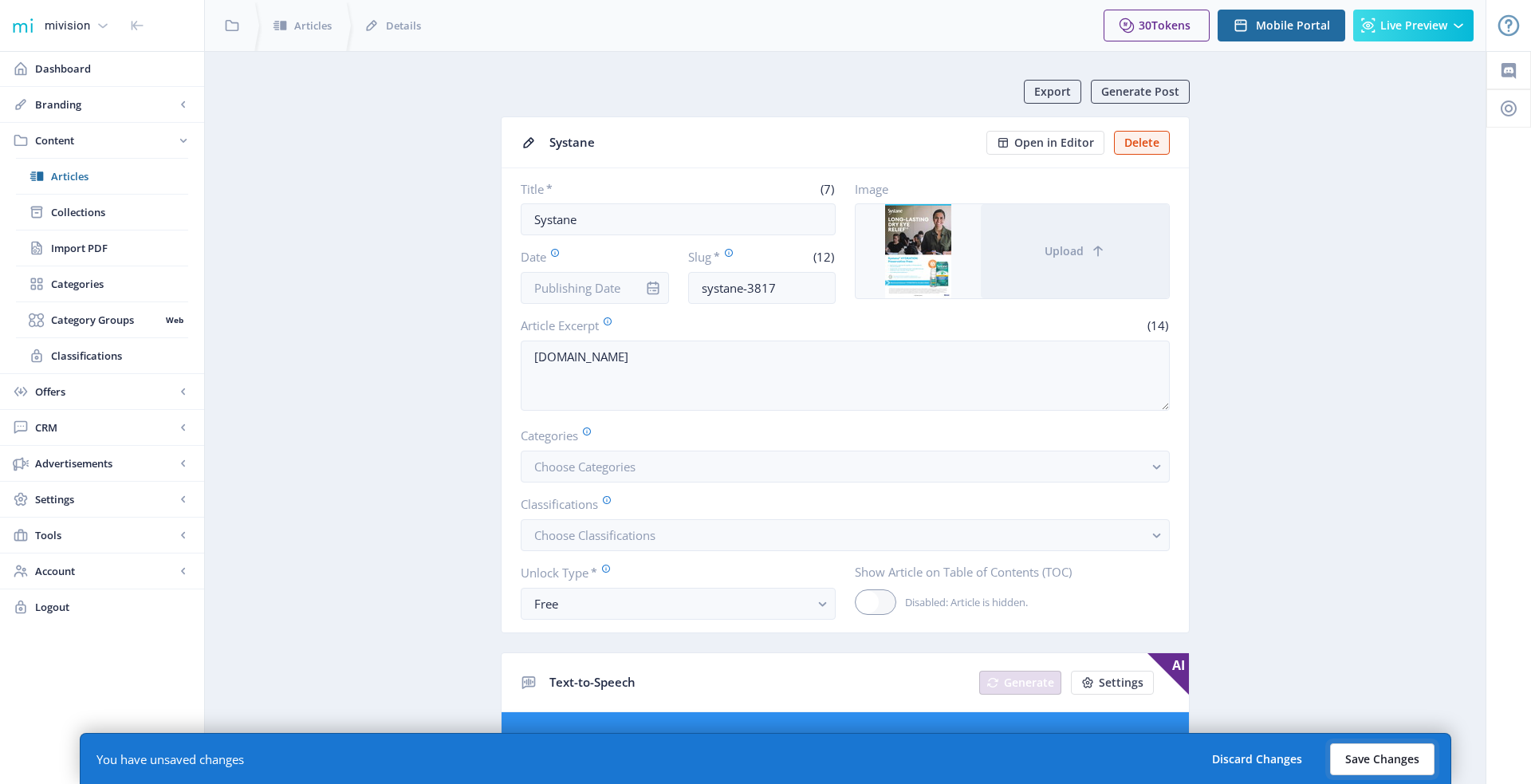
click at [1351, 757] on button "Save Changes" at bounding box center [1383, 759] width 105 height 32
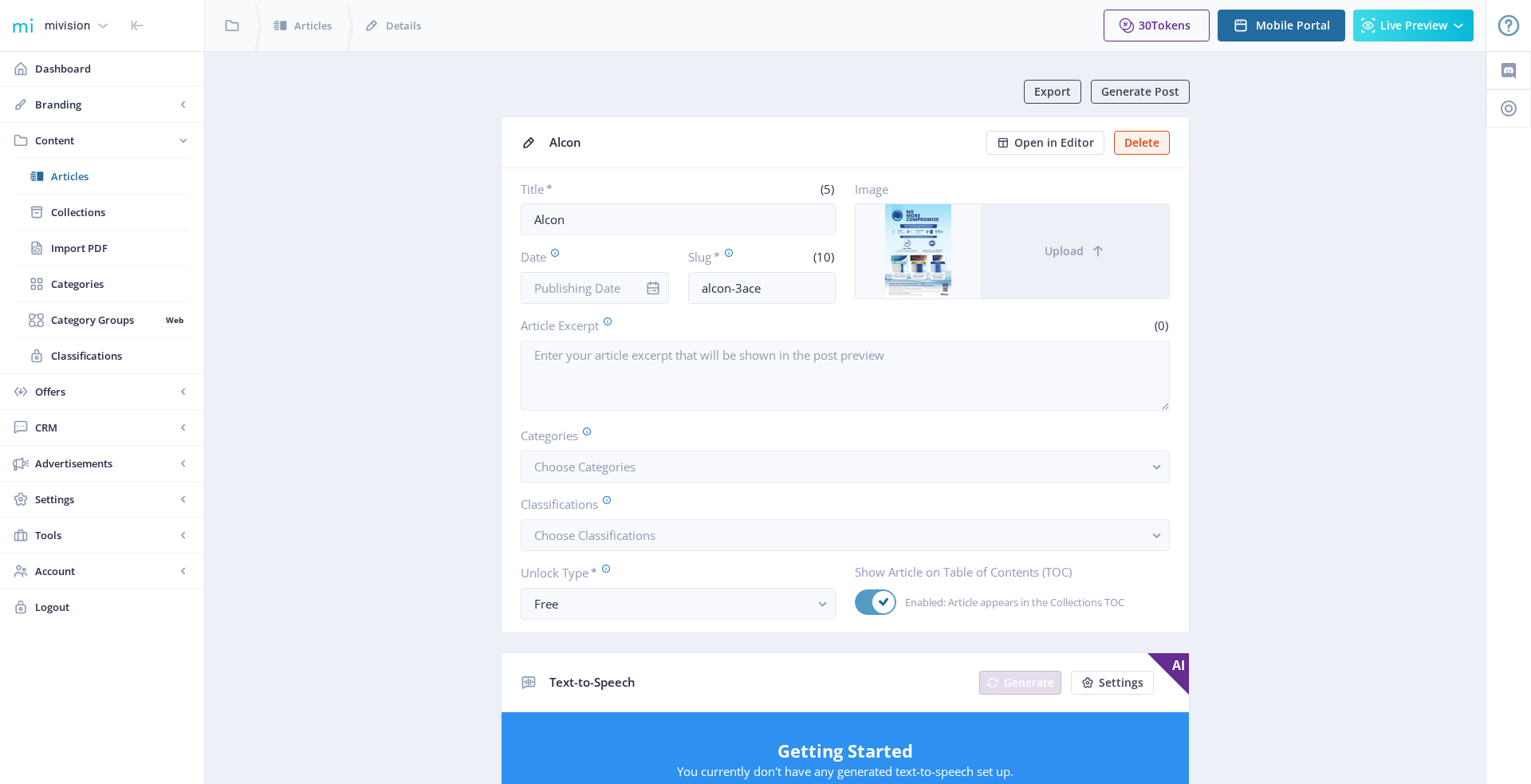
click at [879, 597] on icon at bounding box center [884, 602] width 10 height 10
click at [856, 602] on input "Enabled: Article appears in the Collections TOC" at bounding box center [855, 602] width 1 height 1
checkbox input "false"
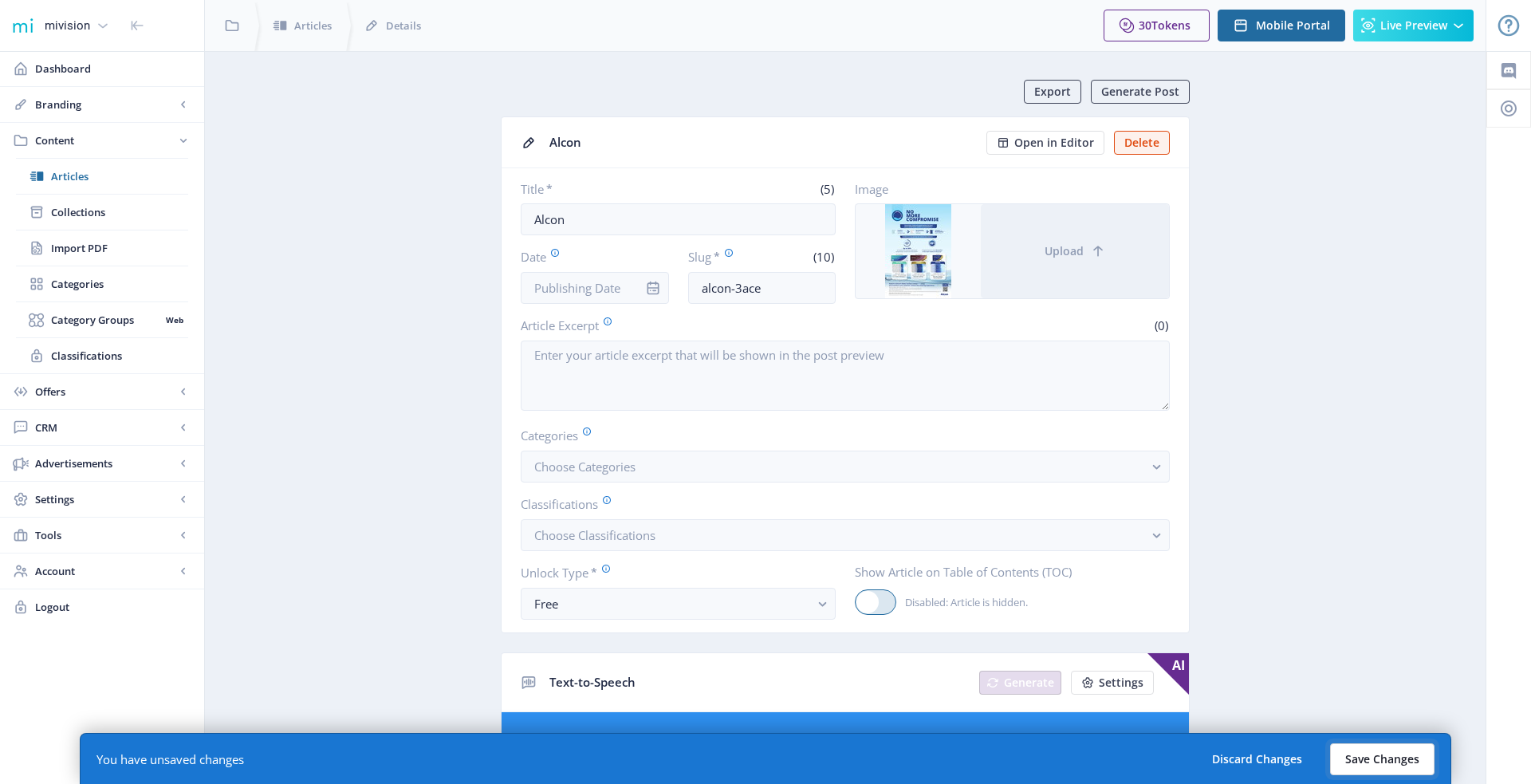
click at [1403, 759] on button "Save Changes" at bounding box center [1383, 759] width 105 height 32
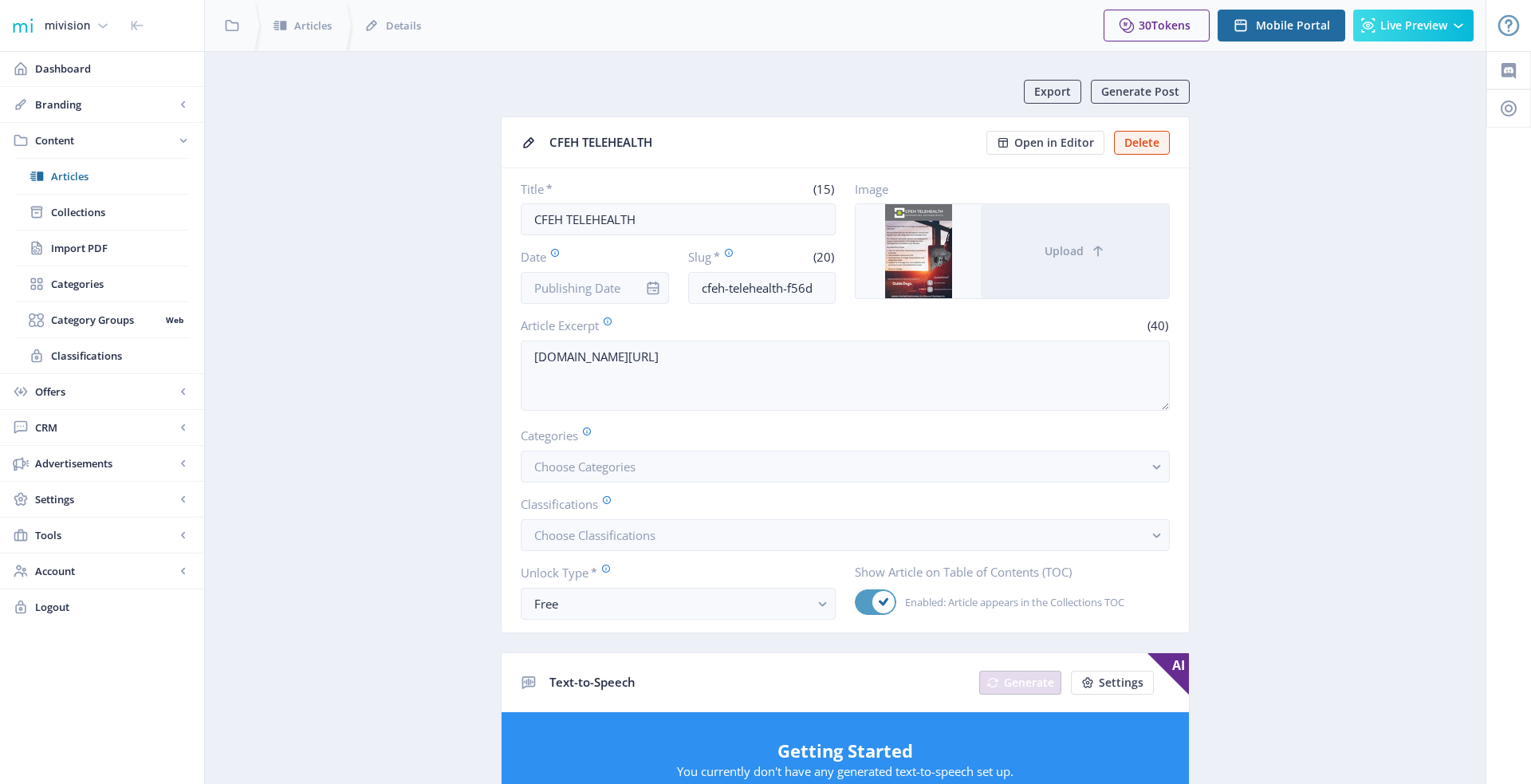
click at [874, 599] on span at bounding box center [883, 601] width 22 height 22
click at [856, 602] on input "Enabled: Article appears in the Collections TOC" at bounding box center [855, 602] width 1 height 1
checkbox input "false"
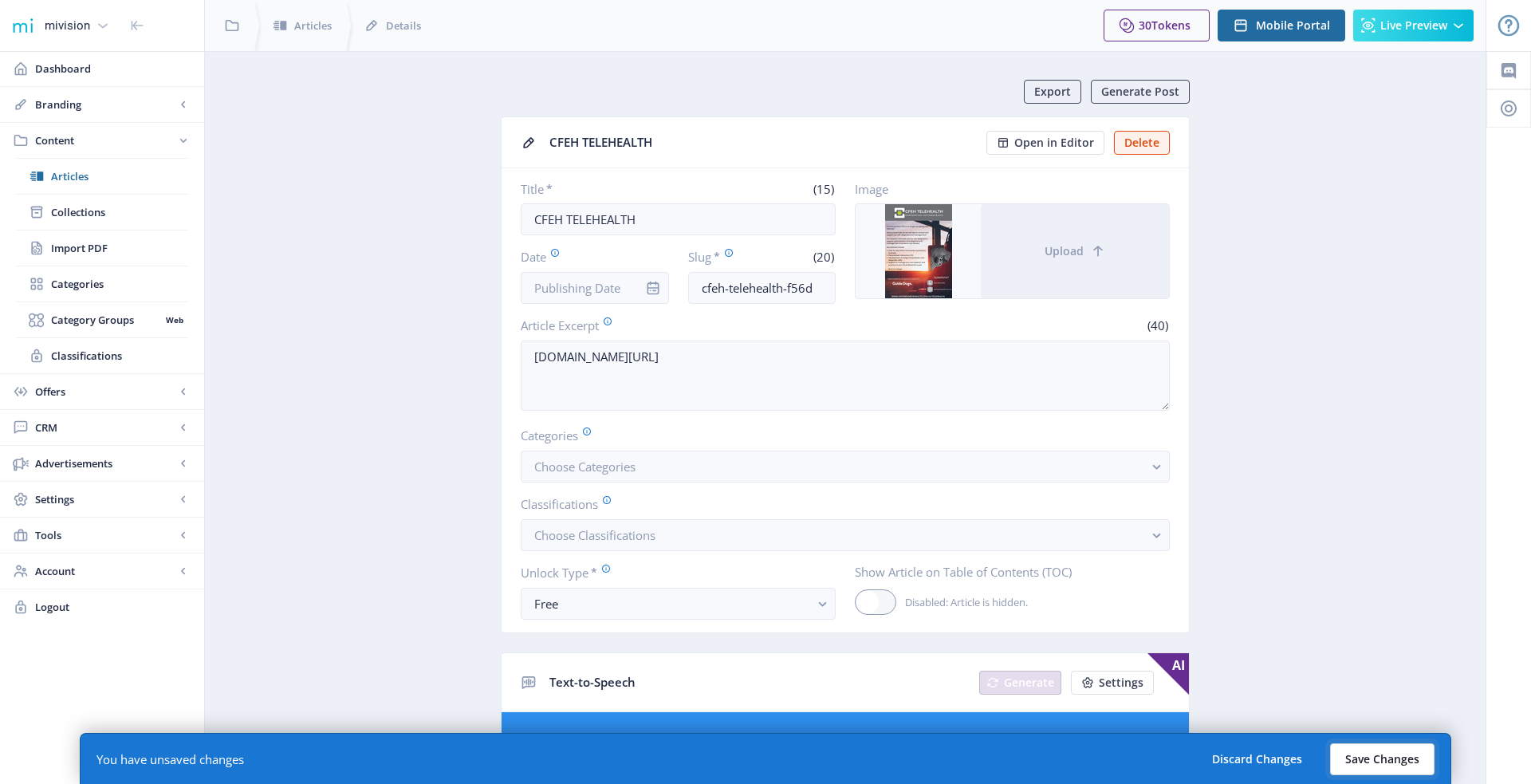
click at [1362, 757] on button "Save Changes" at bounding box center [1383, 759] width 105 height 32
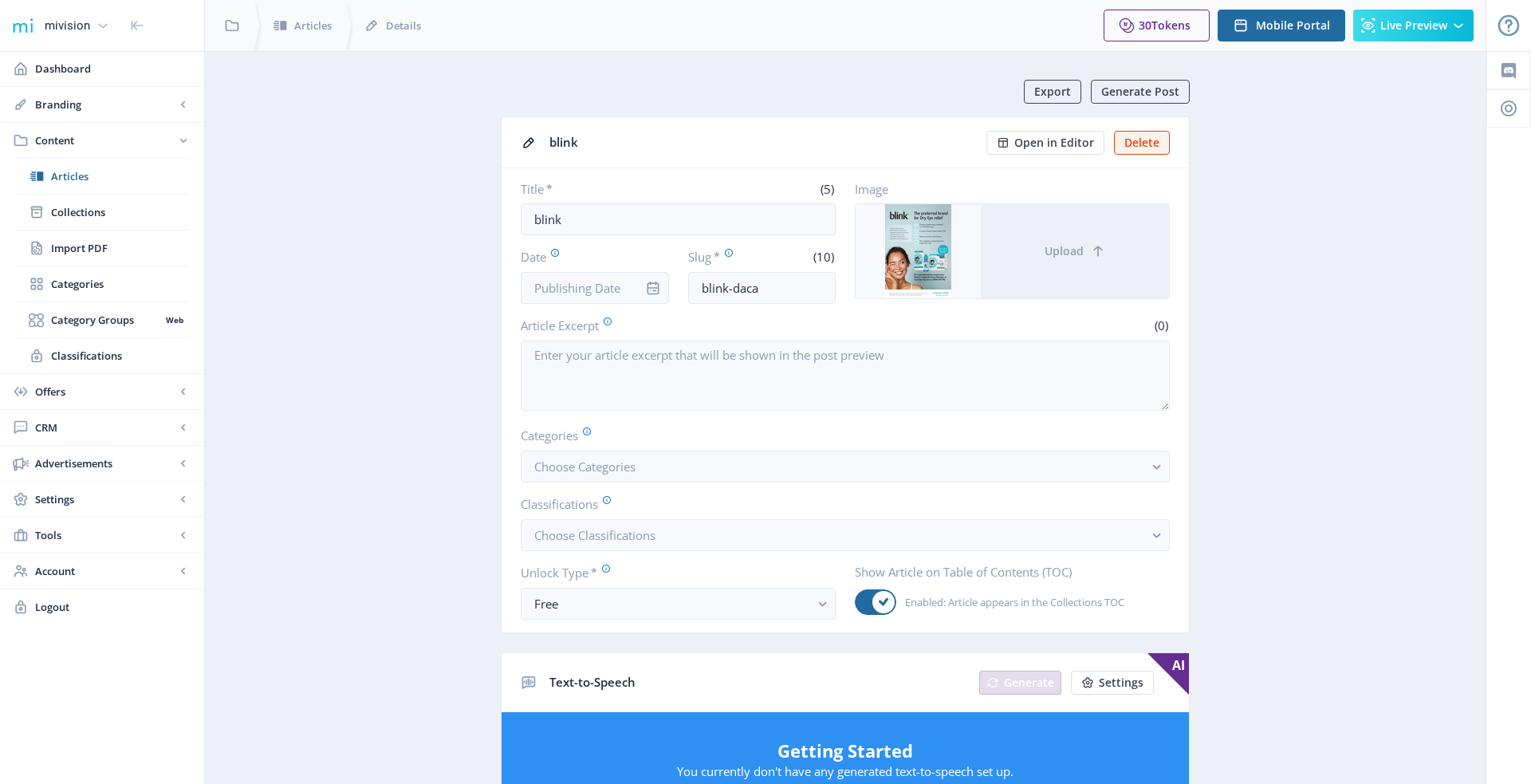
click at [898, 595] on span "Enabled: Article appears in the Collections TOC" at bounding box center [1011, 602] width 229 height 19
click at [856, 602] on input "Enabled: Article appears in the Collections TOC" at bounding box center [855, 602] width 1 height 1
checkbox input "false"
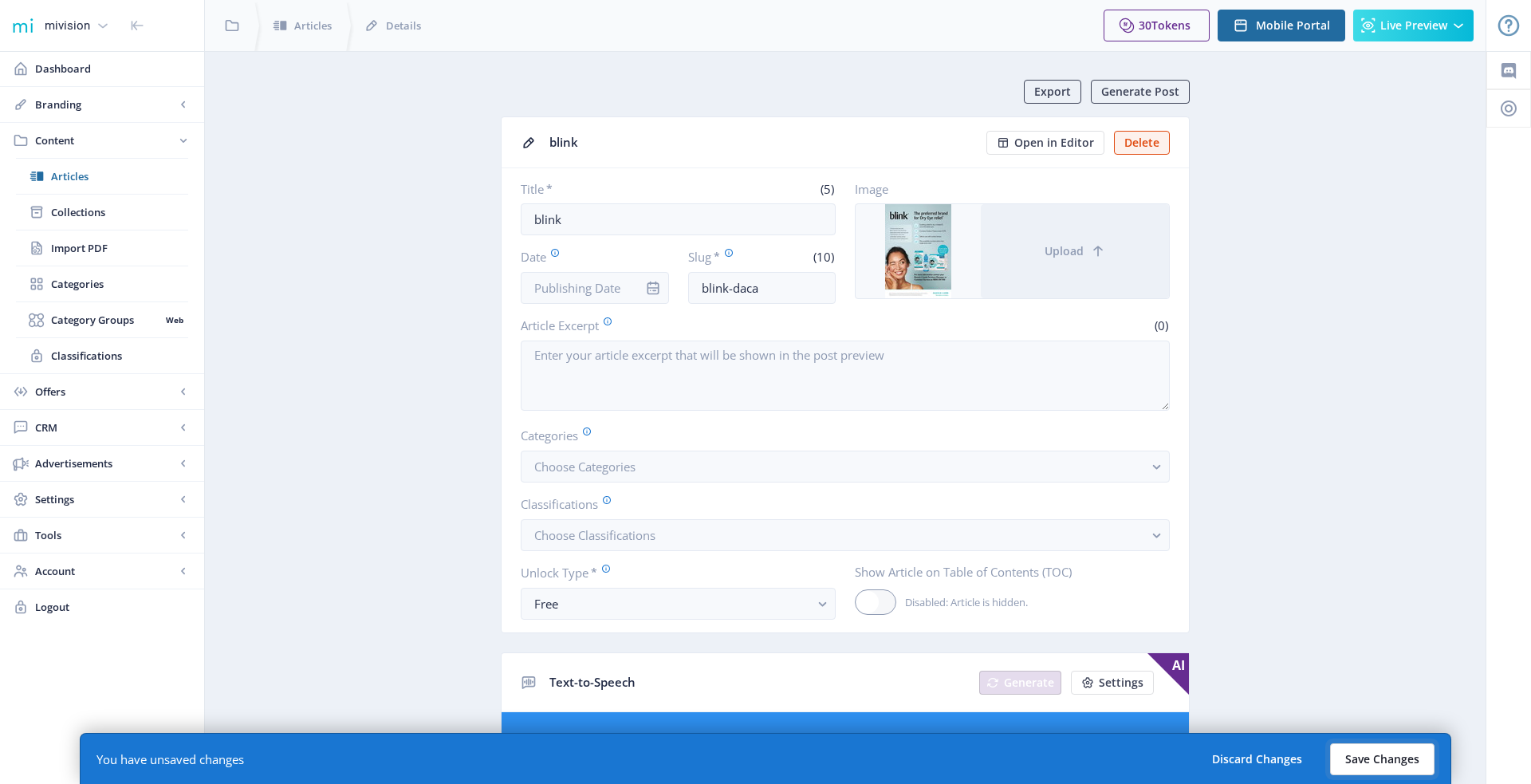
click at [1348, 758] on button "Save Changes" at bounding box center [1383, 759] width 105 height 32
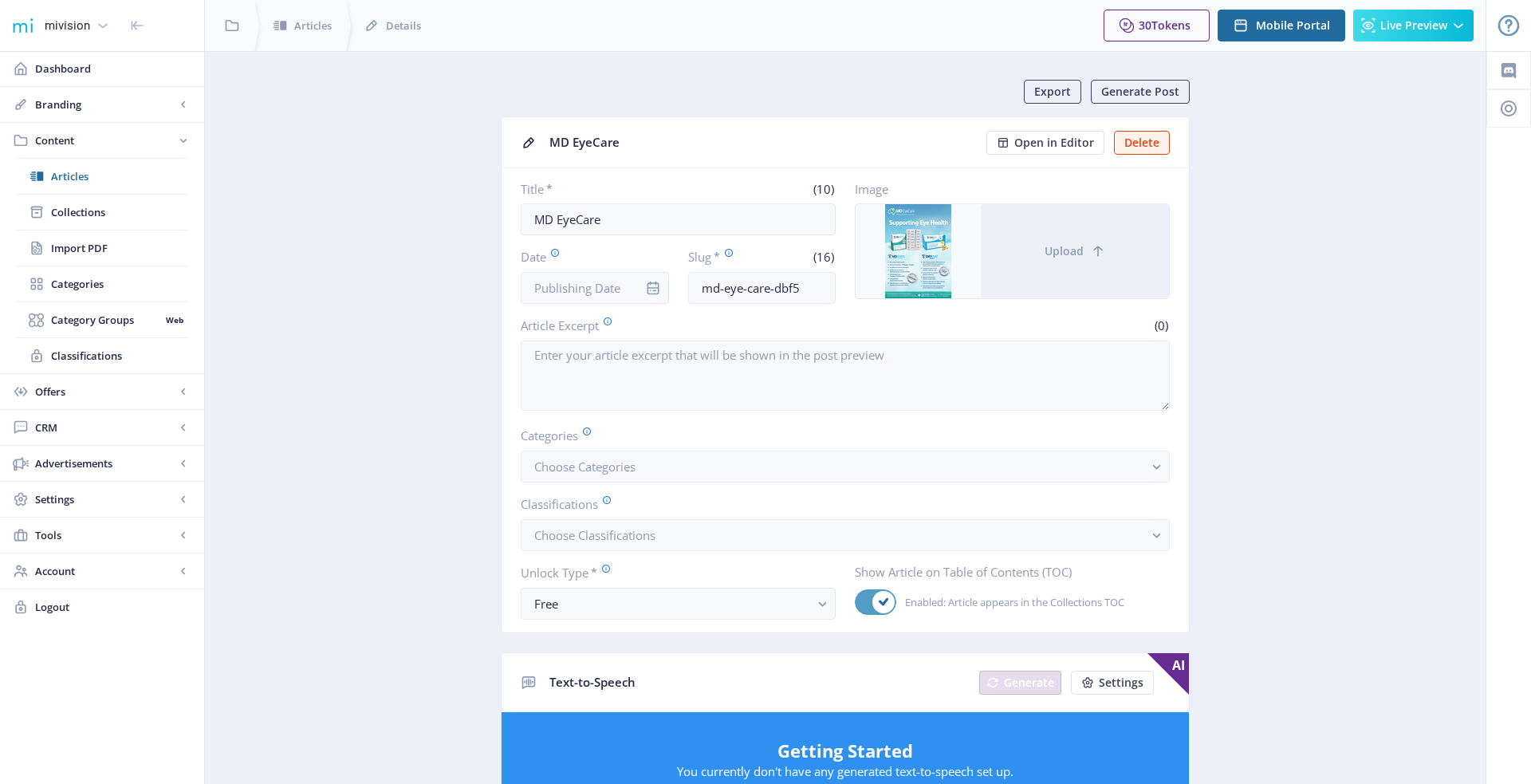
click at [880, 590] on span at bounding box center [883, 601] width 22 height 22
click at [856, 602] on input "Enabled: Article appears in the Collections TOC" at bounding box center [855, 602] width 1 height 1
checkbox input "false"
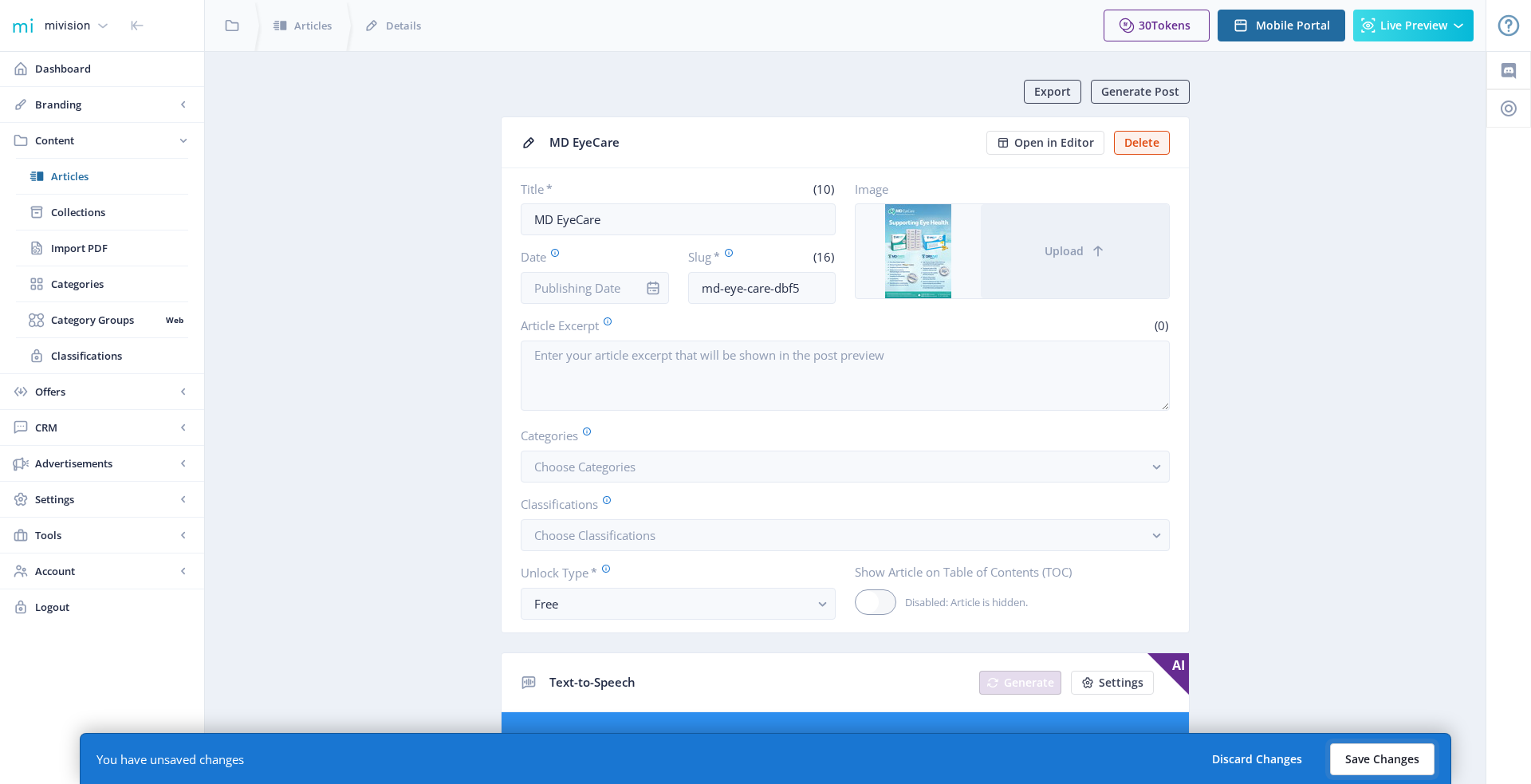
click at [1363, 766] on button "Save Changes" at bounding box center [1383, 759] width 105 height 32
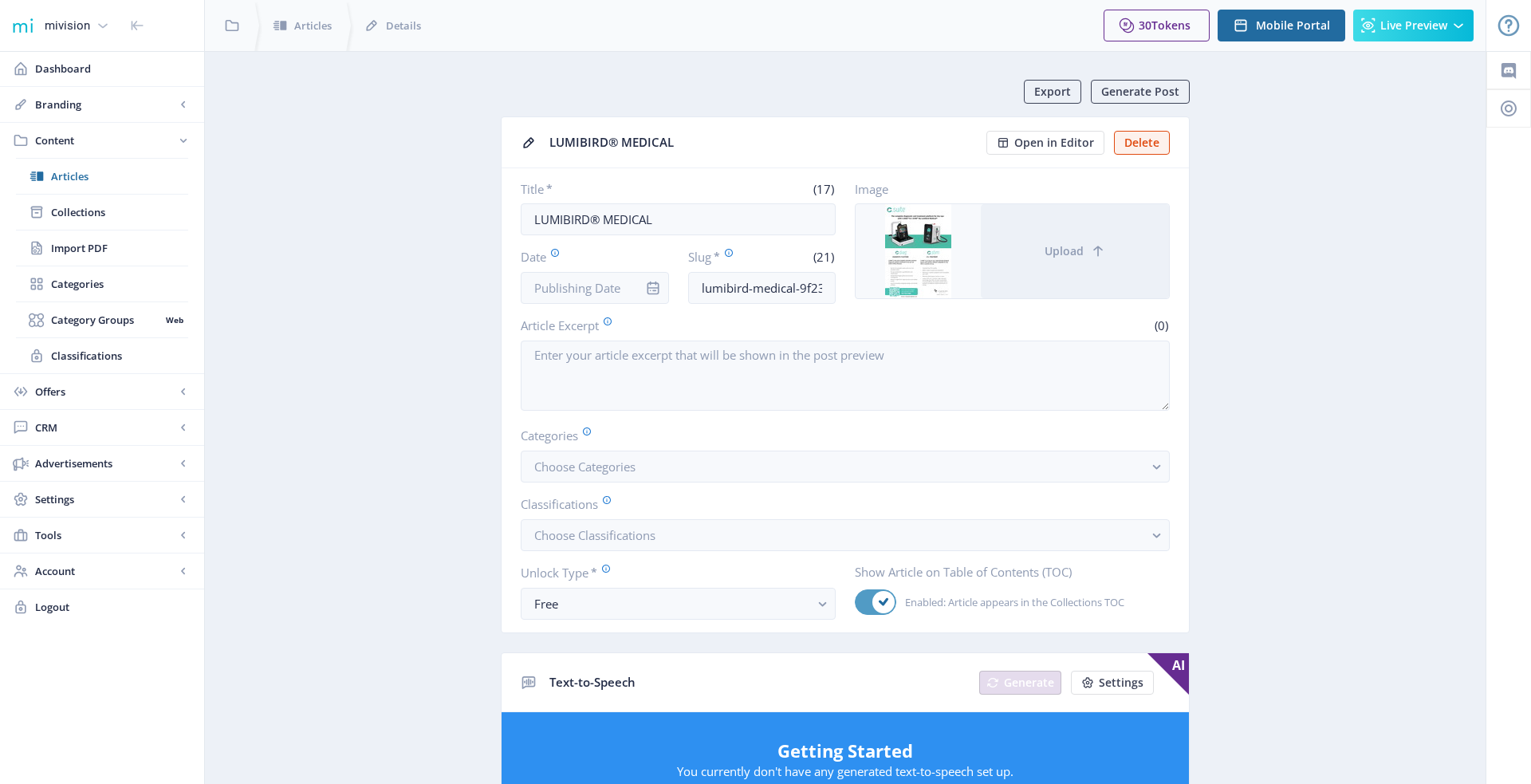
click at [871, 600] on div at bounding box center [875, 602] width 42 height 25
click at [856, 602] on input "Enabled: Article appears in the Collections TOC" at bounding box center [855, 602] width 1 height 1
checkbox input "false"
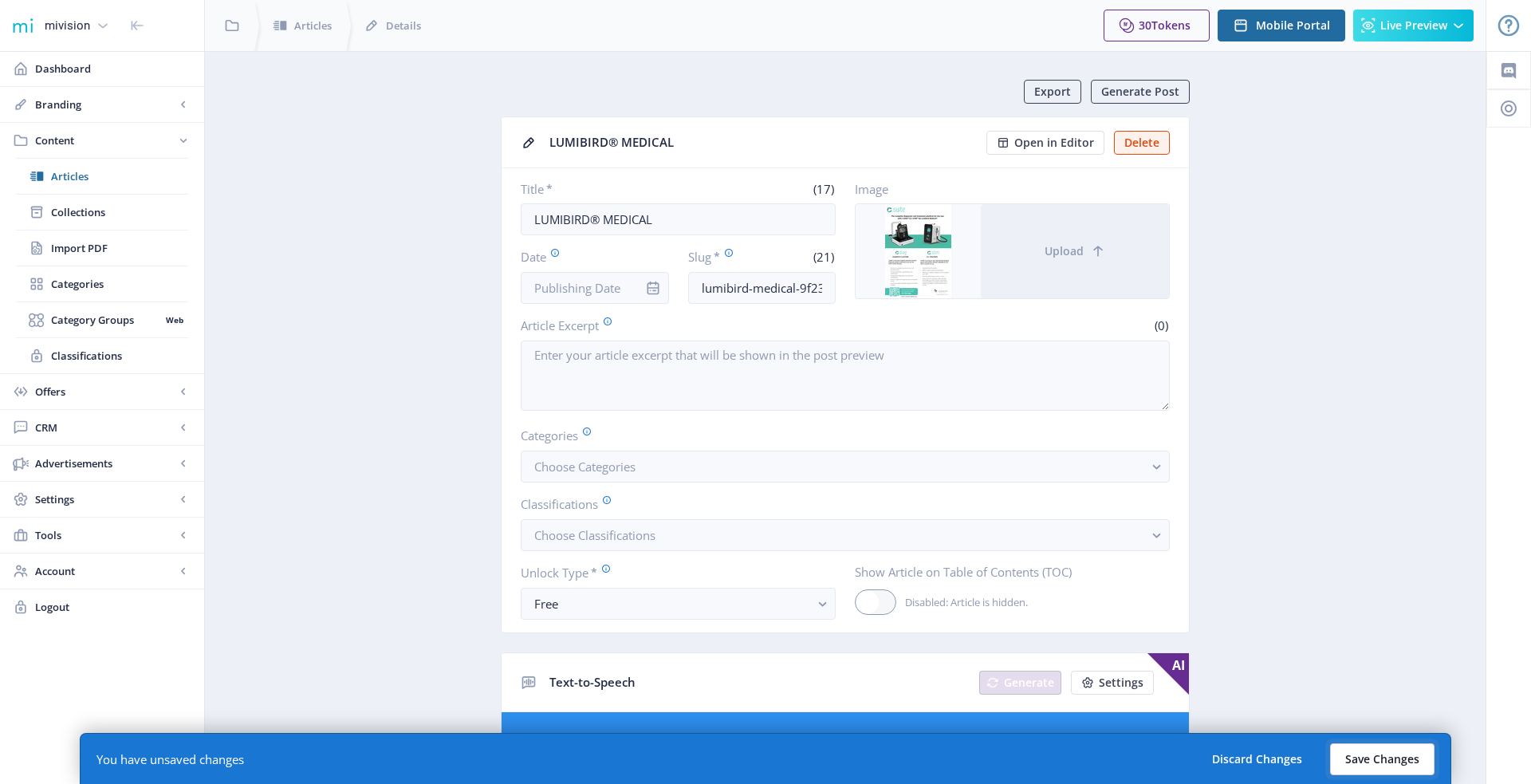
click at [1394, 756] on button "Save Changes" at bounding box center [1383, 759] width 105 height 32
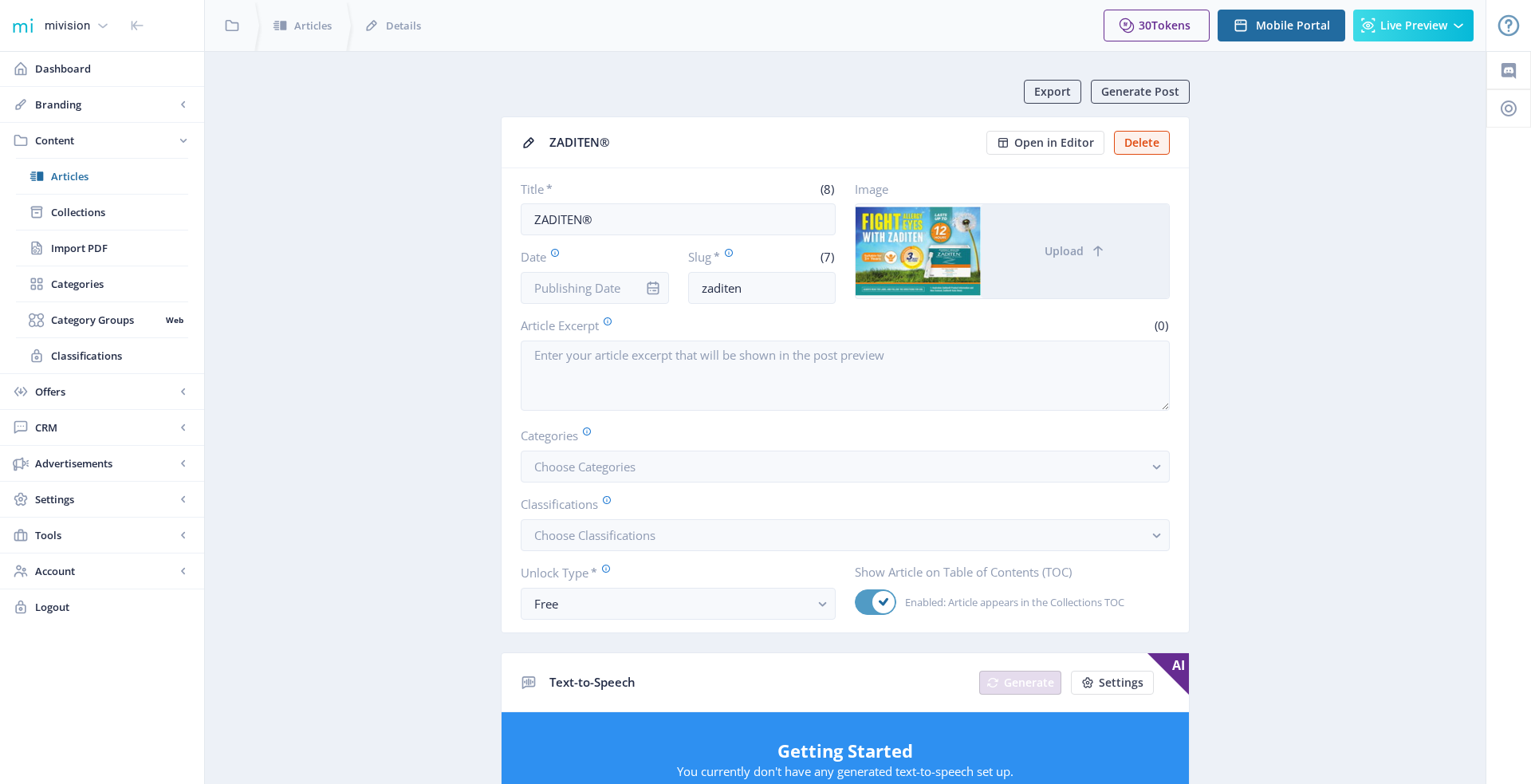
click at [888, 598] on use at bounding box center [884, 602] width 10 height 8
click at [856, 602] on input "Enabled: Article appears in the Collections TOC" at bounding box center [855, 602] width 1 height 1
checkbox input "false"
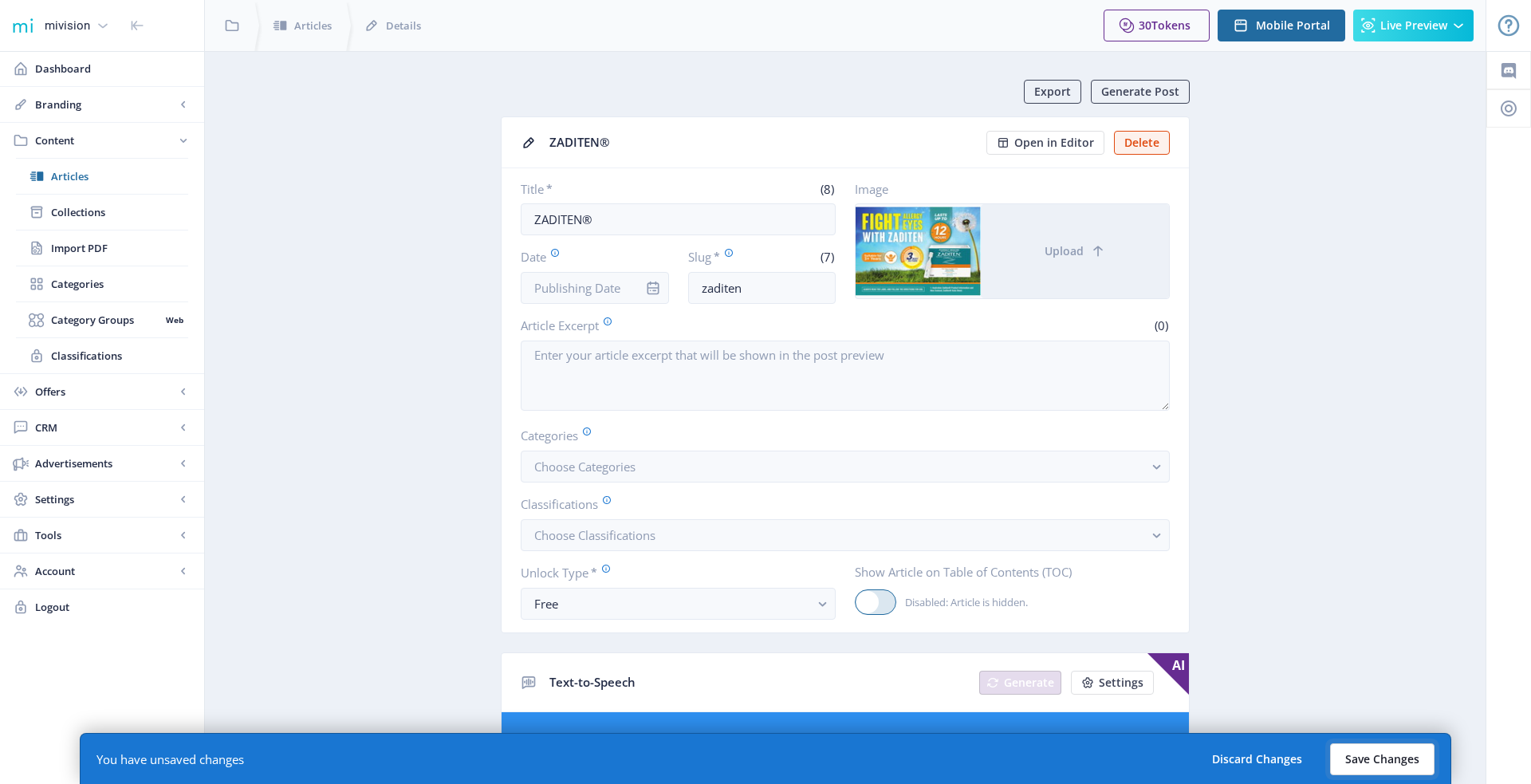
click at [1369, 749] on button "Save Changes" at bounding box center [1383, 759] width 105 height 32
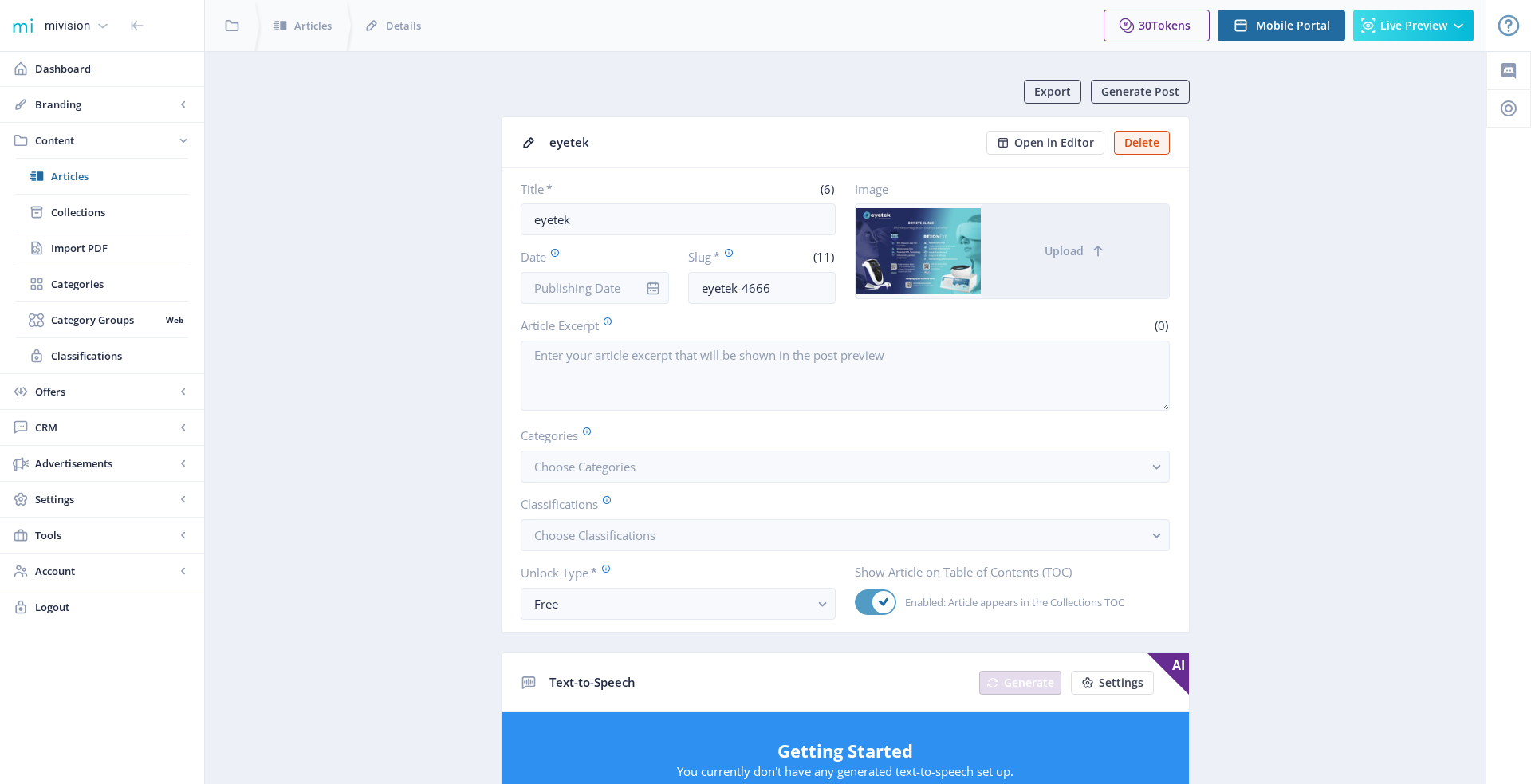
click at [874, 596] on span at bounding box center [883, 601] width 22 height 22
click at [856, 602] on input "Enabled: Article appears in the Collections TOC" at bounding box center [855, 602] width 1 height 1
checkbox input "false"
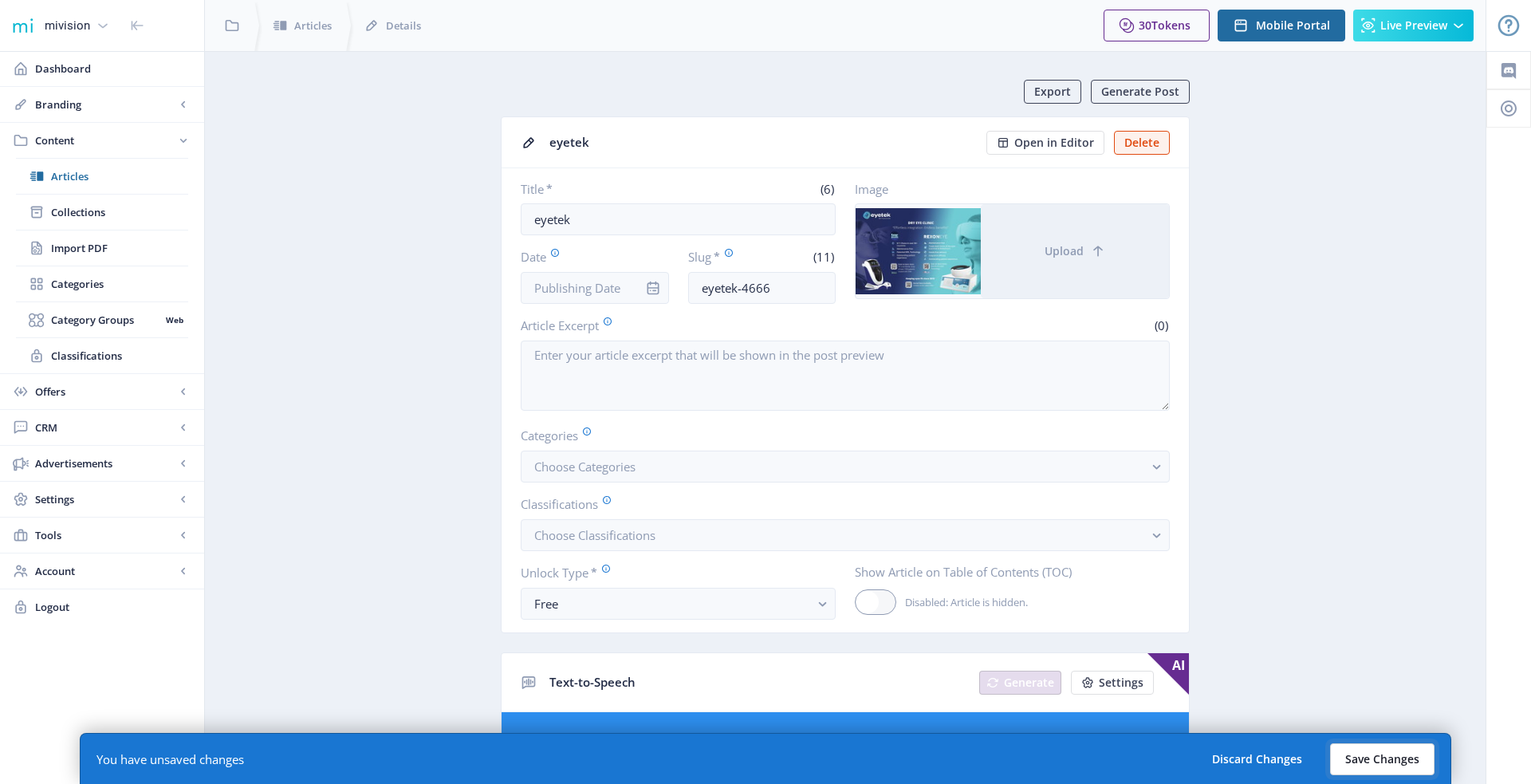
click at [1358, 770] on button "Save Changes" at bounding box center [1383, 759] width 105 height 32
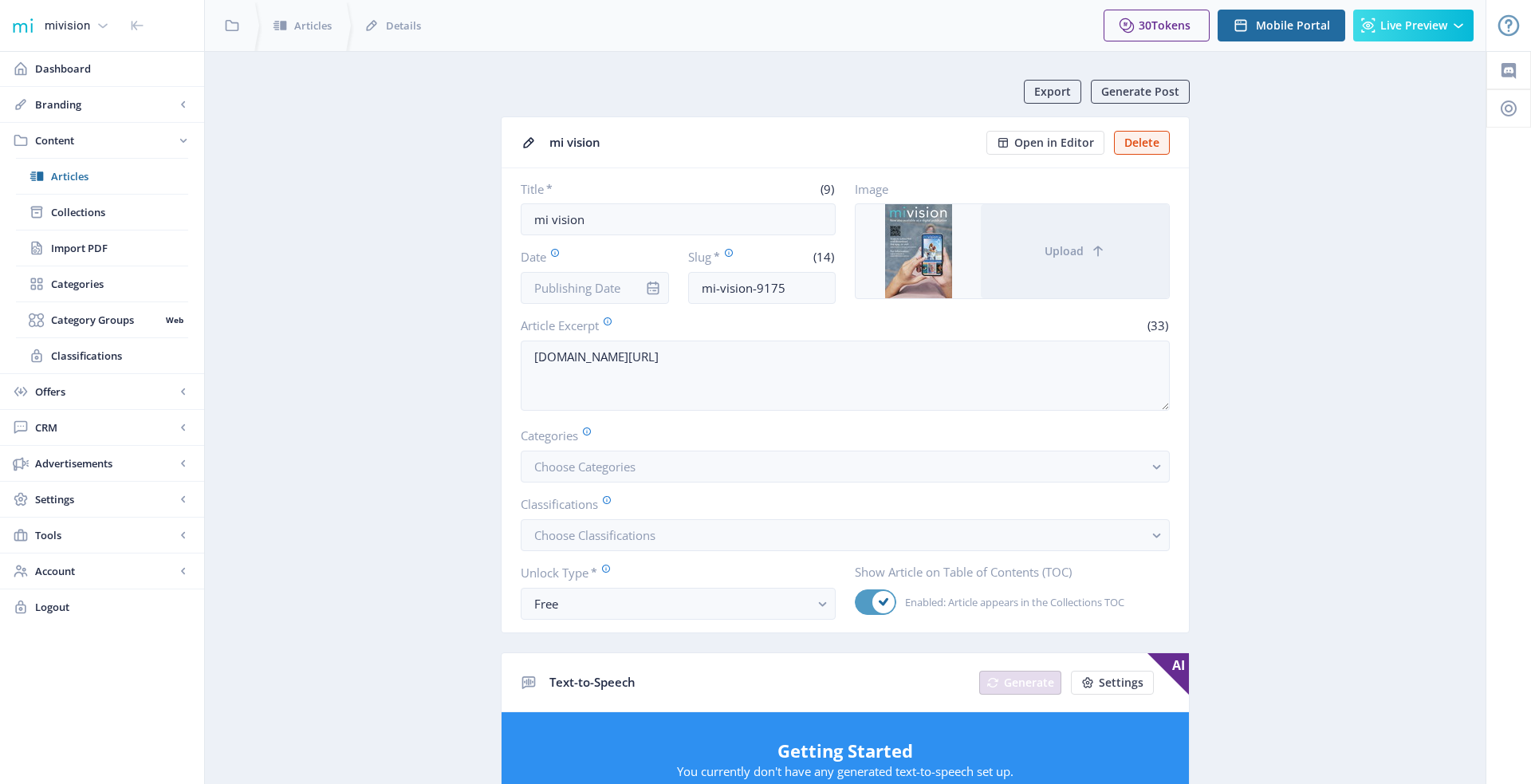
click at [871, 599] on div at bounding box center [875, 602] width 42 height 25
click at [856, 602] on input "Enabled: Article appears in the Collections TOC" at bounding box center [855, 602] width 1 height 1
checkbox input "false"
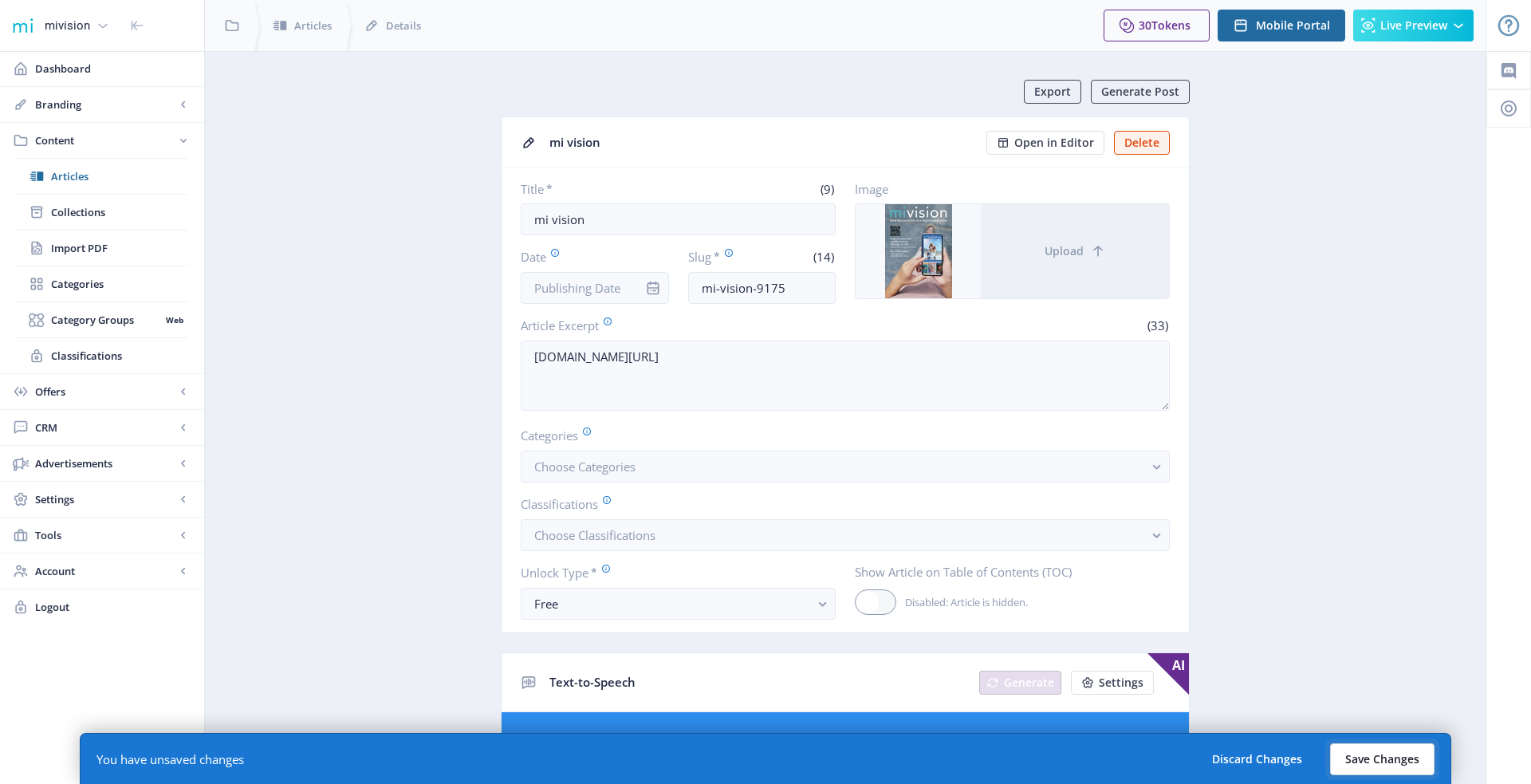
click at [1387, 756] on button "Save Changes" at bounding box center [1383, 759] width 105 height 32
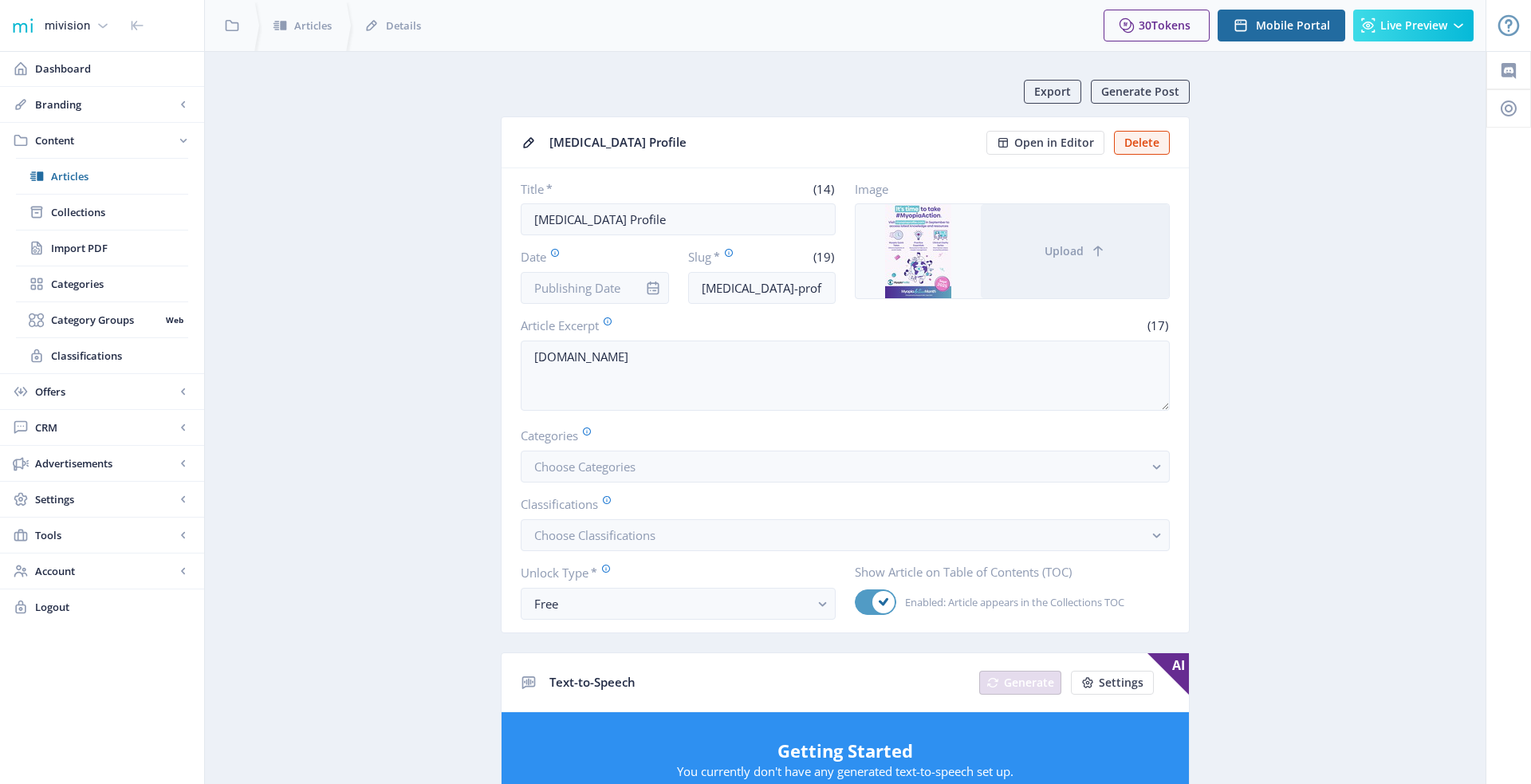
click at [879, 597] on icon at bounding box center [884, 602] width 10 height 10
click at [856, 602] on input "Enabled: Article appears in the Collections TOC" at bounding box center [855, 602] width 1 height 1
checkbox input "false"
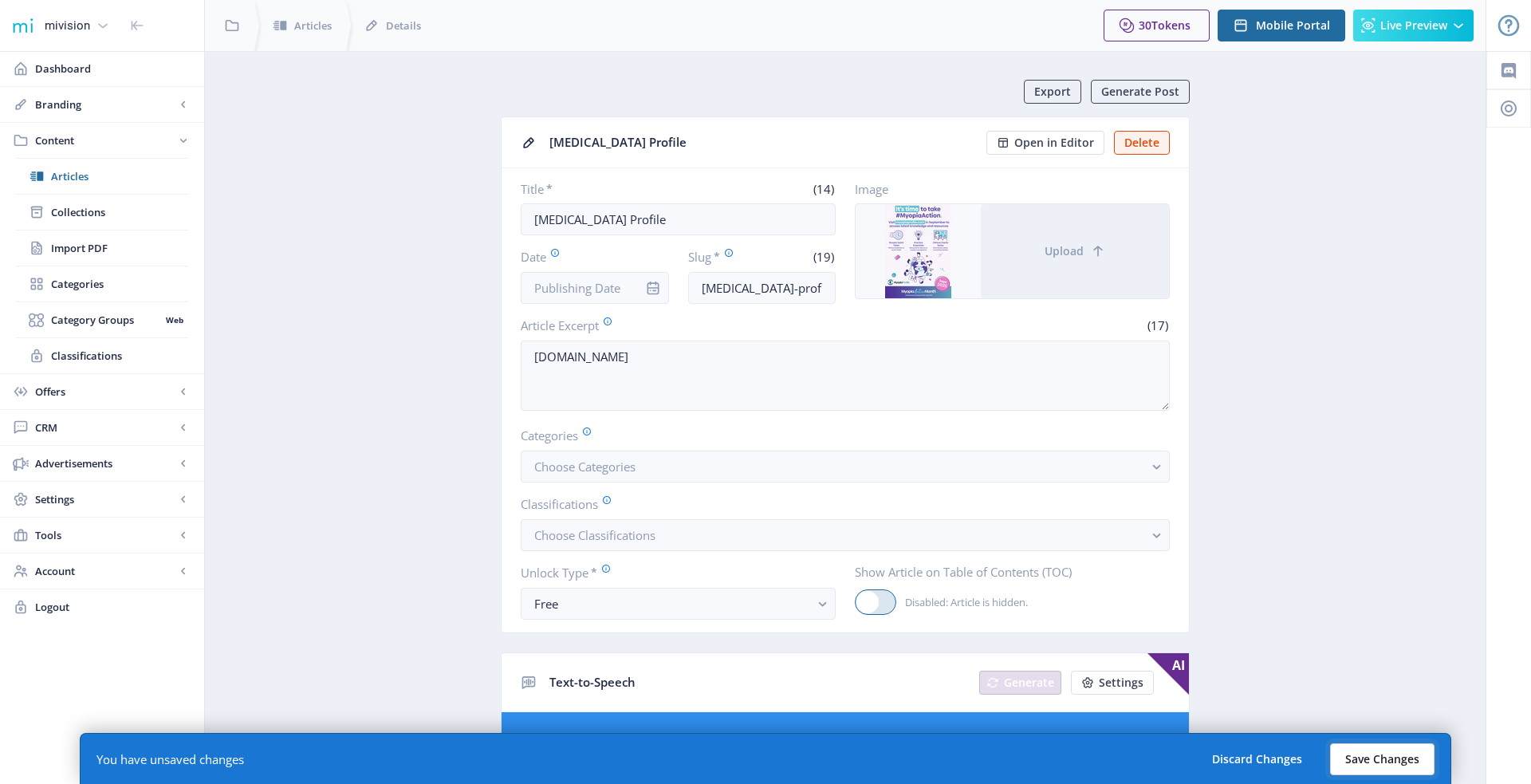
click at [1363, 757] on button "Save Changes" at bounding box center [1383, 759] width 105 height 32
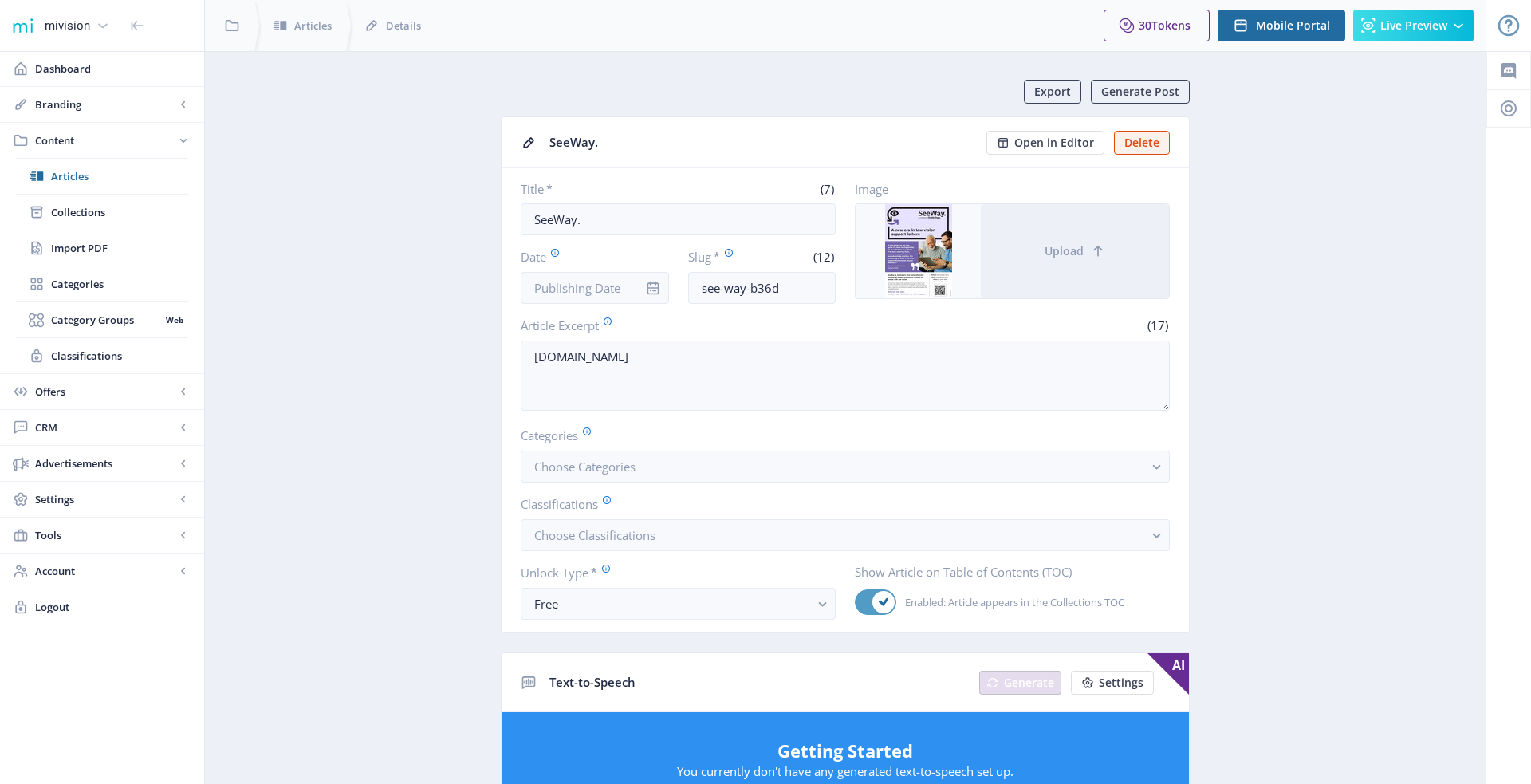
click at [879, 589] on div at bounding box center [875, 602] width 42 height 25
click at [856, 602] on input "Enabled: Article appears in the Collections TOC" at bounding box center [855, 602] width 1 height 1
checkbox input "false"
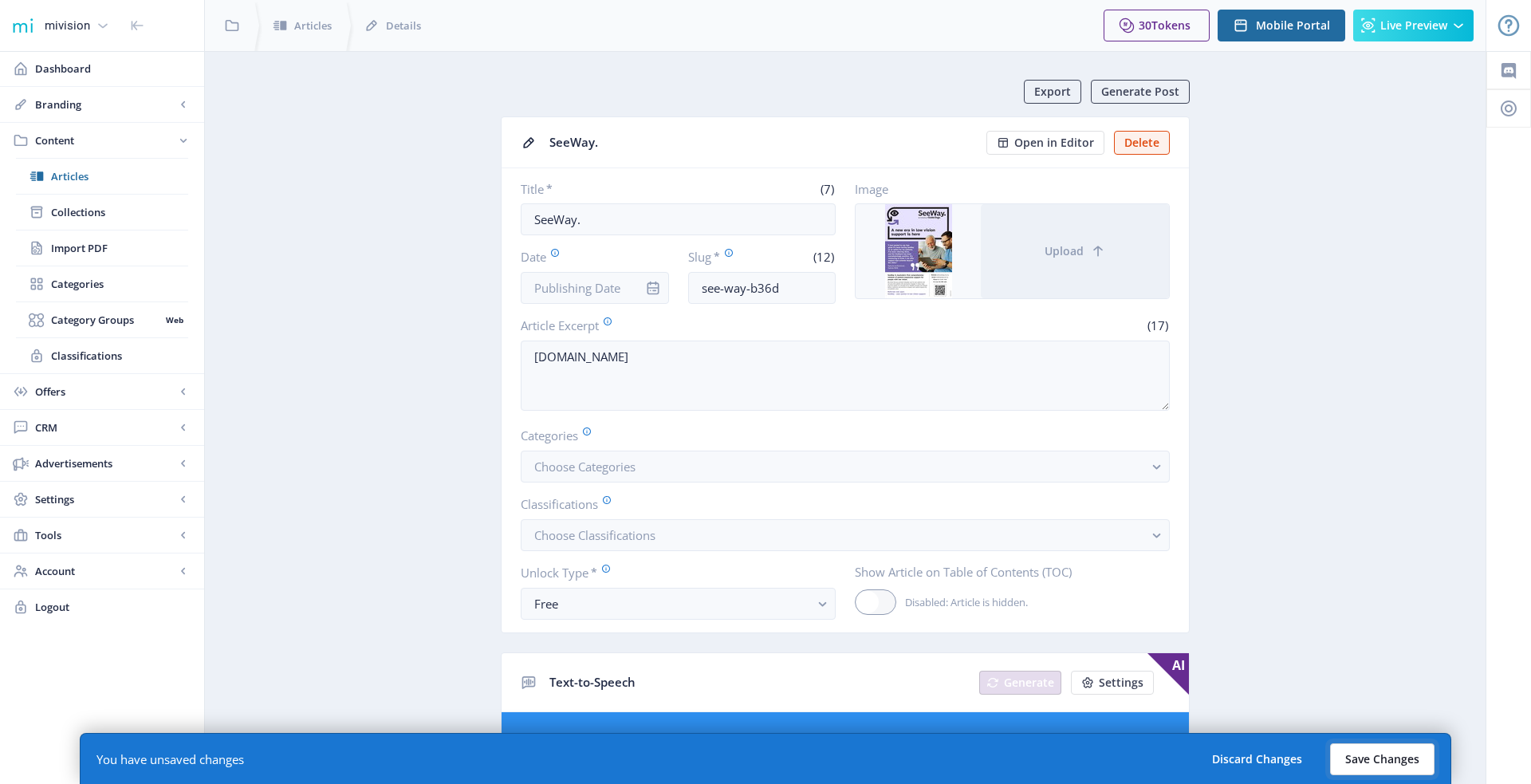
click at [1370, 756] on button "Save Changes" at bounding box center [1383, 759] width 105 height 32
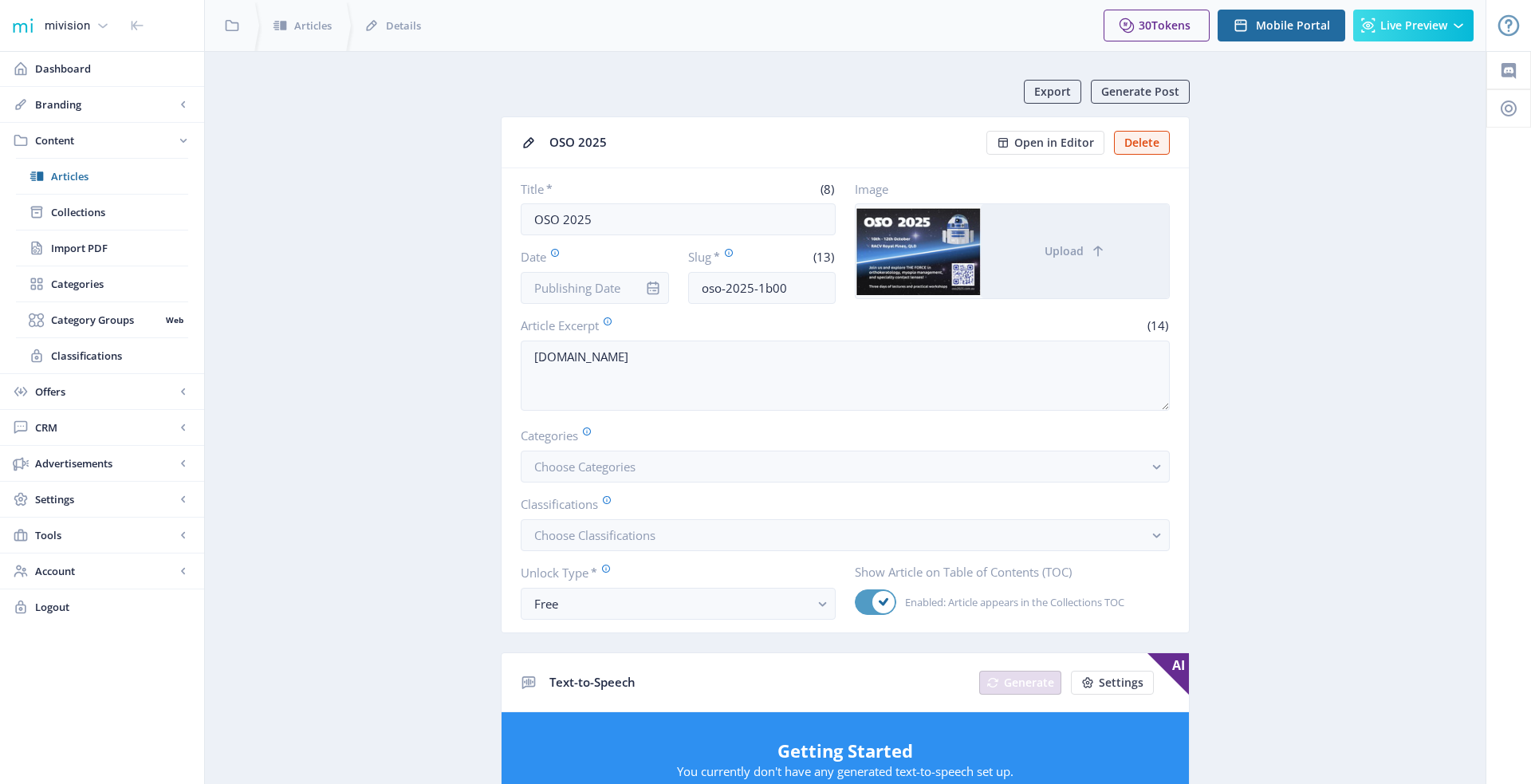
click at [883, 589] on div at bounding box center [875, 602] width 42 height 25
click at [856, 602] on input "Enabled: Article appears in the Collections TOC" at bounding box center [855, 602] width 1 height 1
checkbox input "false"
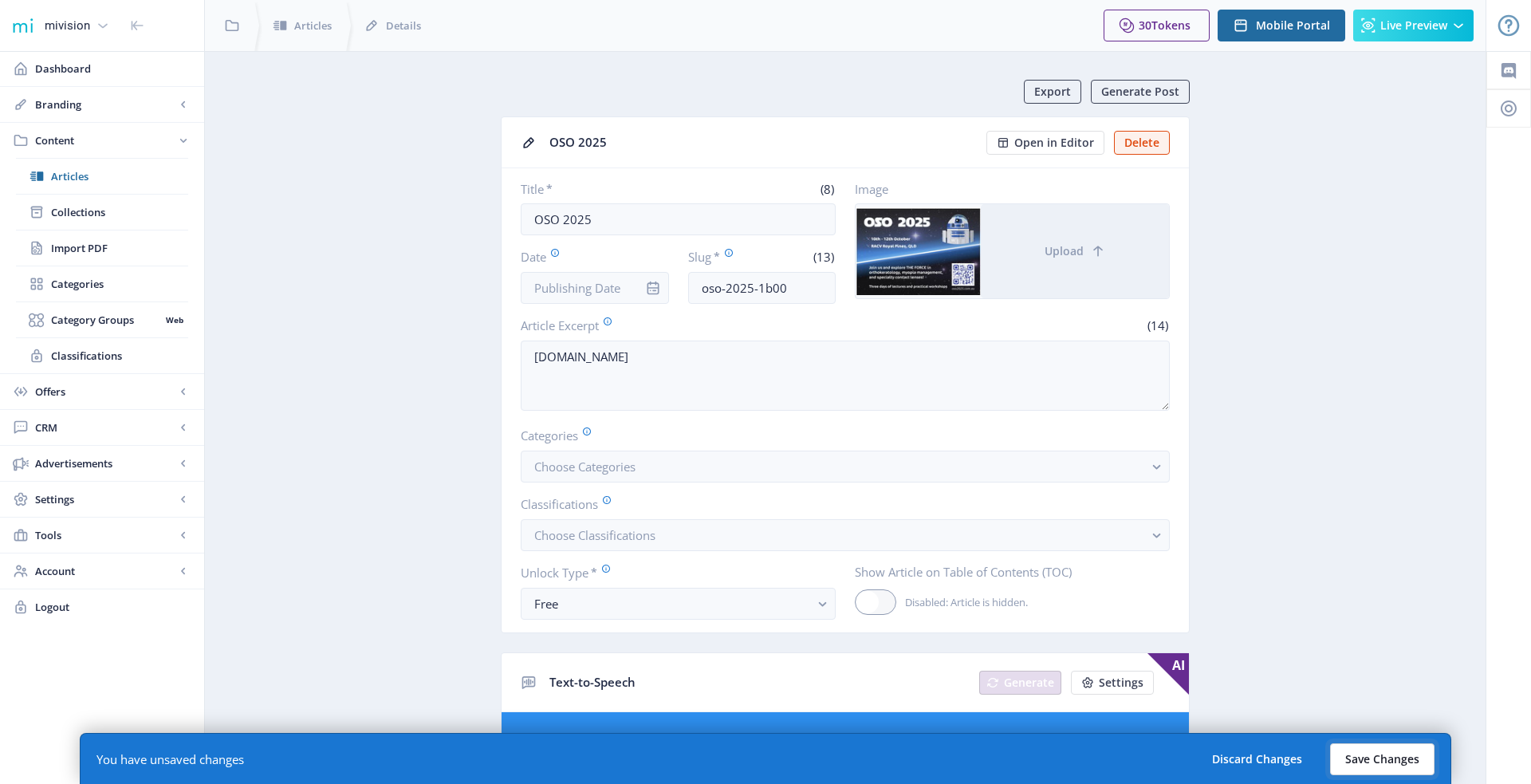
click at [1382, 752] on button "Save Changes" at bounding box center [1383, 759] width 105 height 32
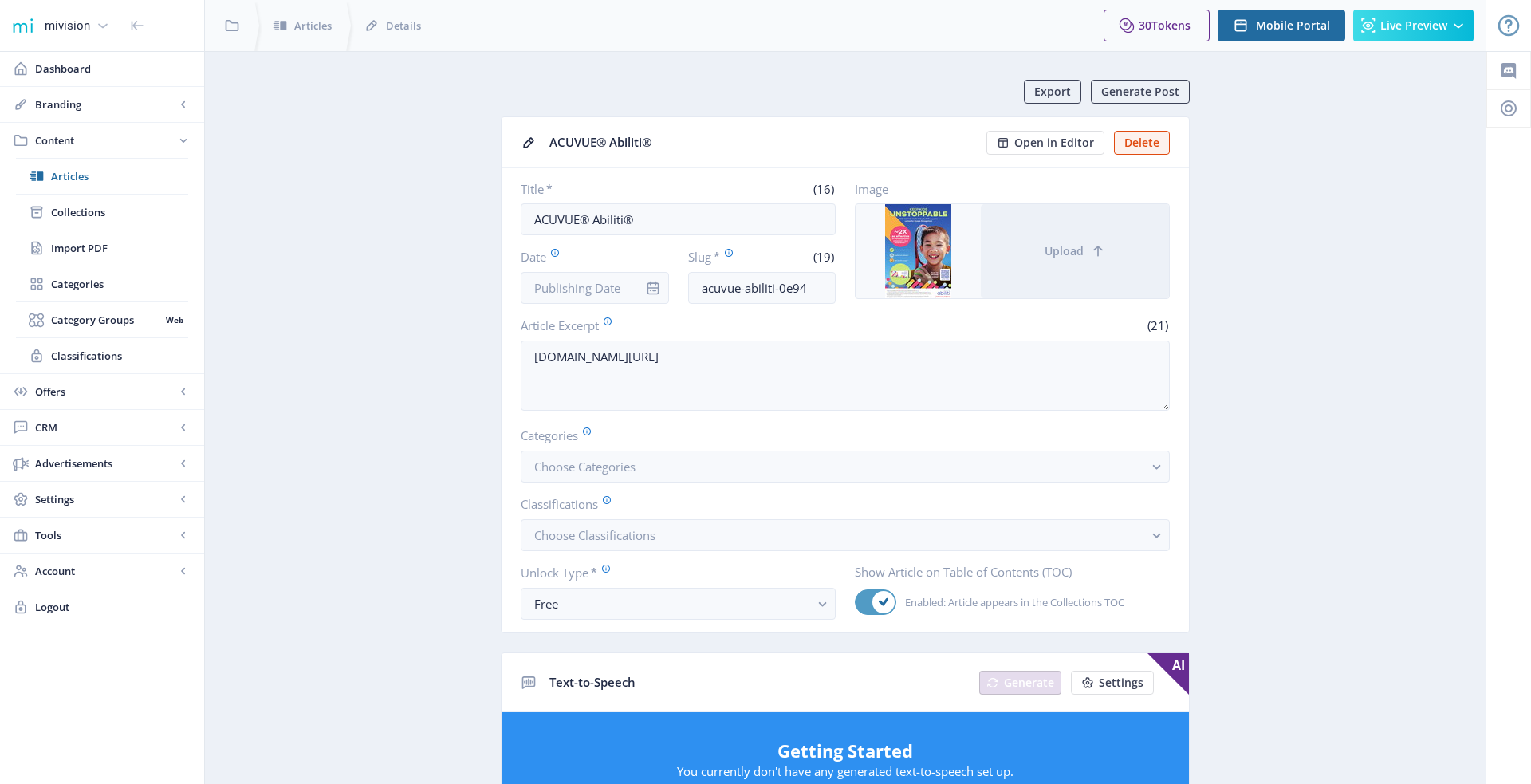
click at [895, 597] on div at bounding box center [875, 602] width 42 height 25
click at [856, 602] on input "Enabled: Article appears in the Collections TOC" at bounding box center [855, 602] width 1 height 1
checkbox input "false"
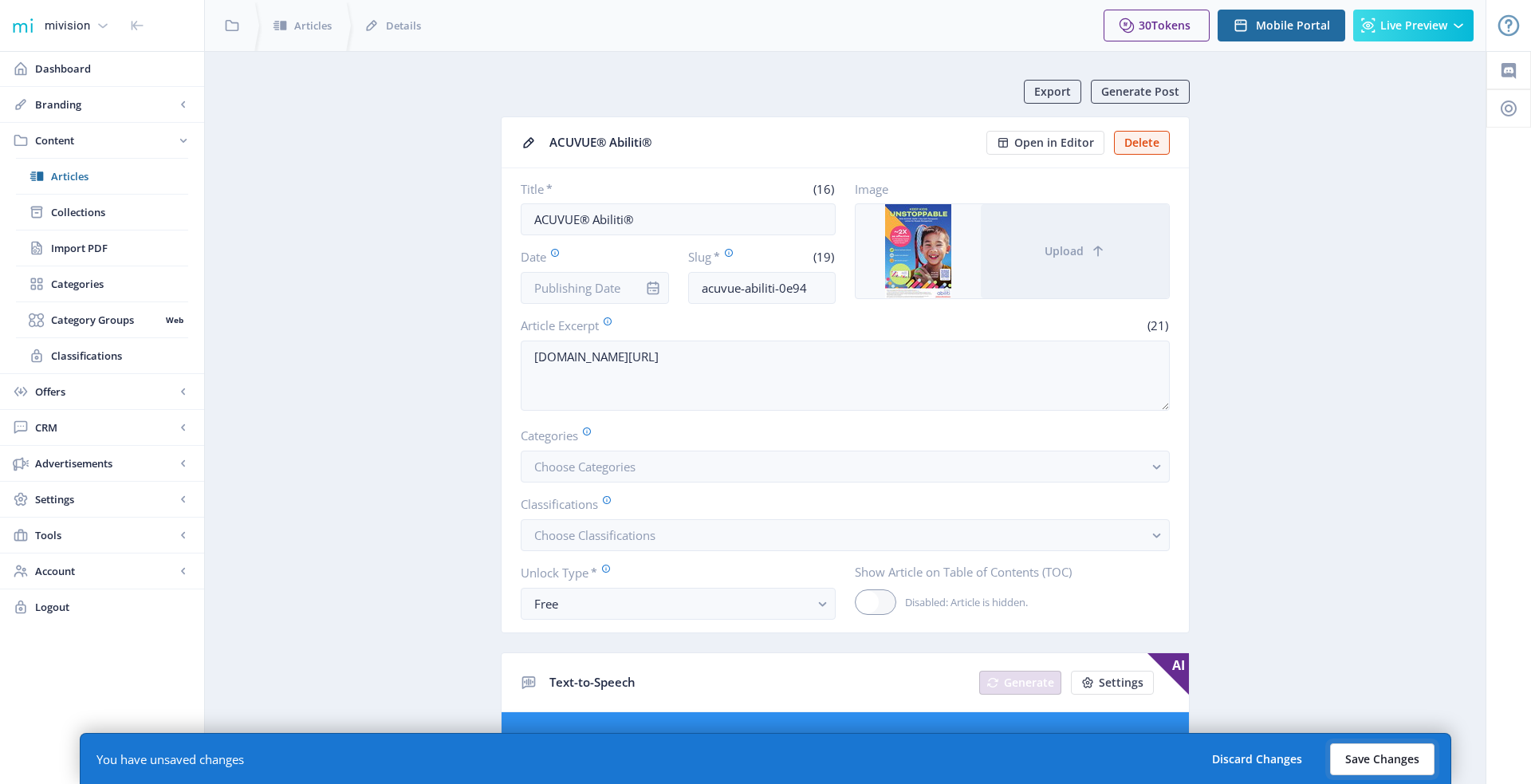
click at [1358, 756] on button "Save Changes" at bounding box center [1383, 759] width 105 height 32
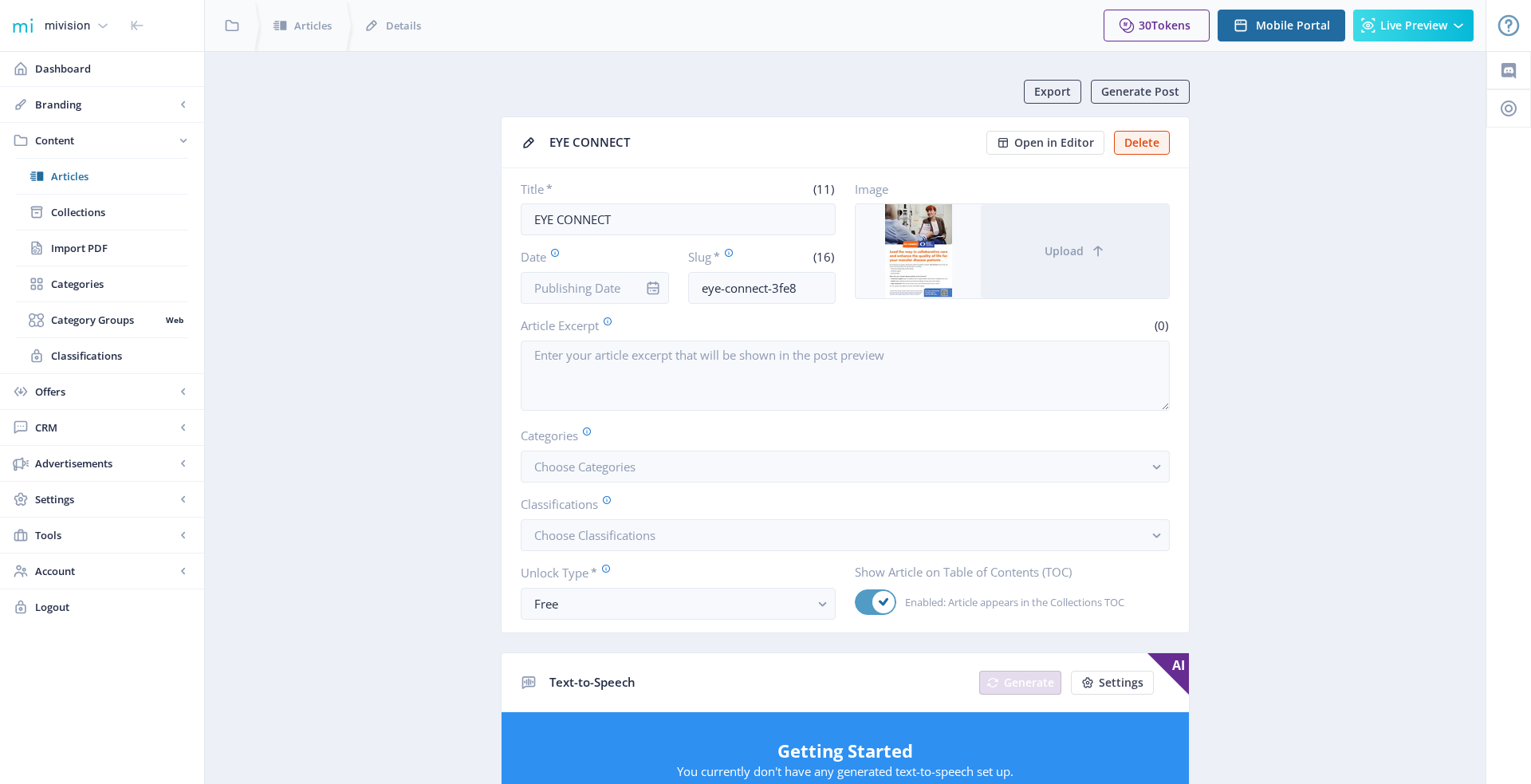
click at [874, 599] on span at bounding box center [883, 601] width 22 height 22
click at [856, 602] on input "Enabled: Article appears in the Collections TOC" at bounding box center [855, 602] width 1 height 1
checkbox input "false"
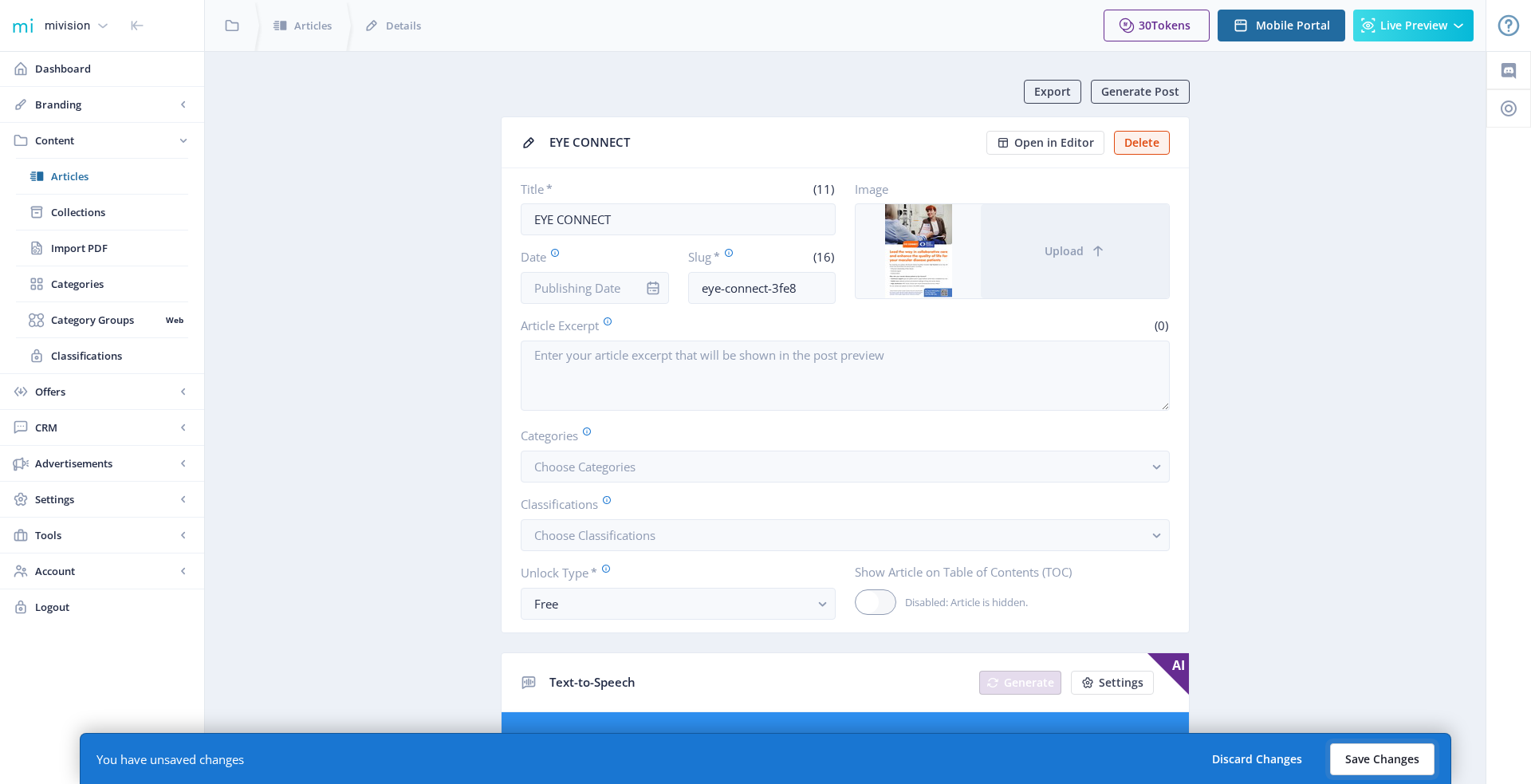
click at [1359, 764] on button "Save Changes" at bounding box center [1383, 759] width 105 height 32
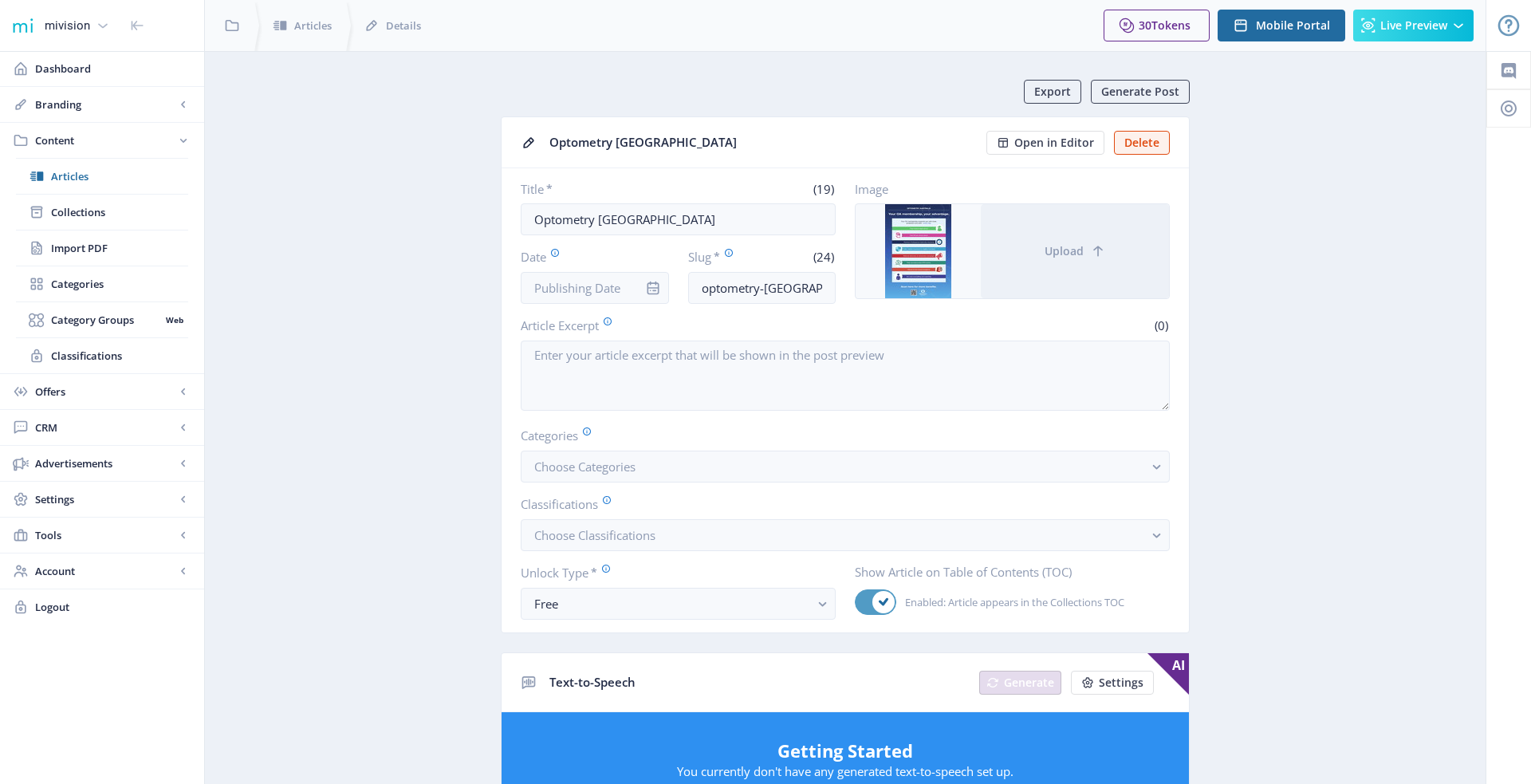
click at [879, 598] on use at bounding box center [884, 602] width 10 height 8
click at [856, 602] on input "Enabled: Article appears in the Collections TOC" at bounding box center [855, 602] width 1 height 1
checkbox input "false"
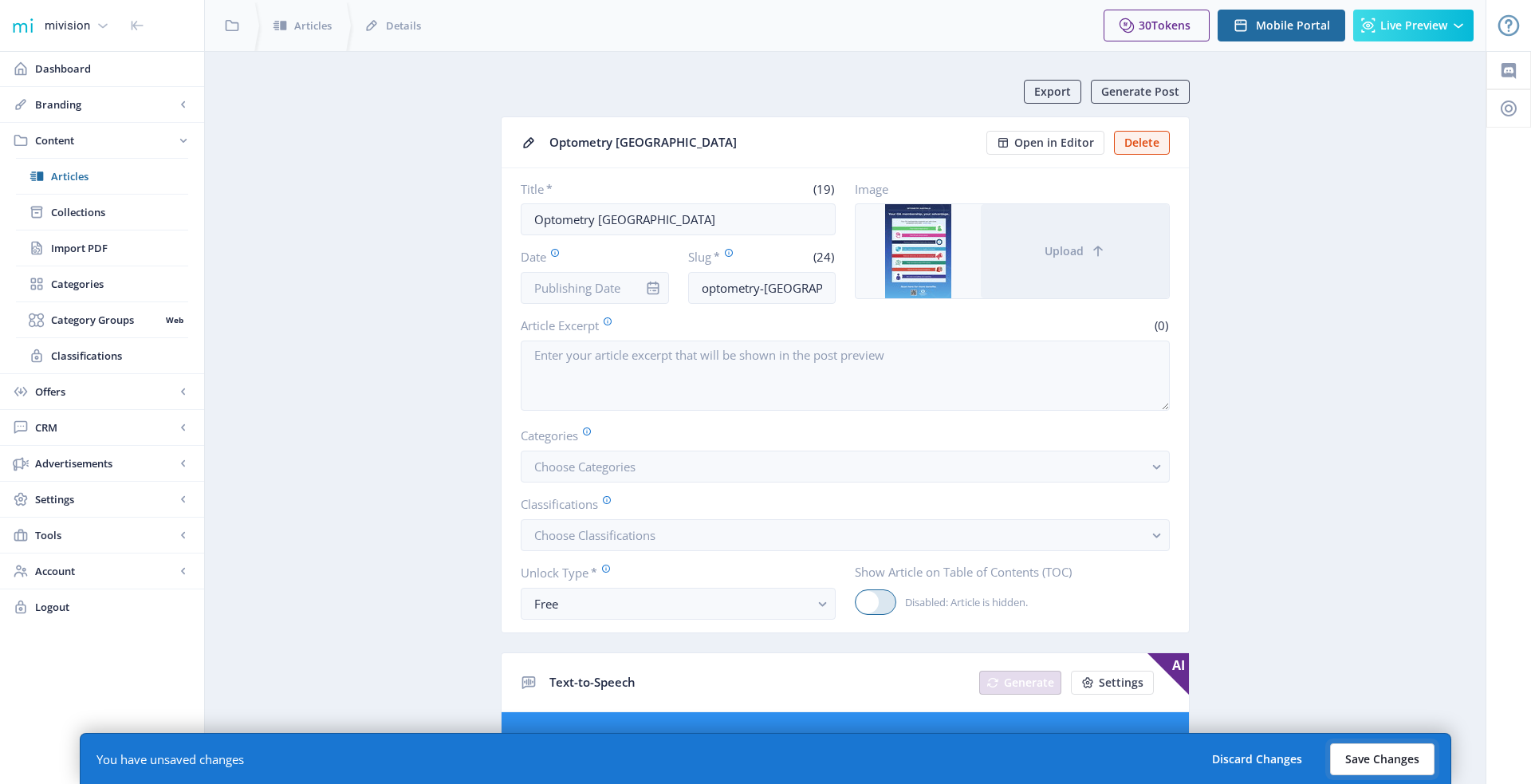
click at [1357, 762] on button "Save Changes" at bounding box center [1383, 759] width 105 height 32
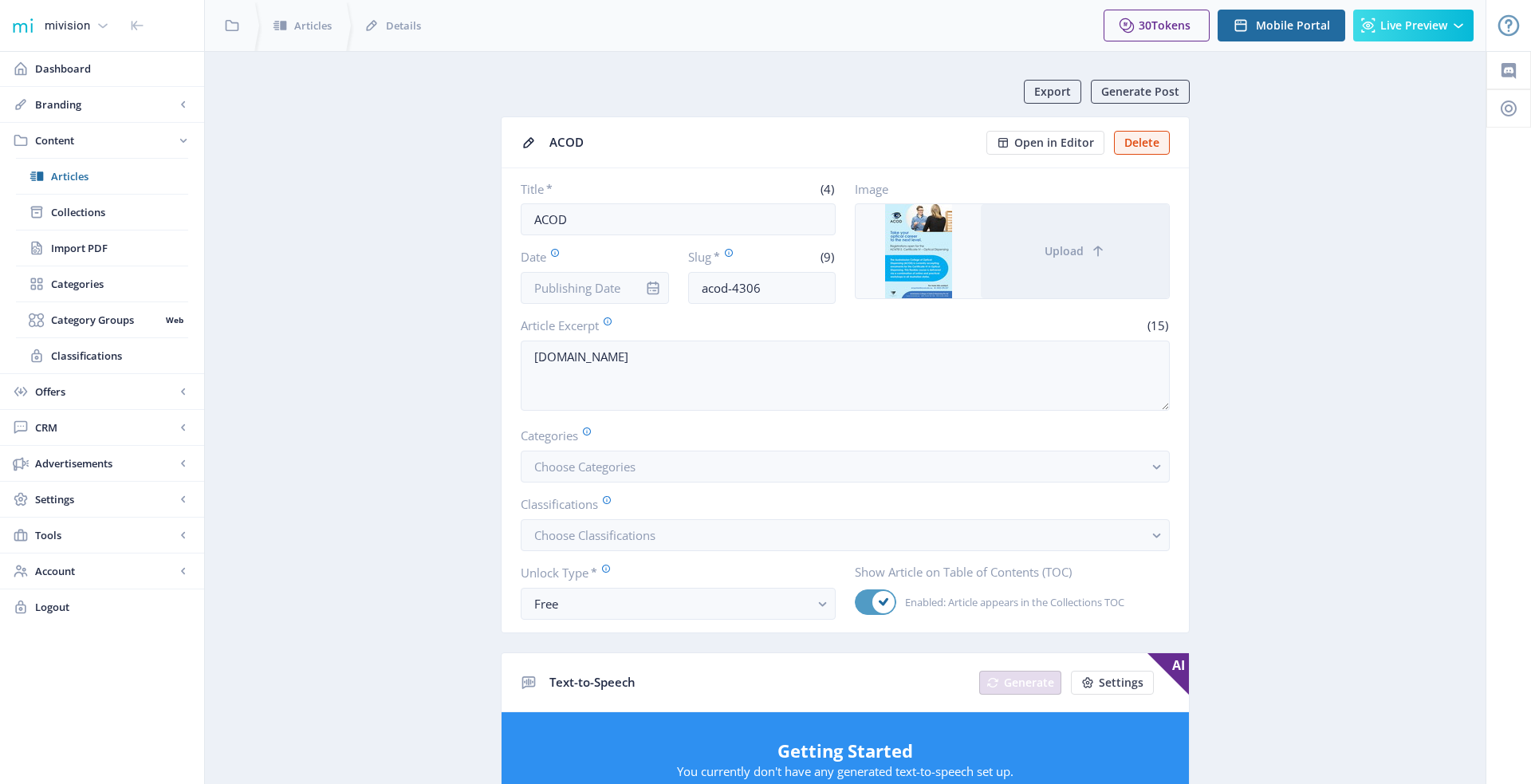
click at [884, 600] on icon at bounding box center [884, 602] width 10 height 10
click at [856, 602] on input "Enabled: Article appears in the Collections TOC" at bounding box center [855, 602] width 1 height 1
checkbox input "false"
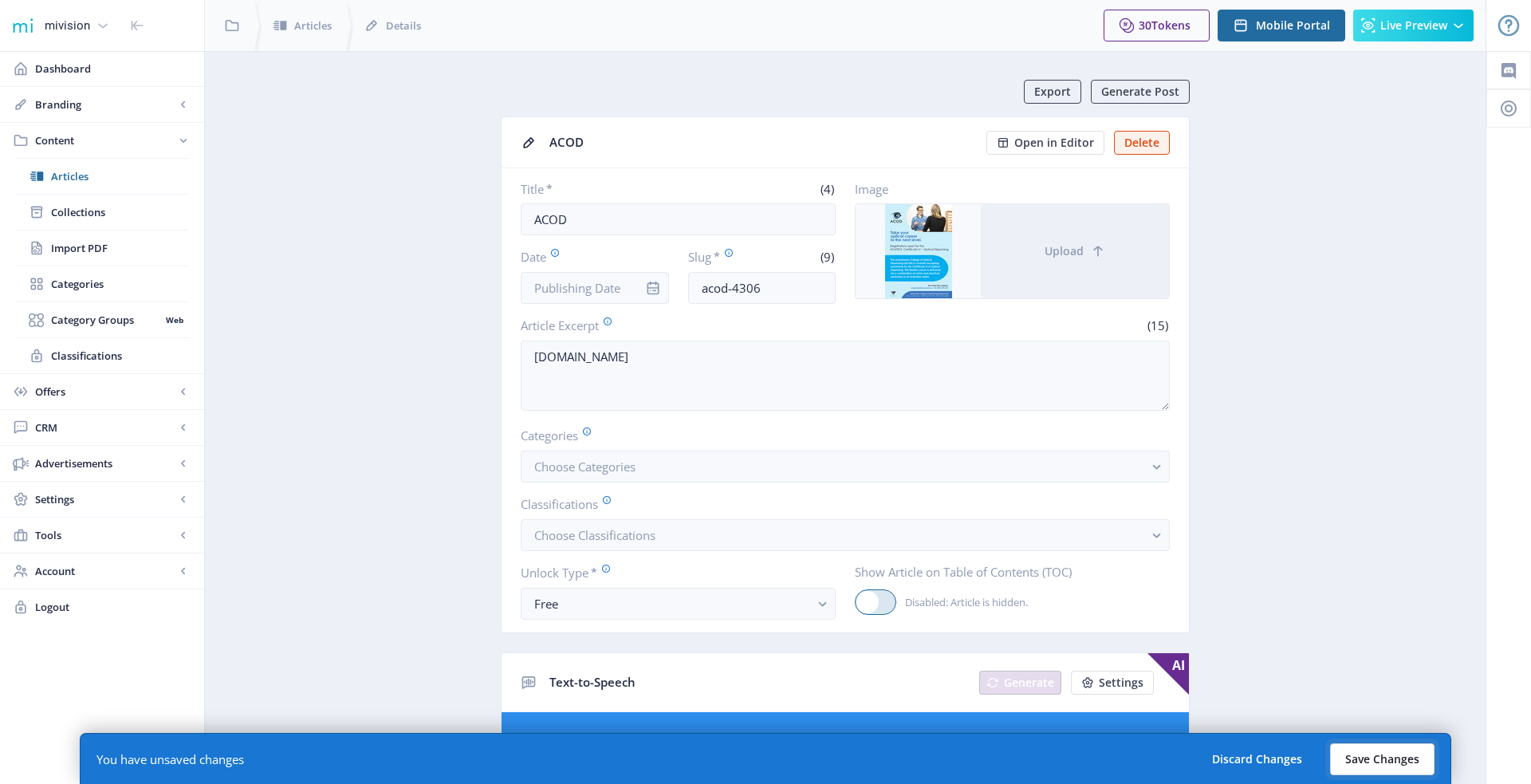
click at [1349, 752] on button "Save Changes" at bounding box center [1383, 759] width 105 height 32
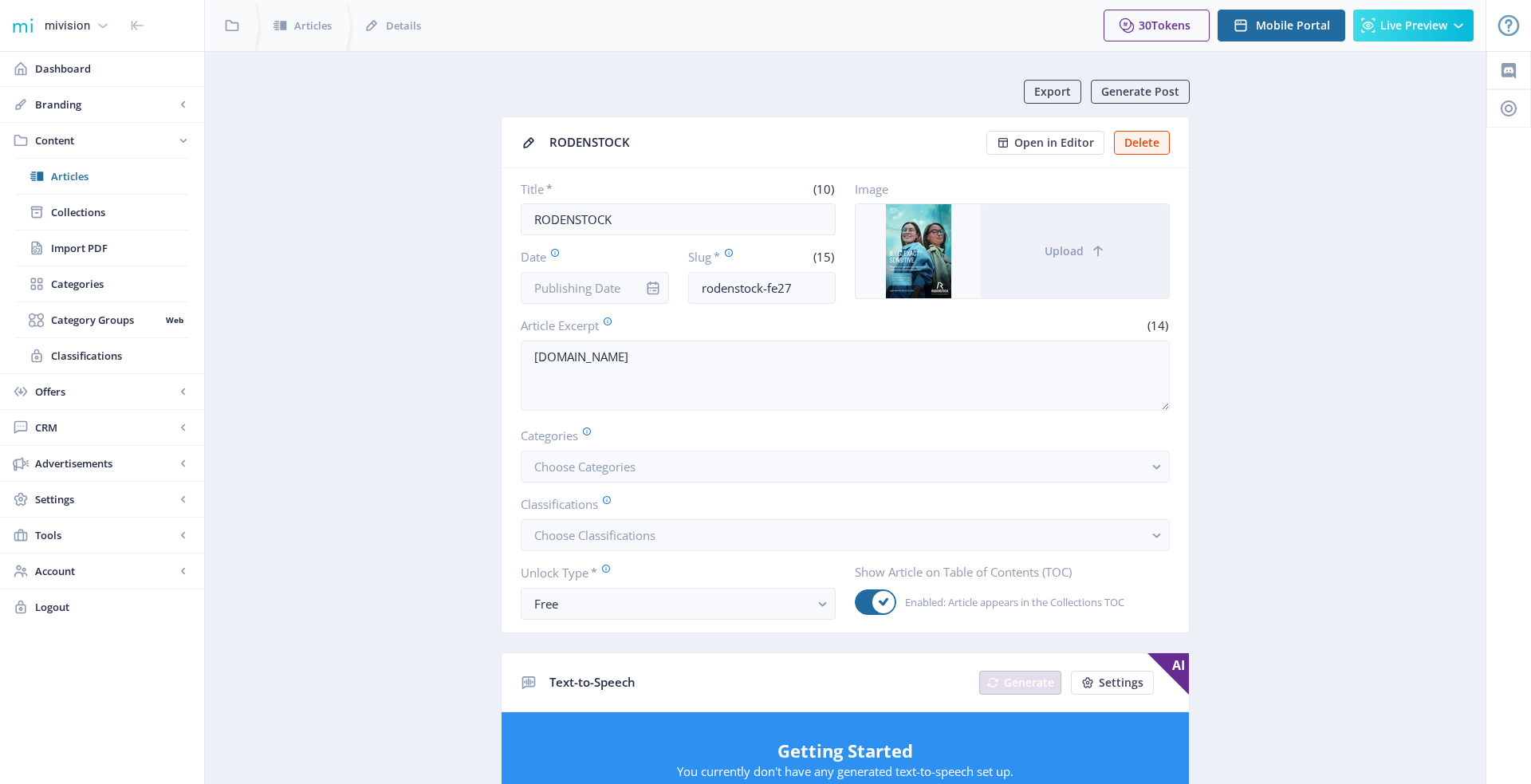
click at [898, 607] on label "Enabled: Article appears in the Collections TOC" at bounding box center [990, 602] width 269 height 25
click at [856, 603] on input "Enabled: Article appears in the Collections TOC" at bounding box center [855, 602] width 1 height 1
checkbox input "false"
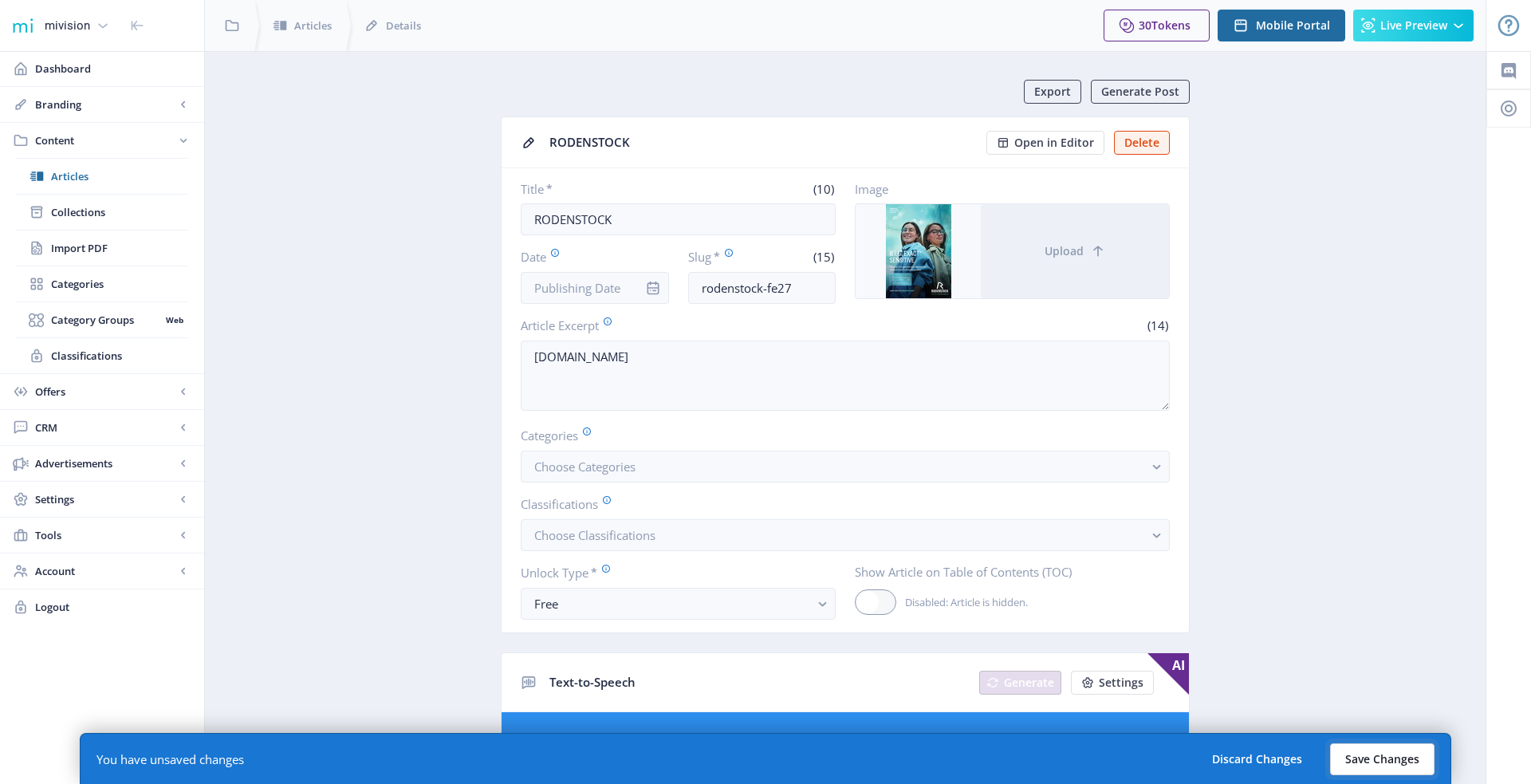
click at [1363, 749] on button "Save Changes" at bounding box center [1383, 759] width 105 height 32
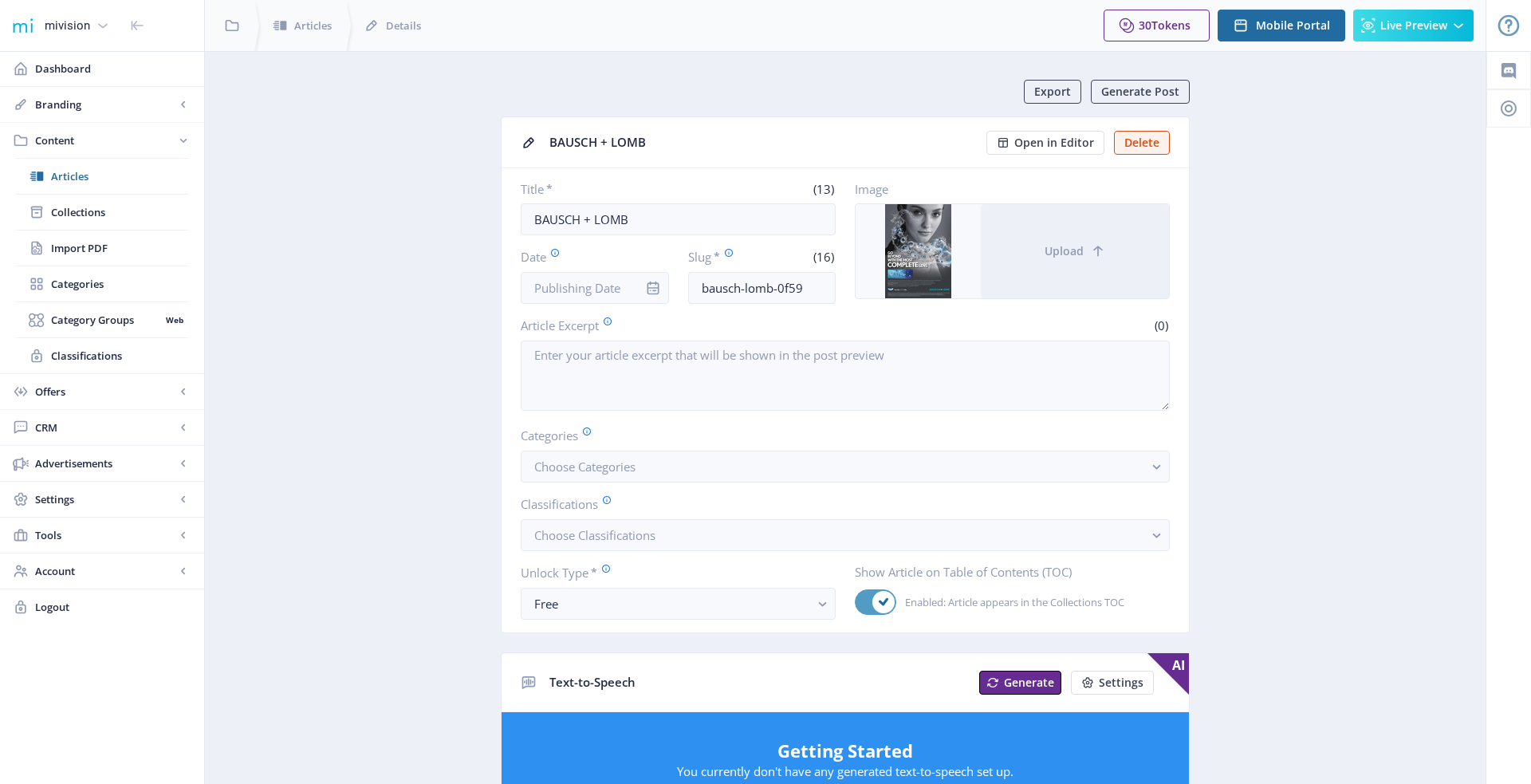
click at [883, 597] on icon at bounding box center [884, 602] width 10 height 10
click at [856, 602] on input "Enabled: Article appears in the Collections TOC" at bounding box center [855, 602] width 1 height 1
checkbox input "false"
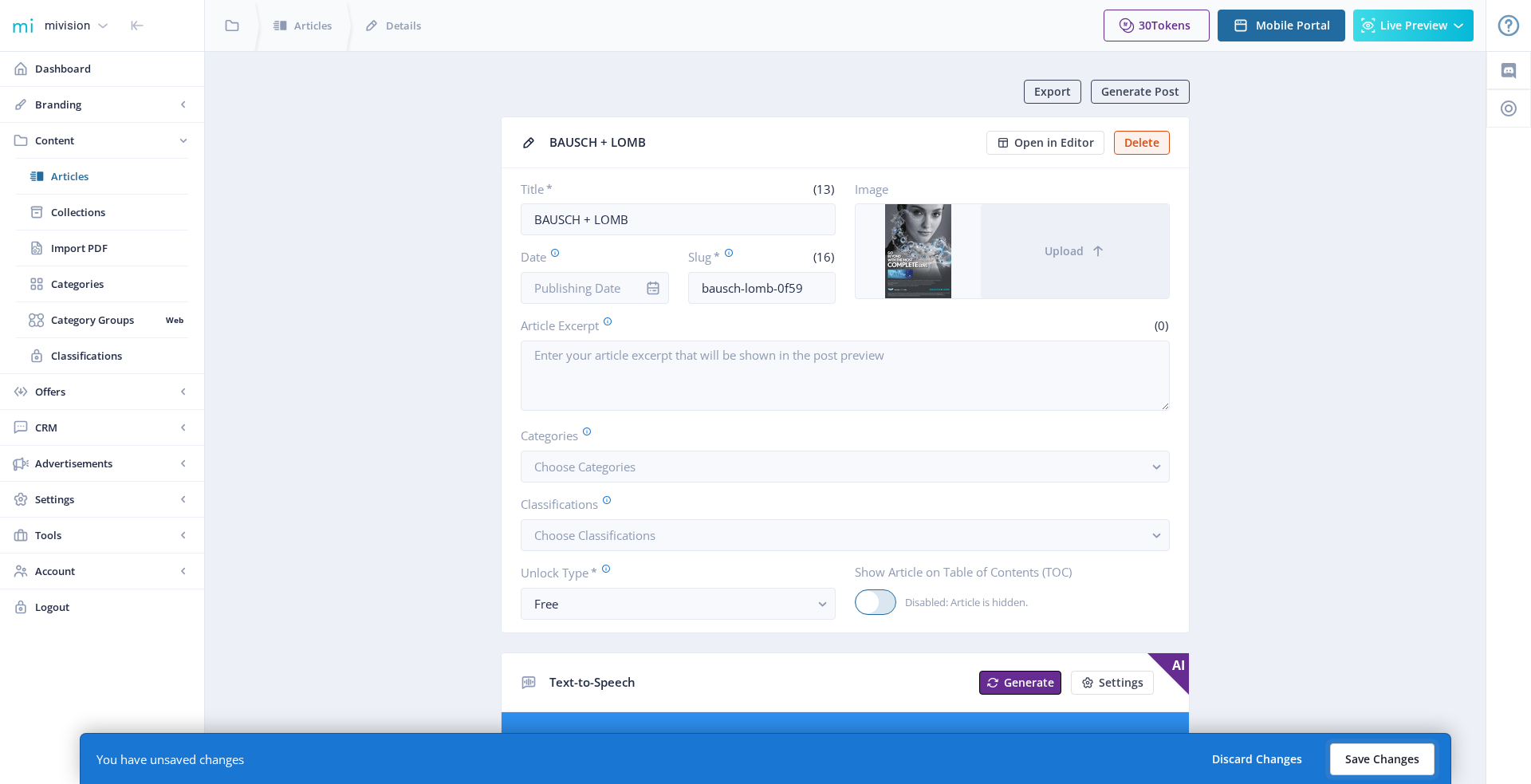
click at [1354, 752] on button "Save Changes" at bounding box center [1383, 759] width 105 height 32
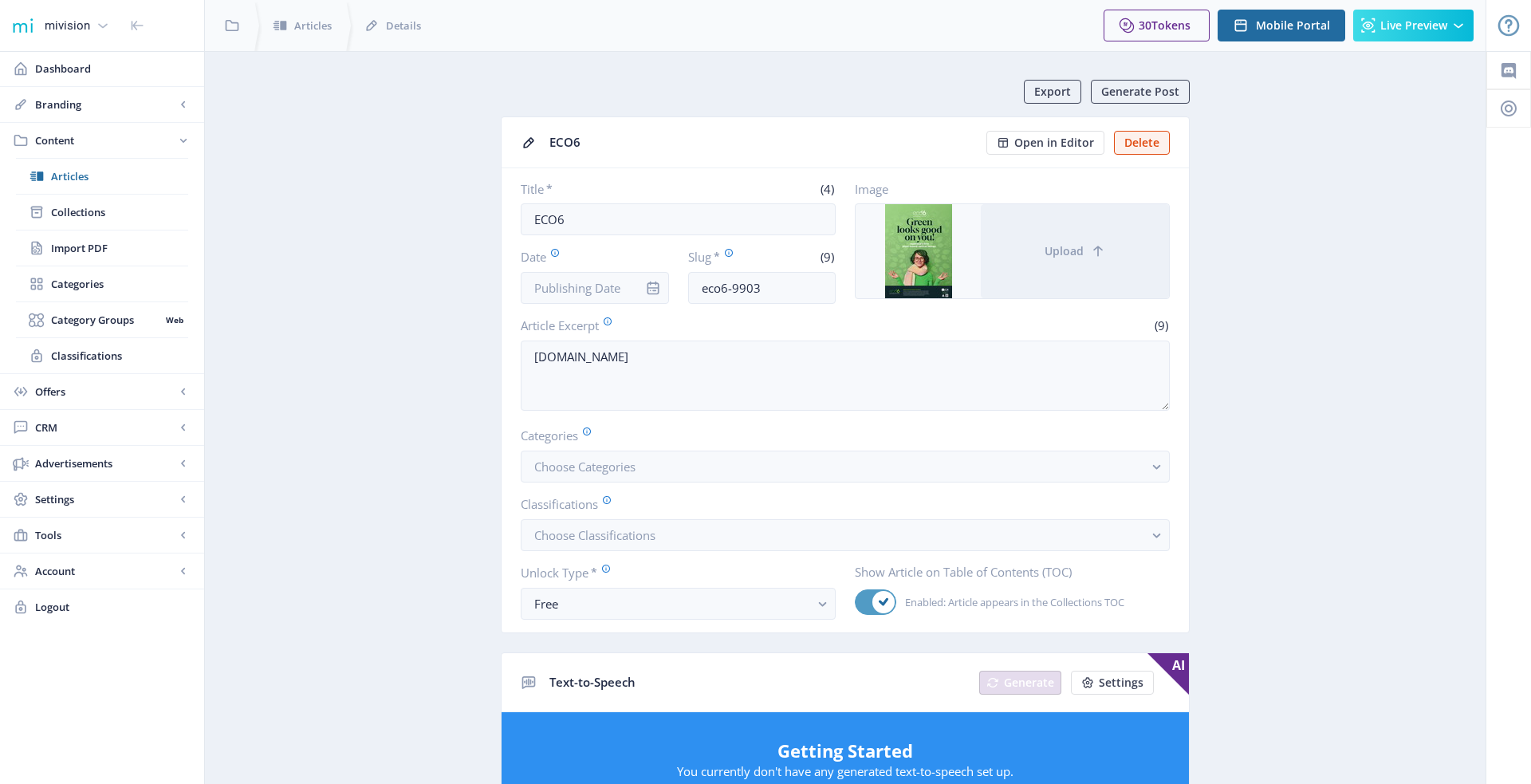
click at [877, 593] on span at bounding box center [883, 601] width 22 height 22
click at [856, 602] on input "Enabled: Article appears in the Collections TOC" at bounding box center [855, 602] width 1 height 1
checkbox input "false"
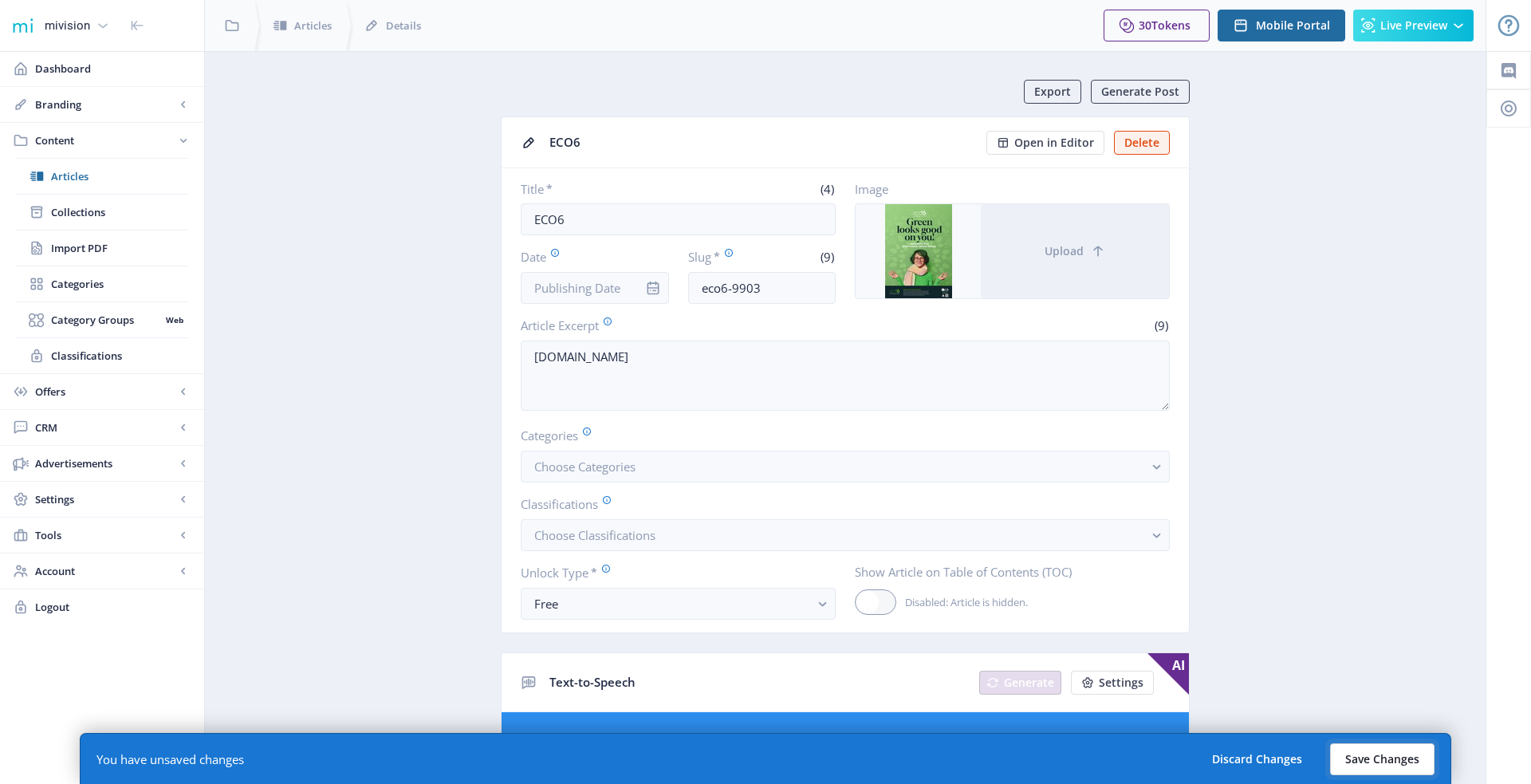
click at [1385, 765] on button "Save Changes" at bounding box center [1383, 759] width 105 height 32
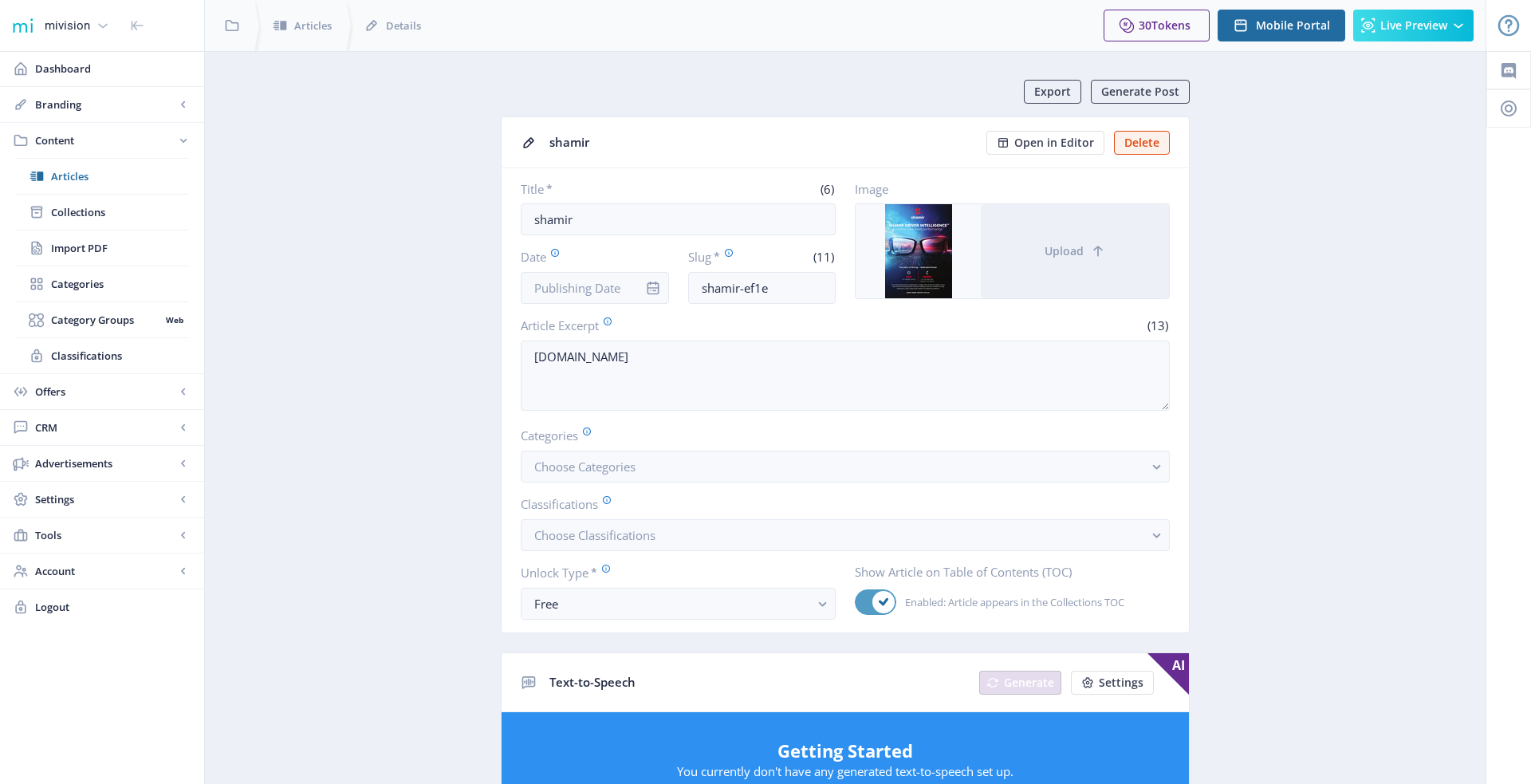
click at [890, 590] on span at bounding box center [883, 601] width 22 height 22
click at [856, 602] on input "Enabled: Article appears in the Collections TOC" at bounding box center [855, 602] width 1 height 1
checkbox input "false"
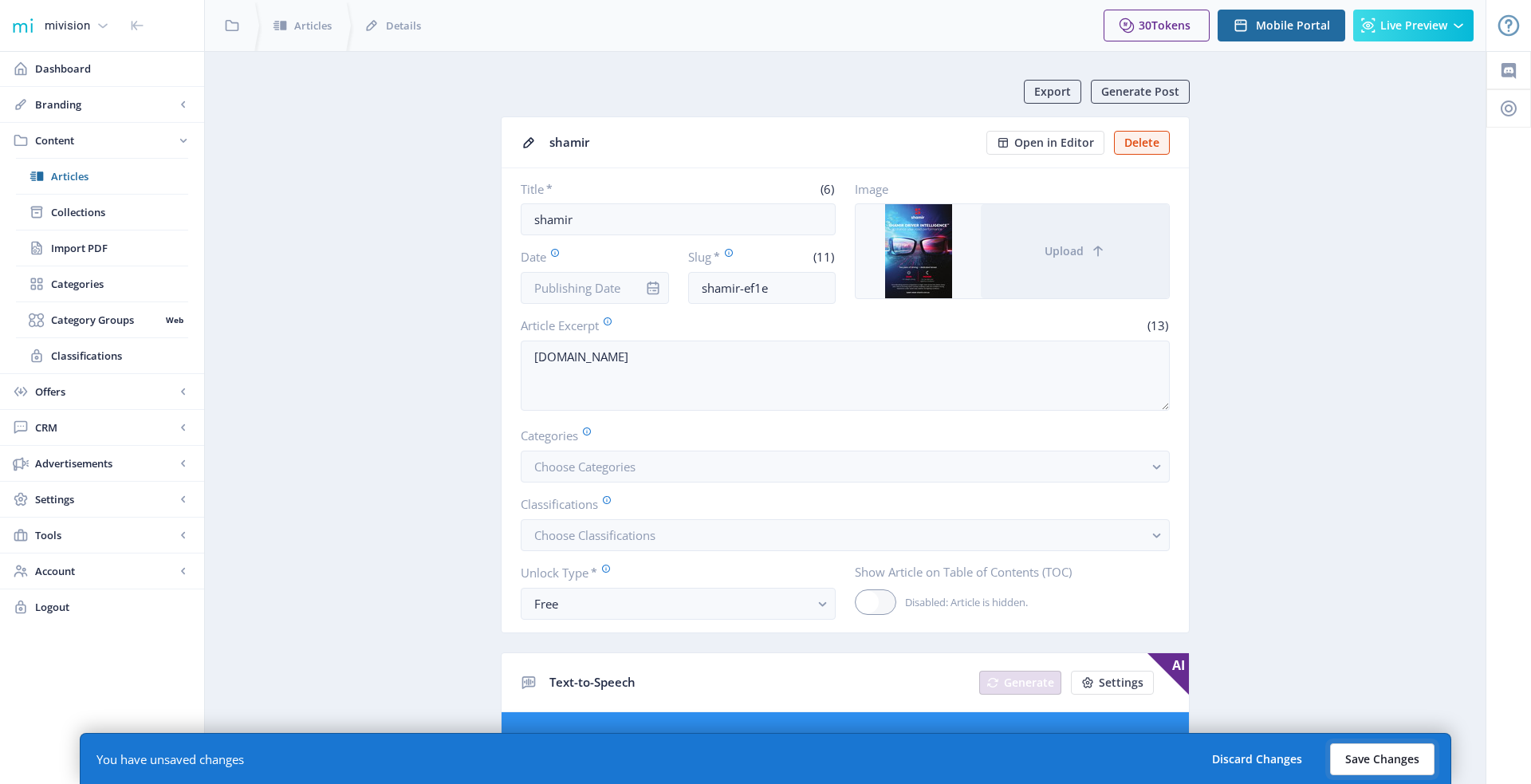
click at [1345, 757] on button "Save Changes" at bounding box center [1383, 759] width 105 height 32
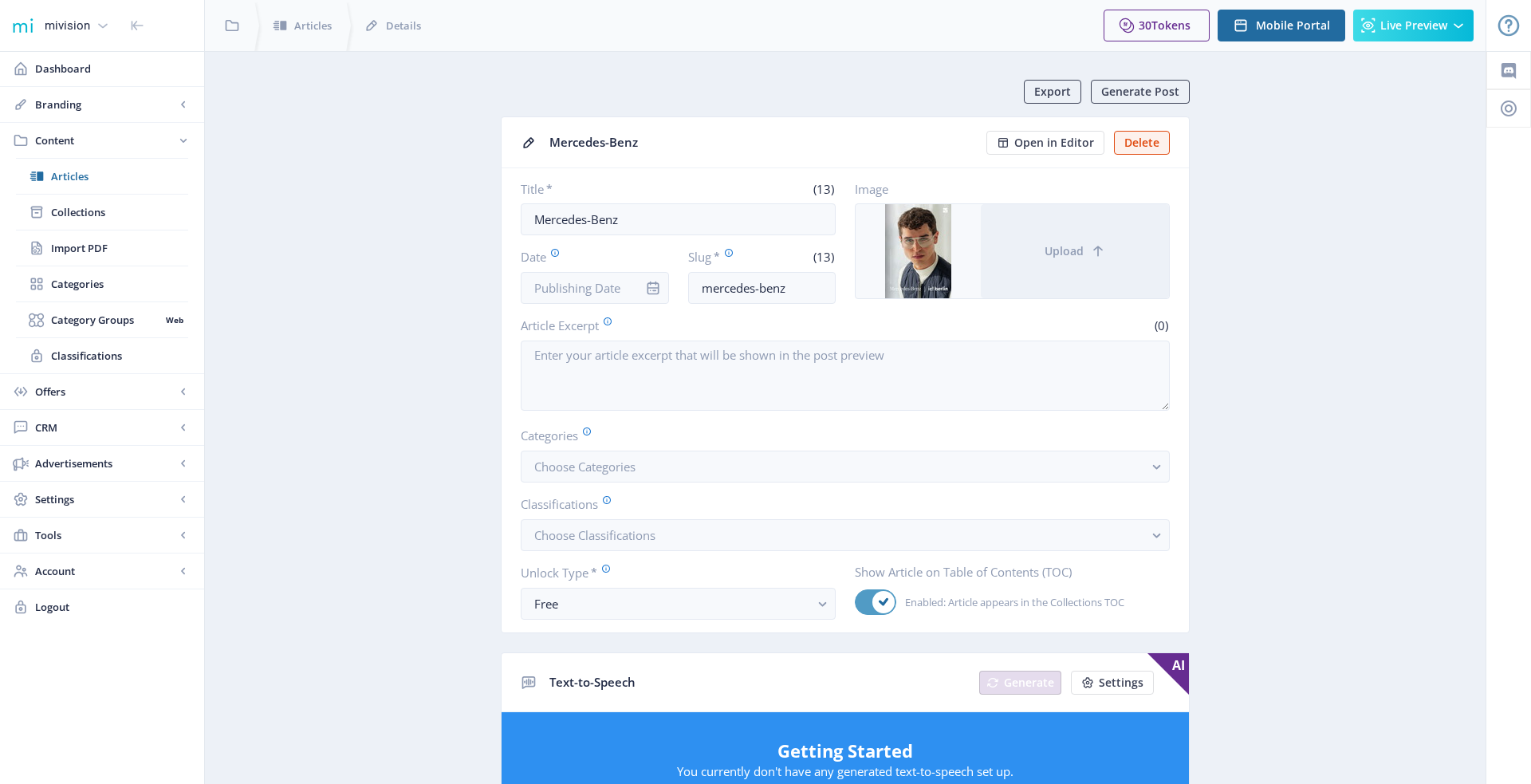
click at [873, 594] on span at bounding box center [883, 601] width 22 height 22
click at [856, 602] on input "Enabled: Article appears in the Collections TOC" at bounding box center [855, 602] width 1 height 1
checkbox input "false"
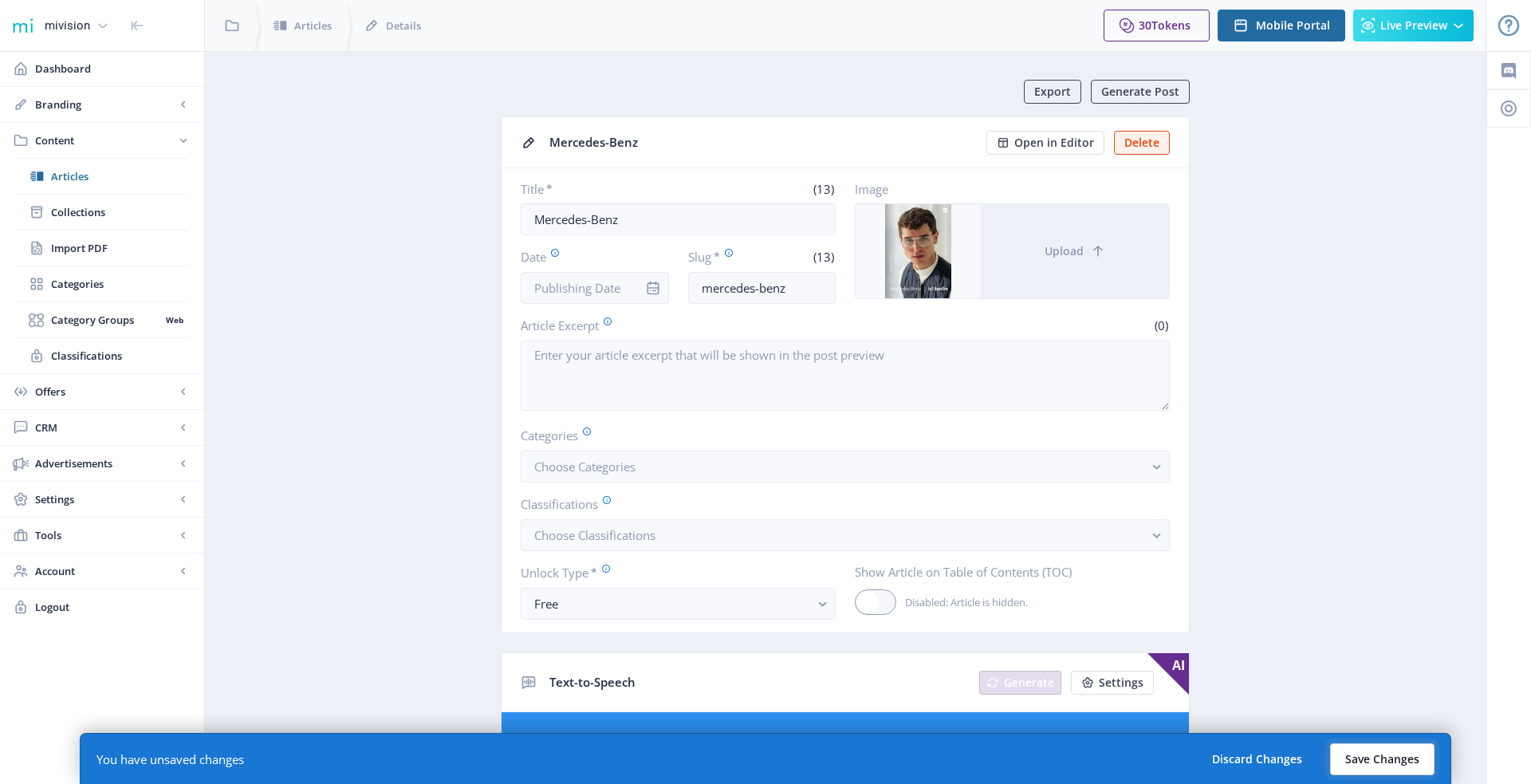
click at [1392, 762] on button "Save Changes" at bounding box center [1383, 759] width 105 height 32
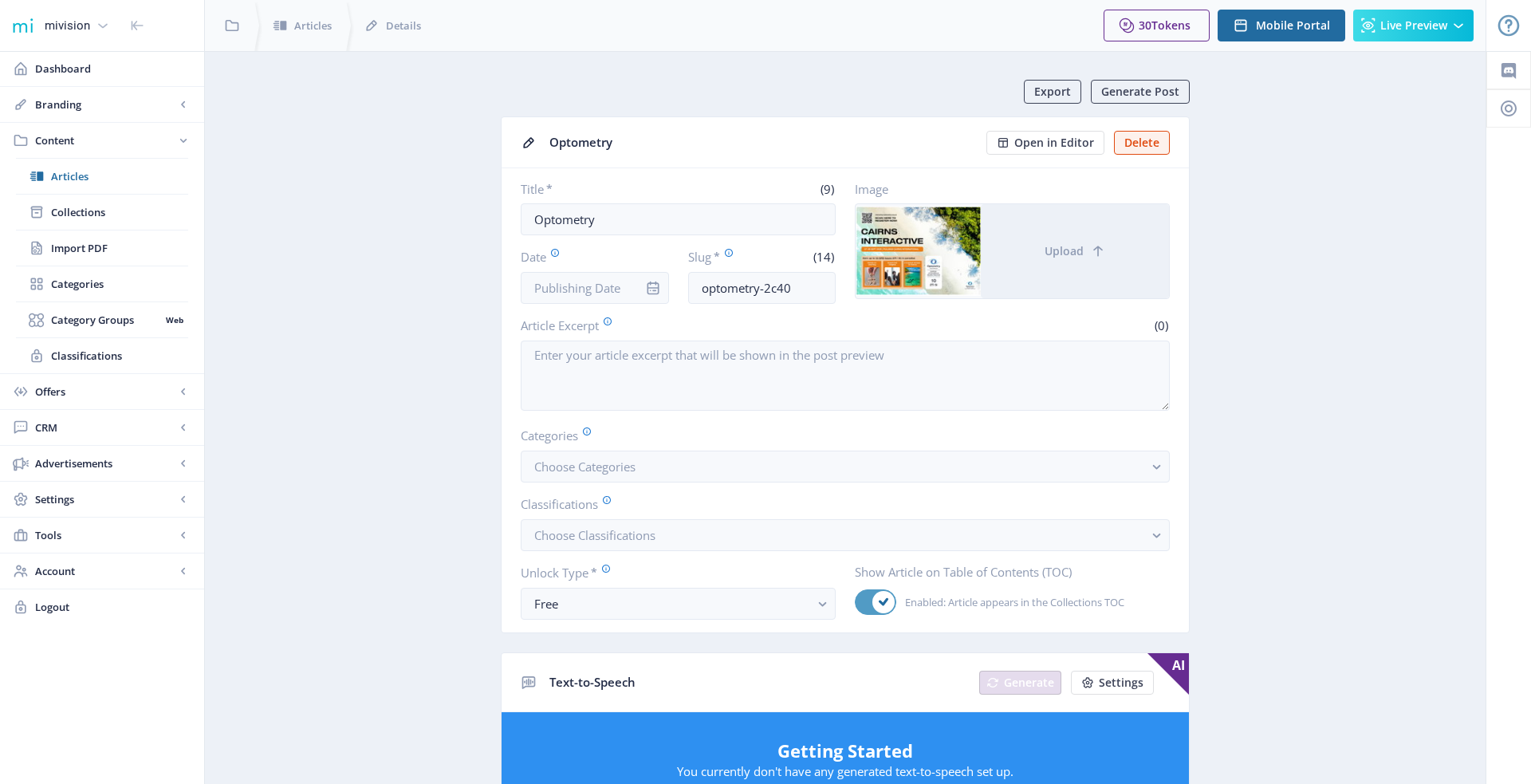
click at [882, 590] on span at bounding box center [883, 601] width 22 height 22
click at [856, 602] on input "Enabled: Article appears in the Collections TOC" at bounding box center [855, 602] width 1 height 1
checkbox input "false"
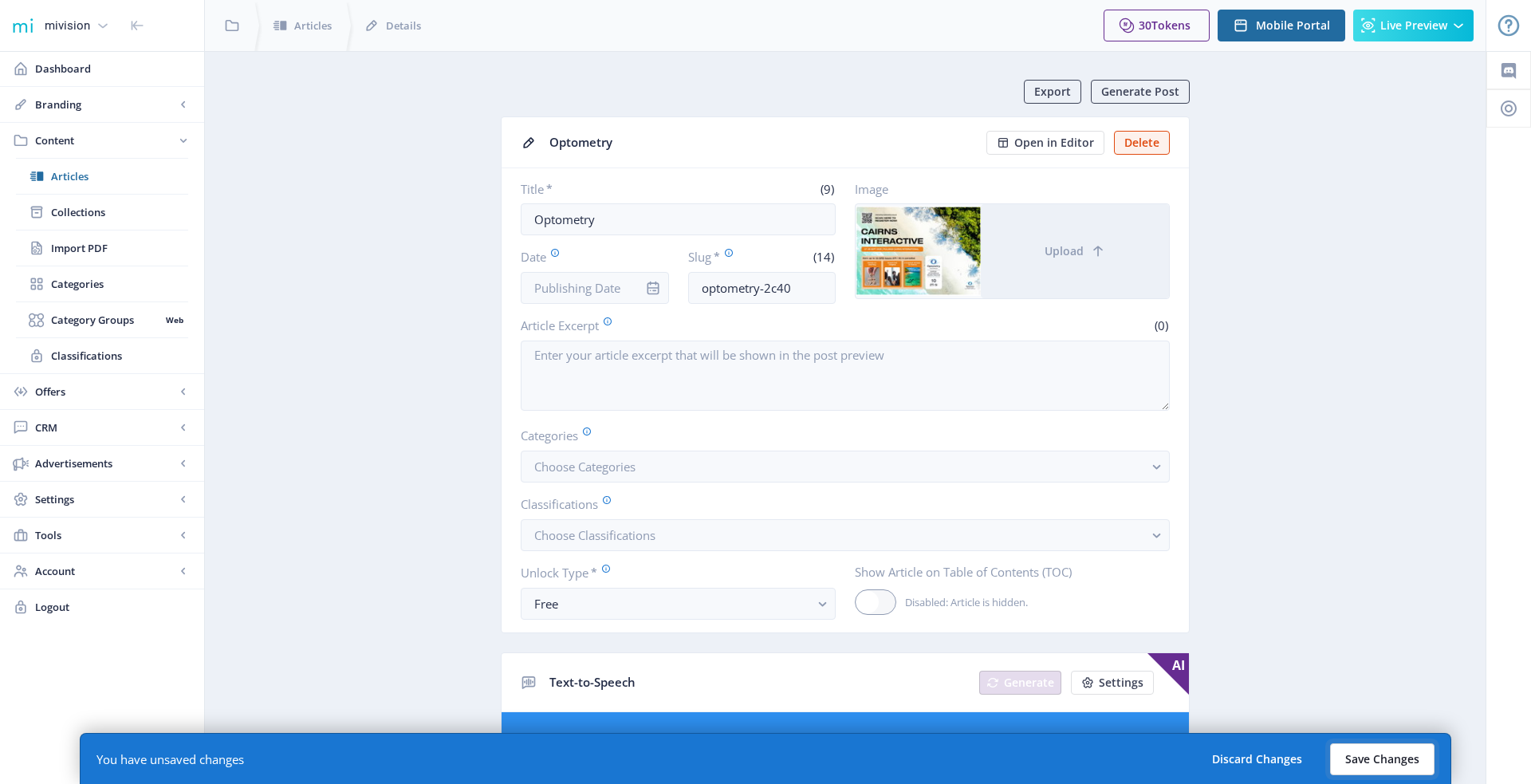
click at [1390, 748] on button "Save Changes" at bounding box center [1383, 759] width 105 height 32
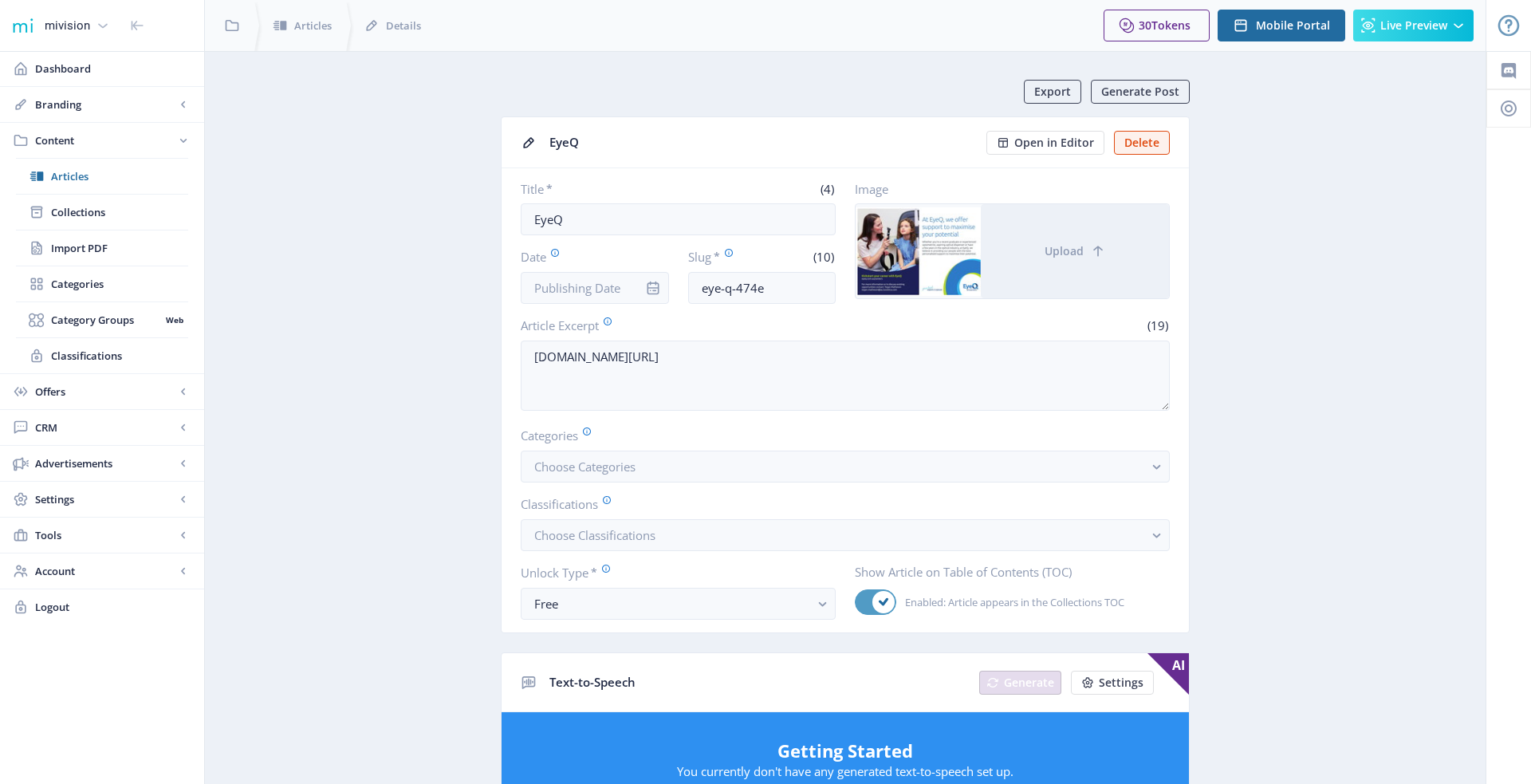
click at [888, 594] on span at bounding box center [883, 601] width 22 height 22
click at [856, 602] on input "Enabled: Article appears in the Collections TOC" at bounding box center [855, 602] width 1 height 1
checkbox input "false"
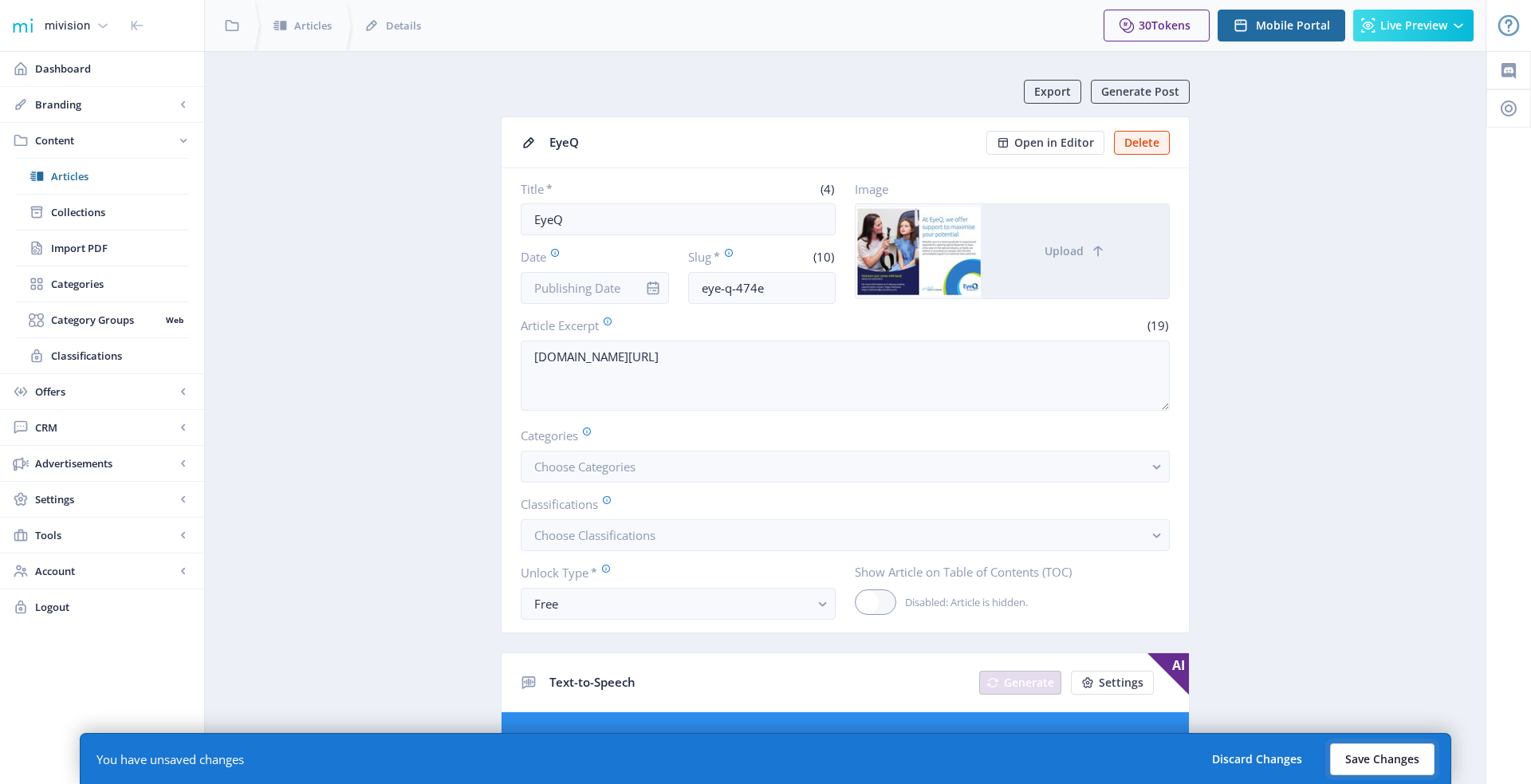
click at [1394, 760] on button "Save Changes" at bounding box center [1383, 759] width 105 height 32
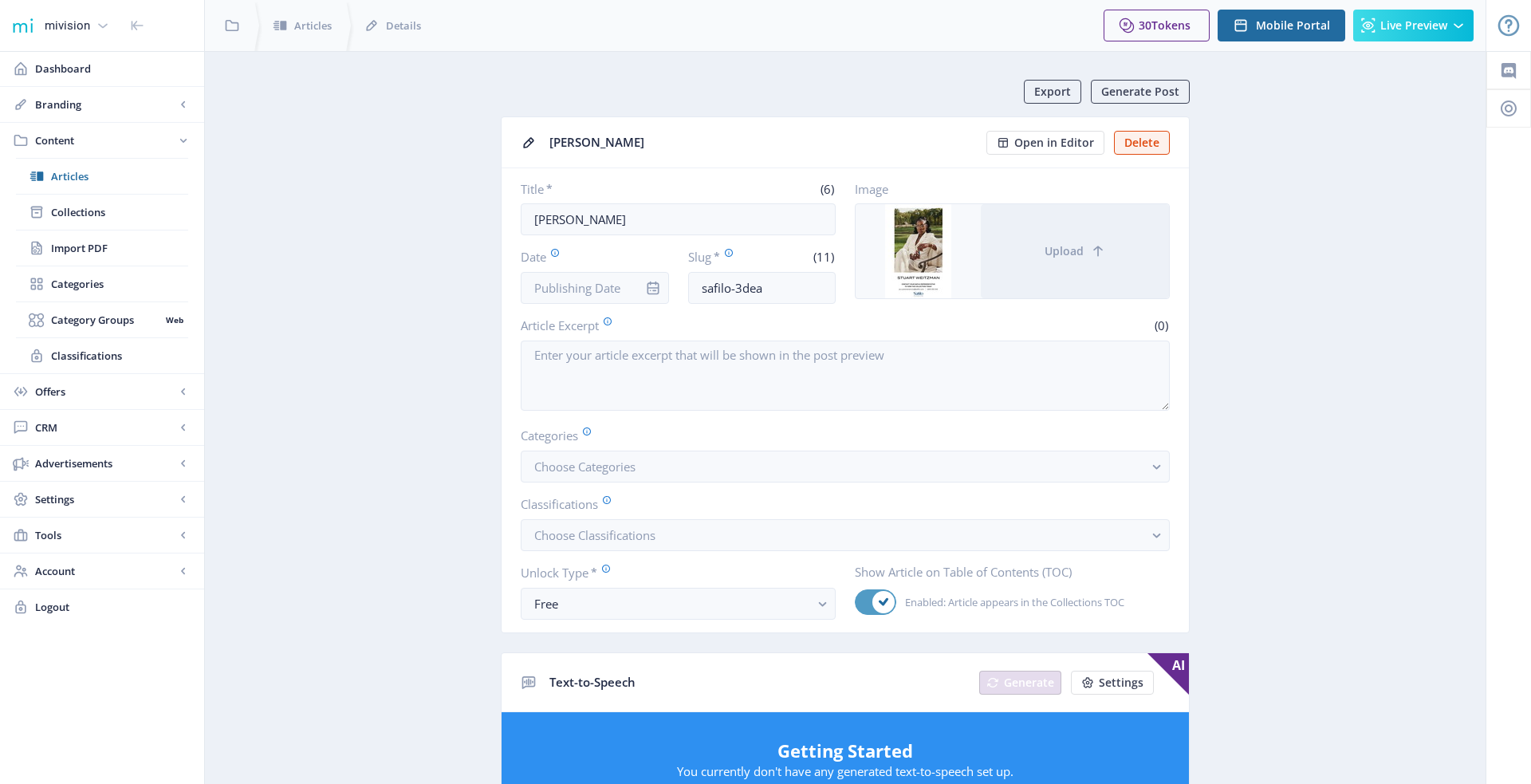
click at [879, 597] on icon at bounding box center [884, 602] width 10 height 10
click at [856, 602] on input "Enabled: Article appears in the Collections TOC" at bounding box center [855, 602] width 1 height 1
checkbox input "false"
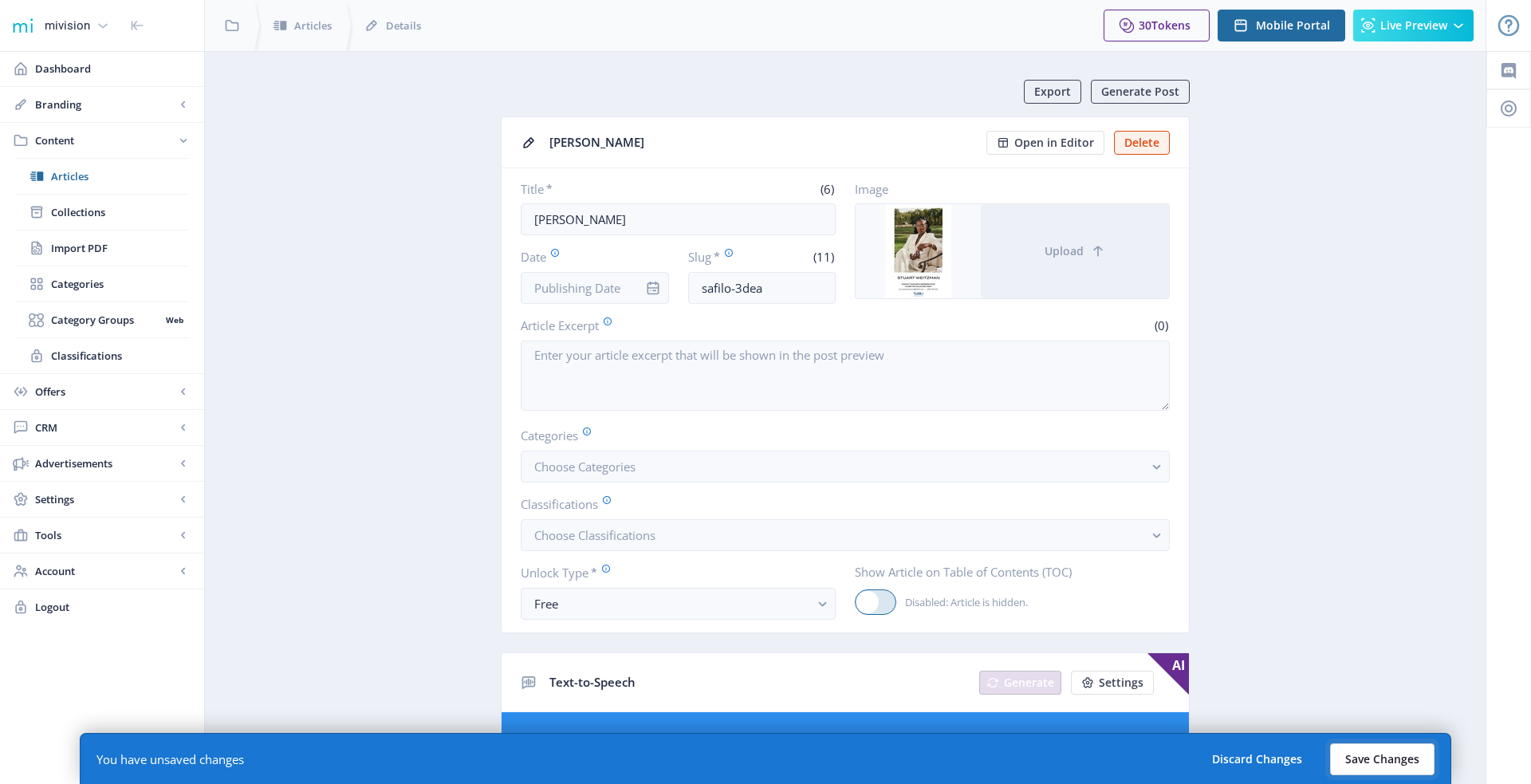
click at [1369, 760] on button "Save Changes" at bounding box center [1383, 759] width 105 height 32
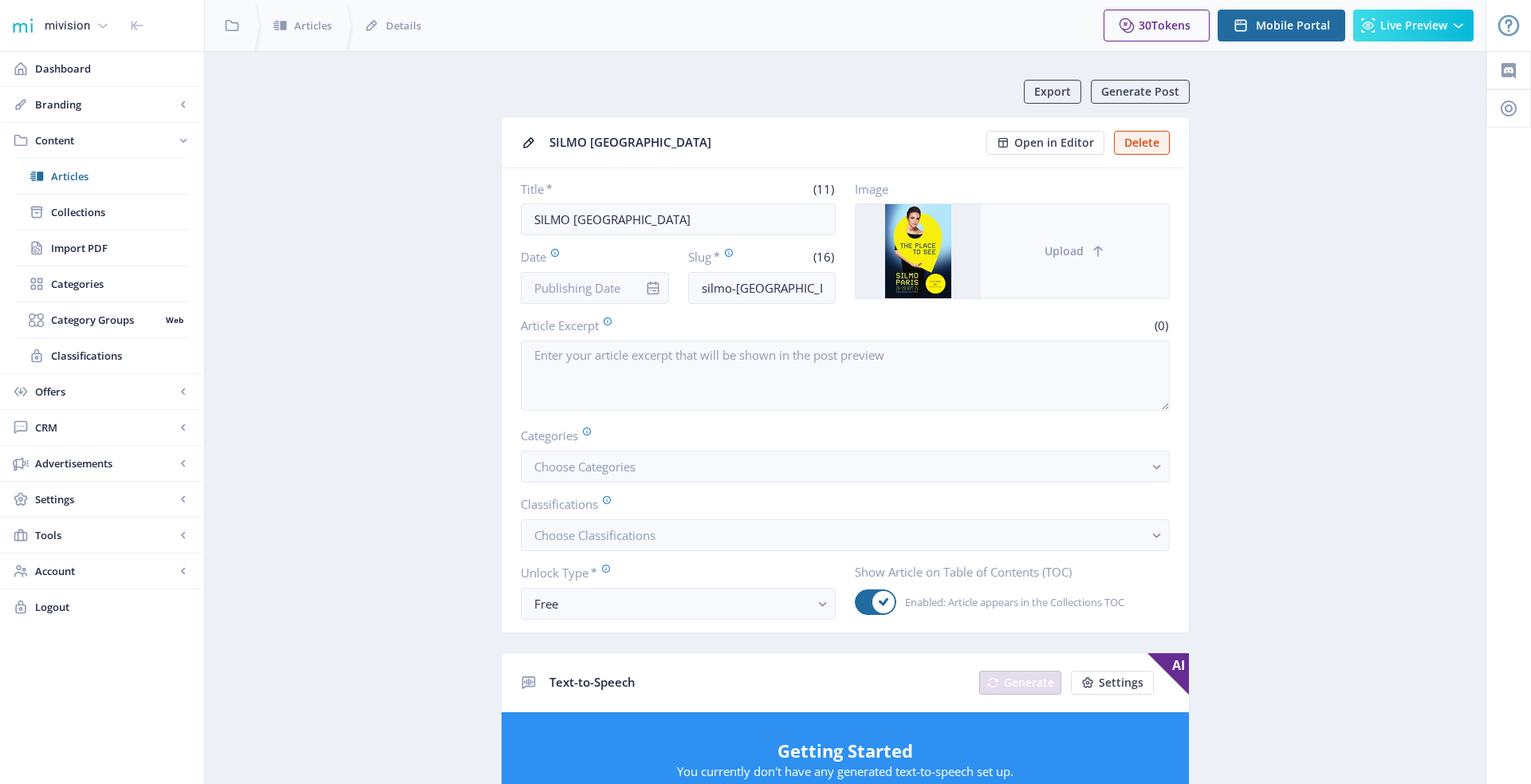
scroll to position [5, 0]
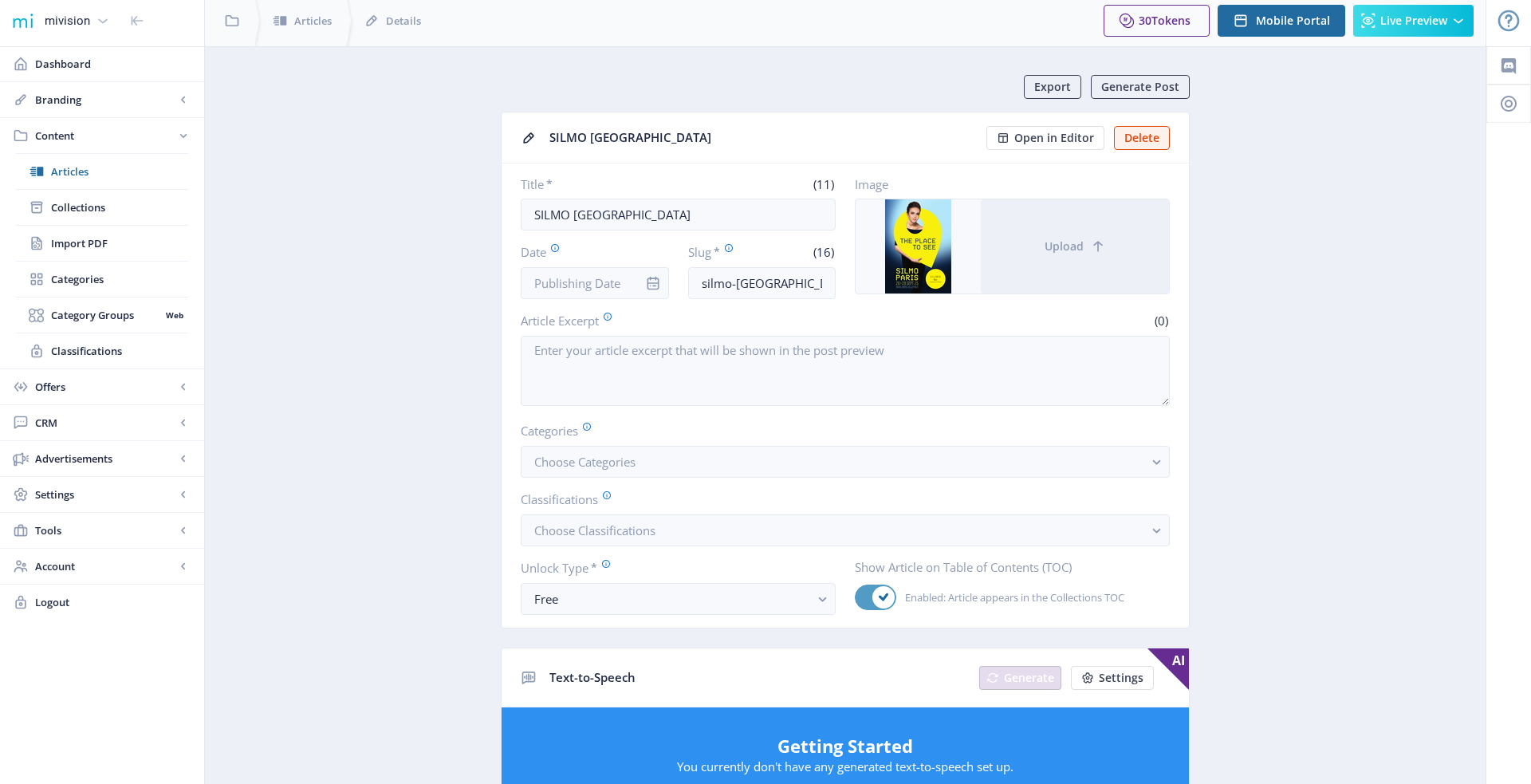
click at [884, 586] on span at bounding box center [883, 596] width 22 height 22
click at [856, 597] on input "Enabled: Article appears in the Collections TOC" at bounding box center [855, 597] width 1 height 1
checkbox input "false"
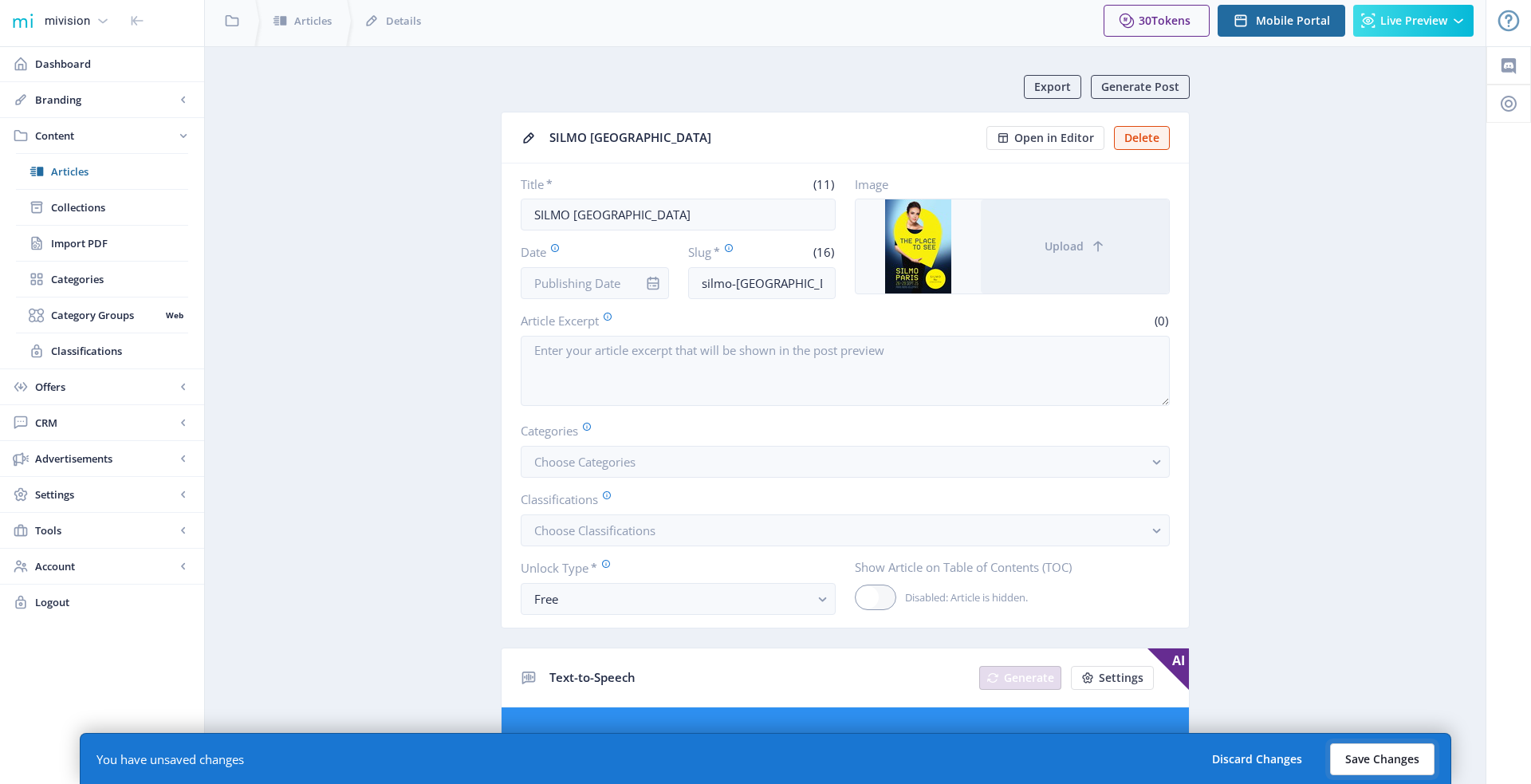
click at [1366, 752] on button "Save Changes" at bounding box center [1383, 759] width 105 height 32
